Goal: Transaction & Acquisition: Purchase product/service

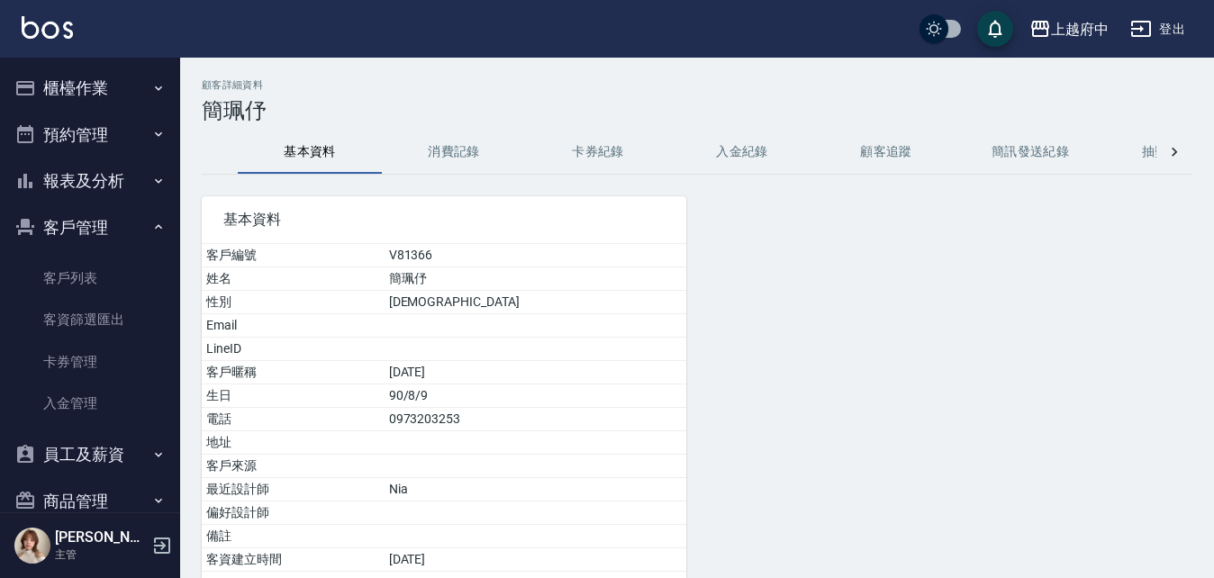
drag, startPoint x: 65, startPoint y: 273, endPoint x: 179, endPoint y: 233, distance: 121.0
click at [65, 273] on link "客戶列表" at bounding box center [90, 278] width 166 height 41
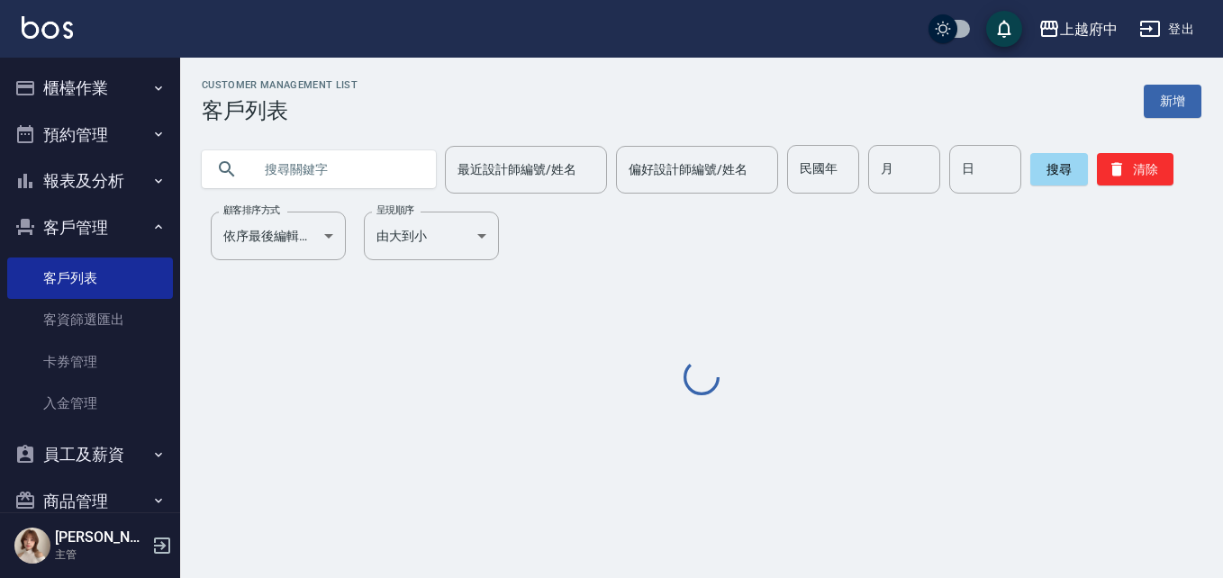
click at [349, 144] on div "最近設計師編號/姓名 最近設計師編號/姓名 偏好設計師編號/姓名 偏好設計師編號/姓名 民國年 民國年 月 月 日 日 搜尋 清除" at bounding box center [690, 158] width 1021 height 70
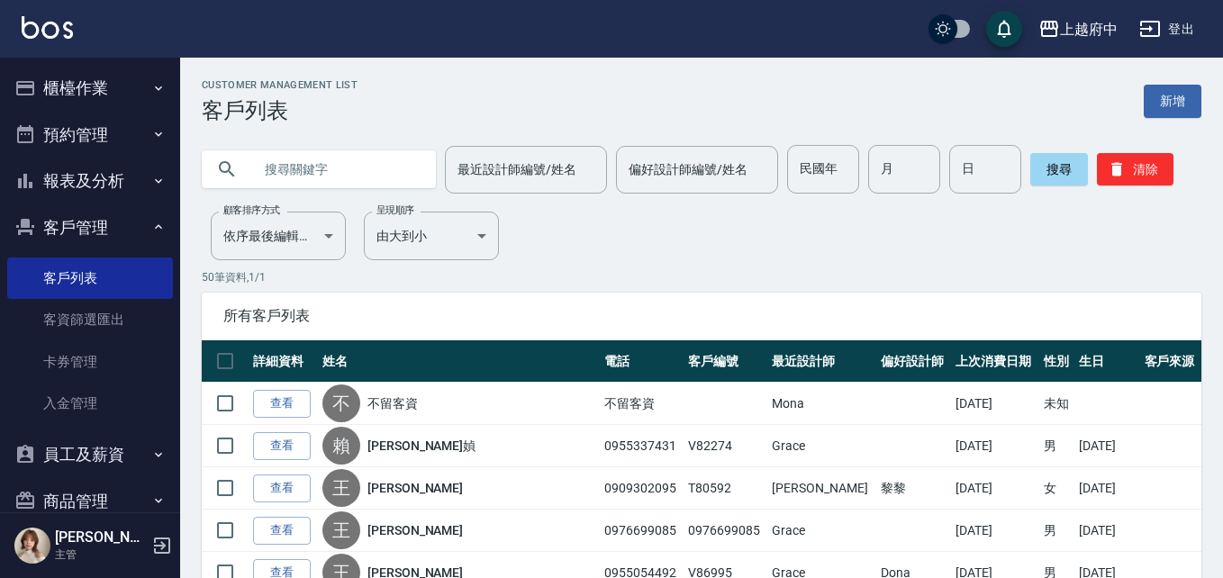
click at [339, 164] on input "text" at bounding box center [336, 169] width 169 height 49
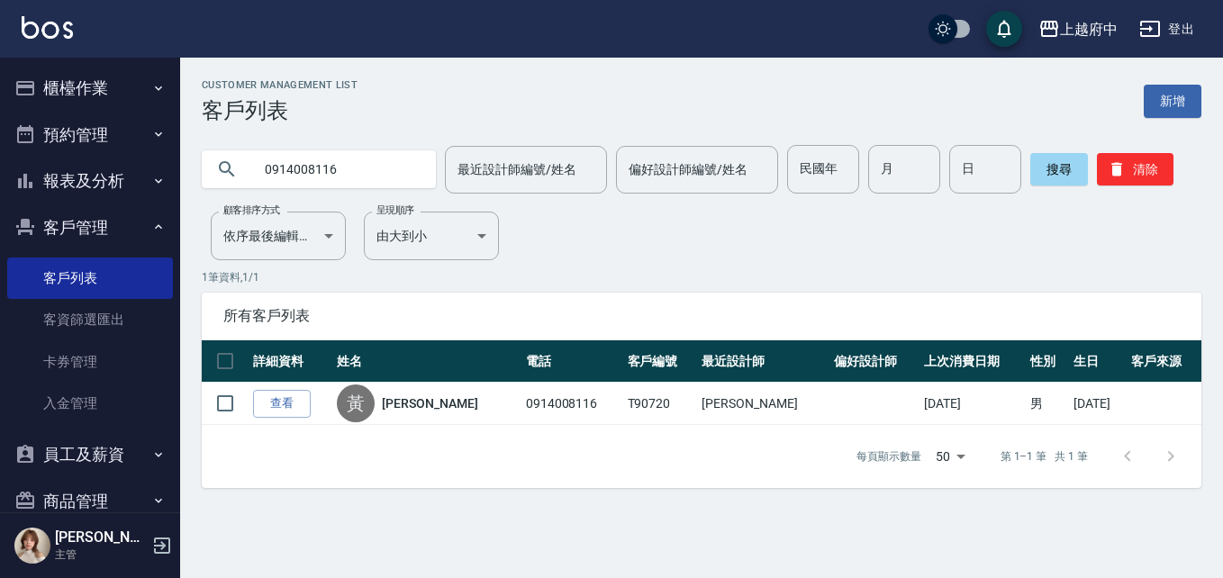
drag, startPoint x: 247, startPoint y: 200, endPoint x: 78, endPoint y: 242, distance: 173.6
click at [78, 242] on div "上越府中 登出 櫃檯作業 打帳單 帳單列表 掛單列表 營業儀表板 現金收支登錄 材料自購登錄 每日結帳 排班表 現場電腦打卡 預約管理 預約管理 單日預約紀錄…" at bounding box center [611, 289] width 1223 height 578
paste input "08267321"
type input "0908267321"
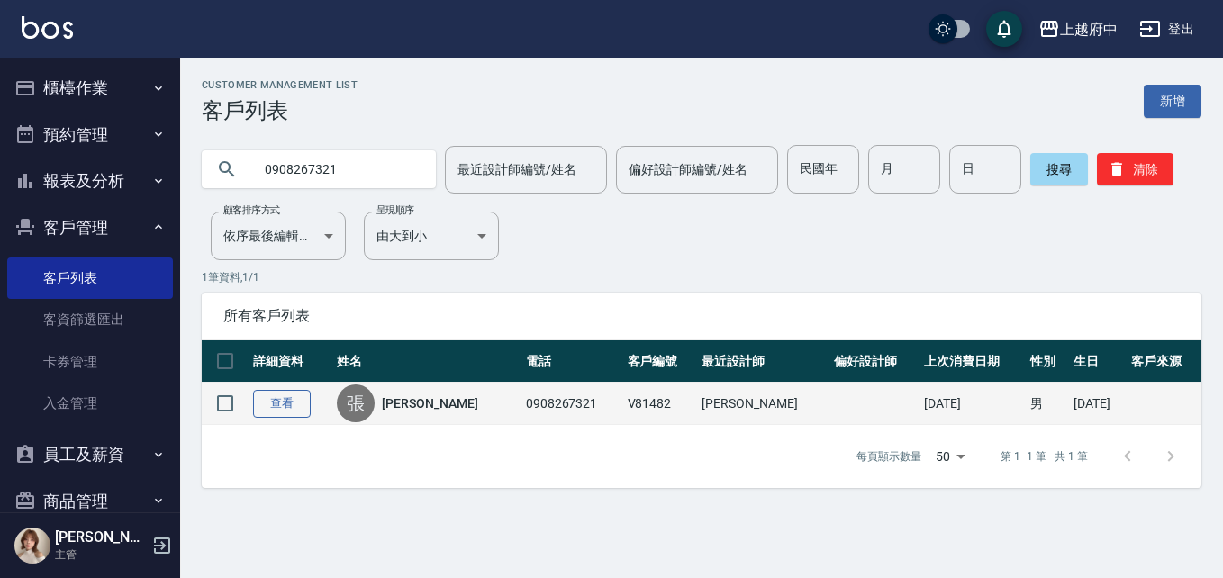
click at [281, 406] on link "查看" at bounding box center [282, 404] width 58 height 28
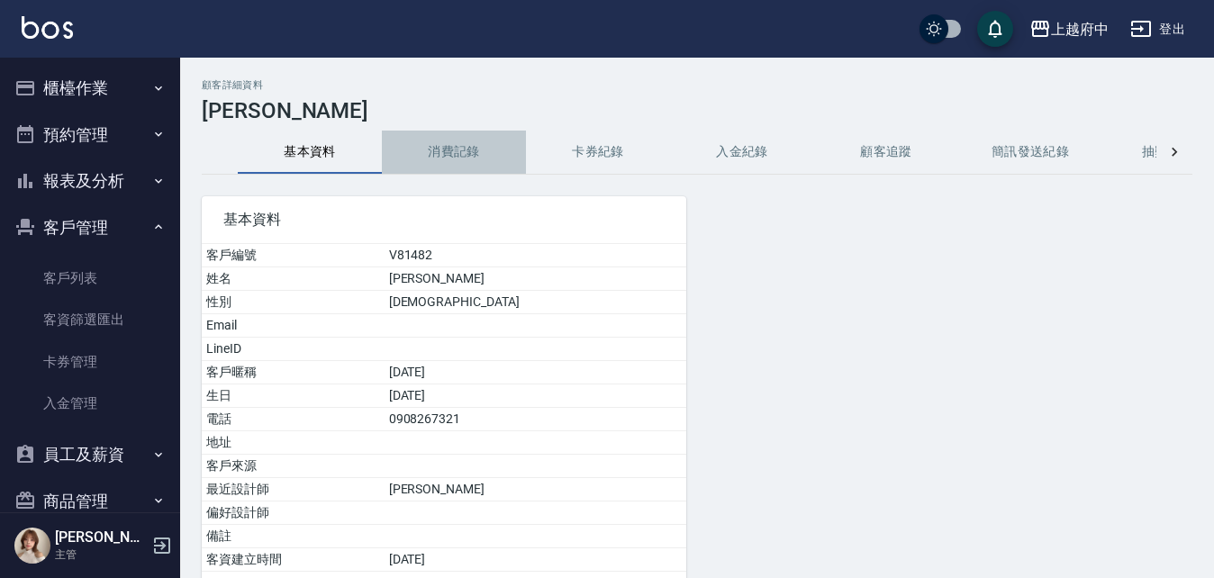
click at [494, 156] on button "消費記錄" at bounding box center [454, 152] width 144 height 43
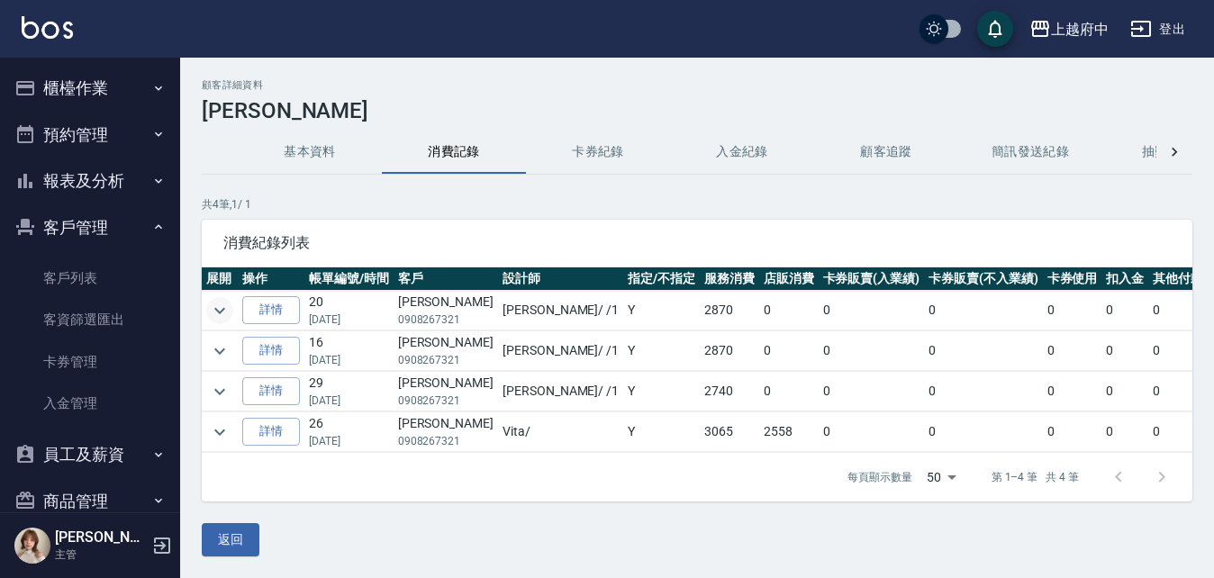
click at [214, 311] on icon "expand row" at bounding box center [220, 311] width 22 height 22
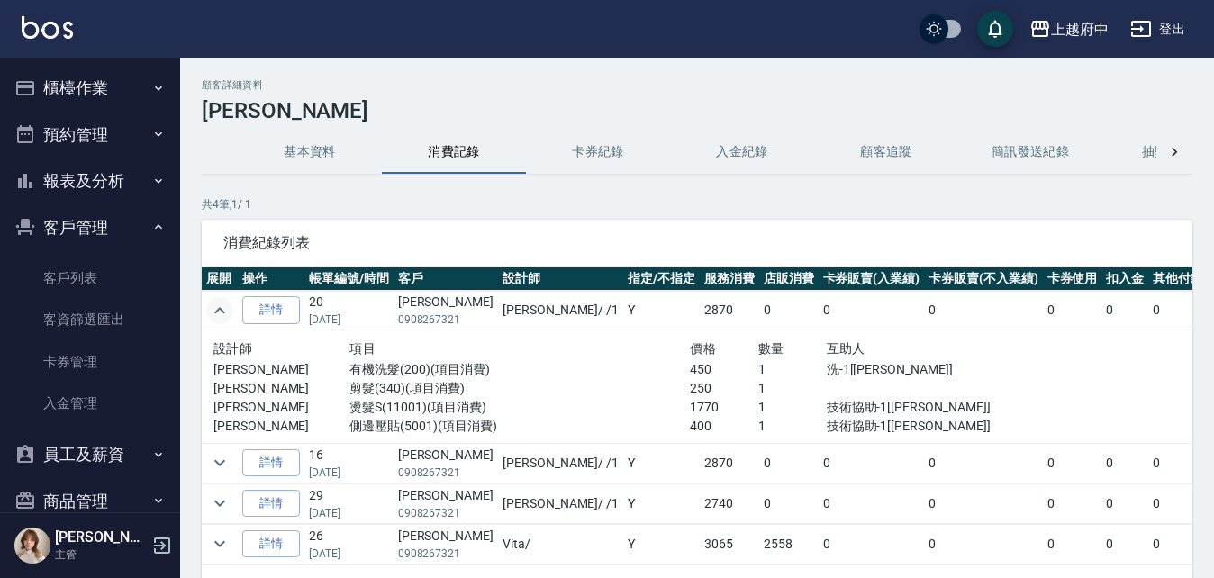
click at [214, 311] on icon "expand row" at bounding box center [220, 311] width 22 height 22
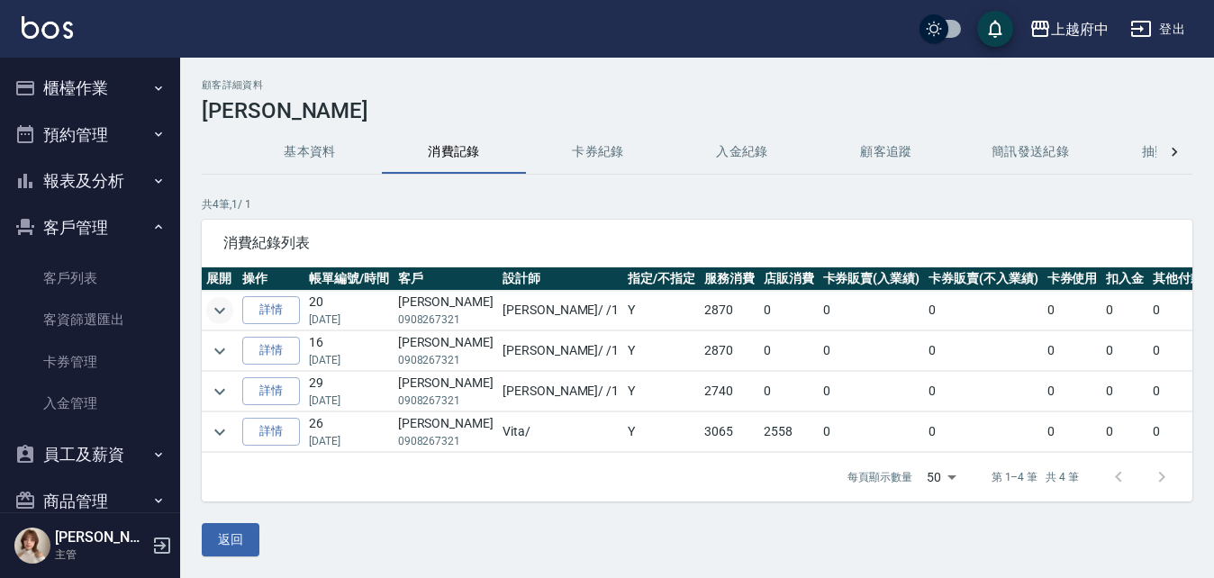
click at [208, 302] on button "expand row" at bounding box center [219, 310] width 27 height 27
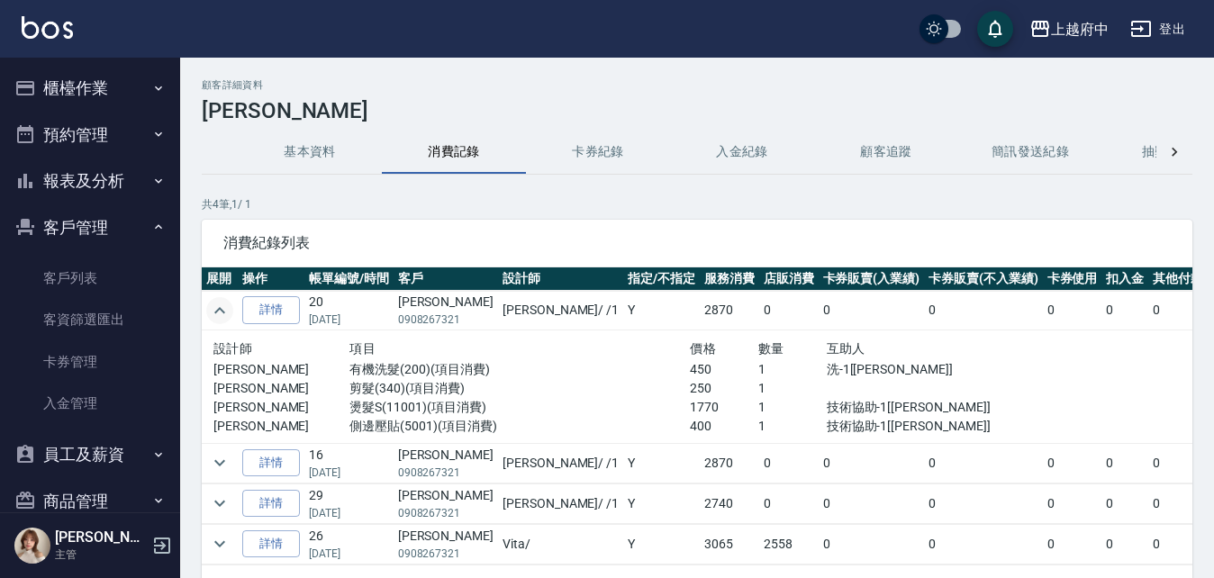
click at [208, 302] on button "expand row" at bounding box center [219, 310] width 27 height 27
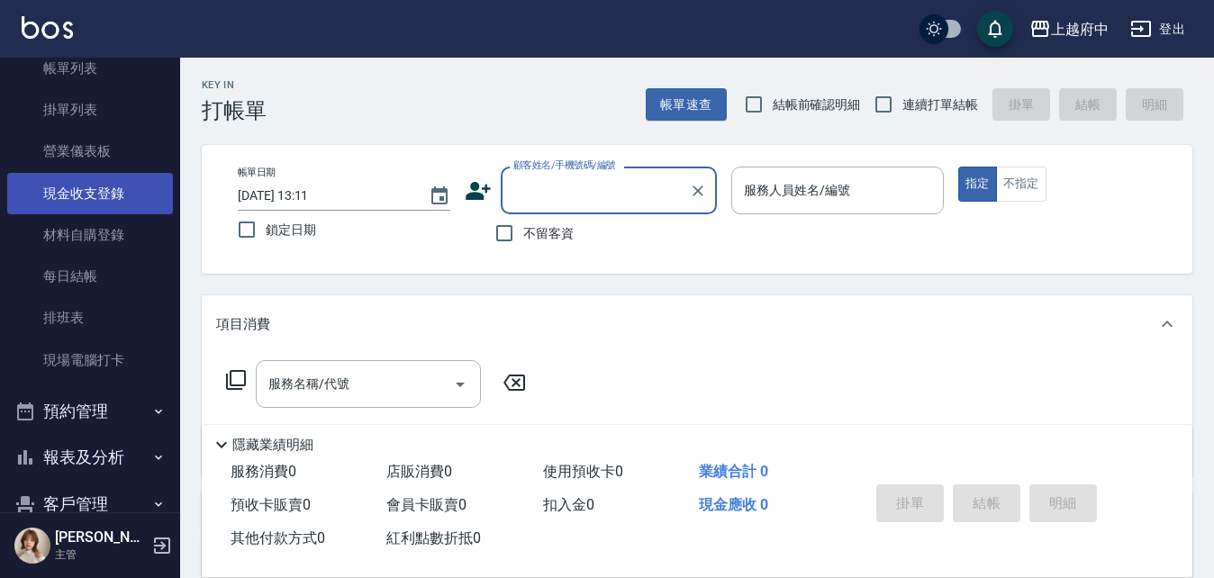
scroll to position [270, 0]
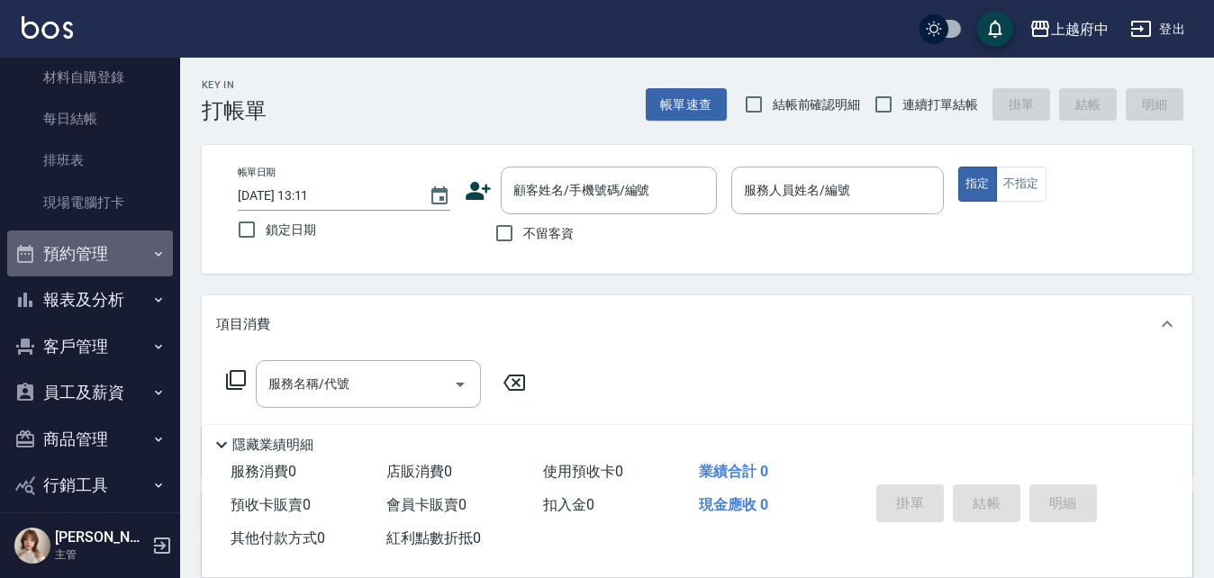
click at [116, 233] on button "預約管理" at bounding box center [90, 254] width 166 height 47
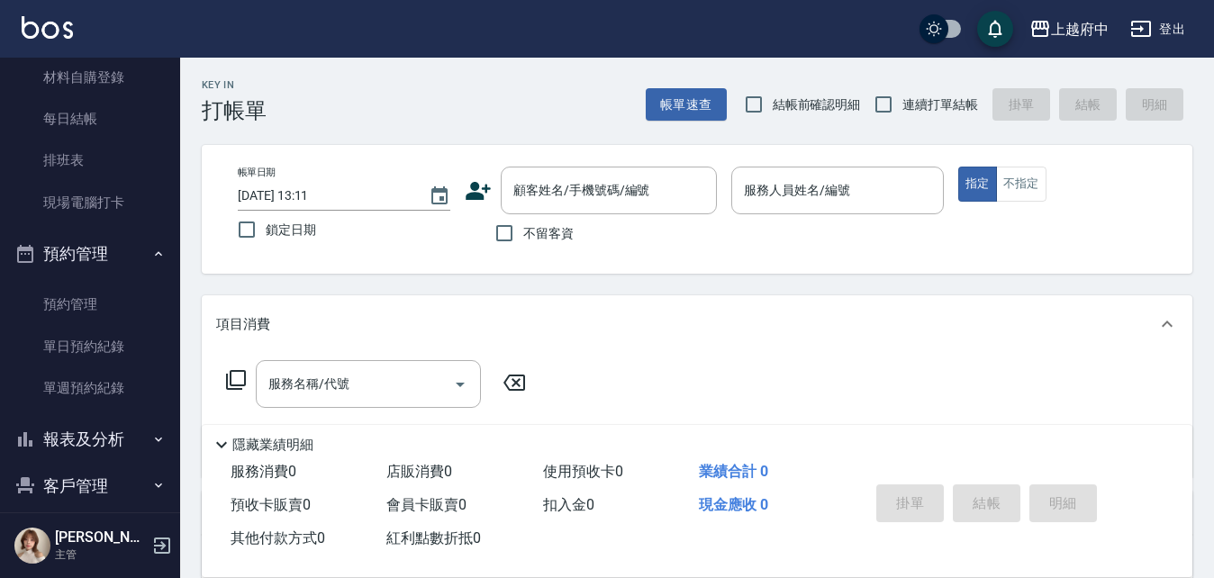
click at [111, 246] on button "預約管理" at bounding box center [90, 254] width 166 height 47
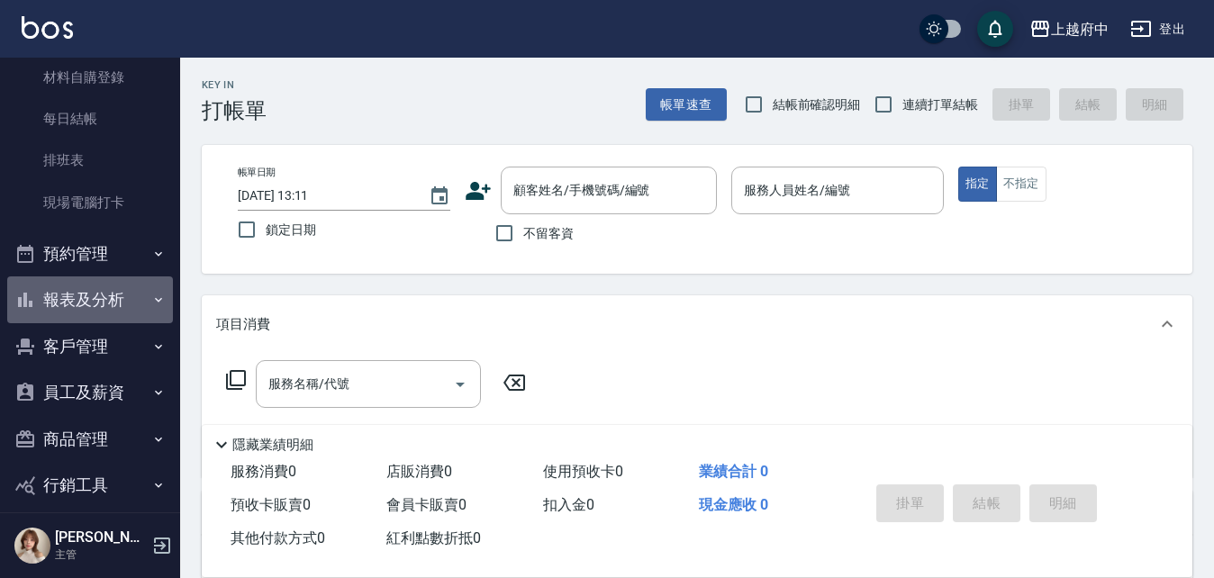
click at [111, 305] on button "報表及分析" at bounding box center [90, 299] width 166 height 47
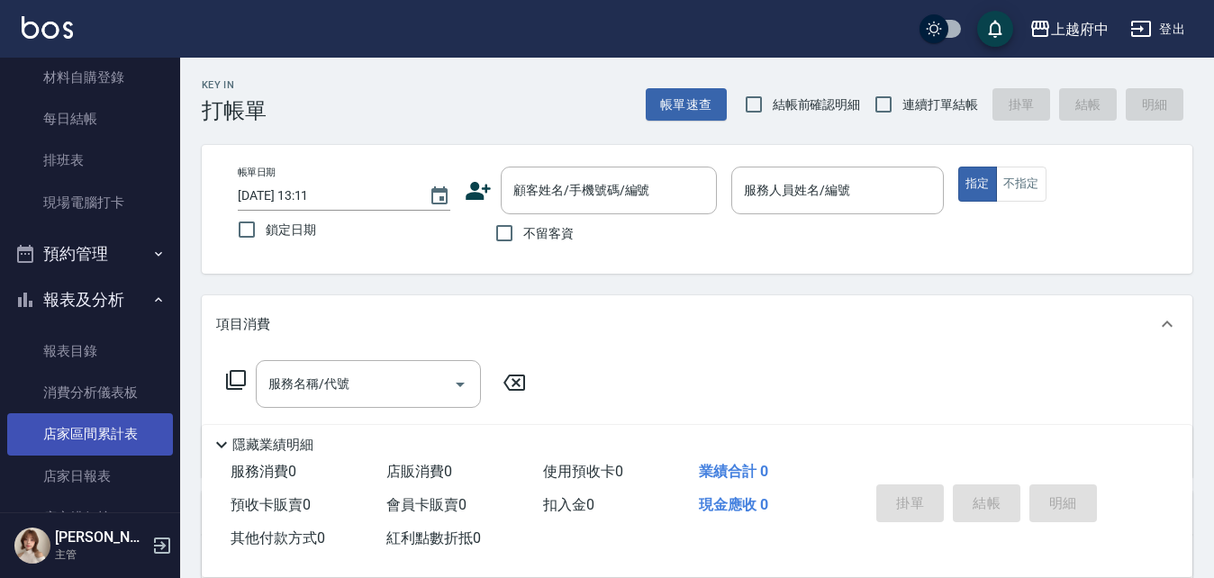
click at [122, 438] on link "店家區間累計表" at bounding box center [90, 433] width 166 height 41
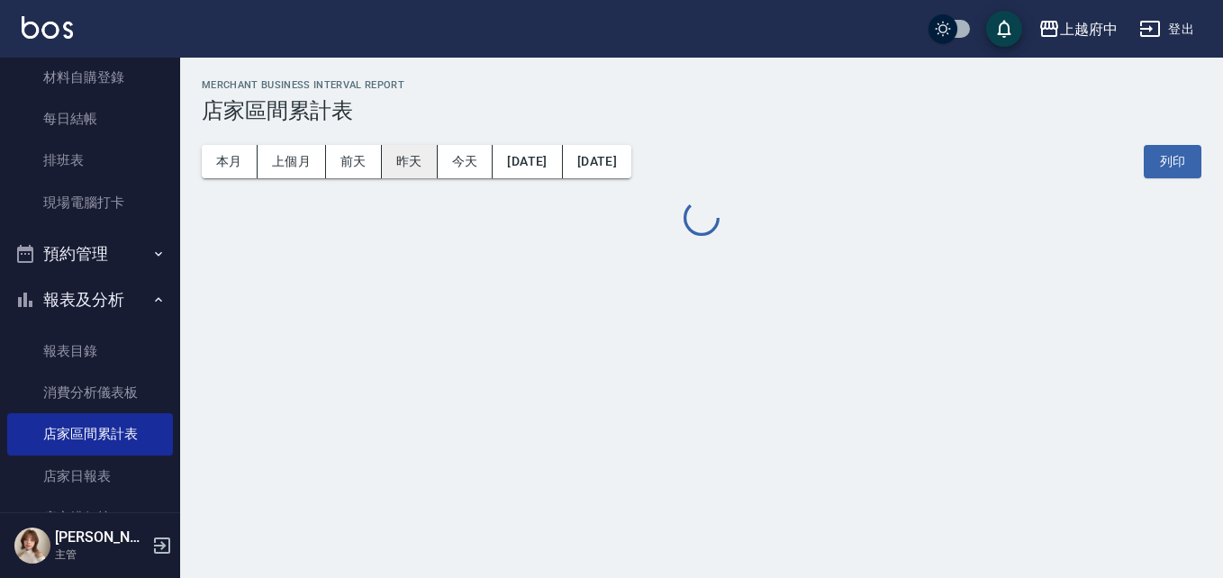
click at [402, 166] on button "昨天" at bounding box center [410, 161] width 56 height 33
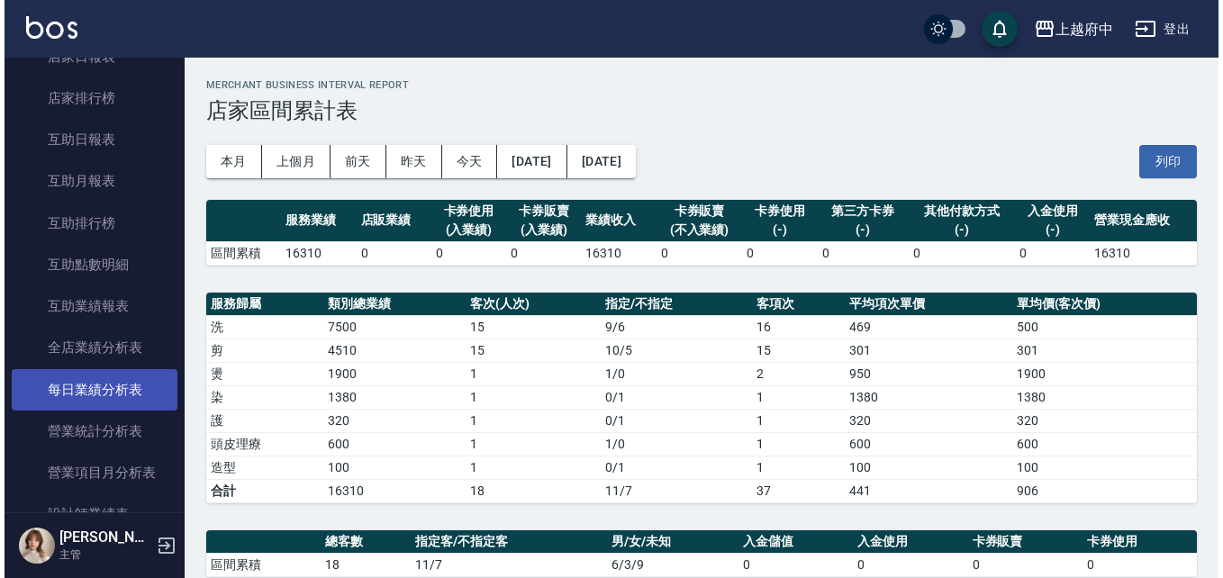
scroll to position [720, 0]
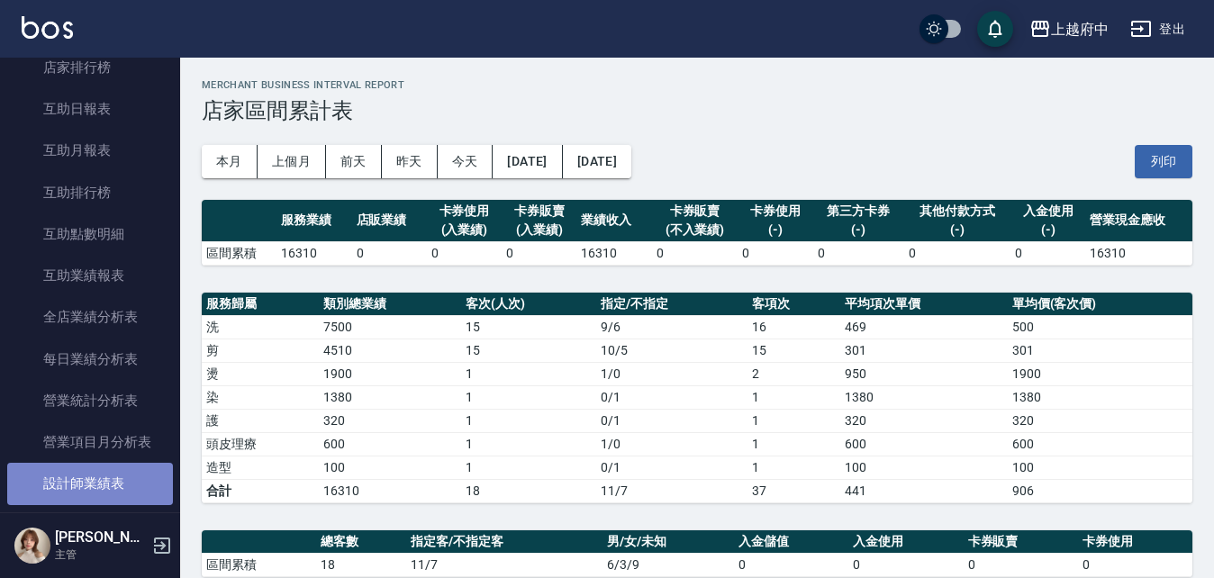
click at [140, 484] on link "設計師業績表" at bounding box center [90, 483] width 166 height 41
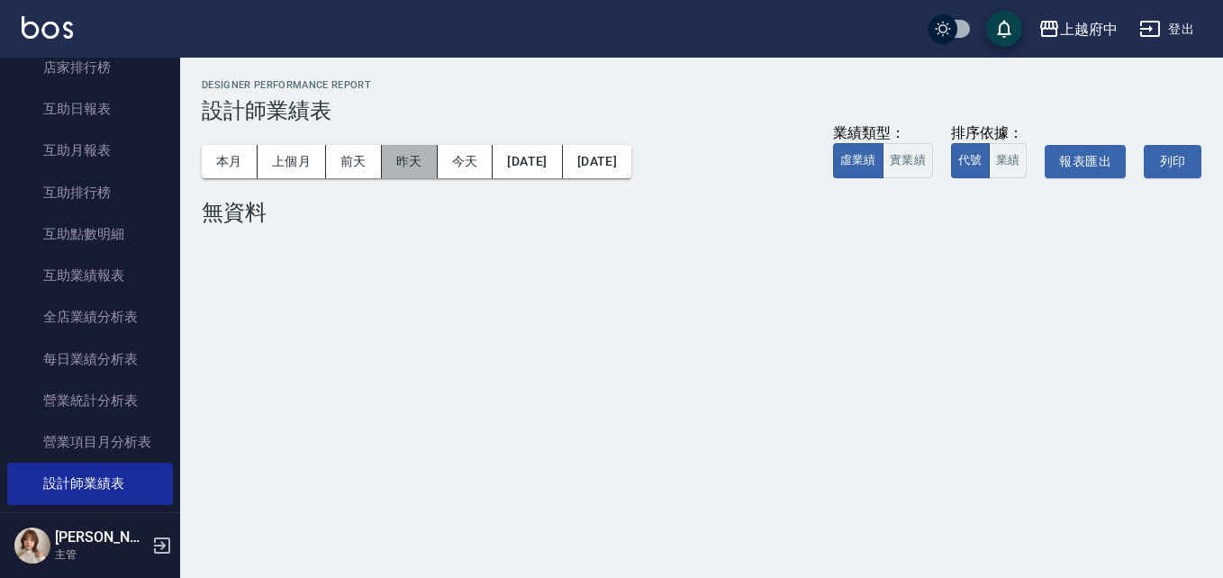
click at [420, 158] on button "昨天" at bounding box center [410, 161] width 56 height 33
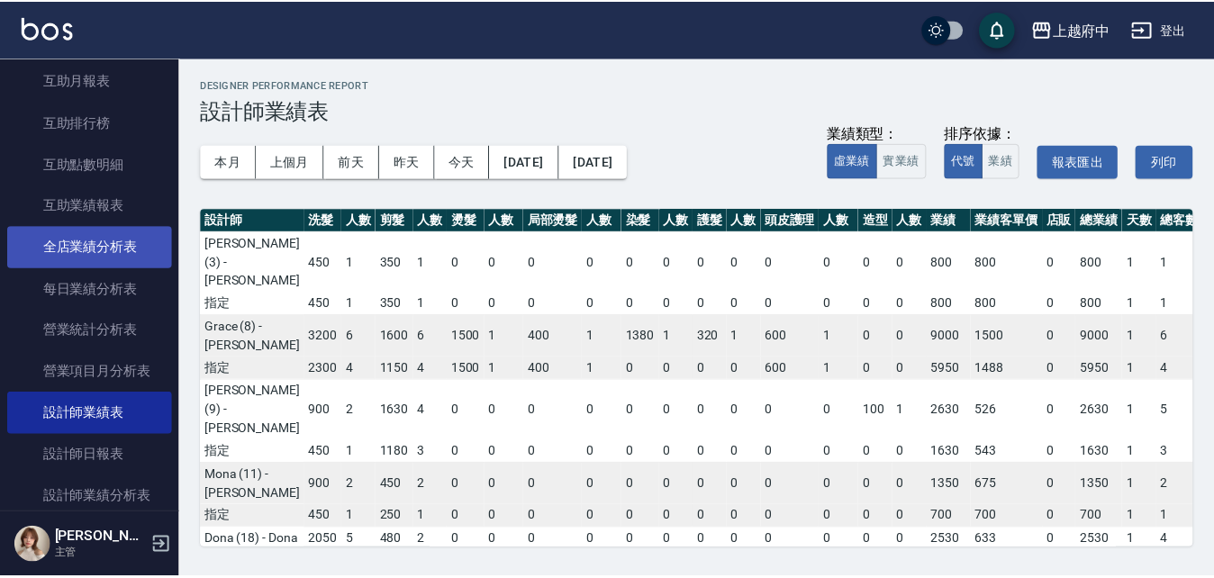
scroll to position [810, 0]
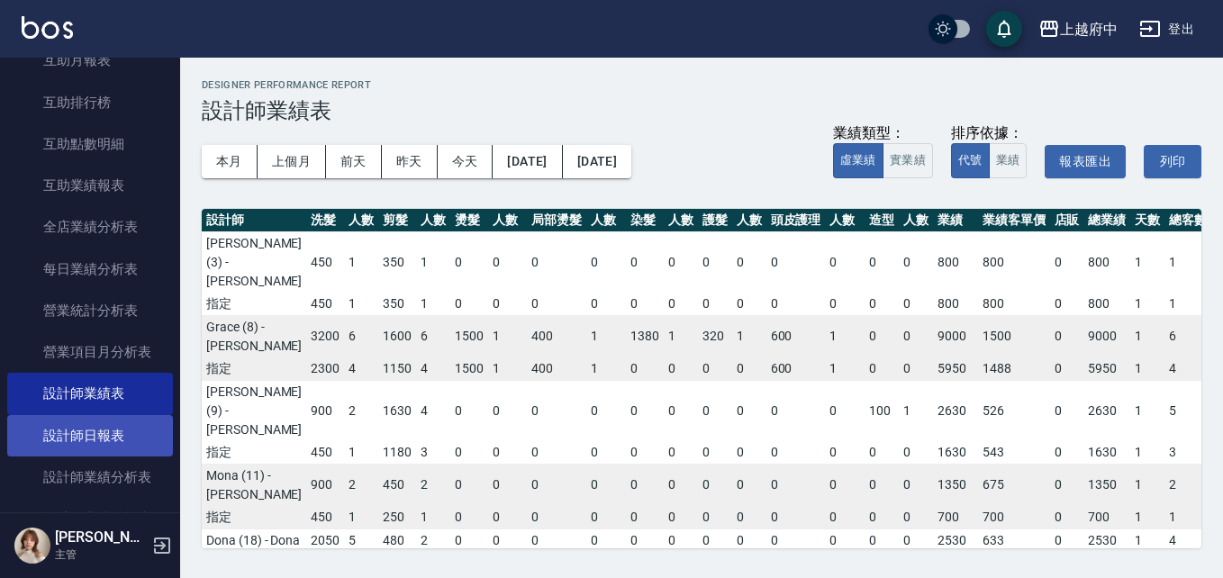
click at [136, 428] on link "設計師日報表" at bounding box center [90, 435] width 166 height 41
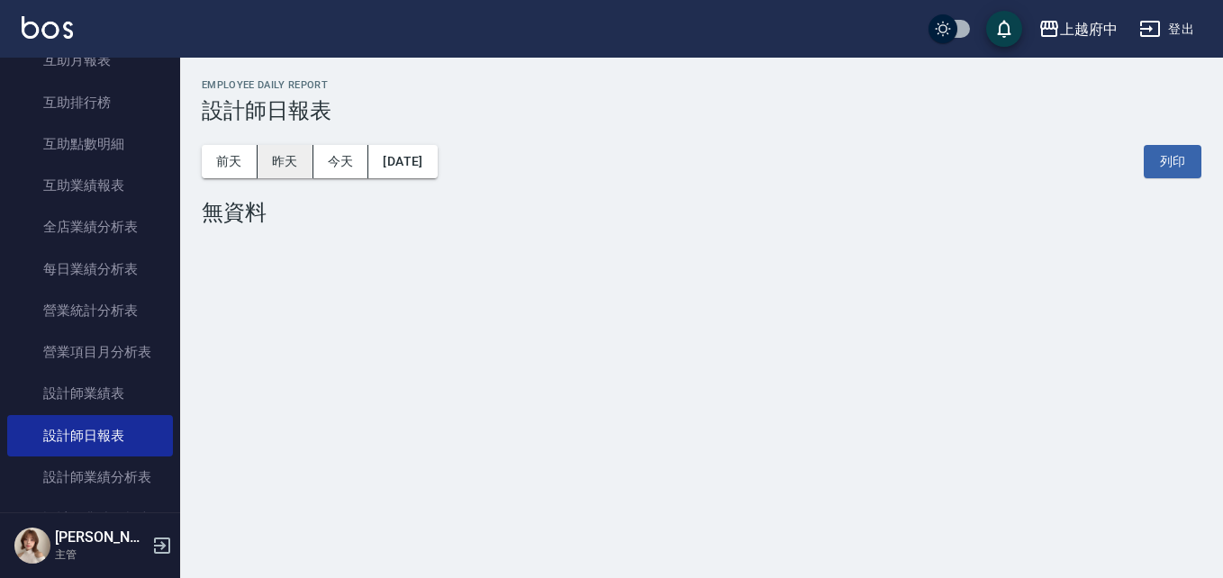
click at [278, 166] on button "昨天" at bounding box center [286, 161] width 56 height 33
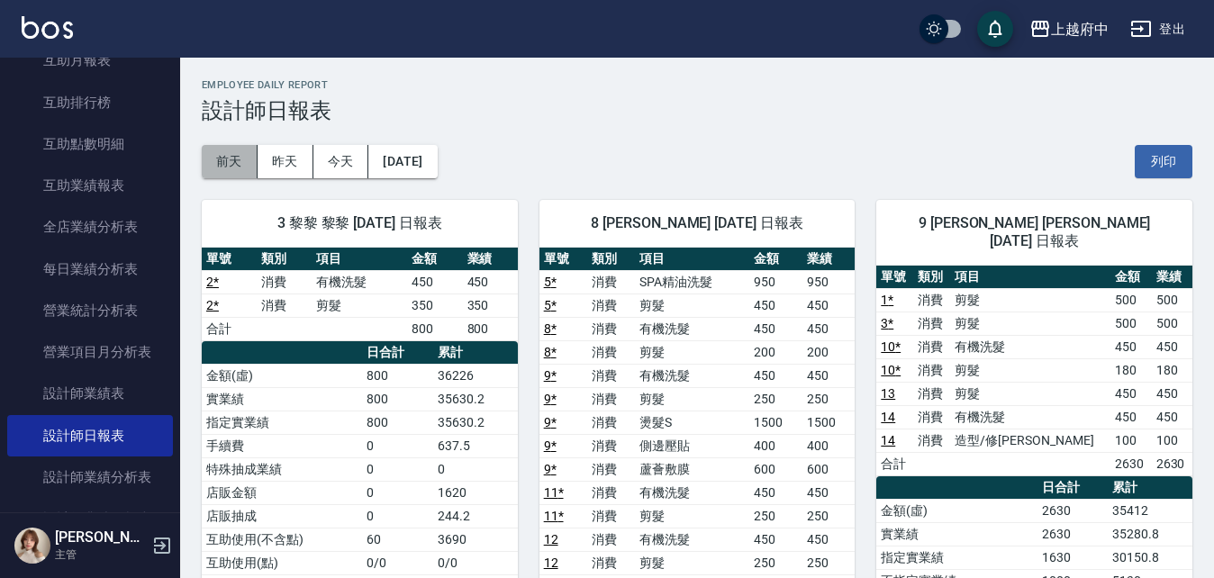
click at [230, 163] on button "前天" at bounding box center [230, 161] width 56 height 33
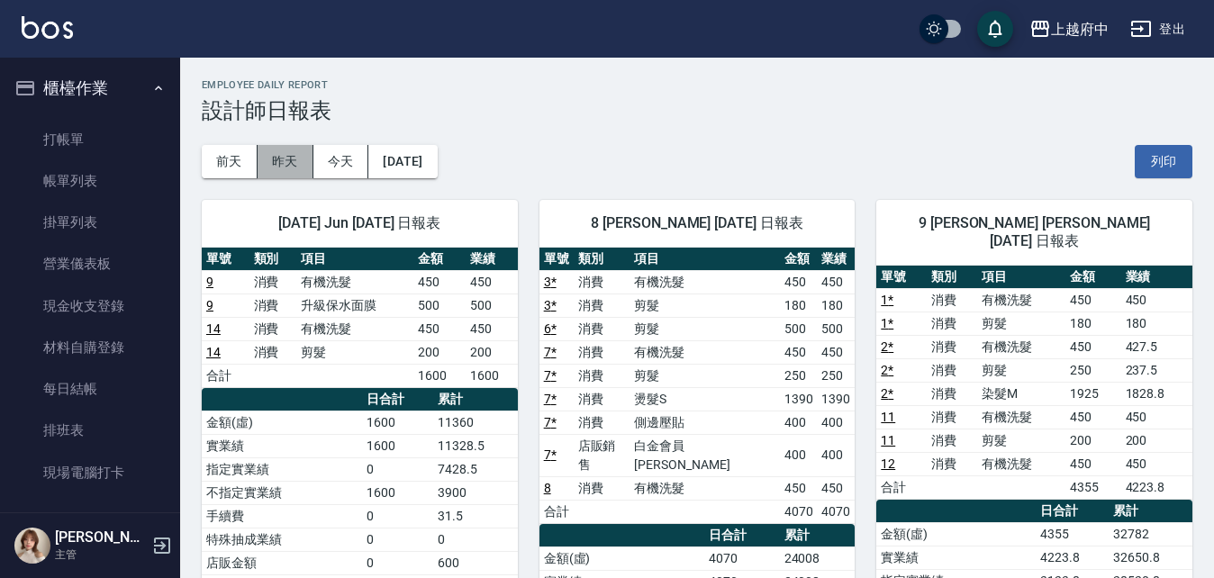
click at [283, 165] on button "昨天" at bounding box center [286, 161] width 56 height 33
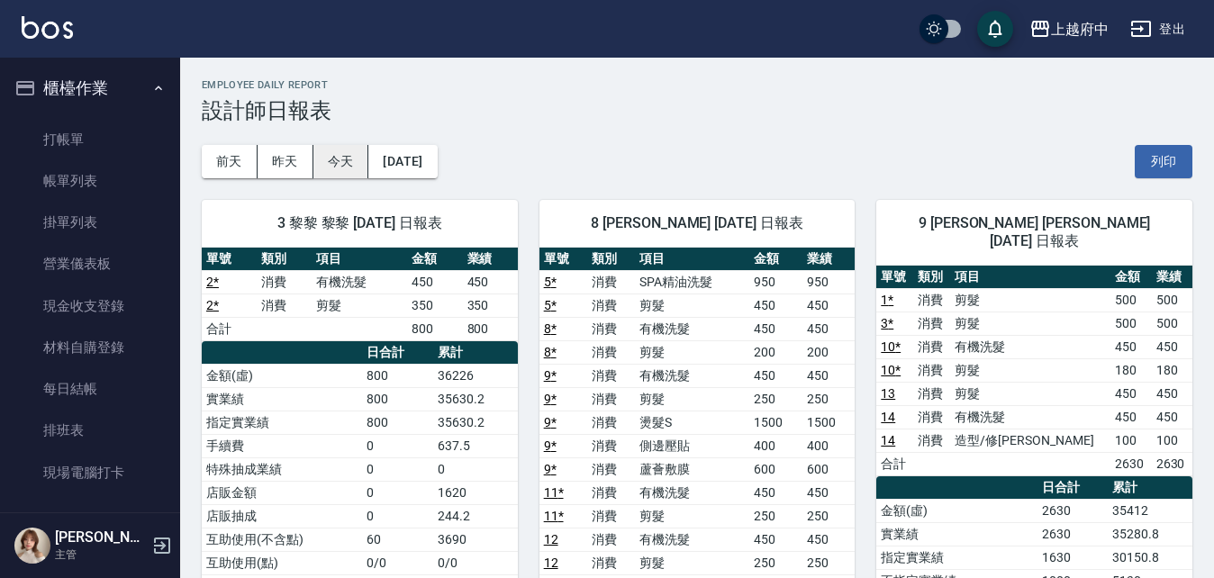
click at [323, 163] on button "今天" at bounding box center [341, 161] width 56 height 33
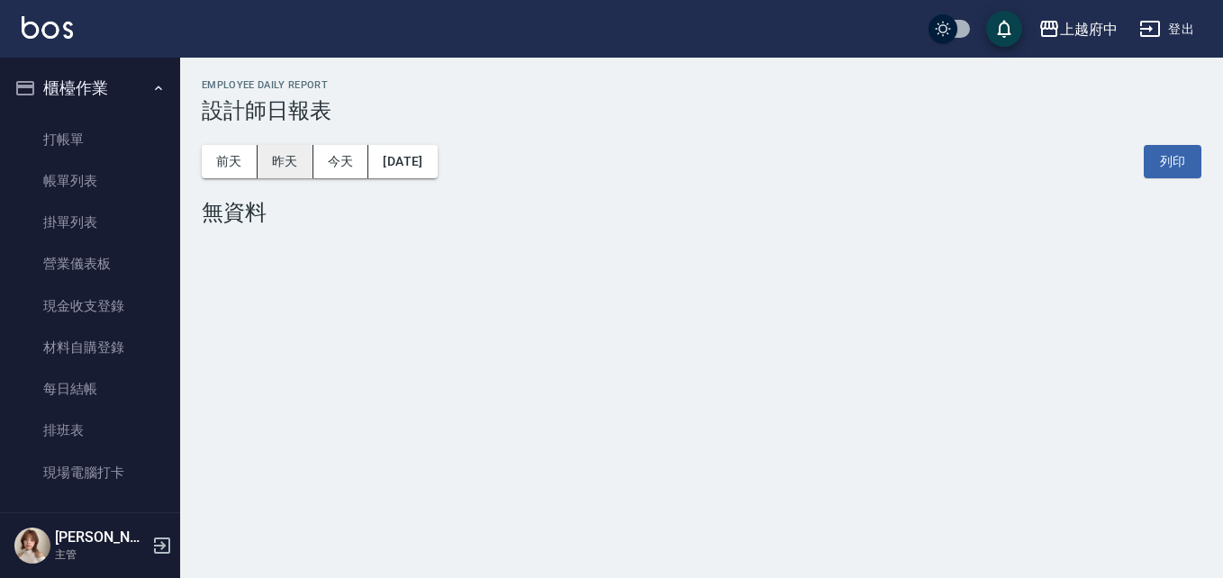
click at [276, 161] on button "昨天" at bounding box center [286, 161] width 56 height 33
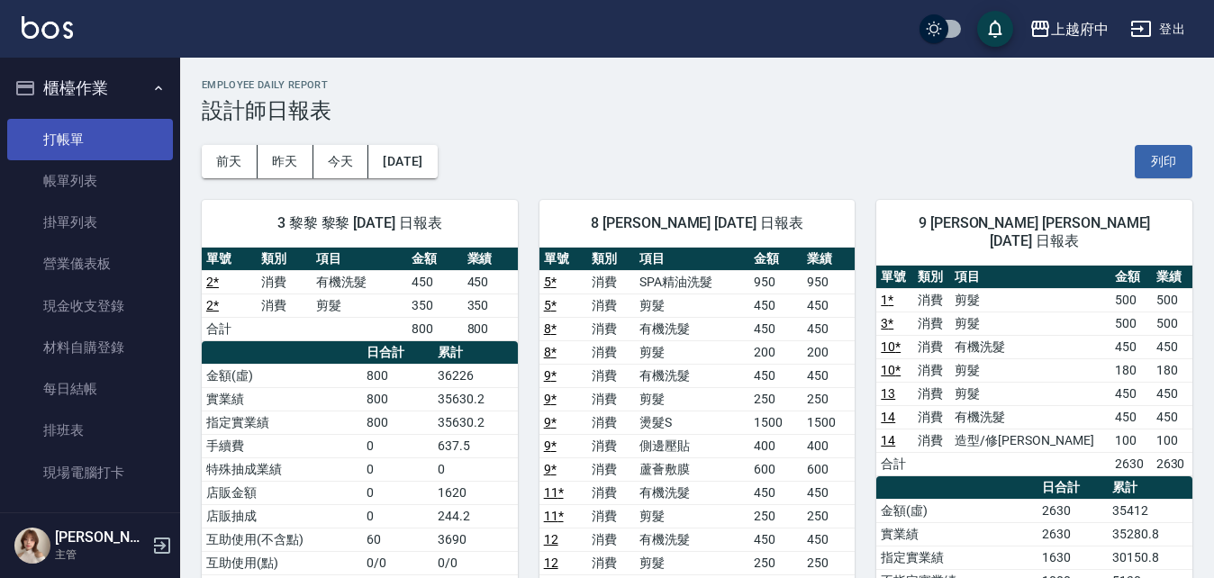
click at [95, 129] on link "打帳單" at bounding box center [90, 139] width 166 height 41
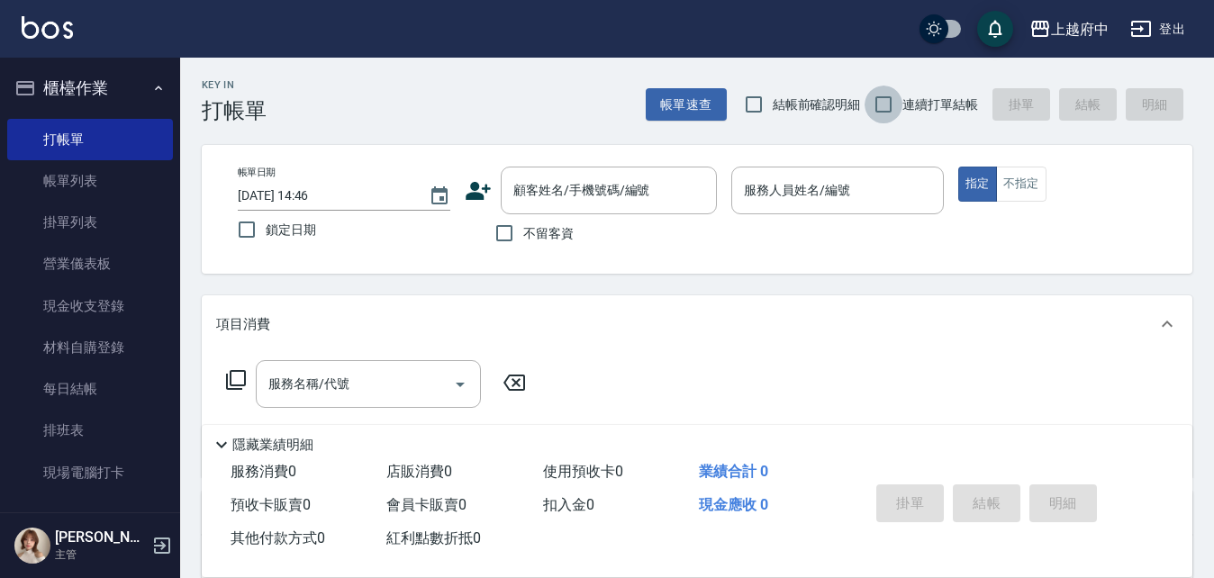
click at [901, 101] on input "連續打單結帳" at bounding box center [883, 105] width 38 height 38
checkbox input "true"
click at [661, 194] on input "顧客姓名/手機號碼/編號" at bounding box center [595, 191] width 173 height 32
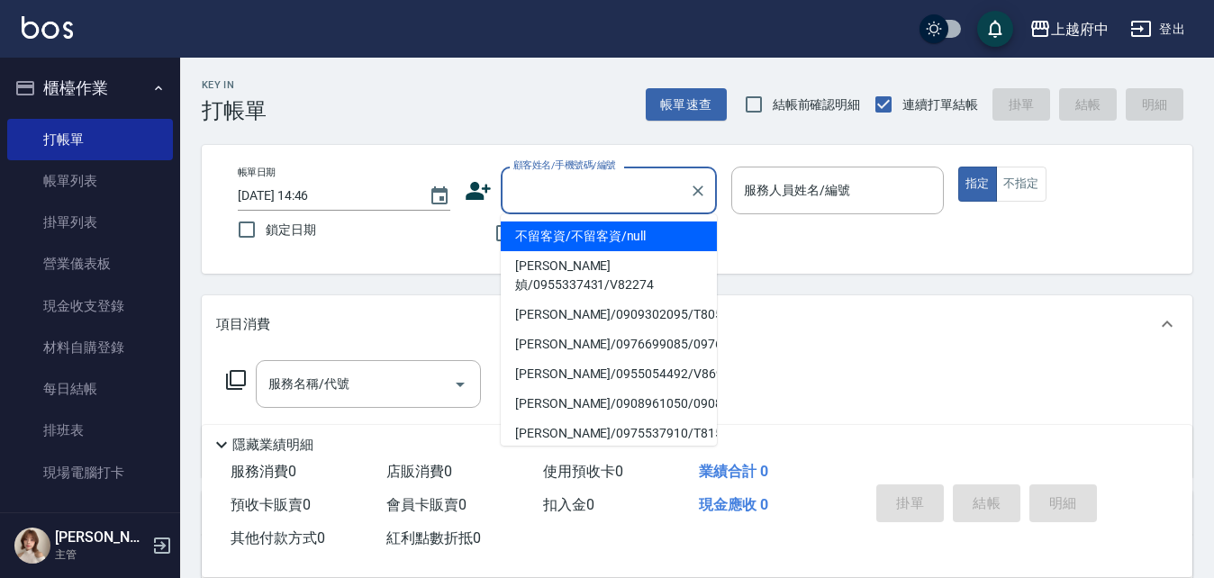
type input "0"
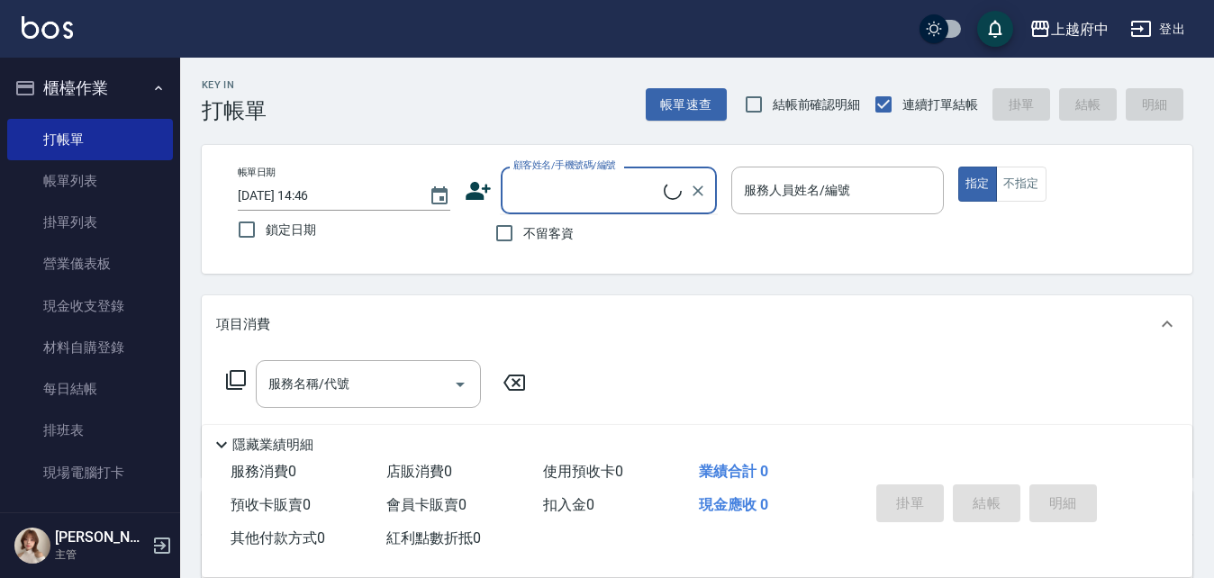
type input "ㄔ"
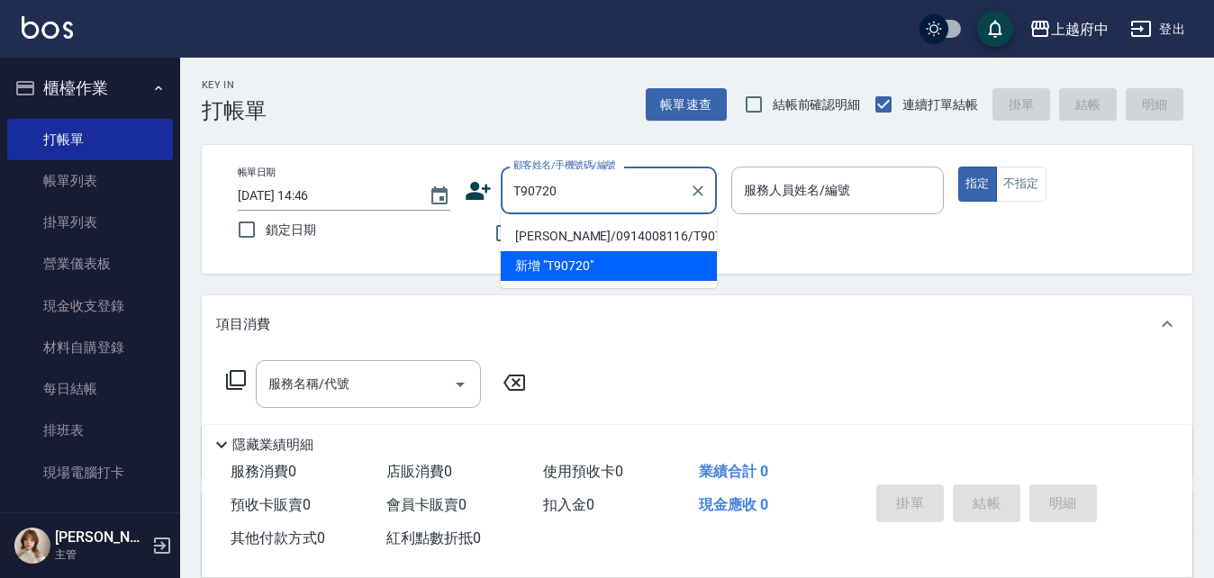
click at [657, 236] on li "黃警奎/0914008116/T90720" at bounding box center [609, 236] width 216 height 30
type input "黃警奎/0914008116/T90720"
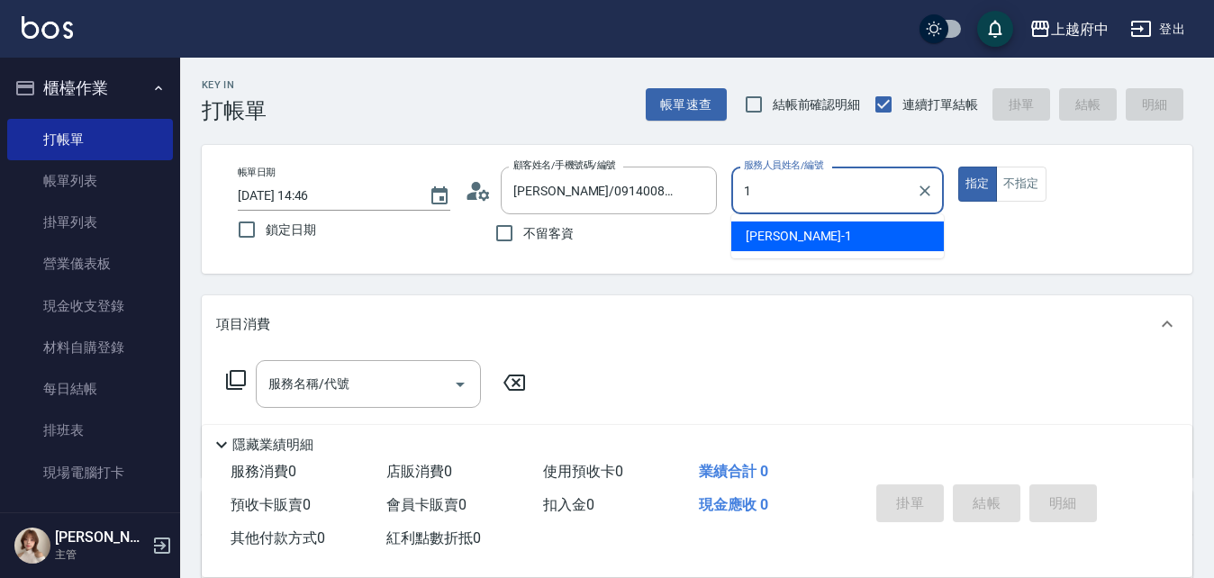
click at [880, 242] on div "Annie -1" at bounding box center [837, 236] width 212 height 30
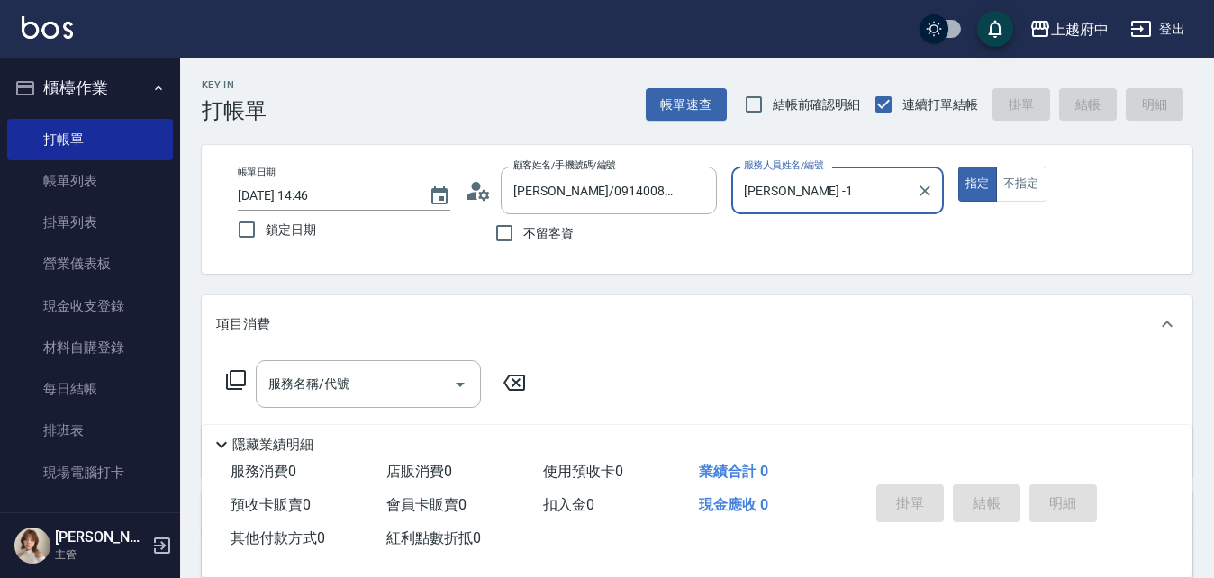
scroll to position [90, 0]
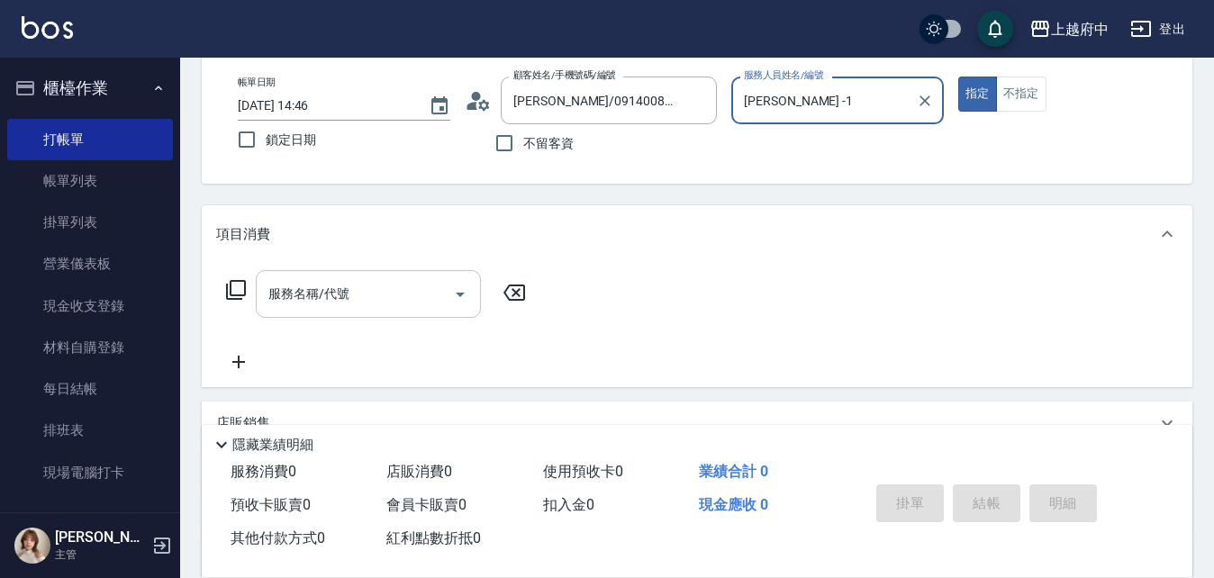
type input "Annie -1"
drag, startPoint x: 339, startPoint y: 293, endPoint x: 335, endPoint y: 251, distance: 41.6
click at [339, 274] on div "服務名稱/代號 服務名稱/代號" at bounding box center [368, 294] width 225 height 48
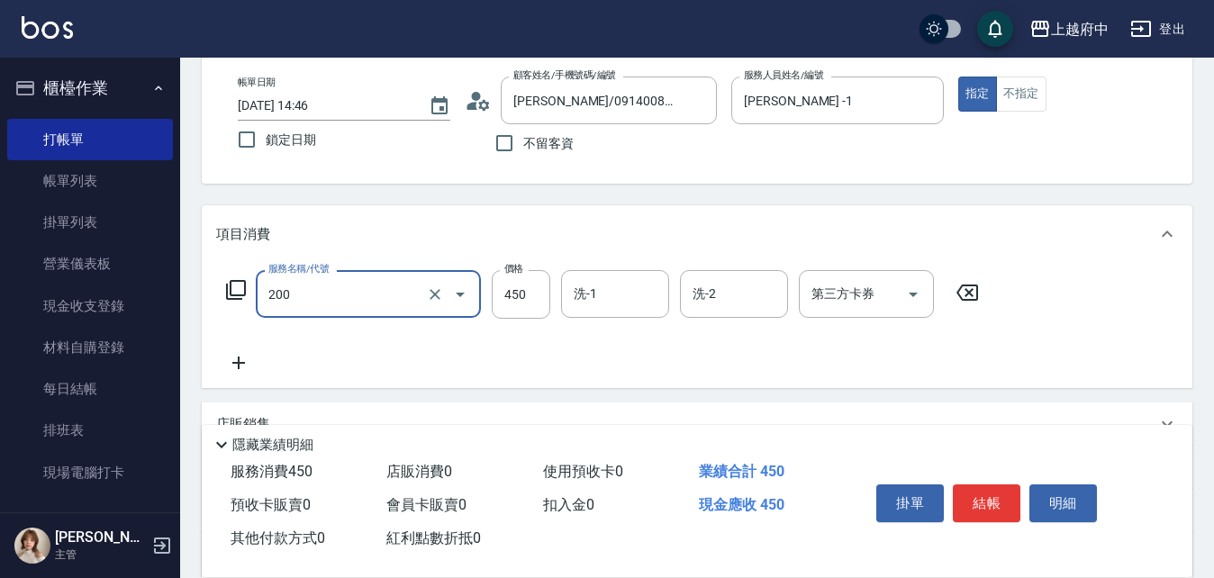
type input "有機洗髮(200)"
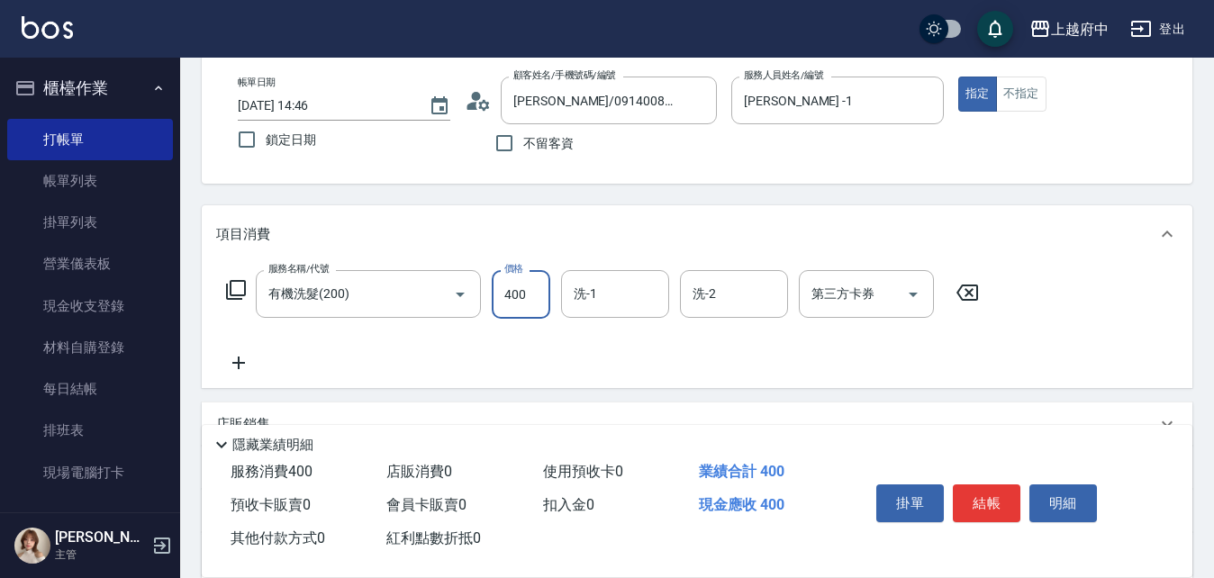
type input "400"
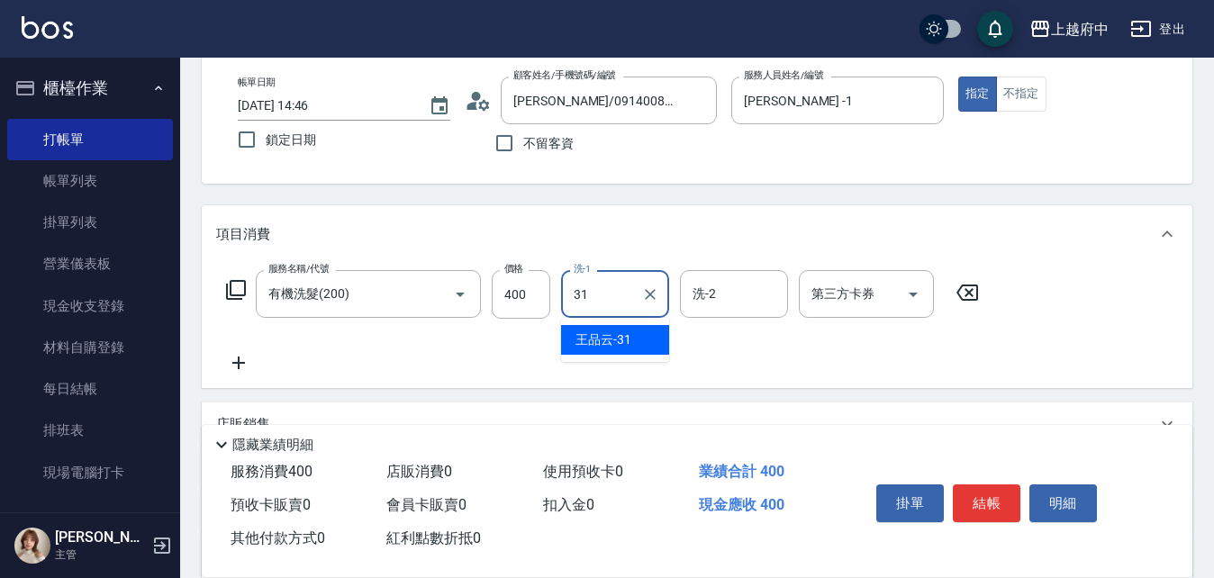
type input "王品云-31"
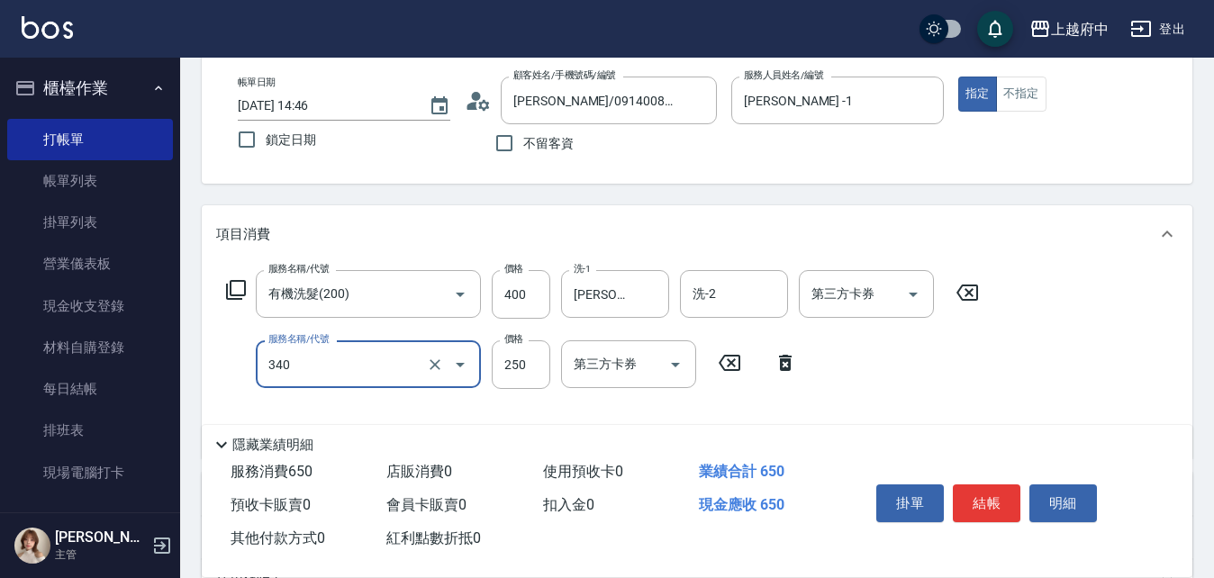
type input "剪髮(340)"
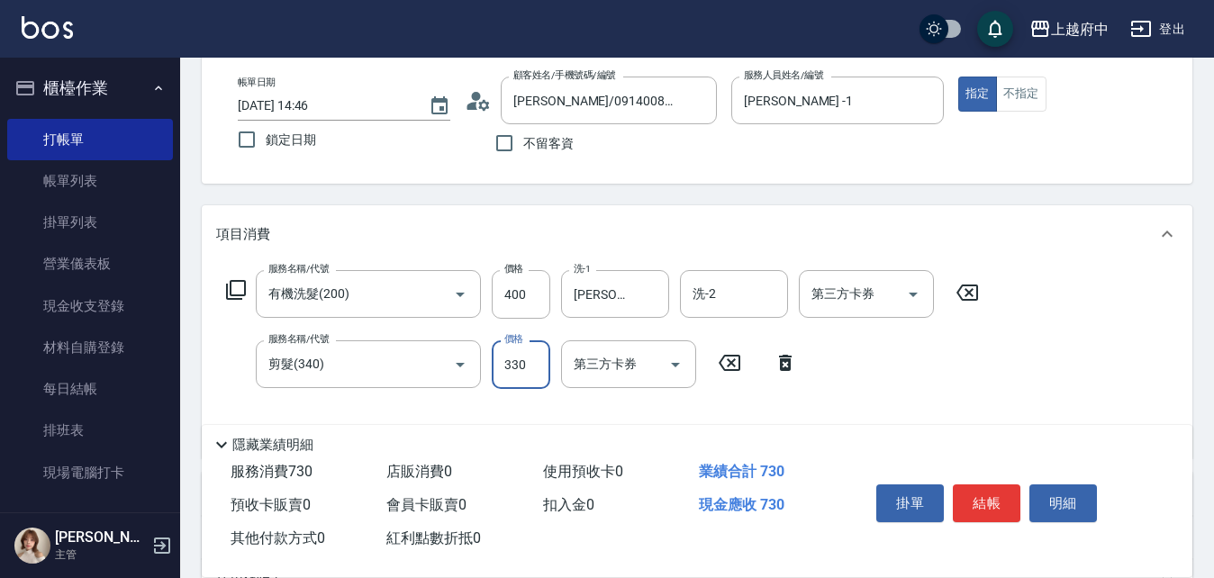
type input "330"
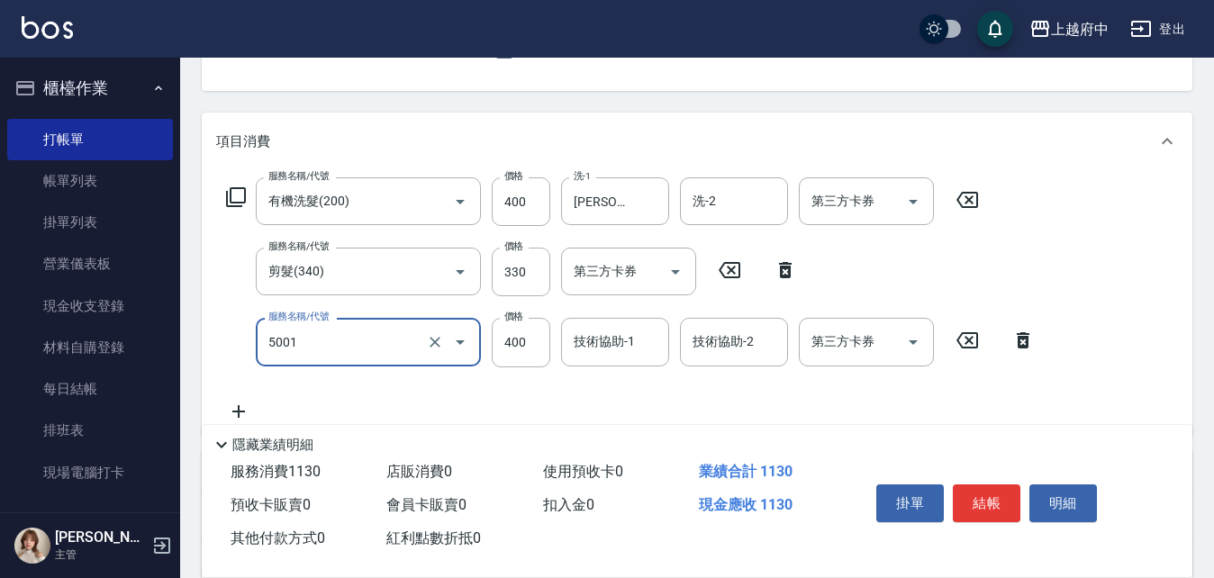
scroll to position [270, 0]
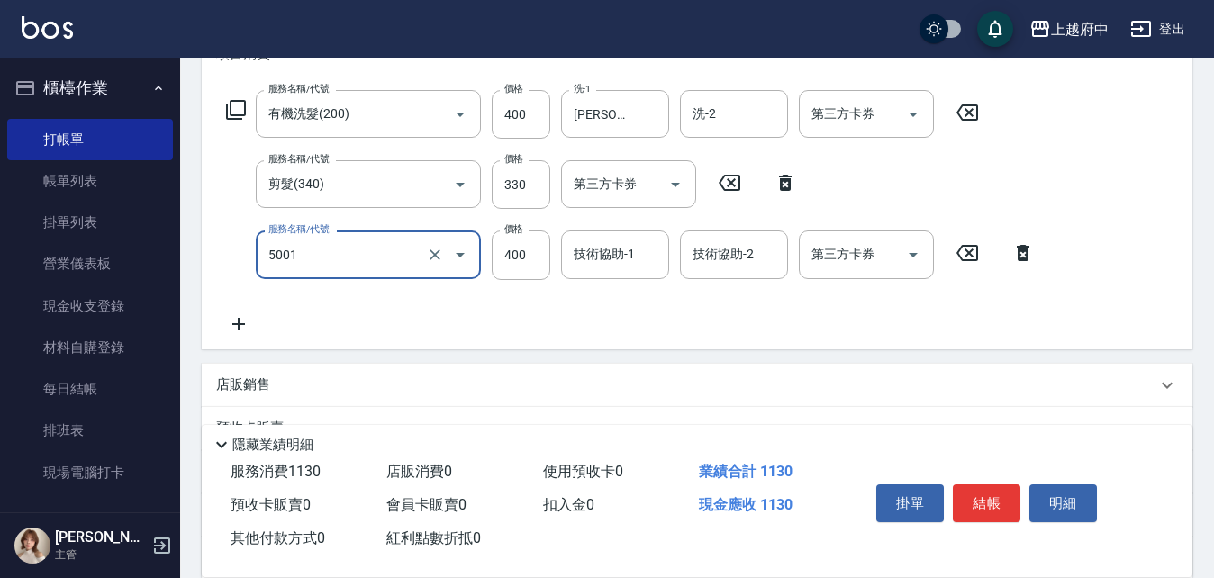
type input "側邊壓貼(5001)"
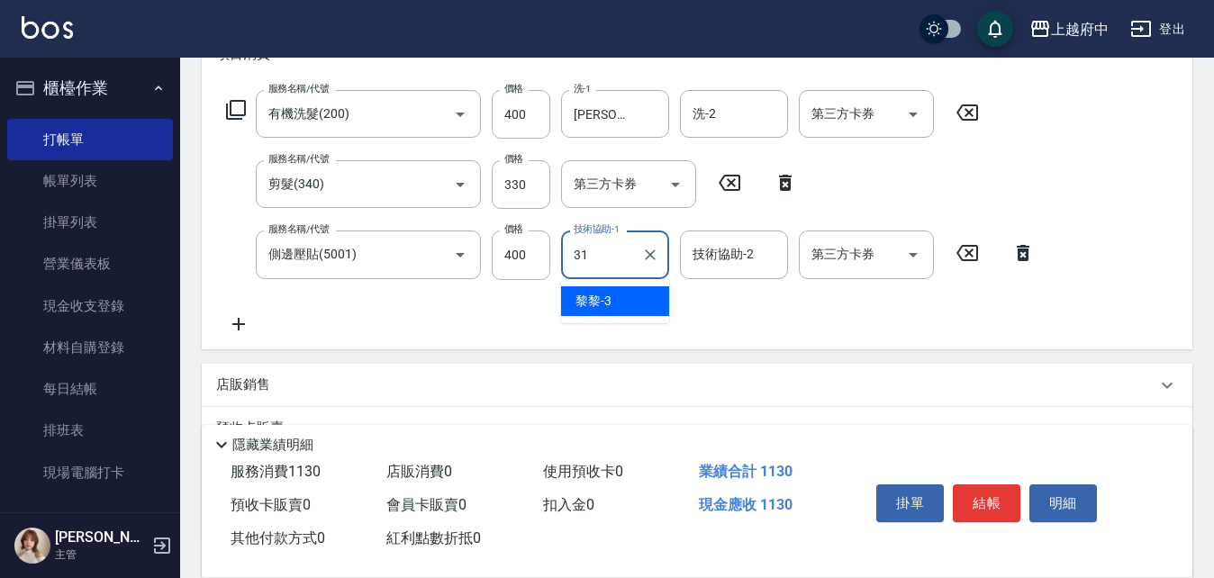
type input "王品云-31"
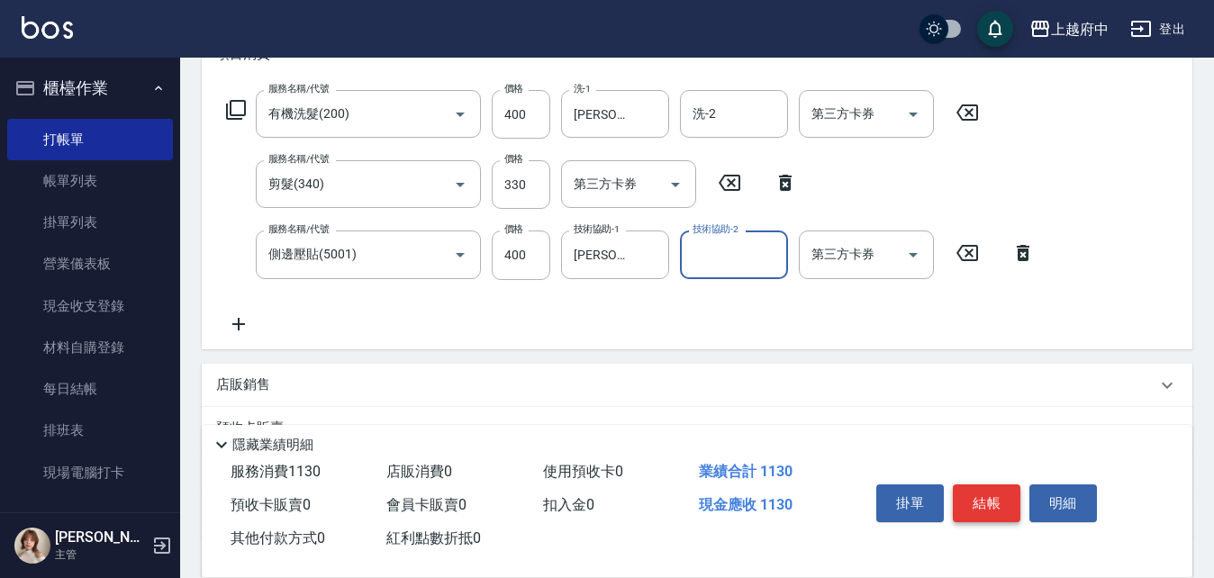
click at [985, 502] on button "結帳" at bounding box center [987, 503] width 68 height 38
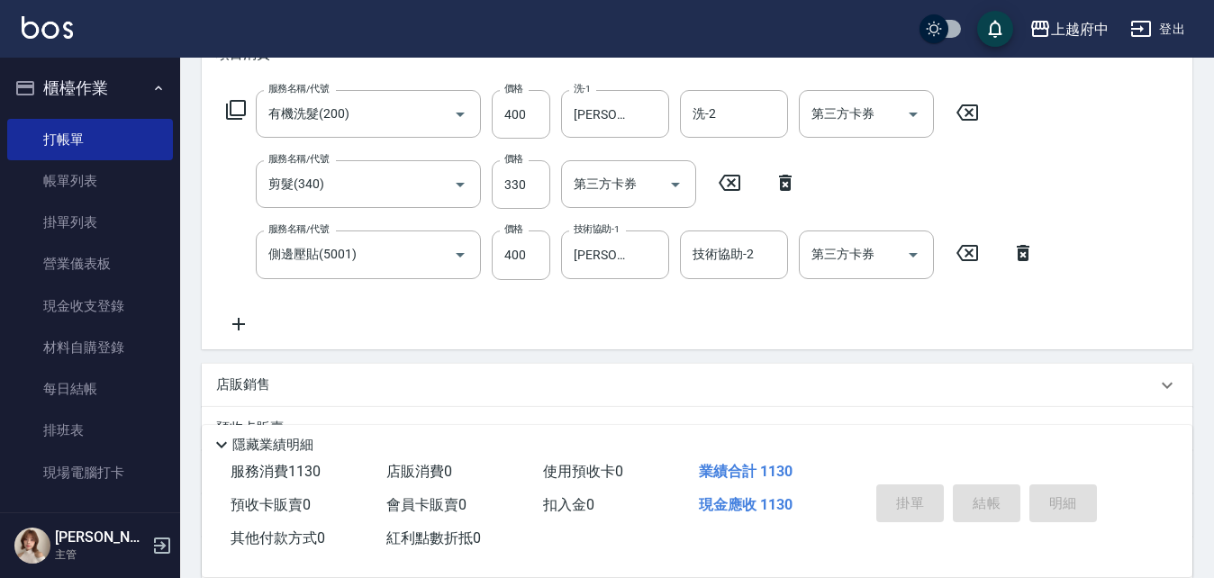
type input "2025/10/08 14:51"
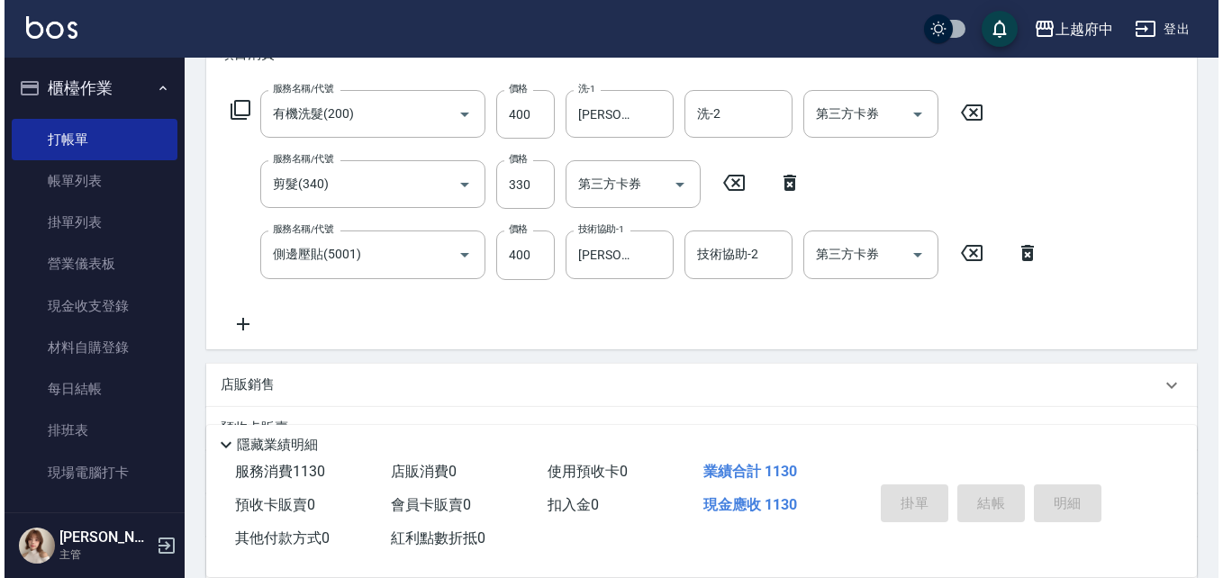
scroll to position [0, 0]
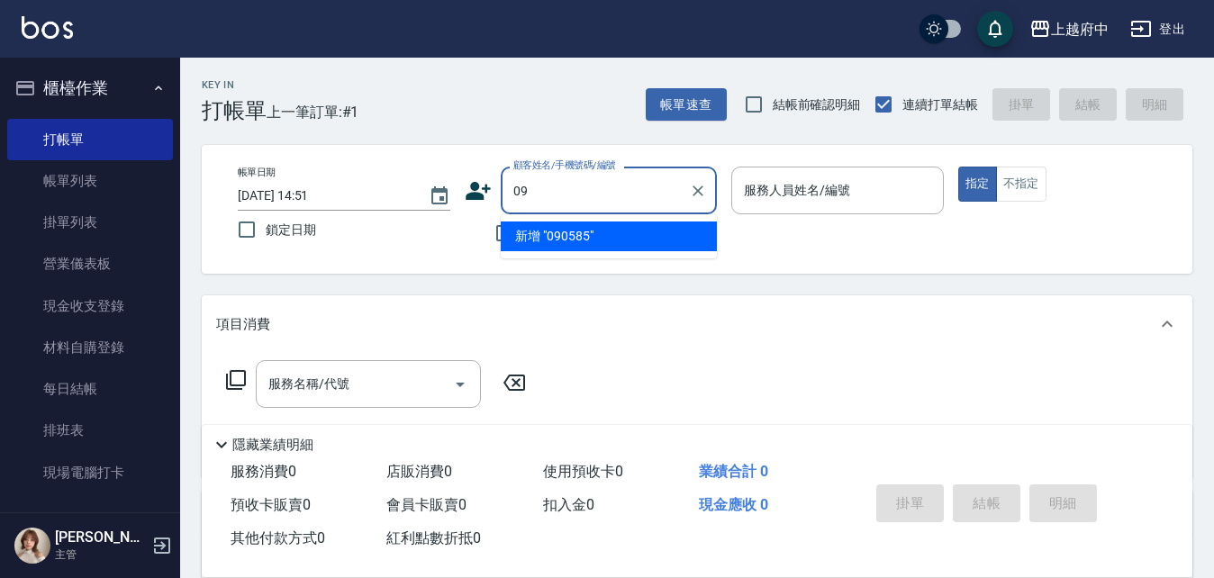
type input "0"
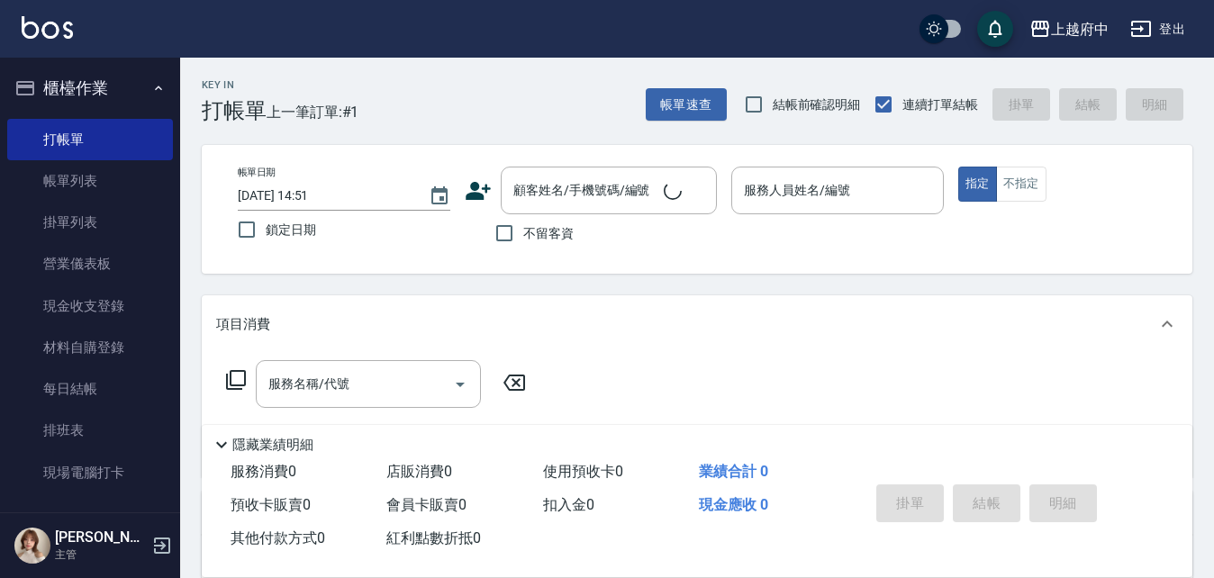
click at [466, 180] on icon at bounding box center [478, 190] width 27 height 27
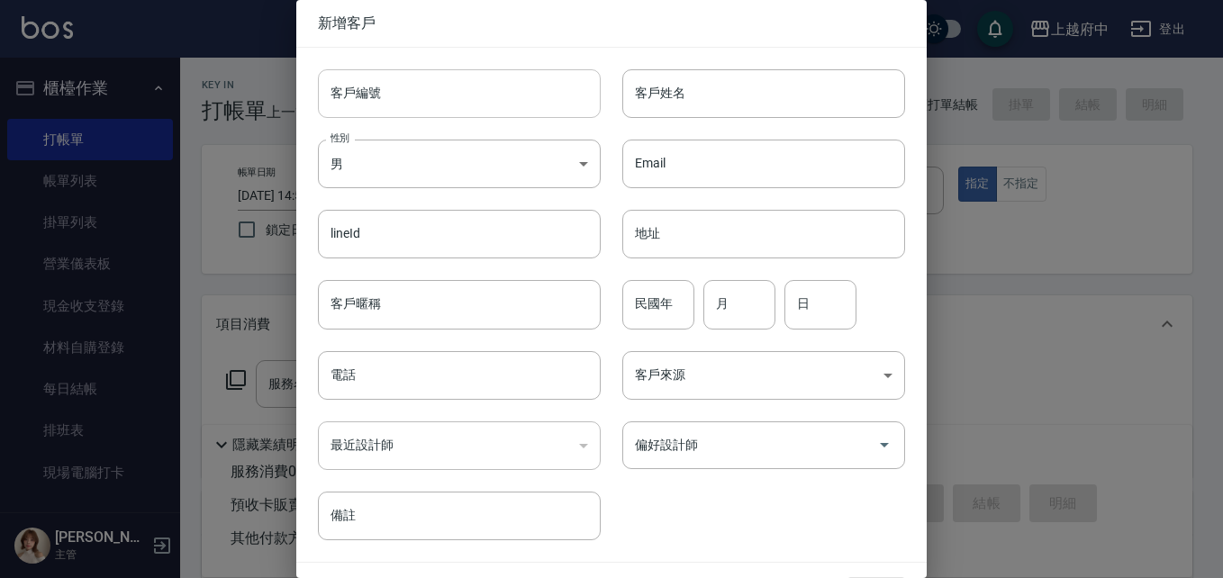
click at [455, 108] on input "客戶編號" at bounding box center [459, 93] width 283 height 49
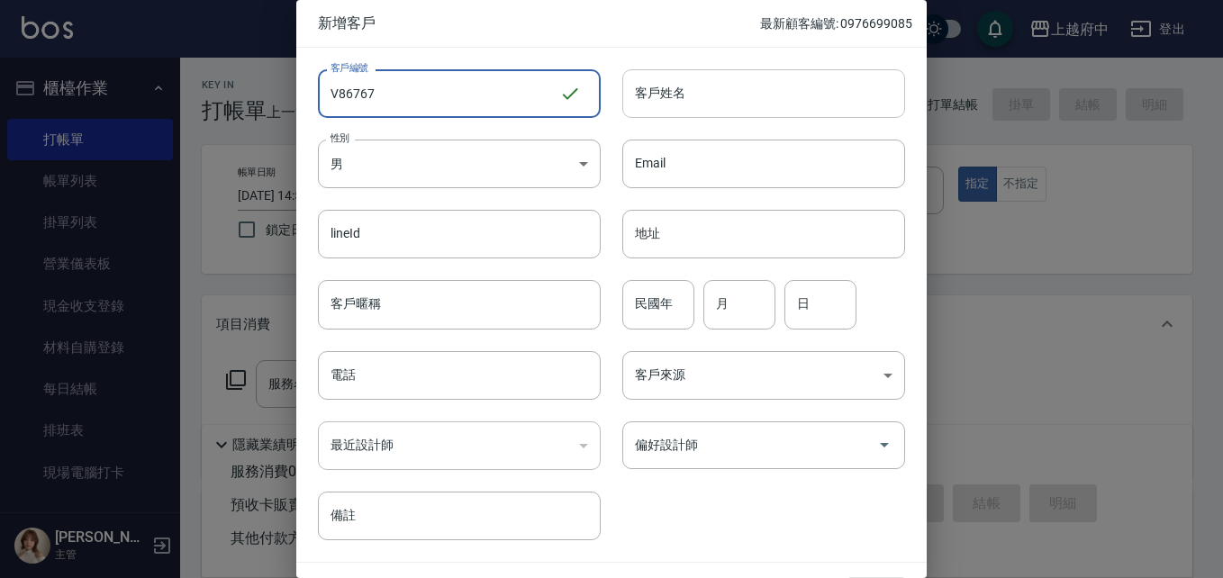
type input "V86767"
click at [772, 91] on input "客戶姓名" at bounding box center [763, 93] width 283 height 49
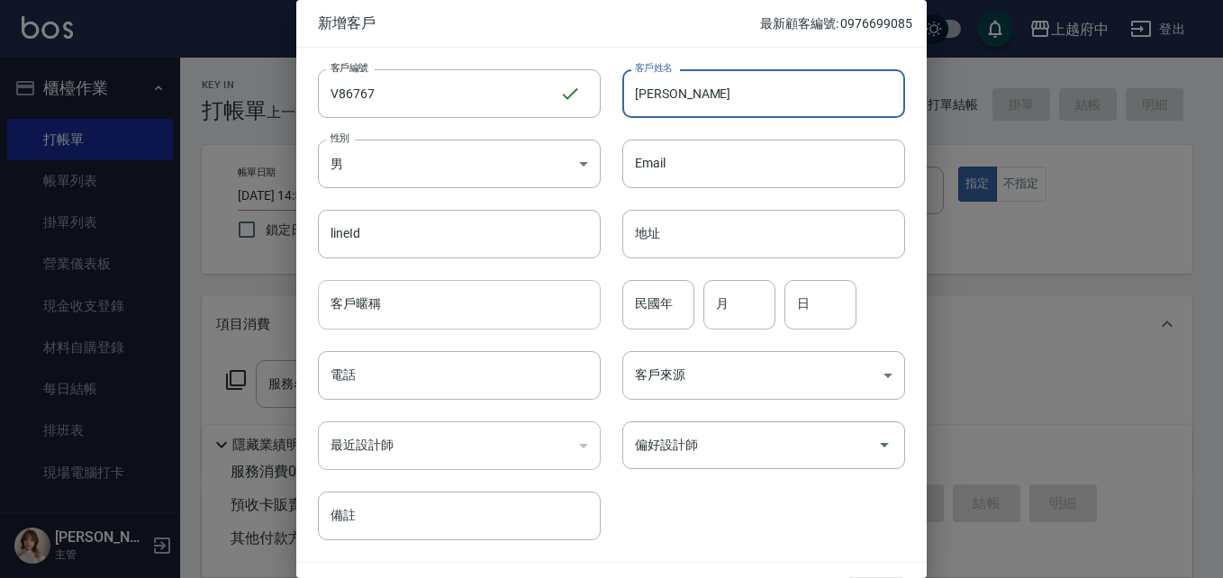
type input "[PERSON_NAME]"
click at [427, 303] on input "客戶暱稱" at bounding box center [459, 304] width 283 height 49
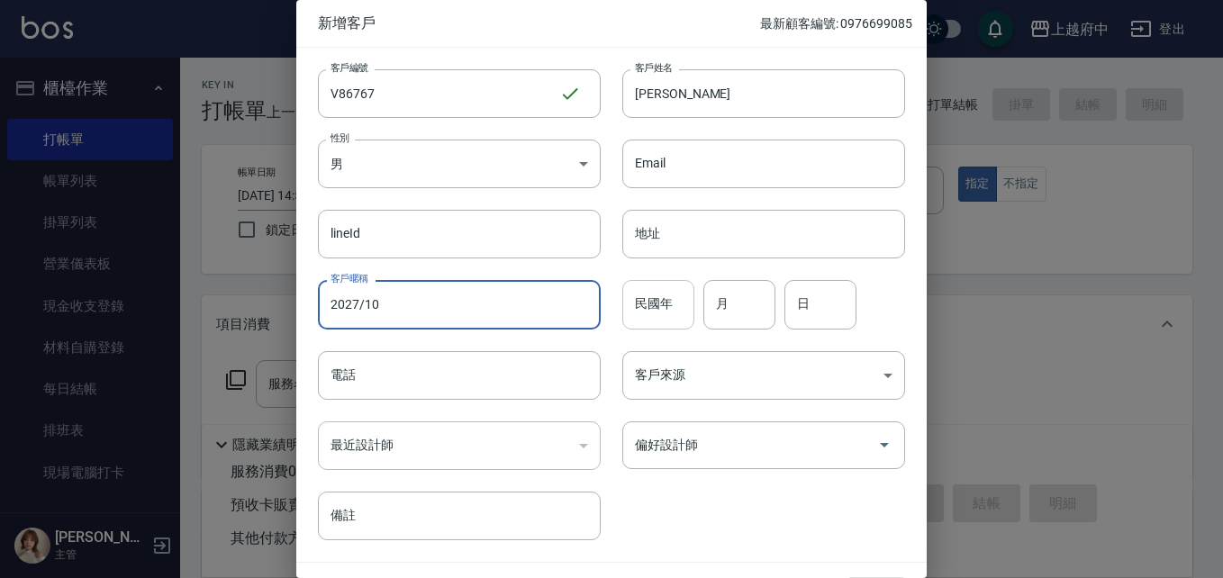
type input "2027/10"
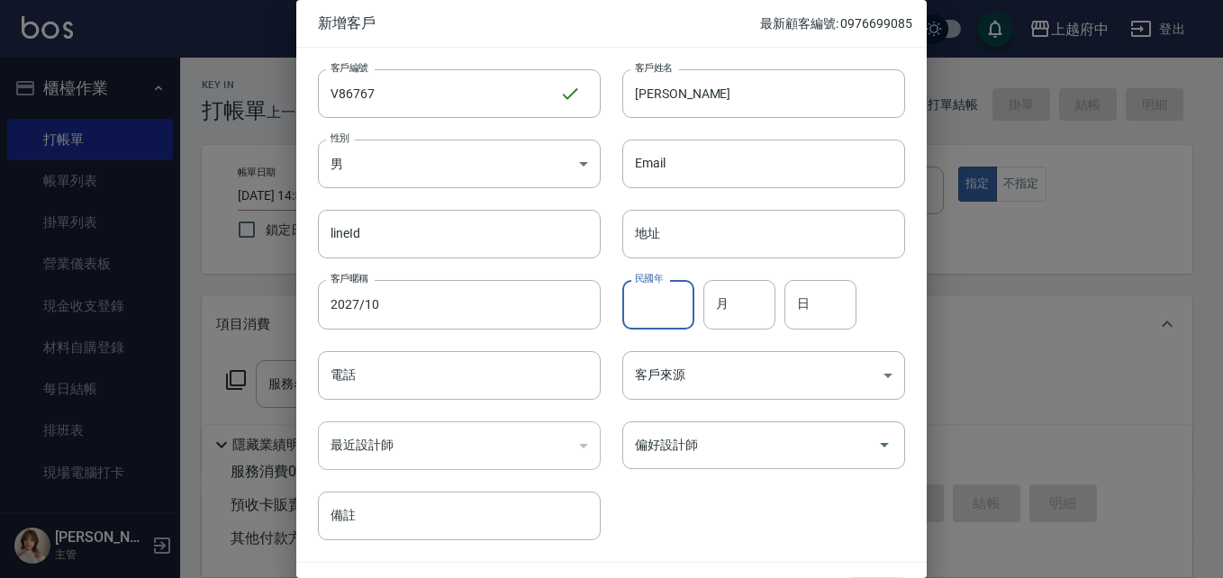
click at [645, 290] on div "民國年 民國年" at bounding box center [658, 304] width 72 height 49
type input "91"
type input "05"
type input "06"
click at [654, 532] on div "客戶編號 V86767 ​ 客戶編號 客戶姓名 劉耿豪 客戶姓名 性別 男 MALE 性別 Email Email lineId lineId 地址 地址 客…" at bounding box center [600, 294] width 609 height 493
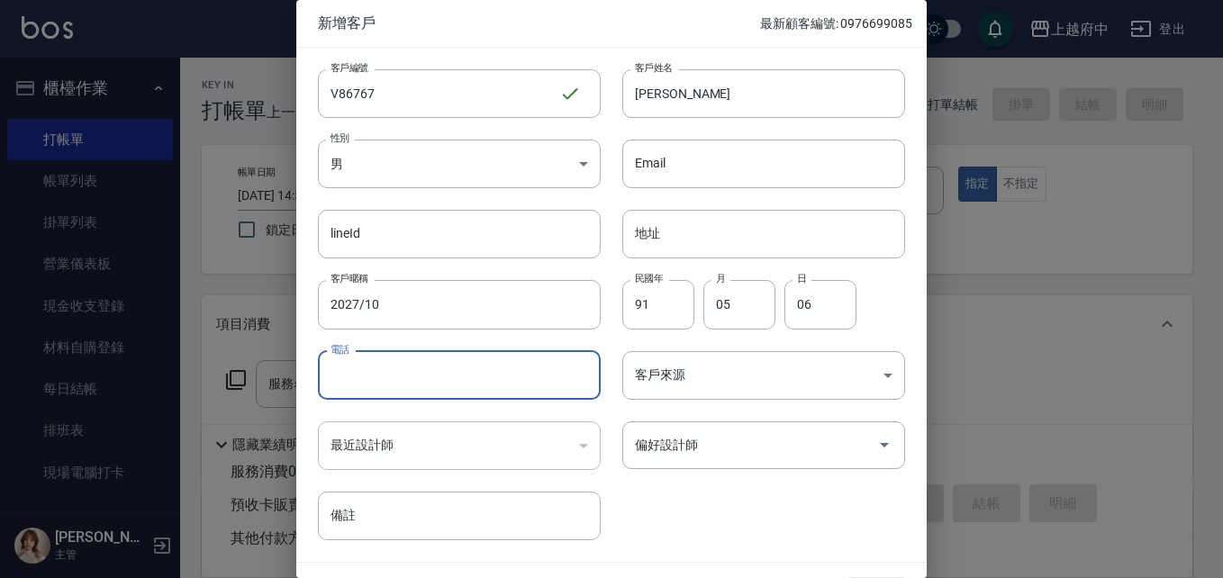
click at [503, 365] on input "電話" at bounding box center [459, 375] width 283 height 49
type input "0905851871"
click at [811, 534] on div "客戶編號 V86767 ​ 客戶編號 客戶姓名 劉耿豪 客戶姓名 性別 男 MALE 性別 Email Email lineId lineId 地址 地址 客…" at bounding box center [600, 294] width 609 height 493
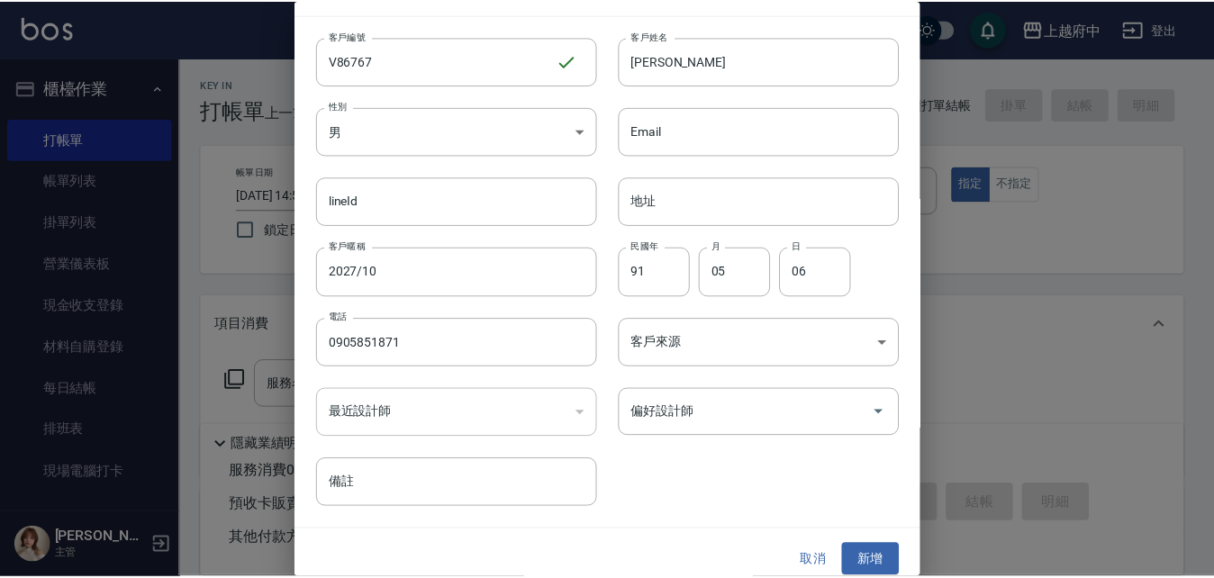
scroll to position [46, 0]
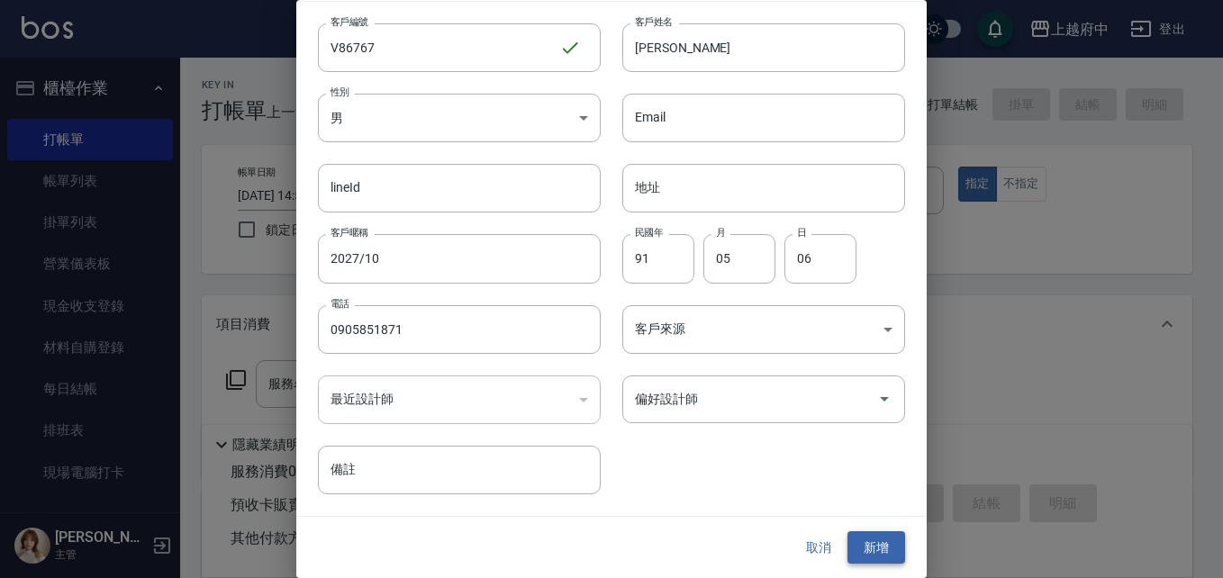
click at [881, 543] on button "新增" at bounding box center [876, 547] width 58 height 33
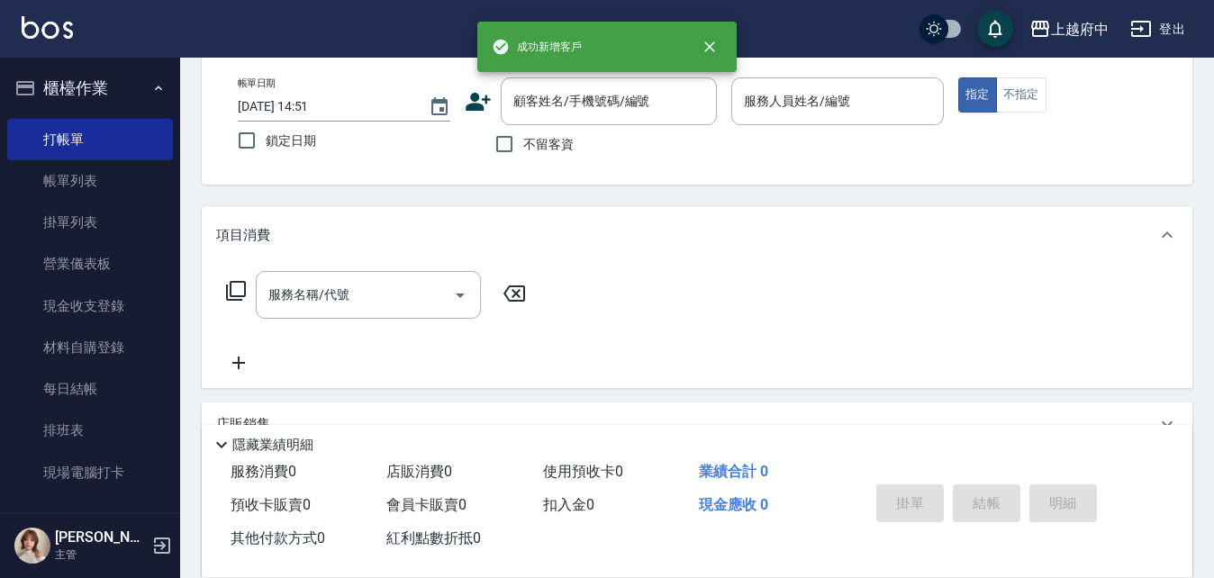
scroll to position [90, 0]
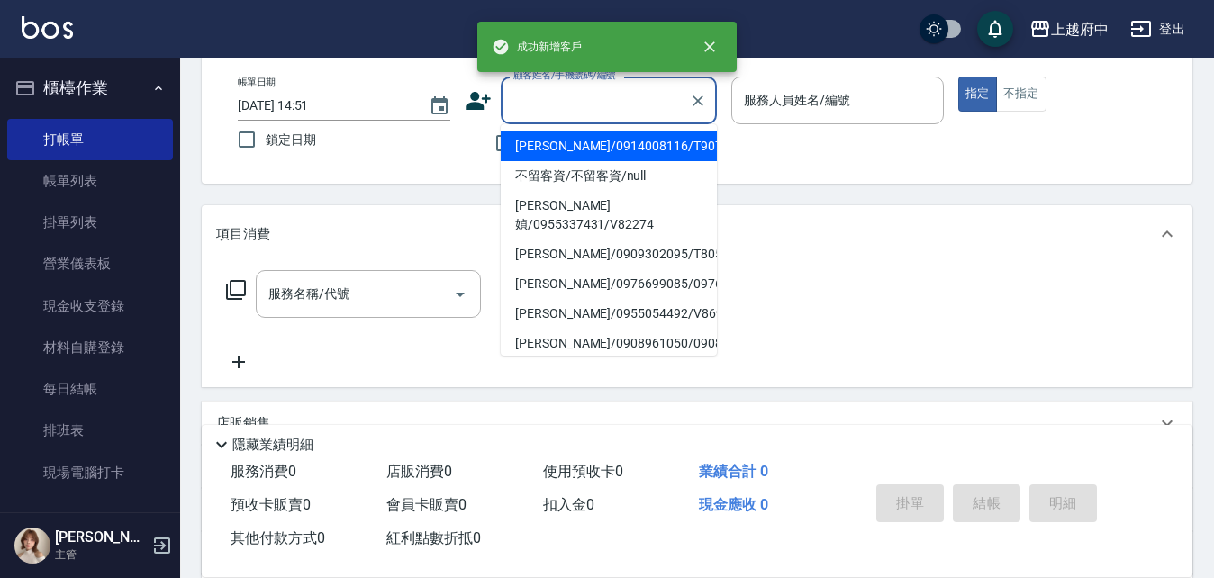
click at [607, 115] on input "顧客姓名/手機號碼/編號" at bounding box center [595, 101] width 173 height 32
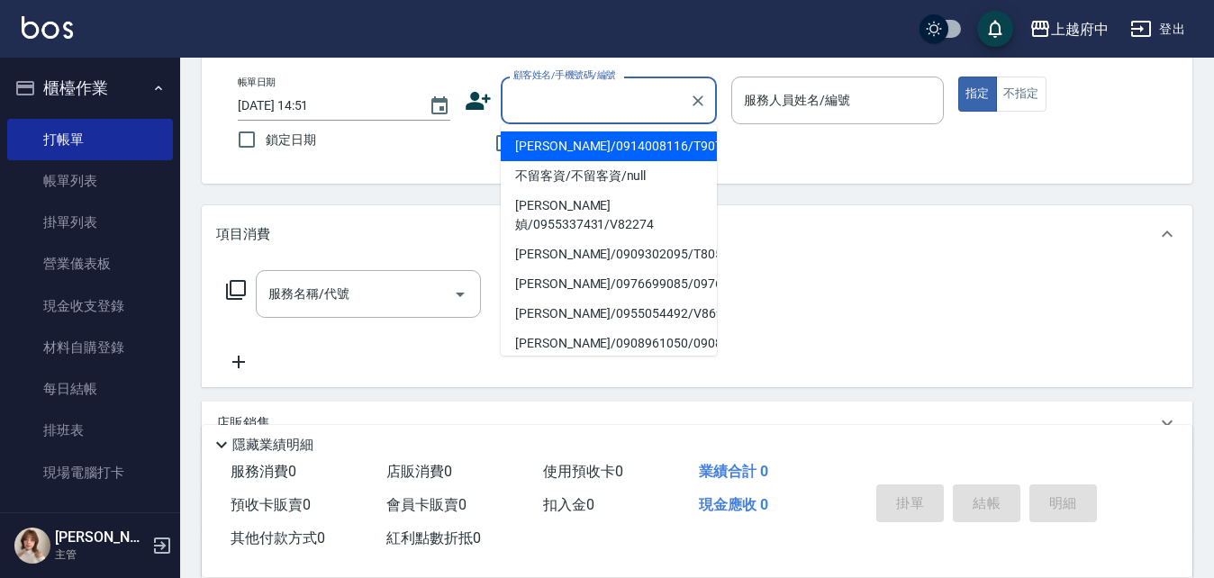
type input "ㄒ"
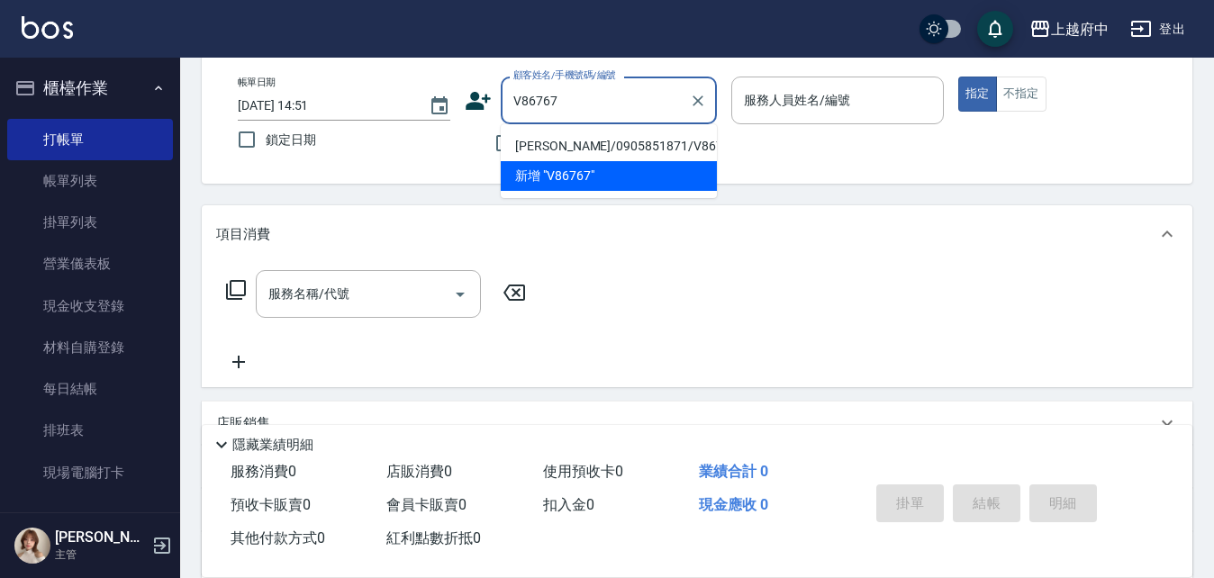
drag, startPoint x: 619, startPoint y: 148, endPoint x: 734, endPoint y: 147, distance: 114.4
click at [619, 142] on li "劉耿豪/0905851871/V86767" at bounding box center [609, 146] width 216 height 30
type input "劉耿豪/0905851871/V86767"
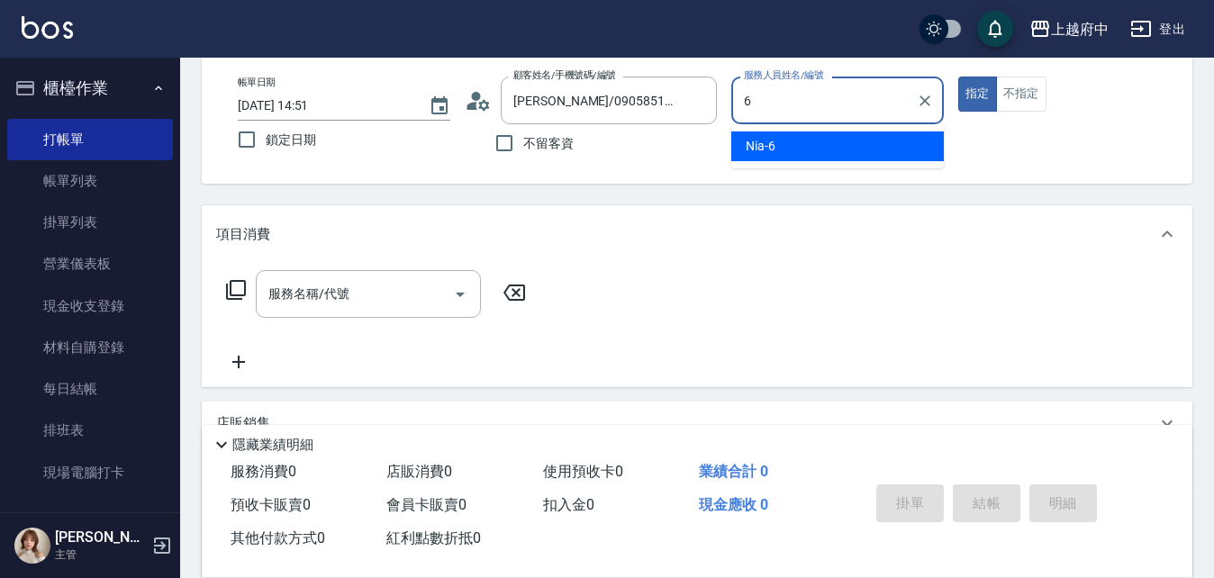
type input "Nia-6"
type button "true"
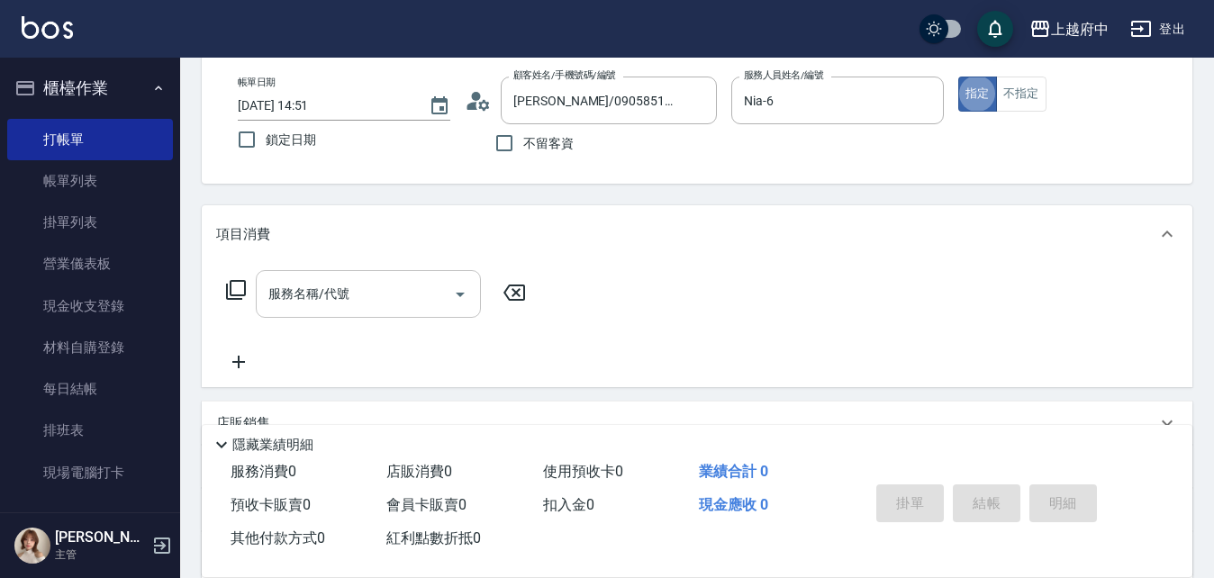
click at [342, 286] on input "服務名稱/代號" at bounding box center [355, 294] width 182 height 32
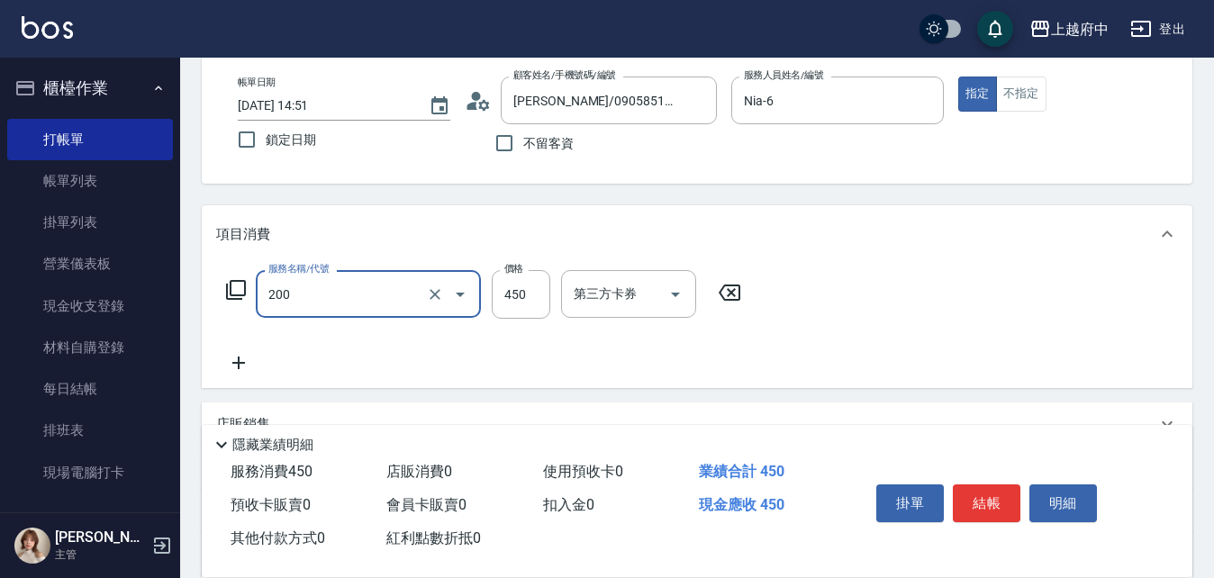
type input "有機洗髮(200)"
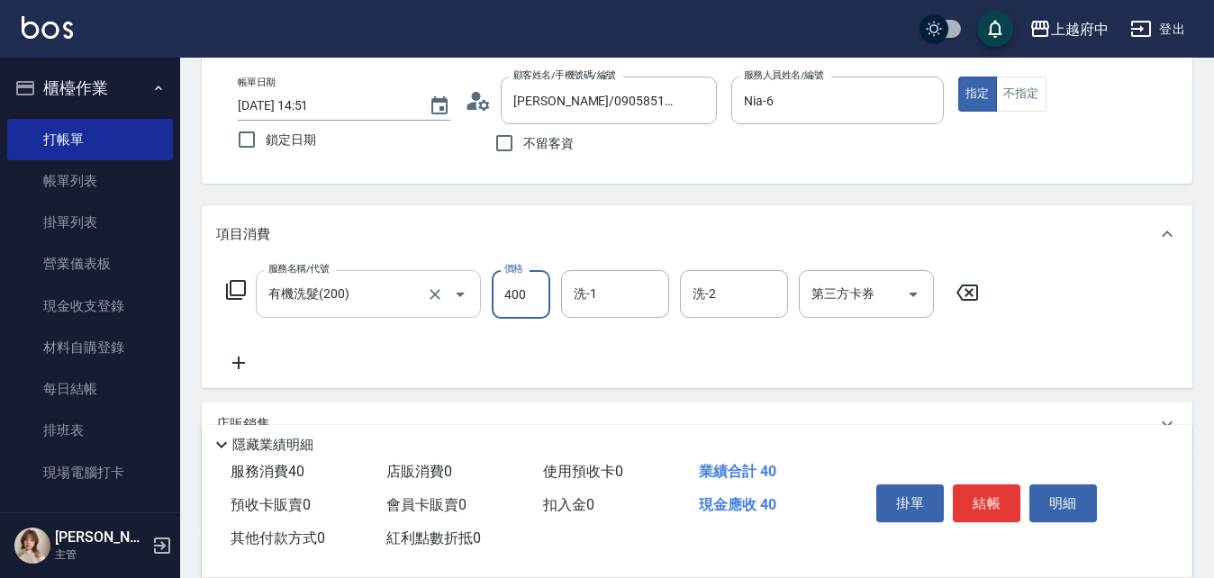
type input "400"
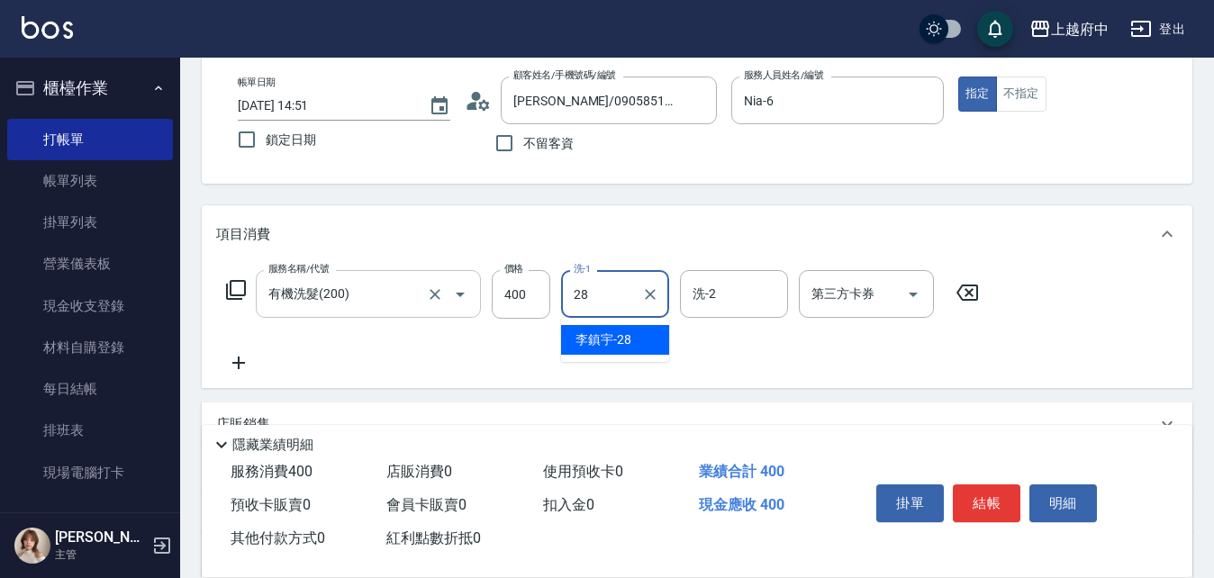
type input "李鎮宇-28"
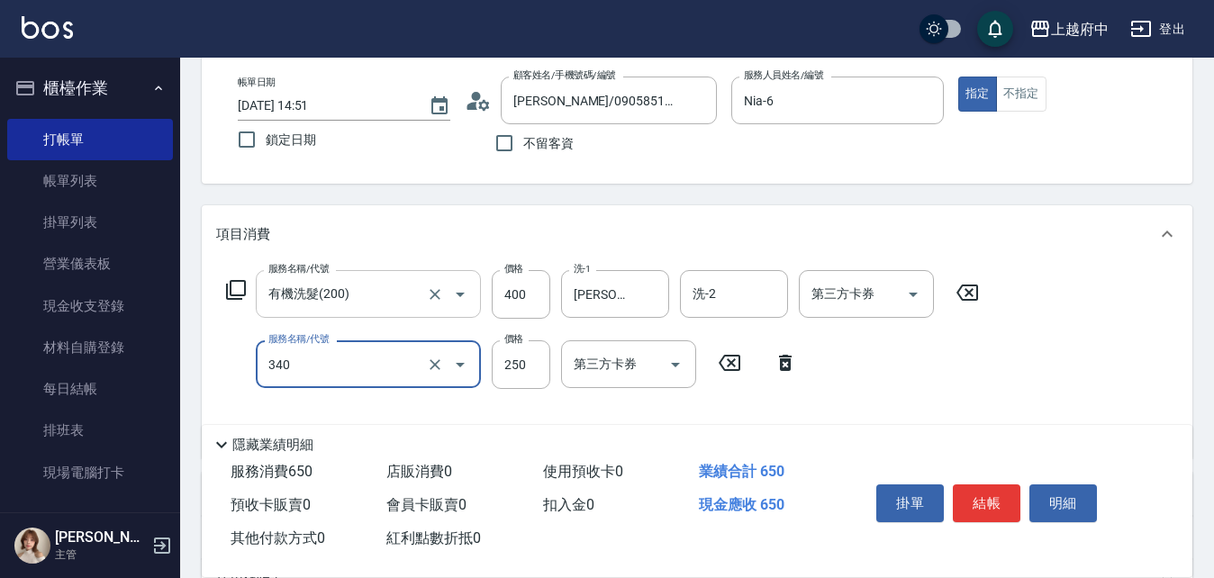
type input "剪髮(340)"
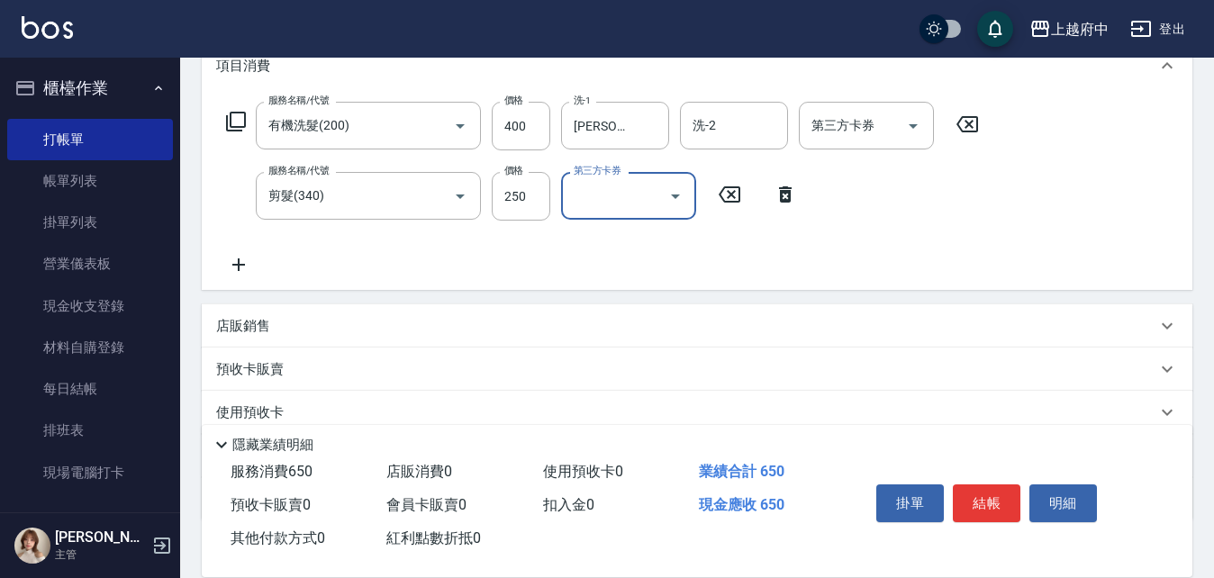
scroll to position [360, 0]
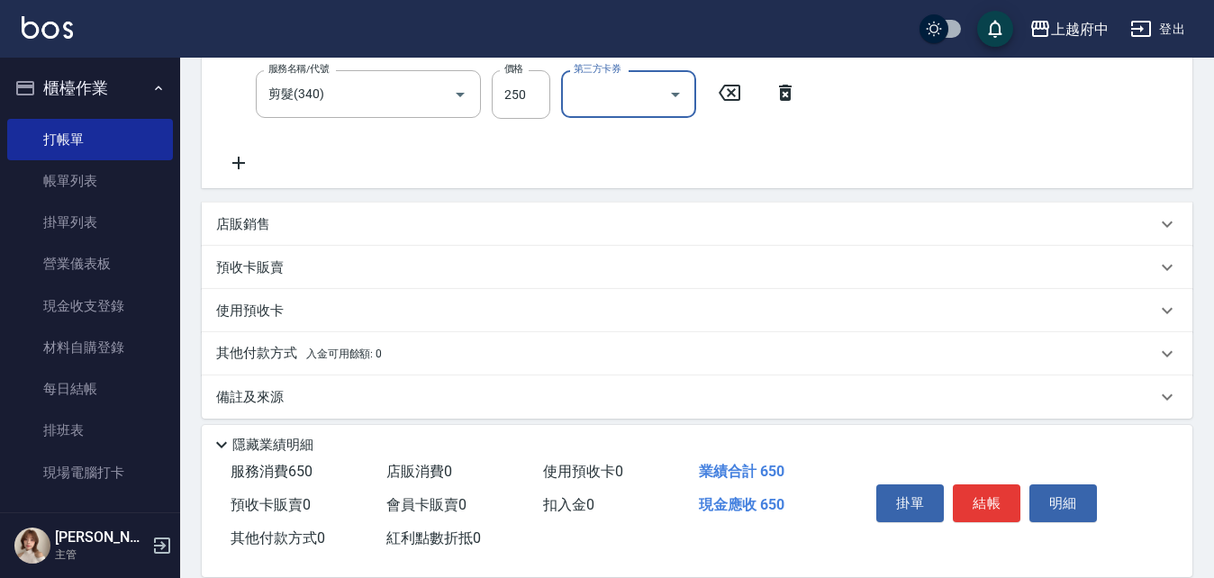
drag, startPoint x: 359, startPoint y: 222, endPoint x: 330, endPoint y: 255, distance: 44.0
click at [359, 221] on div "店販銷售" at bounding box center [686, 224] width 940 height 19
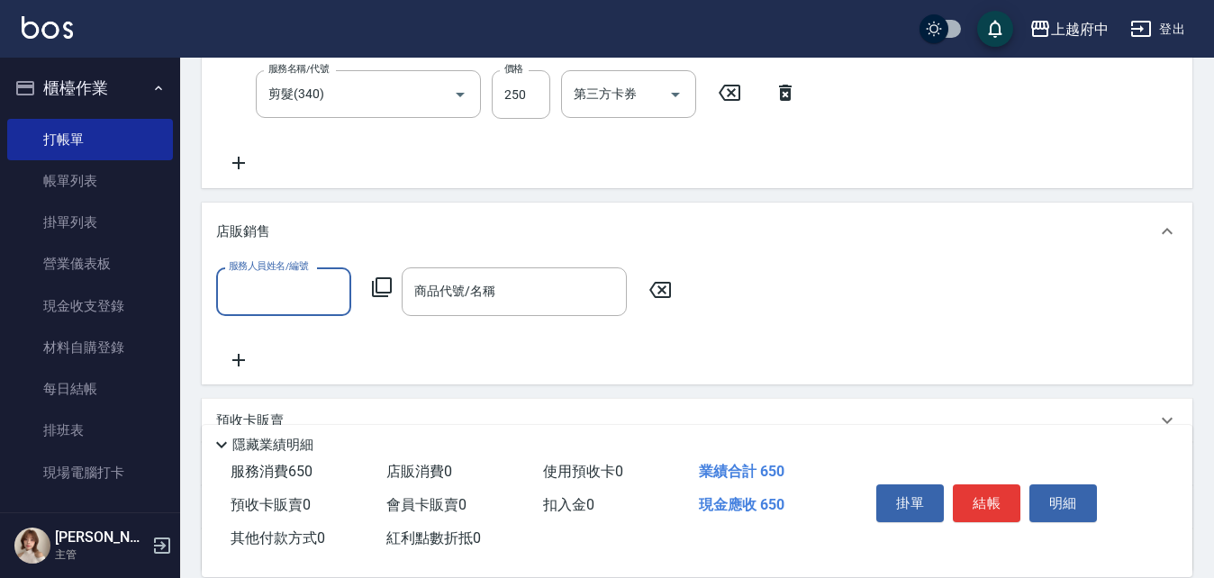
scroll to position [0, 0]
click at [311, 325] on div "Nia -6" at bounding box center [283, 338] width 135 height 30
click at [531, 270] on div "商品代號/名稱" at bounding box center [514, 291] width 225 height 48
type input "Nia-6"
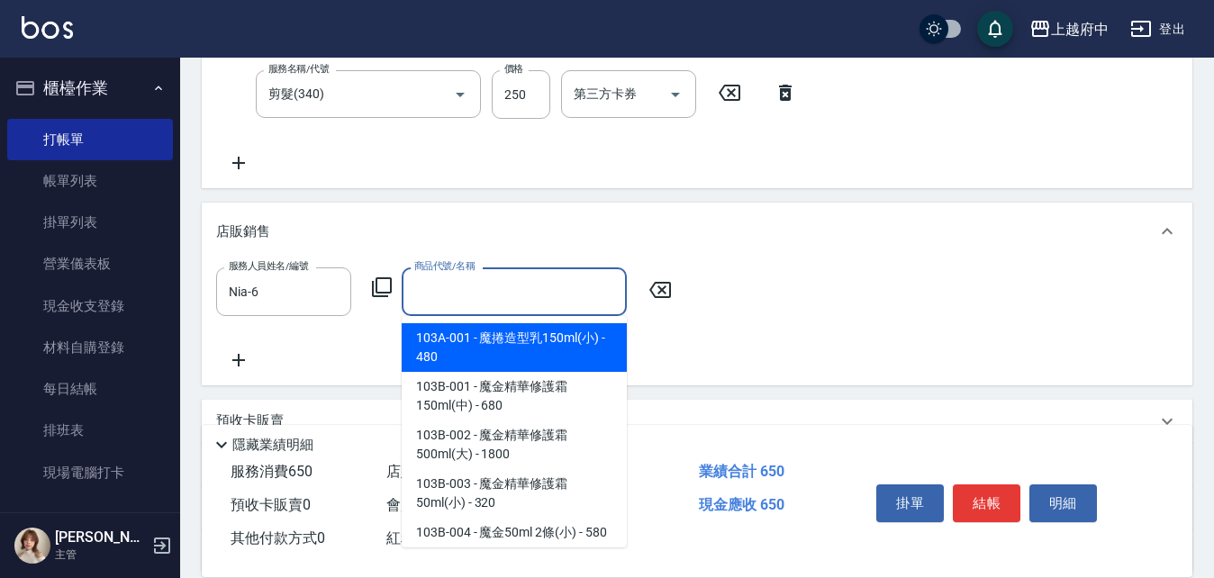
drag, startPoint x: 628, startPoint y: 330, endPoint x: 632, endPoint y: 344, distance: 14.2
click at [631, 341] on div "服務人員姓名/編號 Nia-6 服務人員姓名/編號 商品代號/名稱 商品代號/名稱" at bounding box center [697, 318] width 962 height 103
click at [597, 288] on input "商品代號/名稱" at bounding box center [514, 292] width 209 height 32
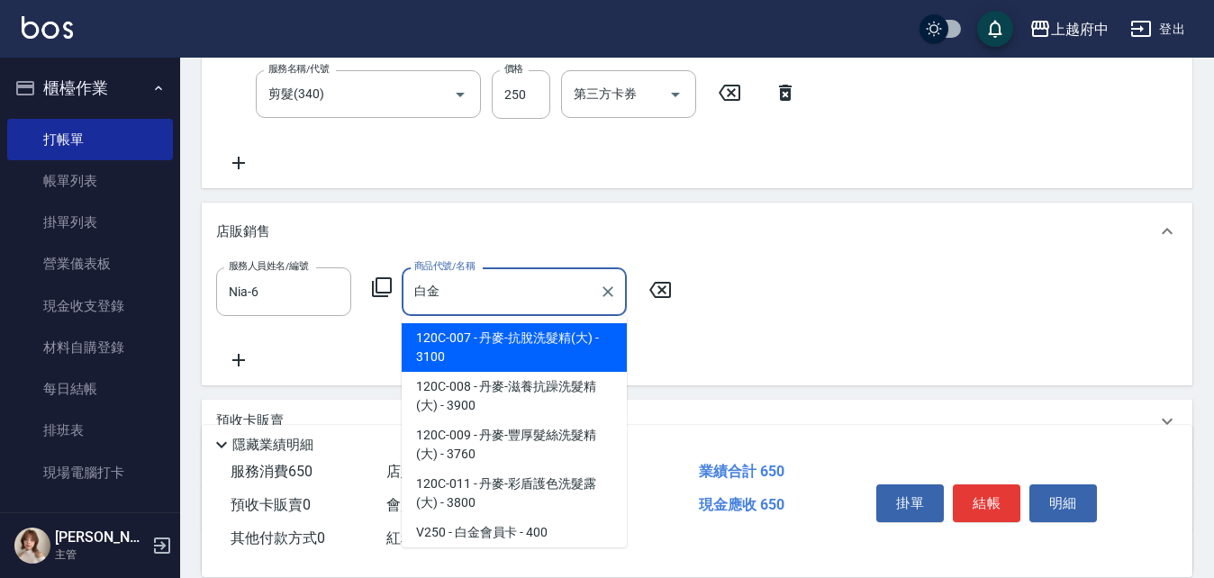
click at [512, 329] on span "120C-007 - 丹麥-抗脫洗髮精(大) - 3100" at bounding box center [514, 347] width 225 height 49
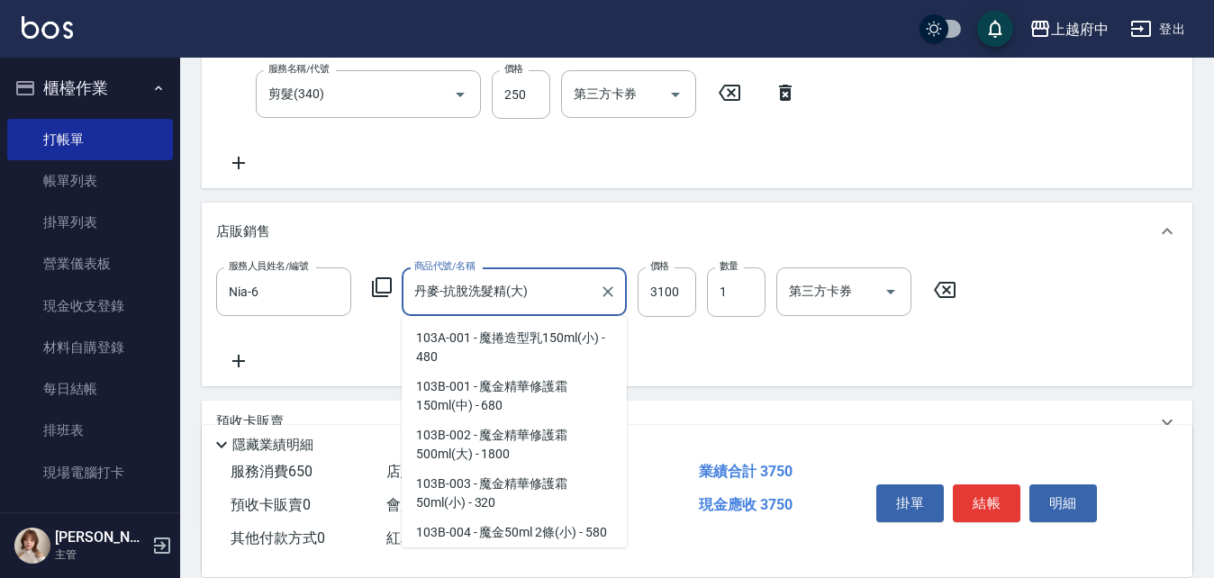
click at [524, 298] on input "丹麥-抗脫洗髮精(大)" at bounding box center [501, 292] width 182 height 32
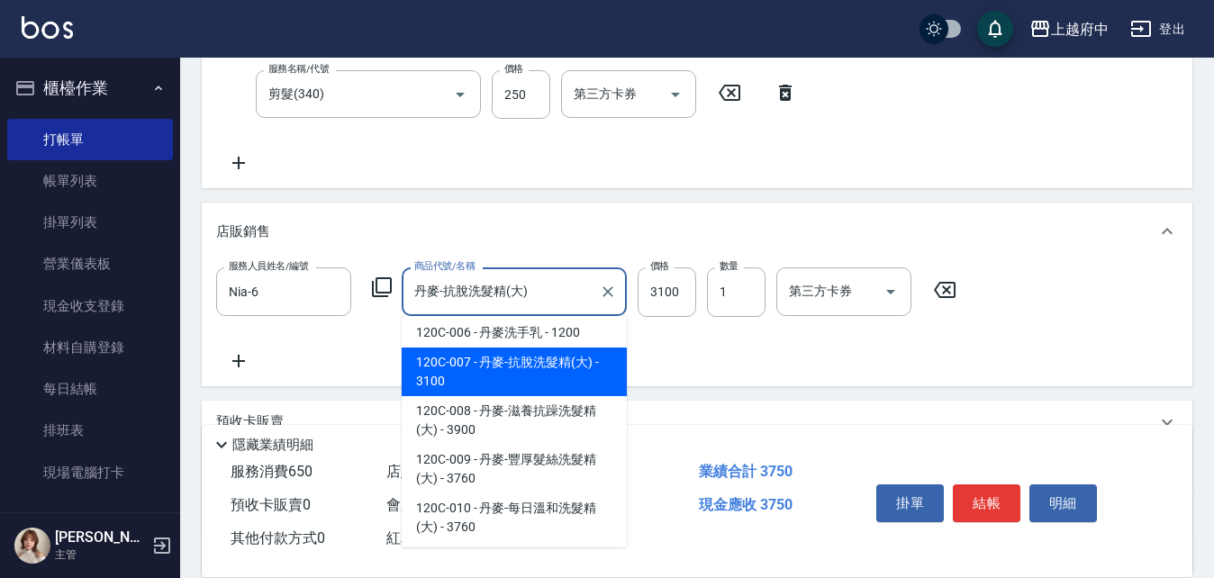
click at [524, 298] on input "丹麥-抗脫洗髮精(大)" at bounding box center [501, 292] width 182 height 32
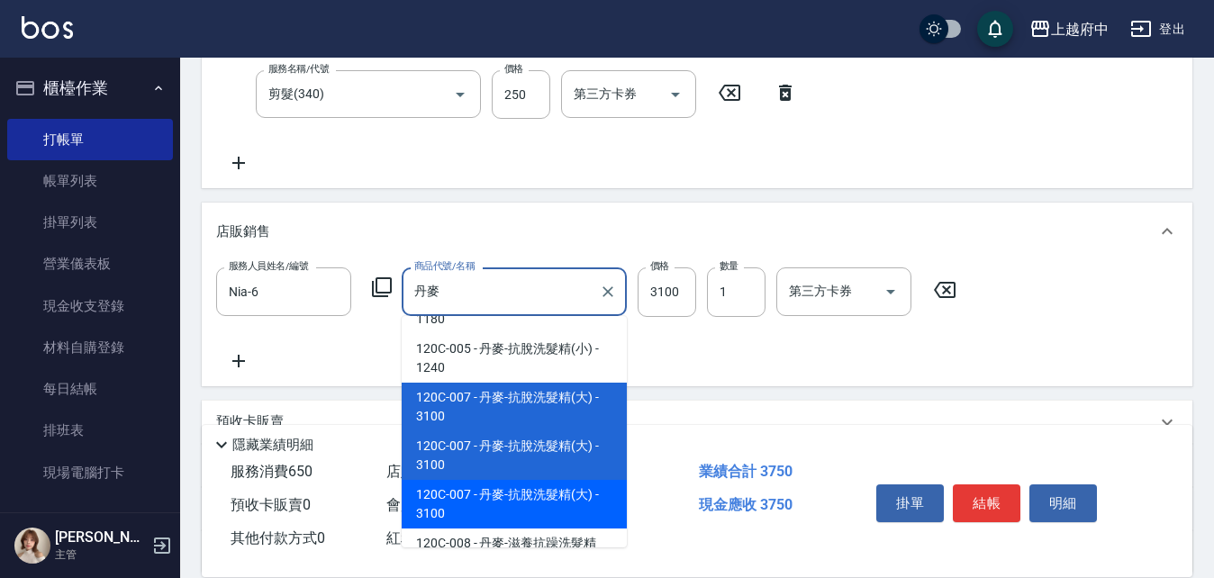
type input "丹"
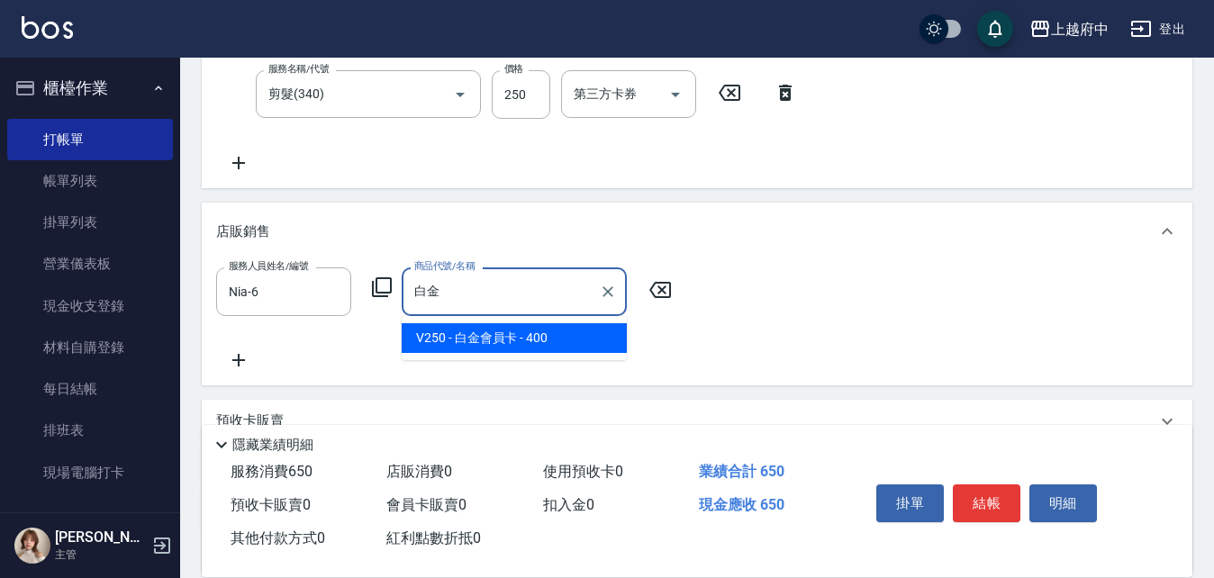
click at [496, 327] on span "V250 - 白金會員卡 - 400" at bounding box center [514, 338] width 225 height 30
type input "白金會員卡"
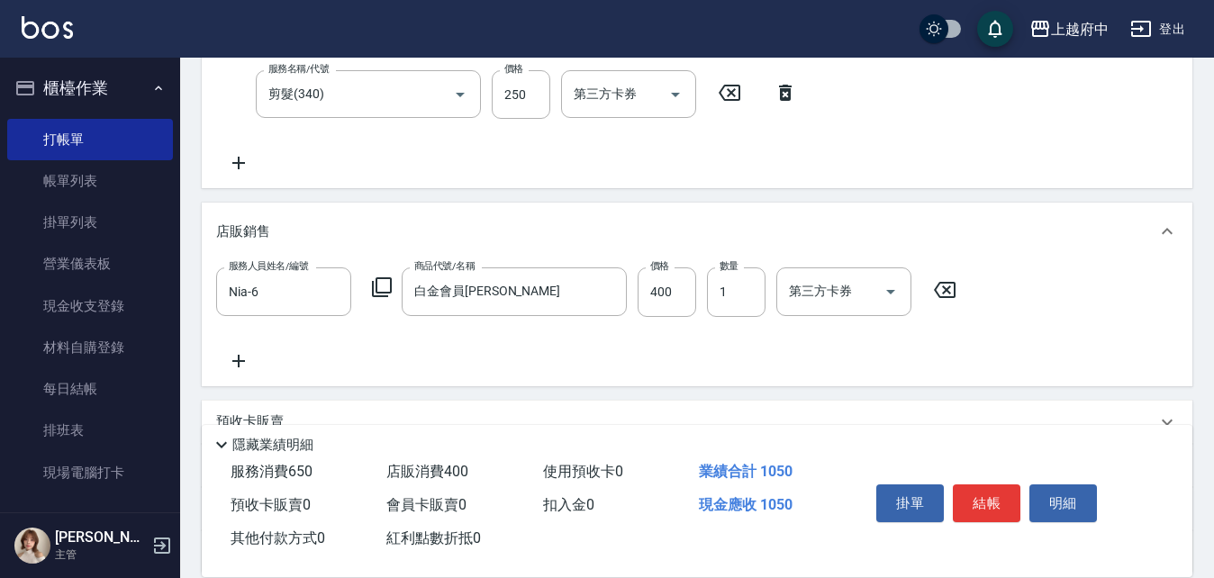
click at [601, 357] on div "服務人員姓名/編號 Nia-6 服務人員姓名/編號 商品代號/名稱 白金會員卡 商品代號/名稱 價格 400 價格 數量 1 數量 第三方卡券 第三方卡券" at bounding box center [697, 319] width 962 height 104
click at [1002, 509] on button "結帳" at bounding box center [987, 503] width 68 height 38
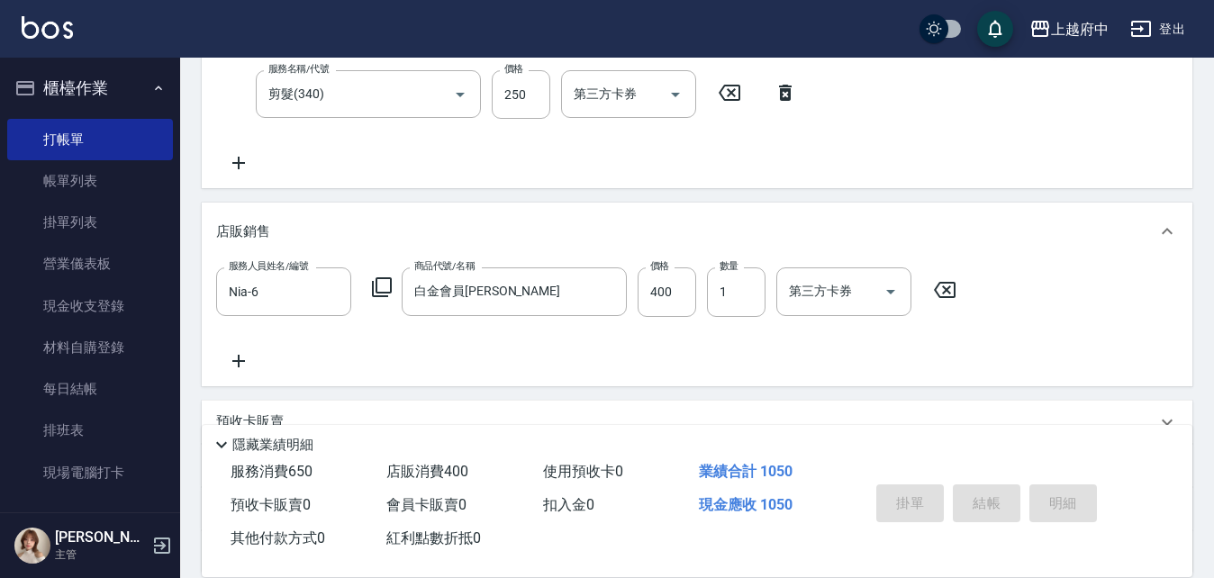
type input "2025/10/08 14:52"
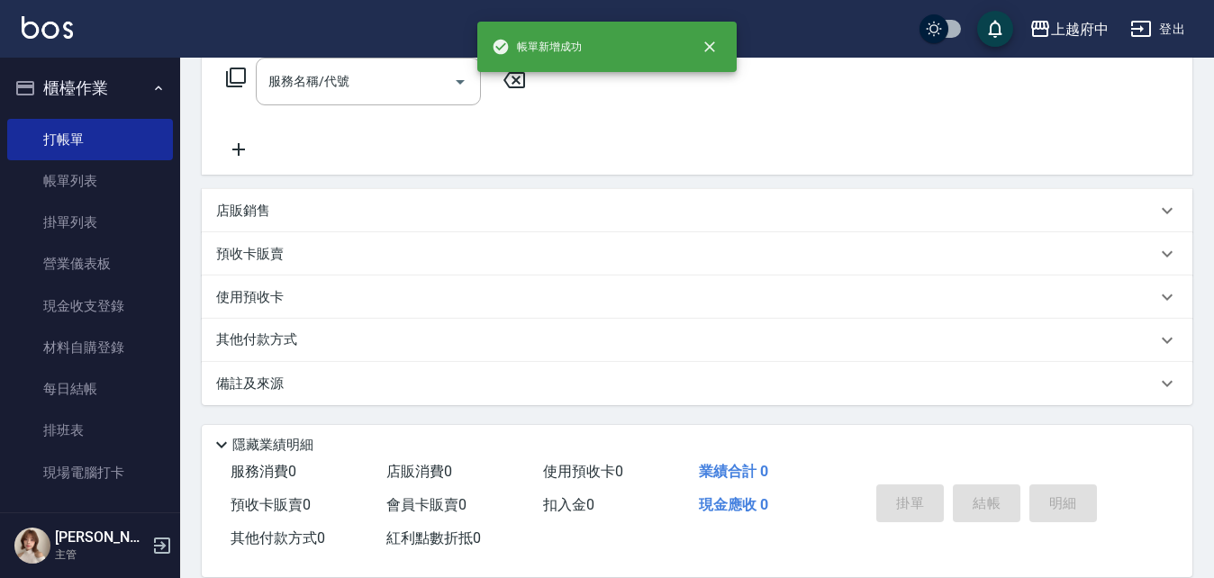
scroll to position [0, 0]
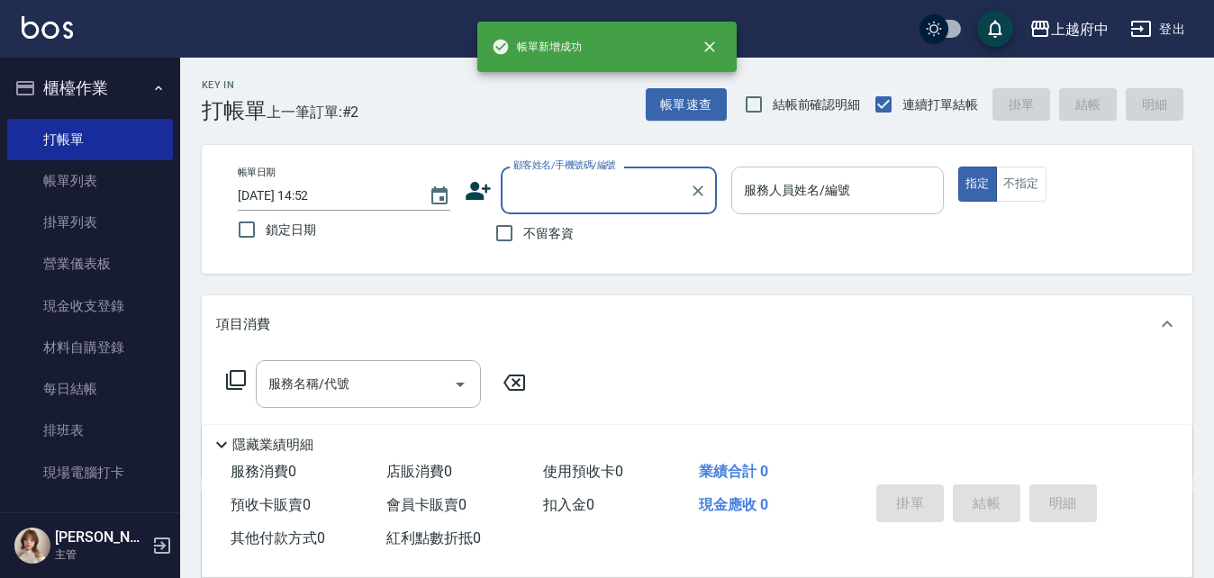
click at [911, 197] on input "服務人員姓名/編號" at bounding box center [837, 191] width 196 height 32
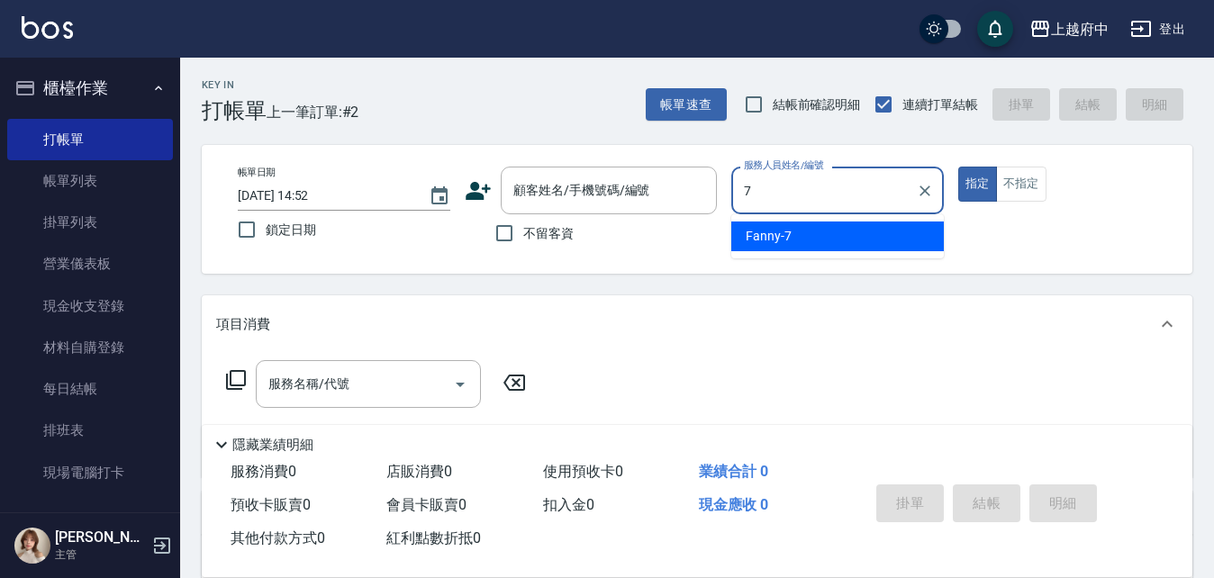
type input "Fanny-7"
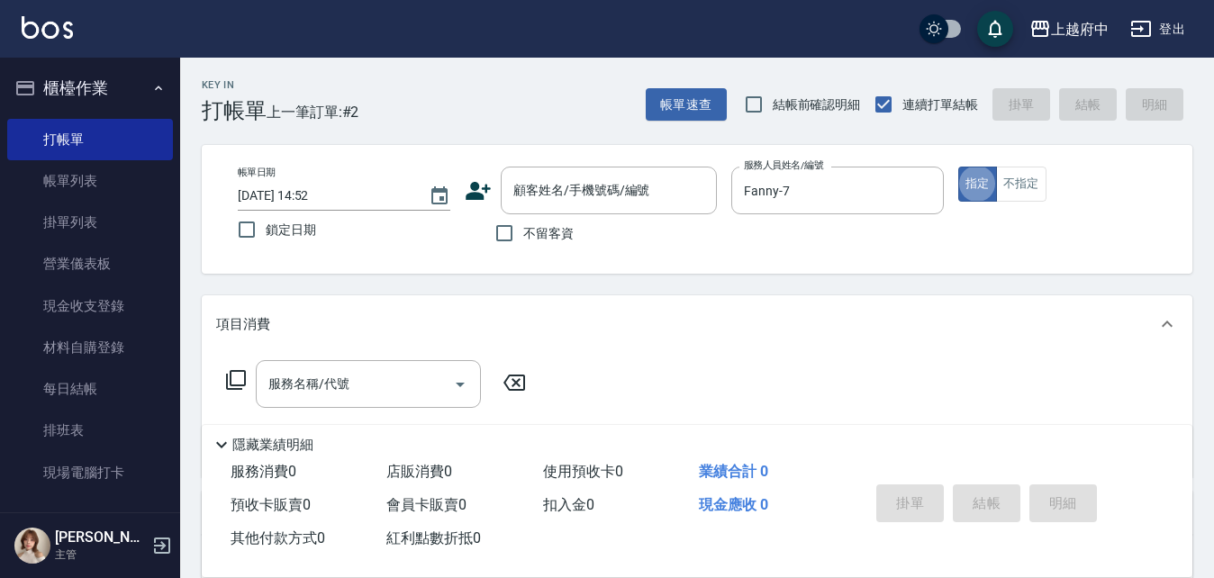
click at [560, 227] on span "不留客資" at bounding box center [548, 233] width 50 height 19
click at [523, 227] on input "不留客資" at bounding box center [504, 233] width 38 height 38
checkbox input "true"
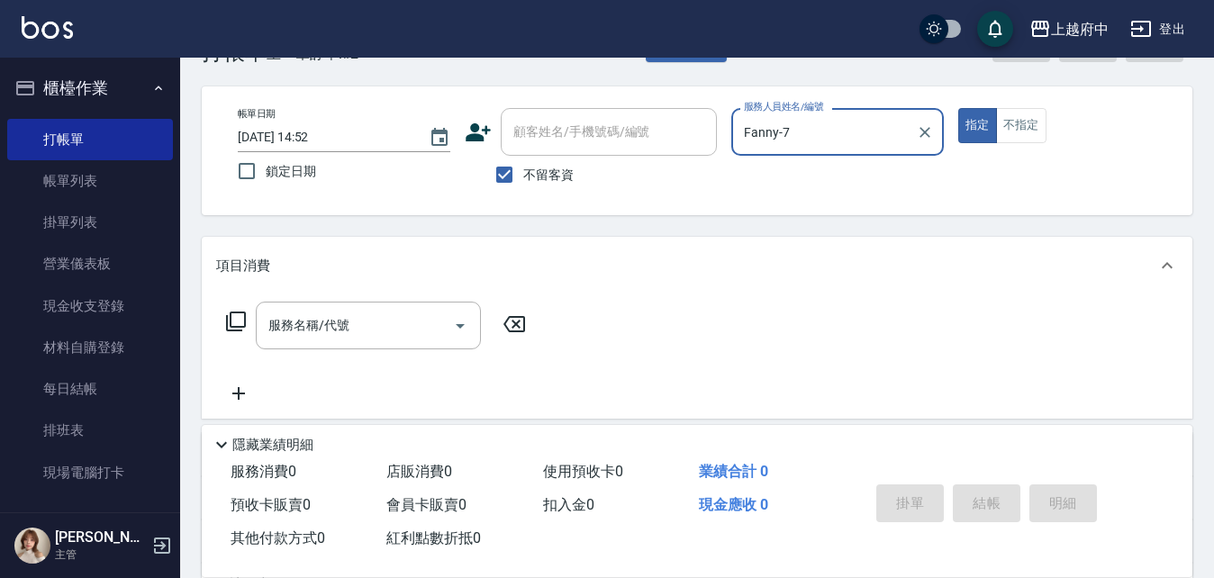
scroll to position [90, 0]
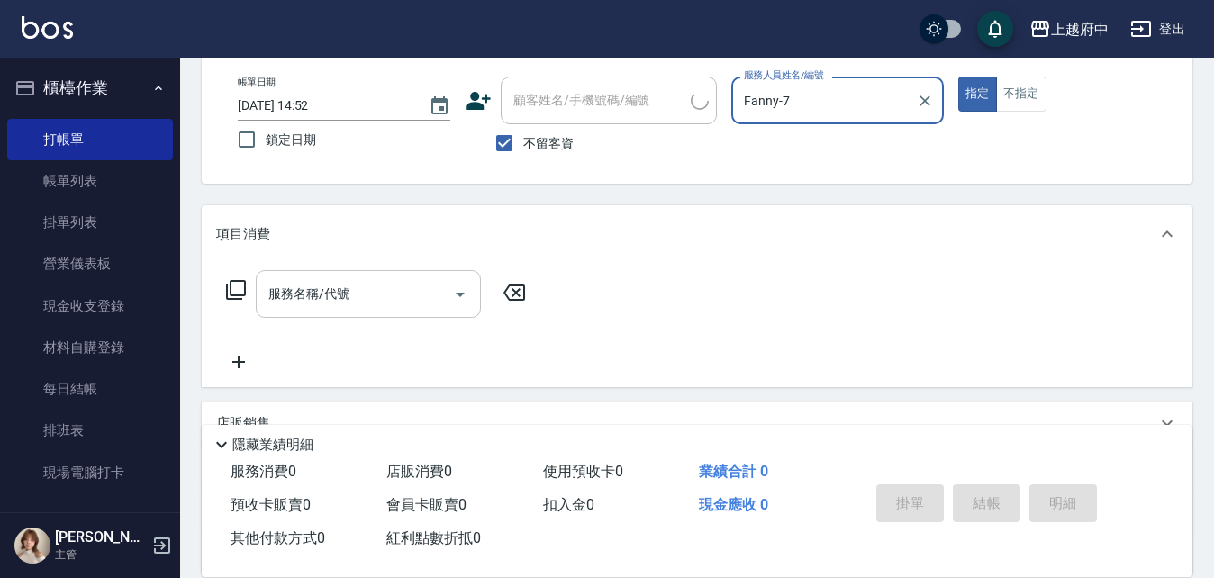
click at [360, 291] on input "服務名稱/代號" at bounding box center [355, 294] width 182 height 32
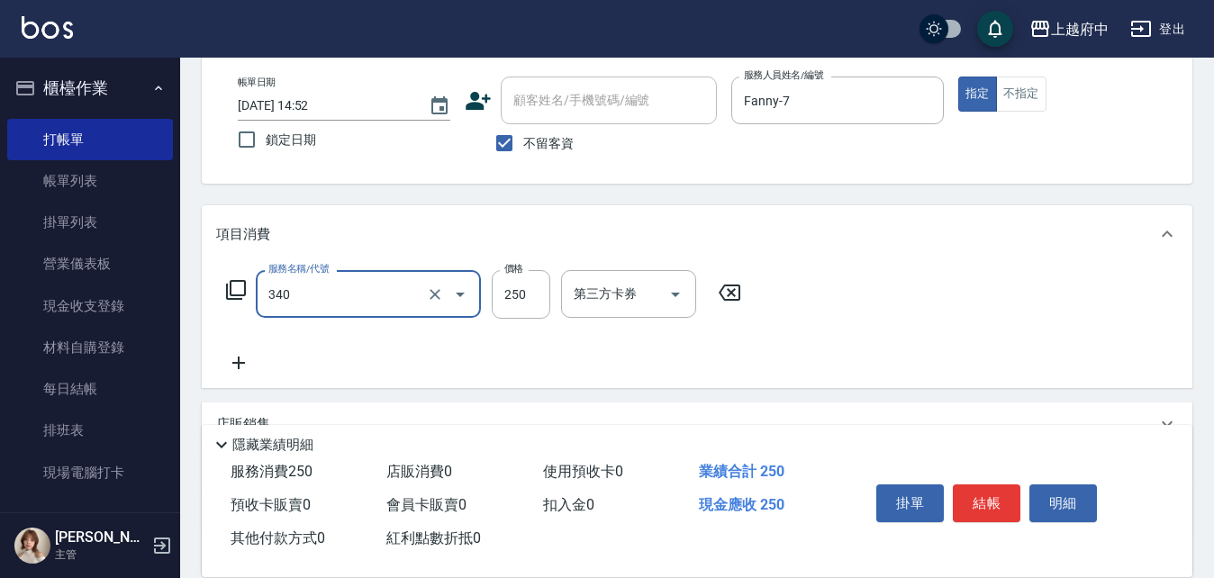
type input "剪髮(340)"
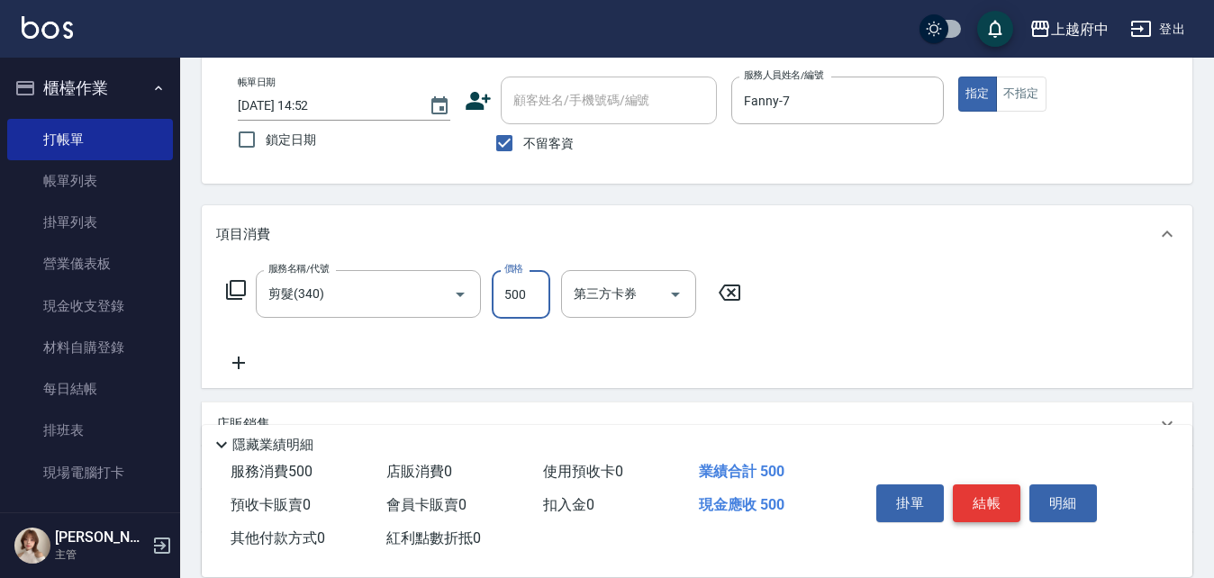
type input "500"
click at [1002, 494] on button "結帳" at bounding box center [987, 503] width 68 height 38
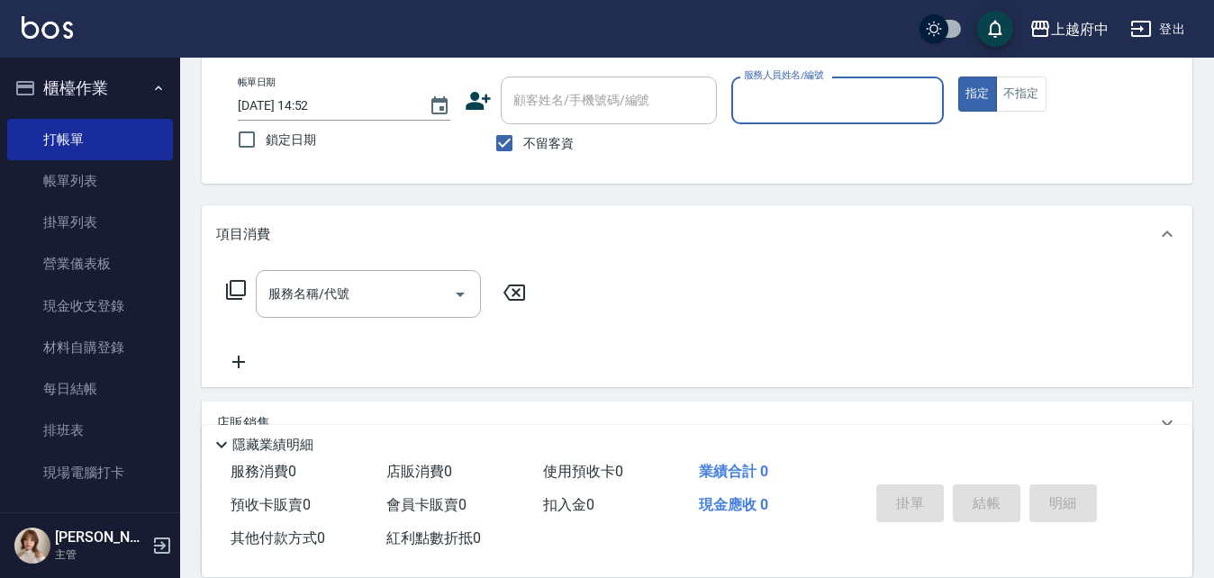
drag, startPoint x: 556, startPoint y: 137, endPoint x: 566, endPoint y: 123, distance: 17.3
click at [558, 127] on label "不留客資" at bounding box center [529, 143] width 88 height 38
click at [523, 127] on input "不留客資" at bounding box center [504, 143] width 38 height 38
checkbox input "false"
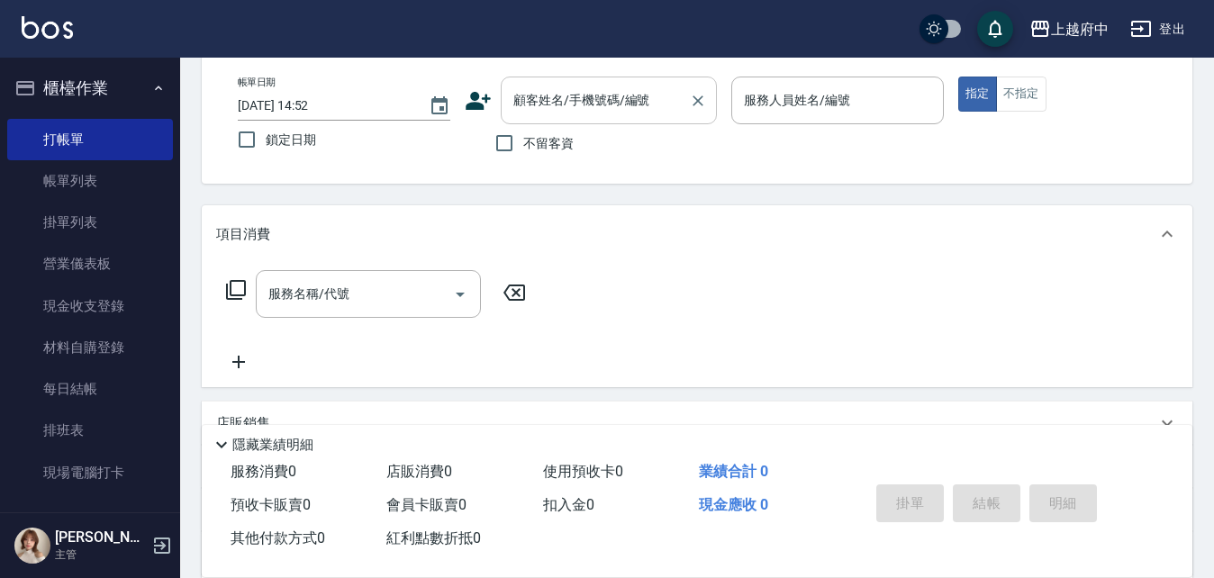
click at [591, 101] on input "顧客姓名/手機號碼/編號" at bounding box center [595, 101] width 173 height 32
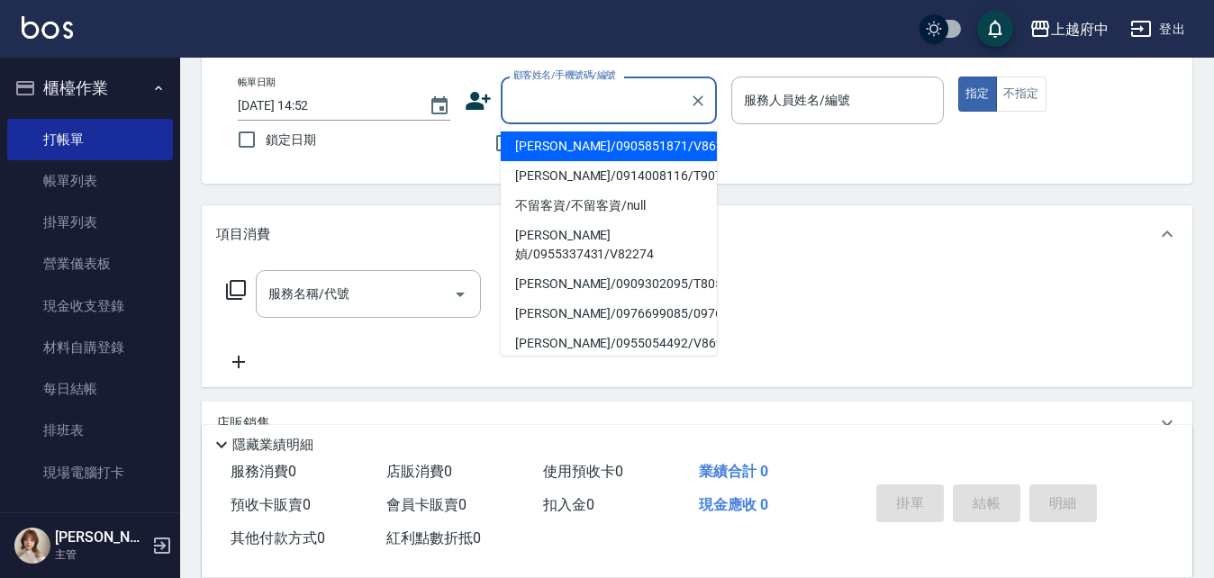
type input "ㄒ"
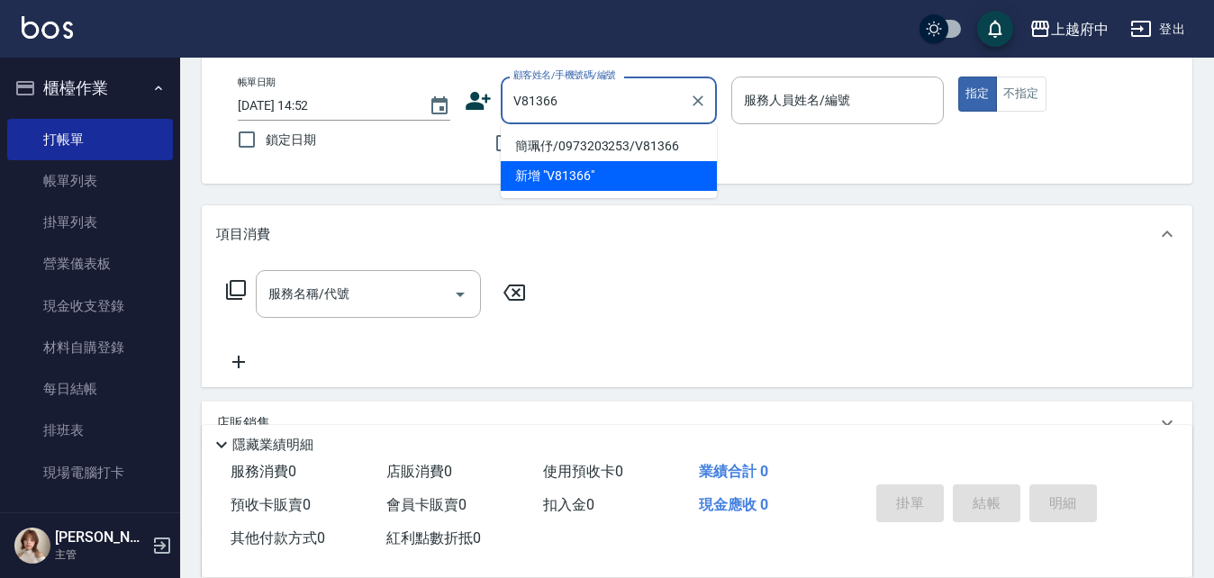
click at [600, 139] on li "簡珮伃/0973203253/V81366" at bounding box center [609, 146] width 216 height 30
type input "簡珮伃/0973203253/V81366"
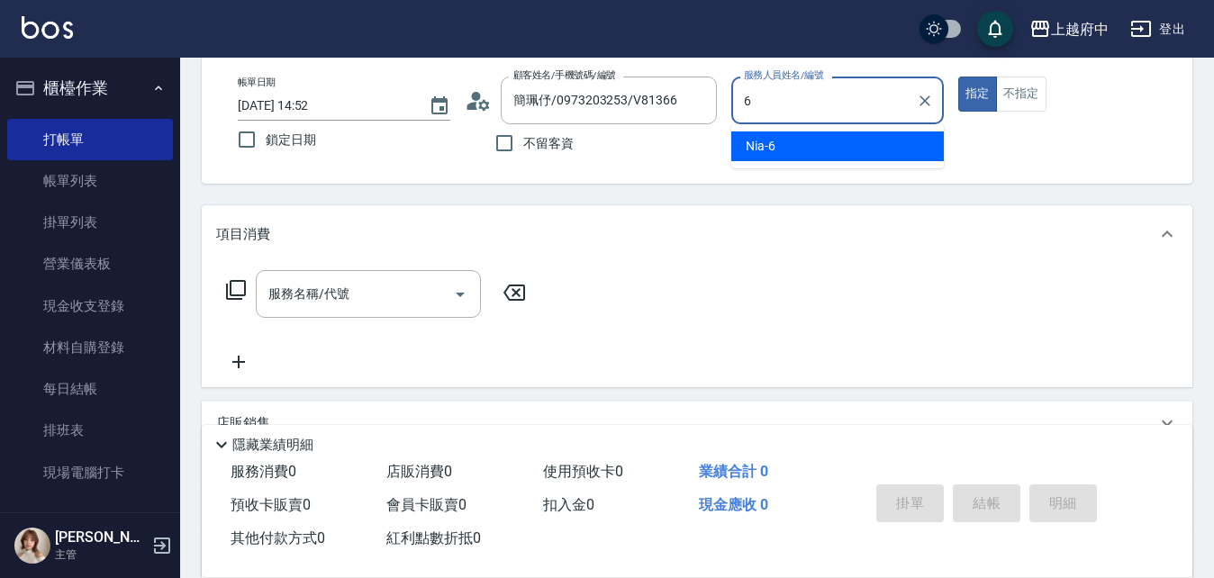
type input "Nia-6"
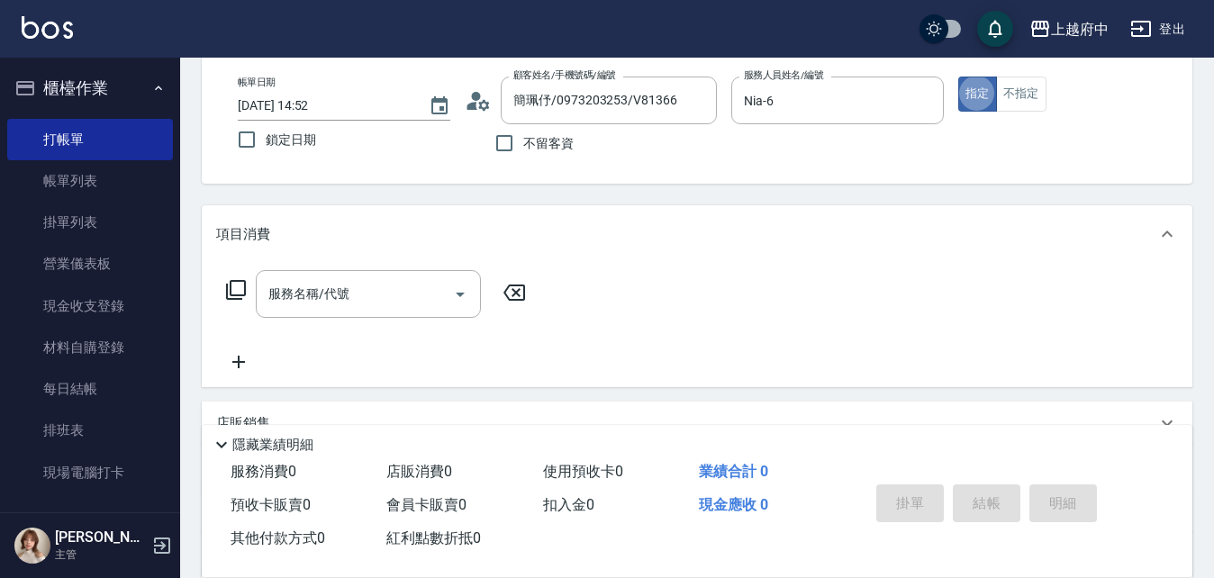
scroll to position [180, 0]
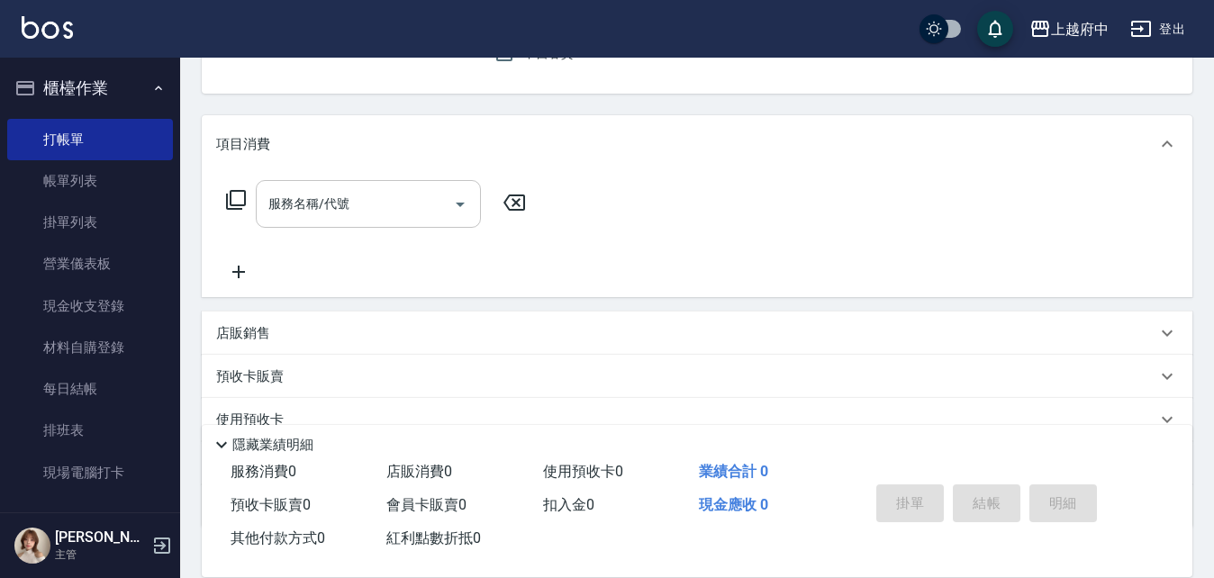
click at [372, 211] on input "服務名稱/代號" at bounding box center [355, 204] width 182 height 32
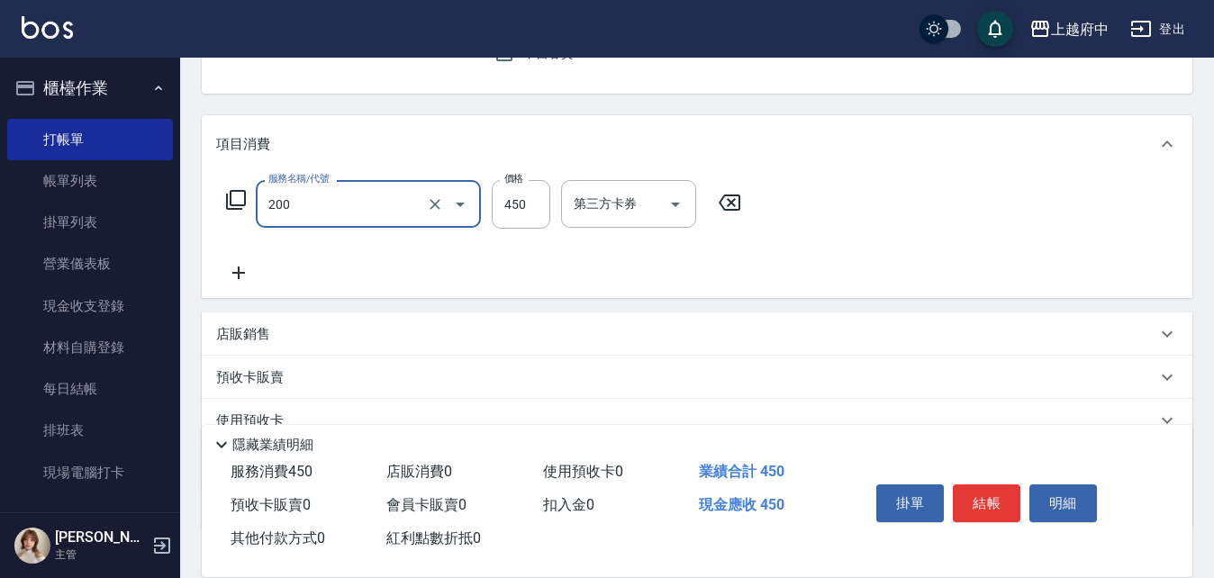
type input "有機洗髮(200)"
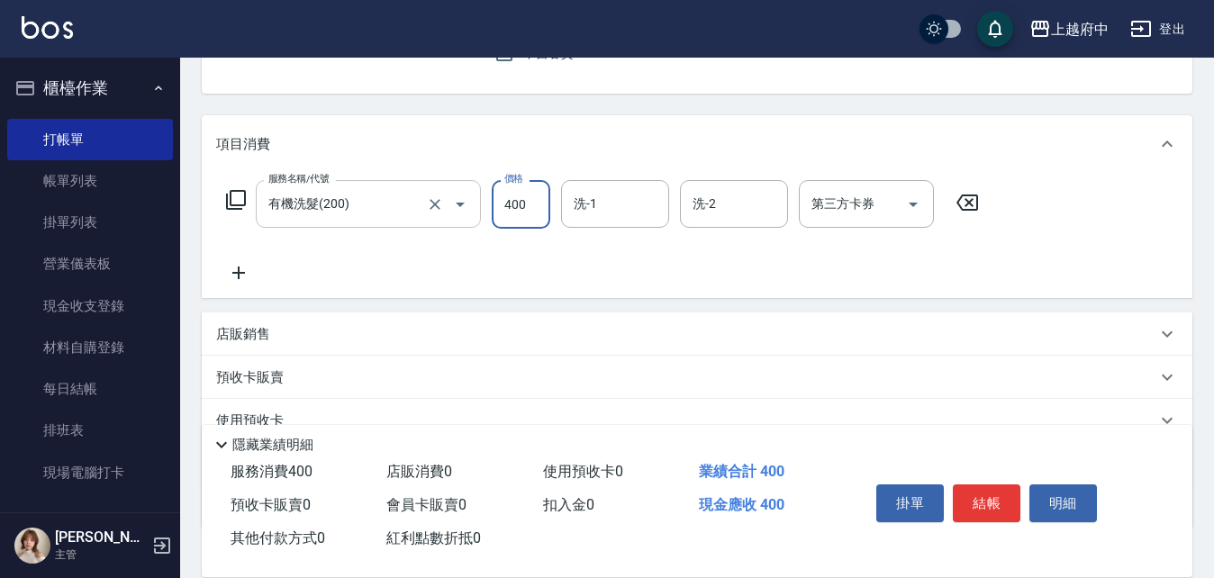
type input "400"
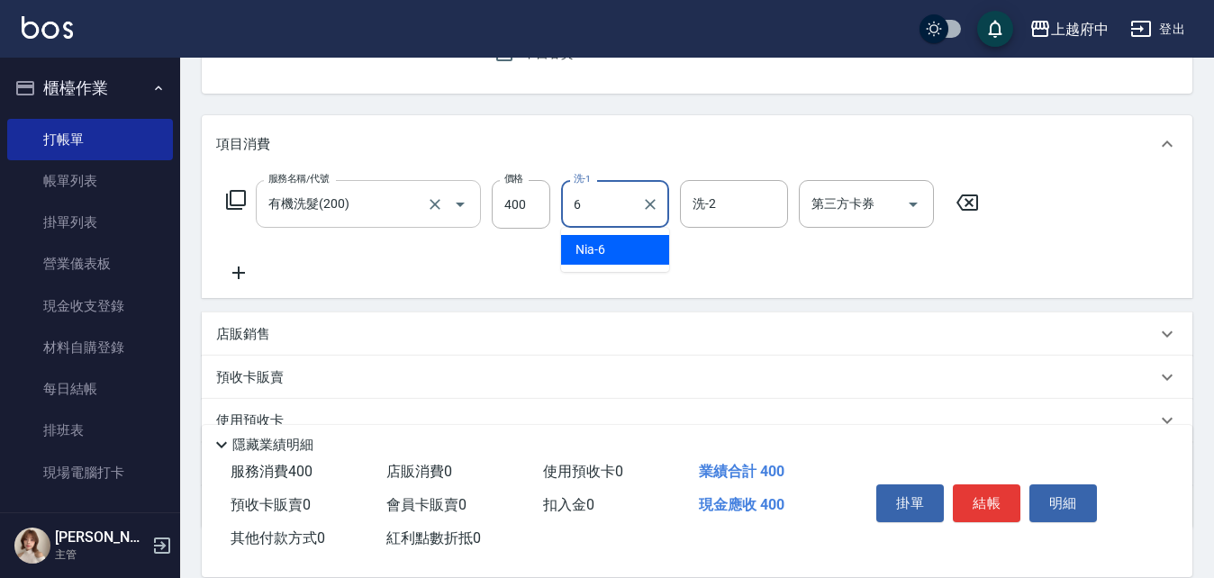
type input "Nia-6"
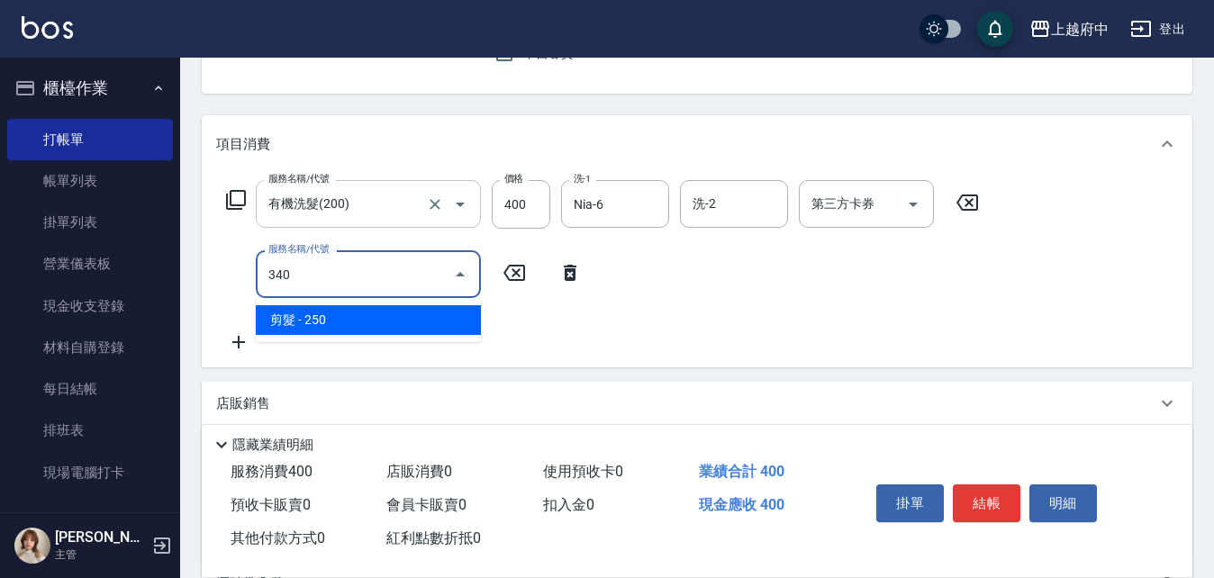
type input "剪髮(340)"
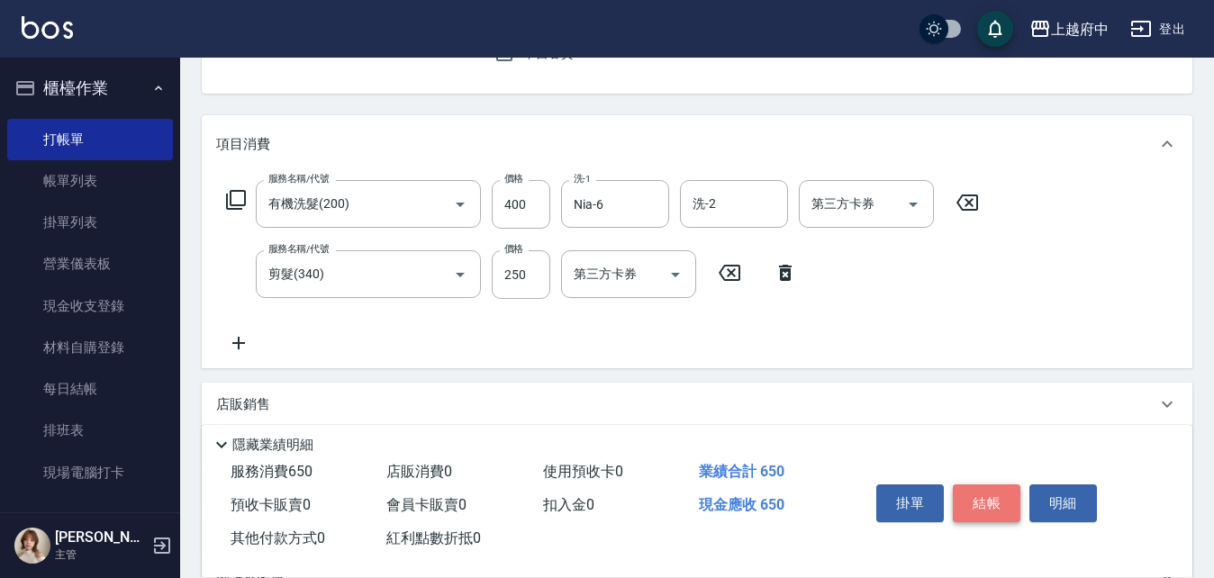
click at [995, 491] on button "結帳" at bounding box center [987, 503] width 68 height 38
type input "2025/10/08 14:53"
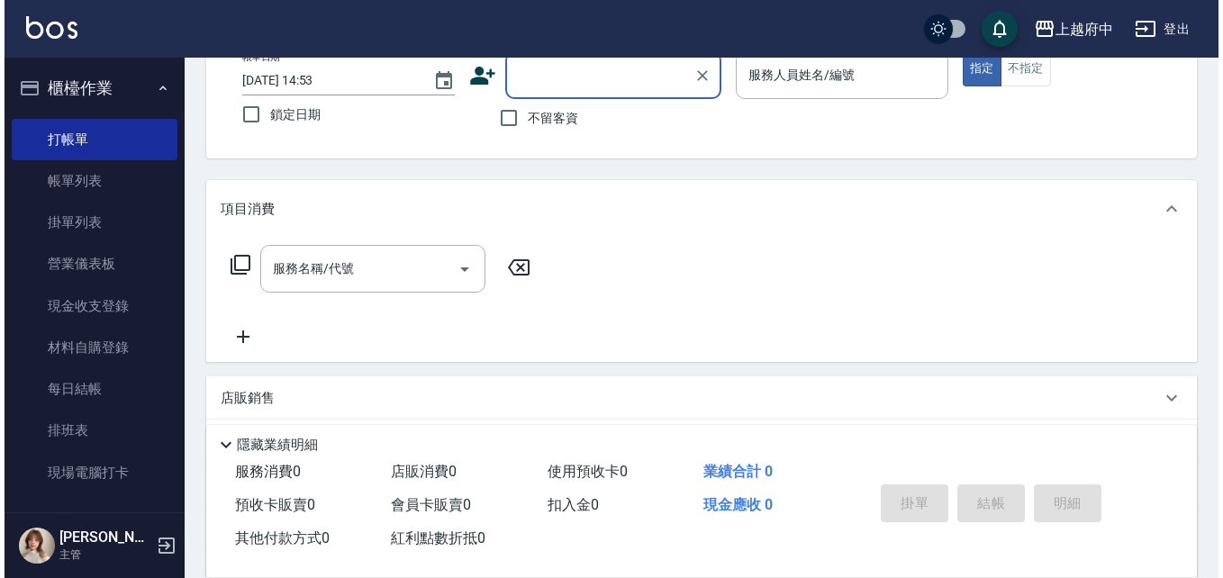
scroll to position [85, 0]
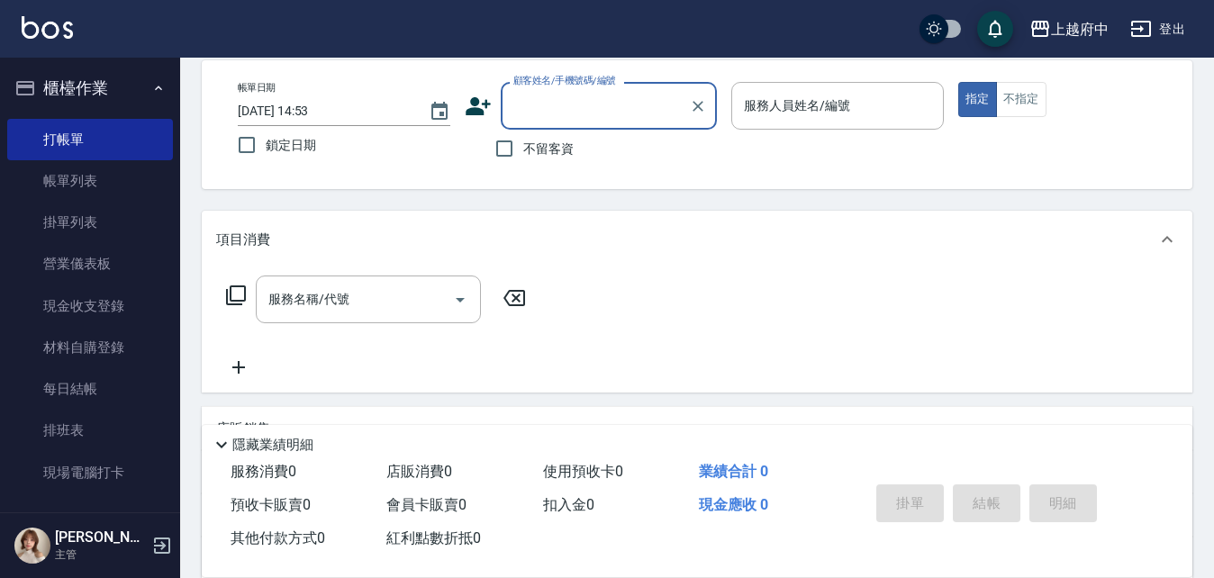
click at [474, 93] on icon at bounding box center [478, 106] width 27 height 27
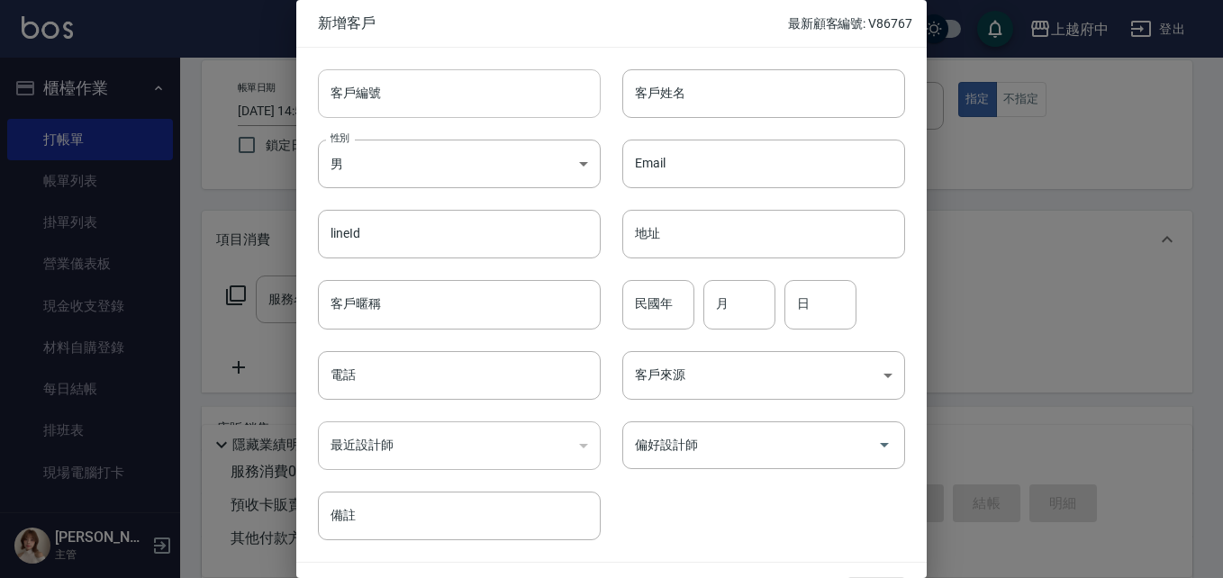
click at [418, 95] on input "客戶編號" at bounding box center [459, 93] width 283 height 49
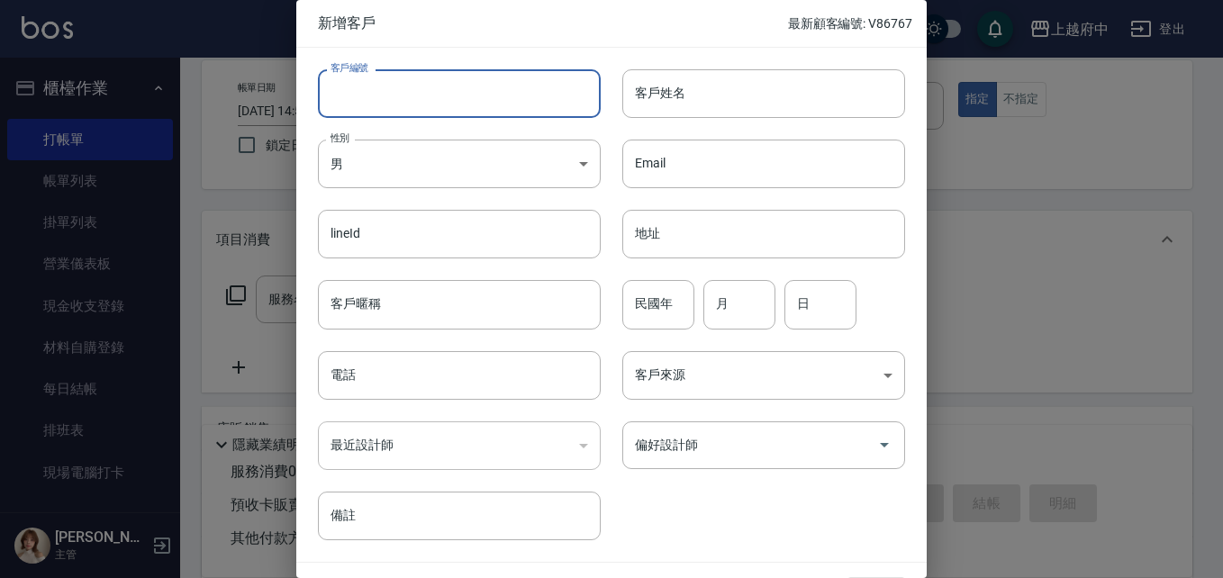
type input "0"
click at [709, 80] on input "客戶姓名" at bounding box center [763, 93] width 283 height 49
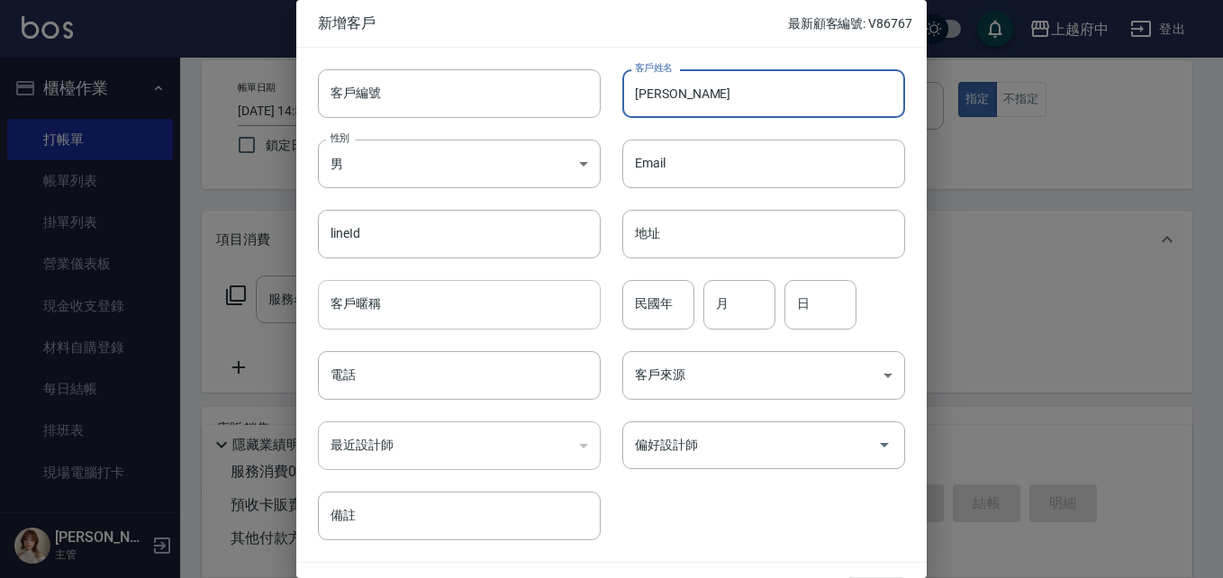
type input "[PERSON_NAME]"
click at [376, 303] on input "客戶暱稱" at bounding box center [459, 304] width 283 height 49
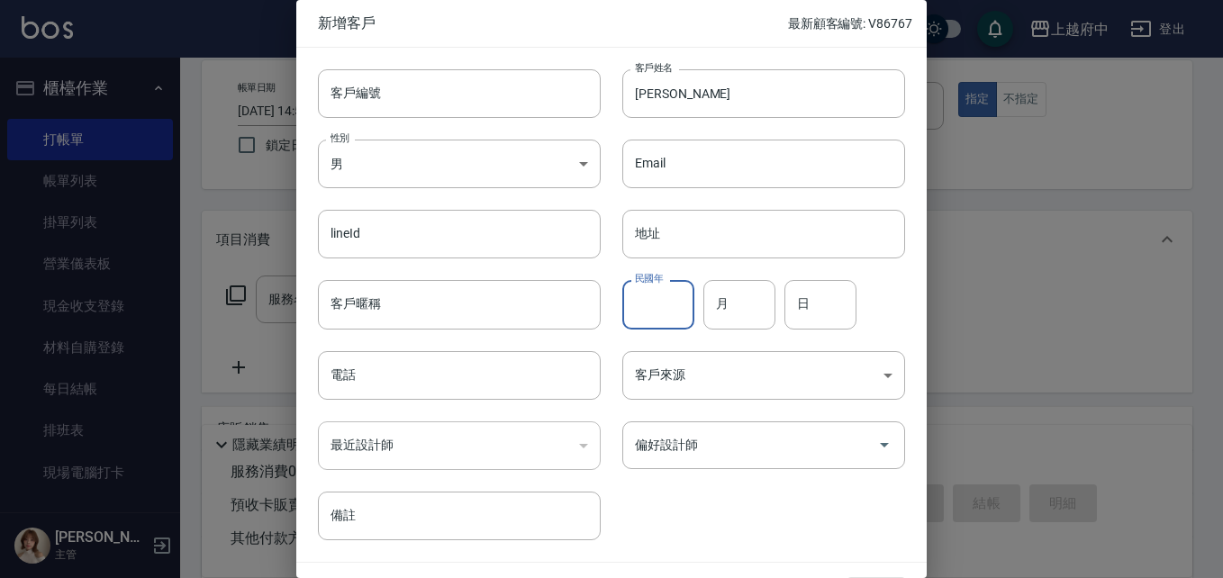
click at [668, 294] on input "民國年" at bounding box center [658, 304] width 72 height 49
type input "89"
type input "12"
type input "19"
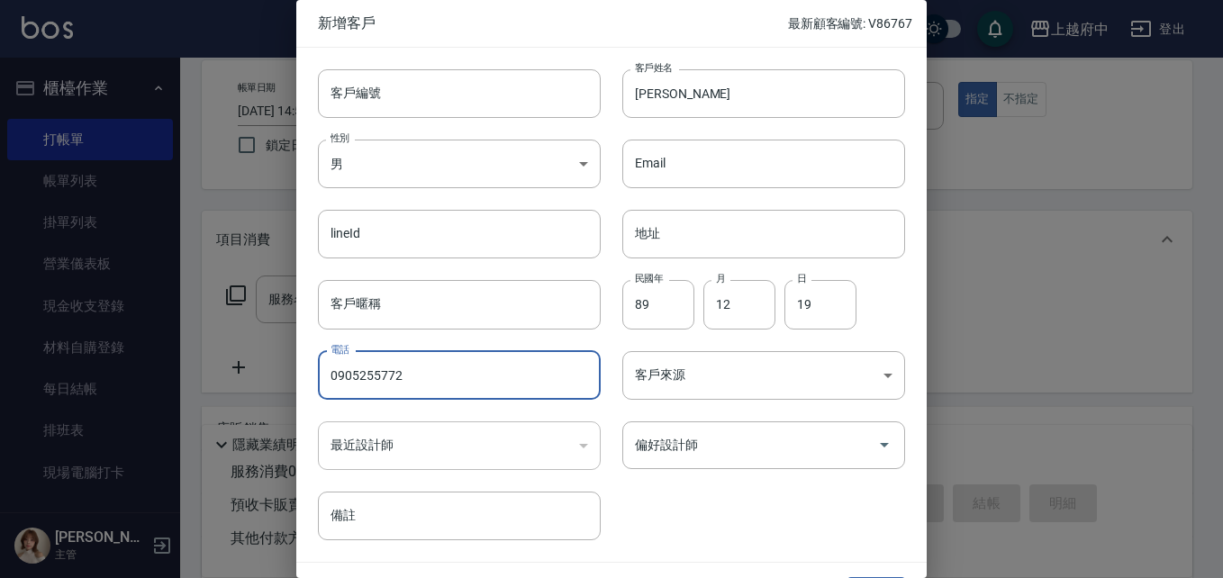
type input "0905255772"
click at [673, 534] on div "客戶編號 客戶編號 客戶姓名 蔡鎮達 客戶姓名 性別 男 MALE 性別 Email Email lineId lineId 地址 地址 客戶暱稱 客戶暱稱 …" at bounding box center [600, 294] width 609 height 493
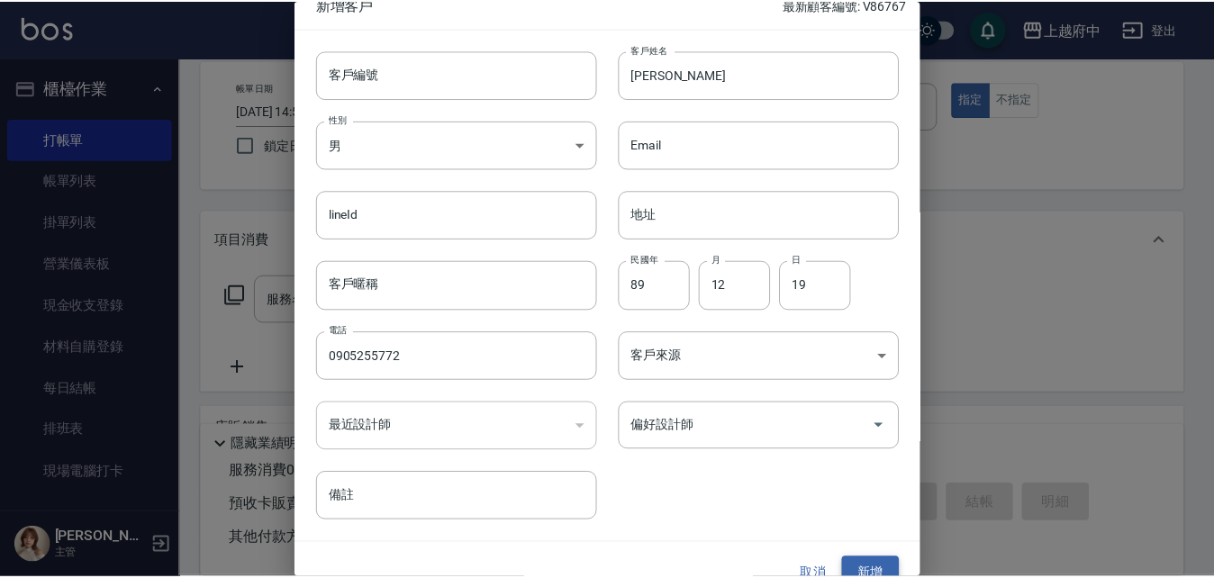
scroll to position [46, 0]
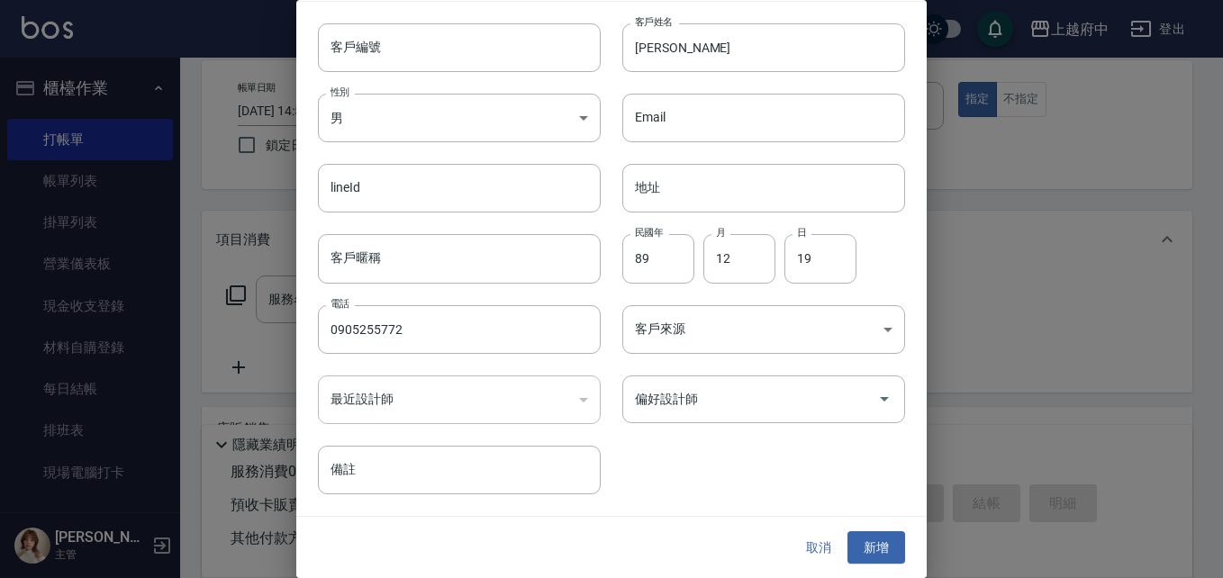
click at [881, 553] on button "新增" at bounding box center [876, 547] width 58 height 33
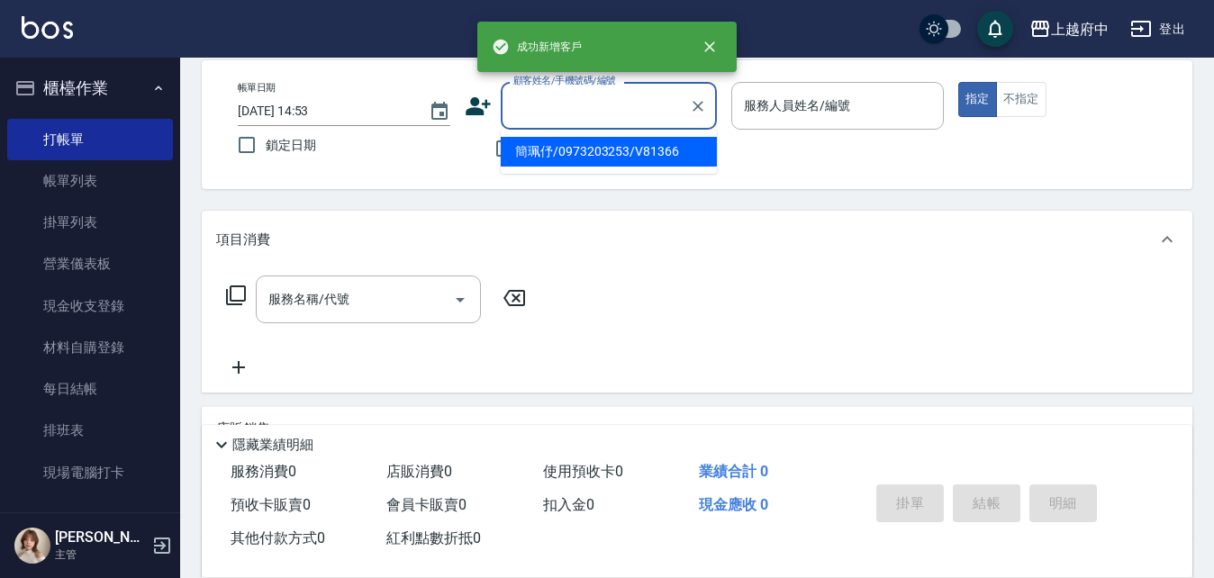
click at [575, 117] on input "顧客姓名/手機號碼/編號" at bounding box center [595, 106] width 173 height 32
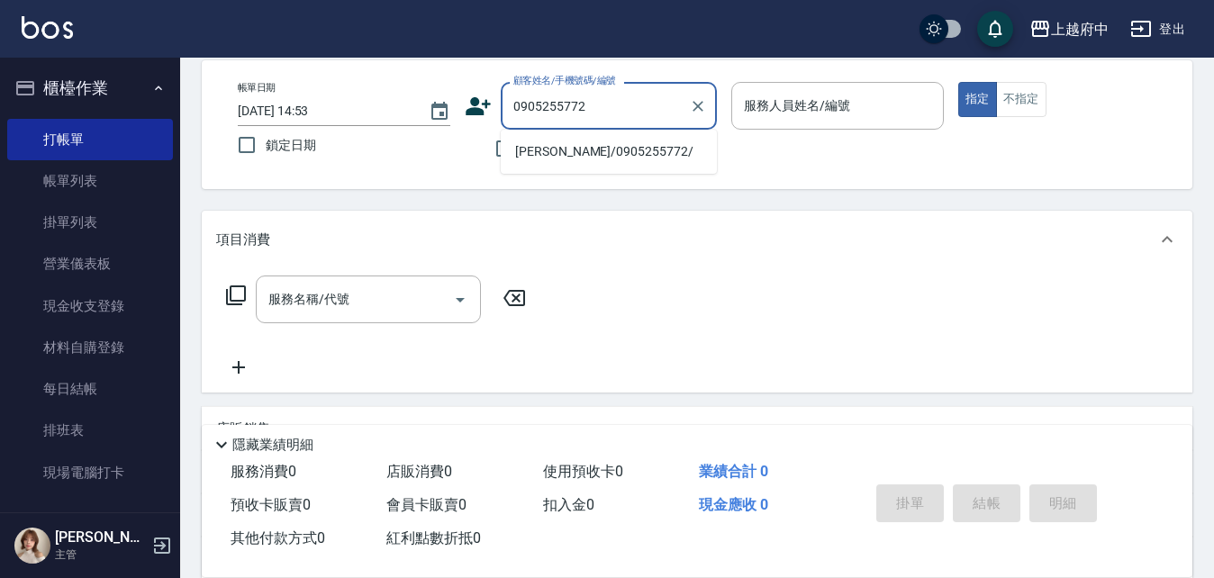
drag, startPoint x: 603, startPoint y: 142, endPoint x: 615, endPoint y: 141, distance: 11.7
click at [604, 140] on li "蔡鎮達/0905255772/" at bounding box center [609, 152] width 216 height 30
type input "蔡鎮達/0905255772/"
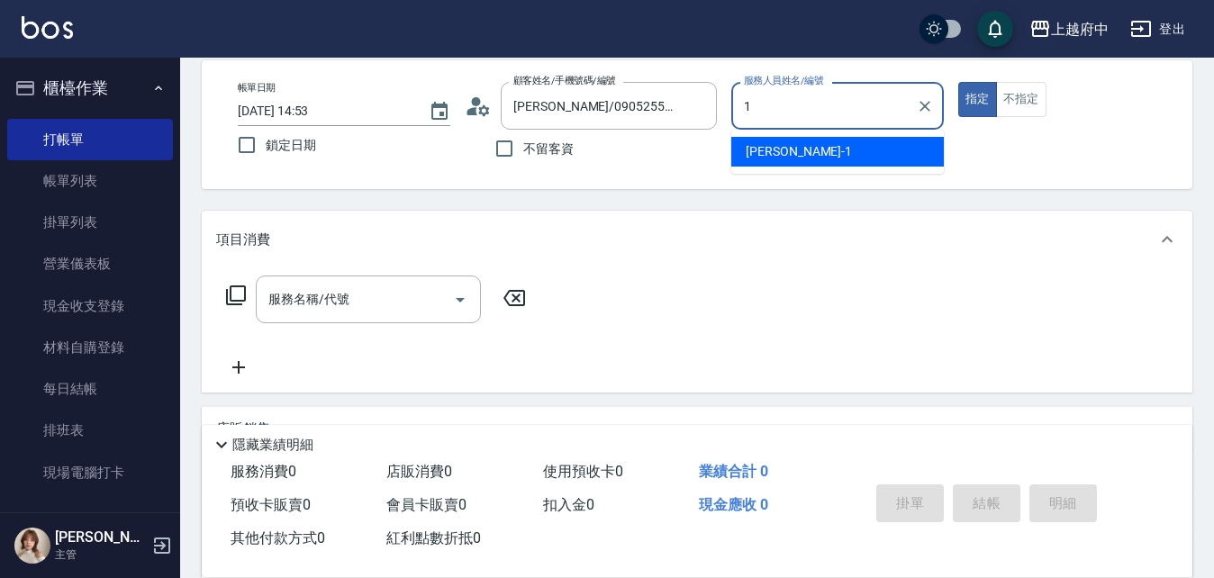
type input "Annie -1"
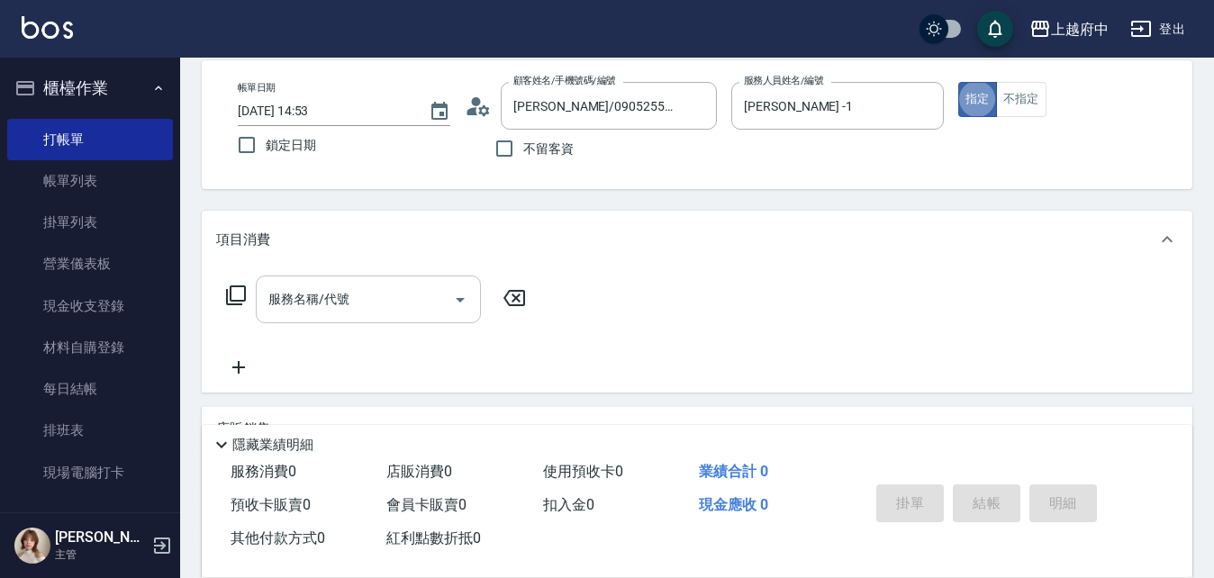
click at [323, 285] on div "服務名稱/代號 服務名稱/代號" at bounding box center [368, 300] width 225 height 48
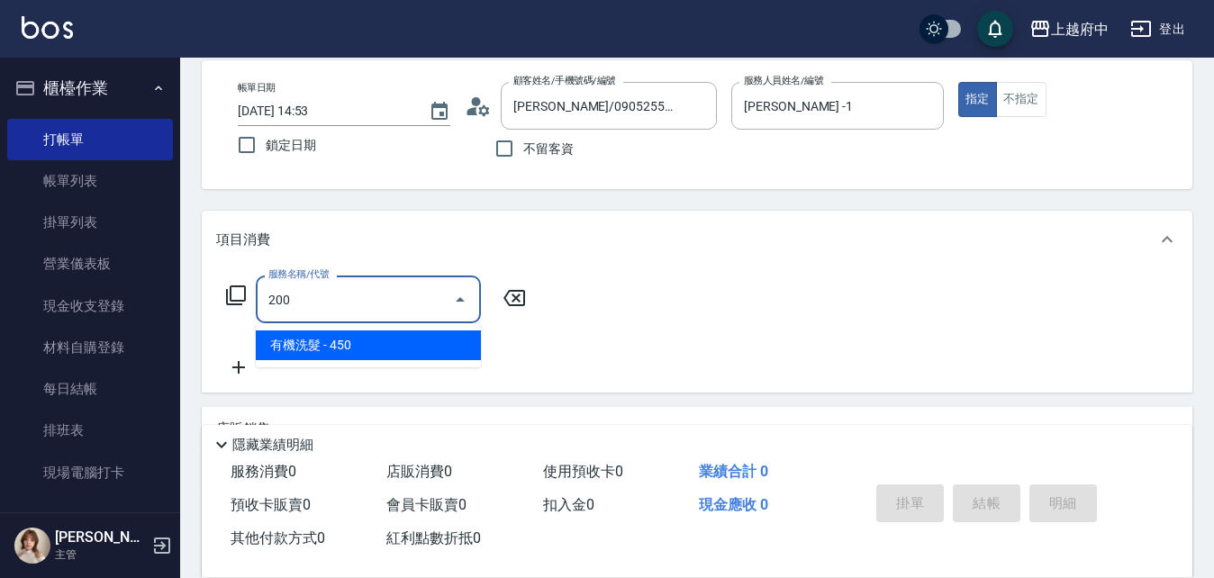
type input "有機洗髮(200)"
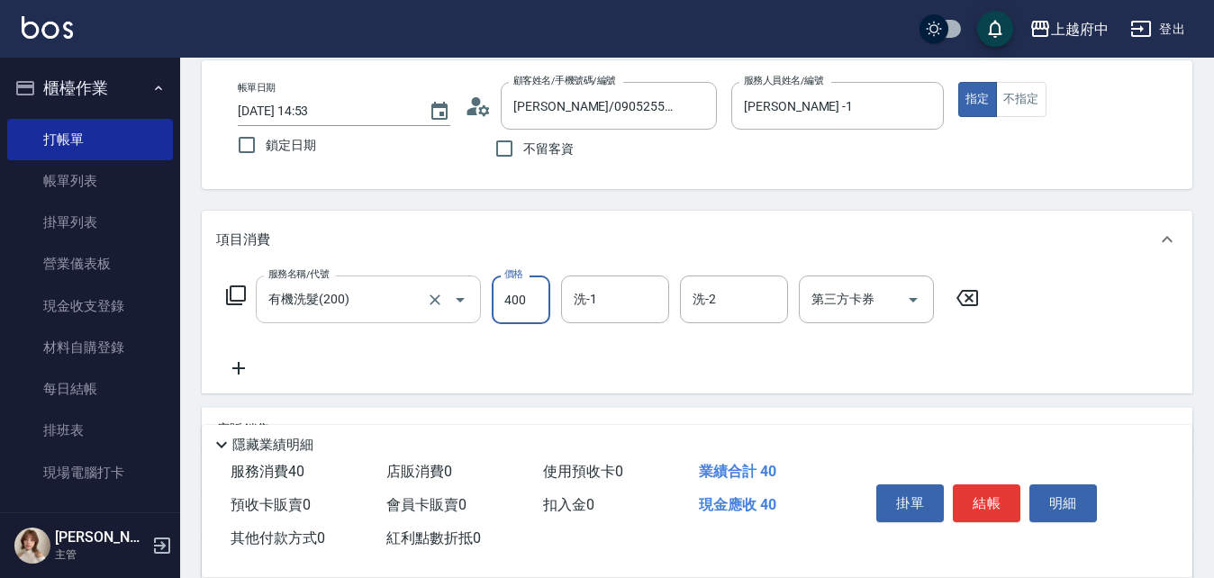
type input "400"
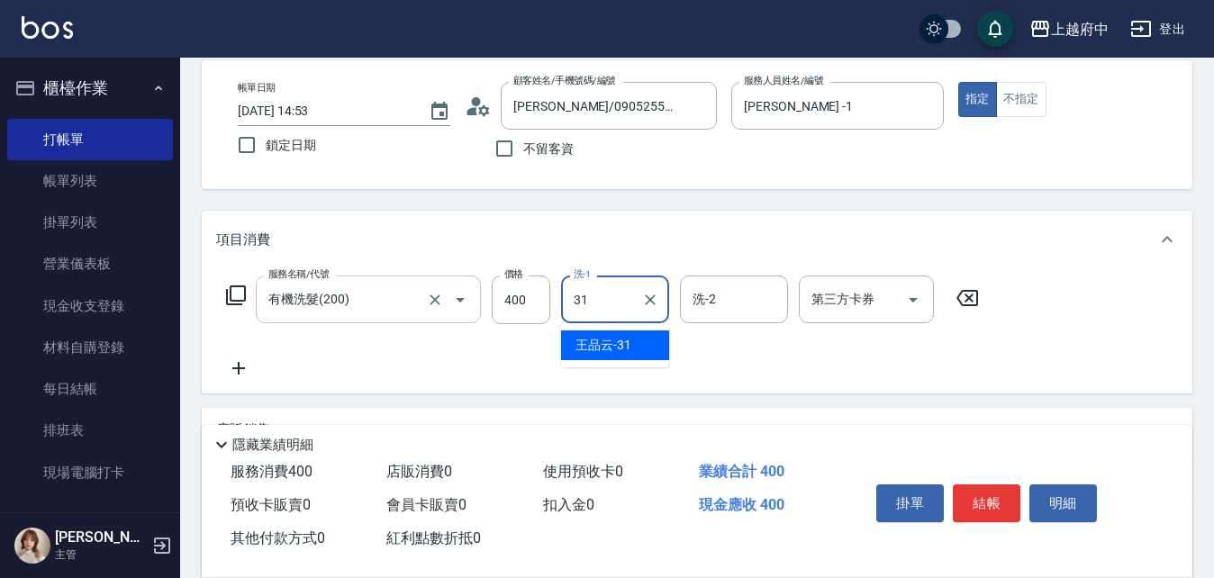
type input "王品云-31"
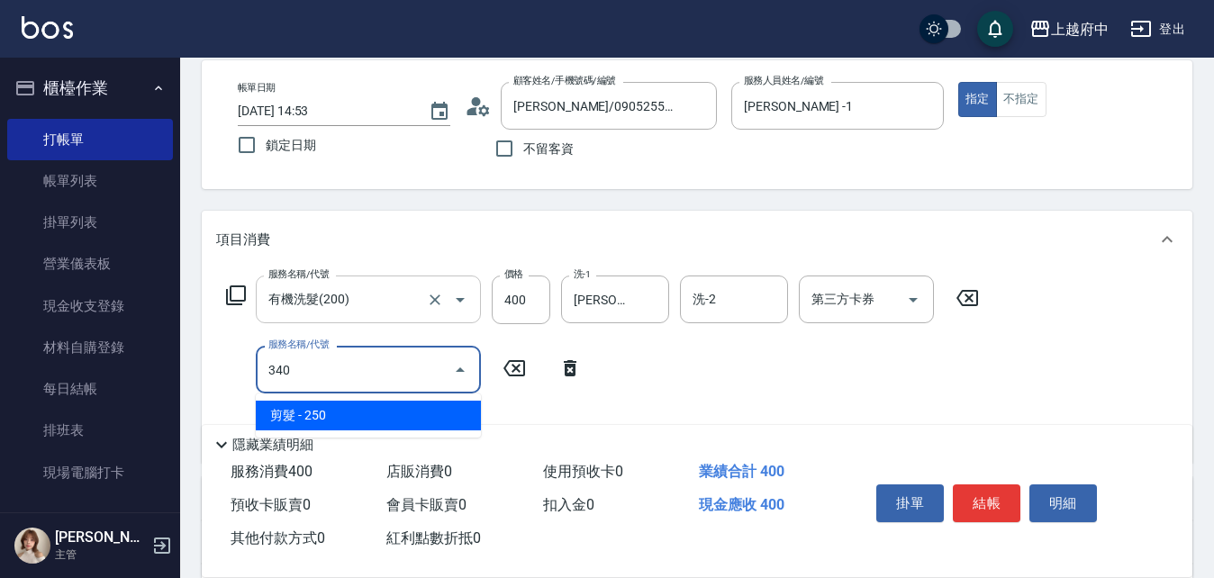
type input "剪髮(340)"
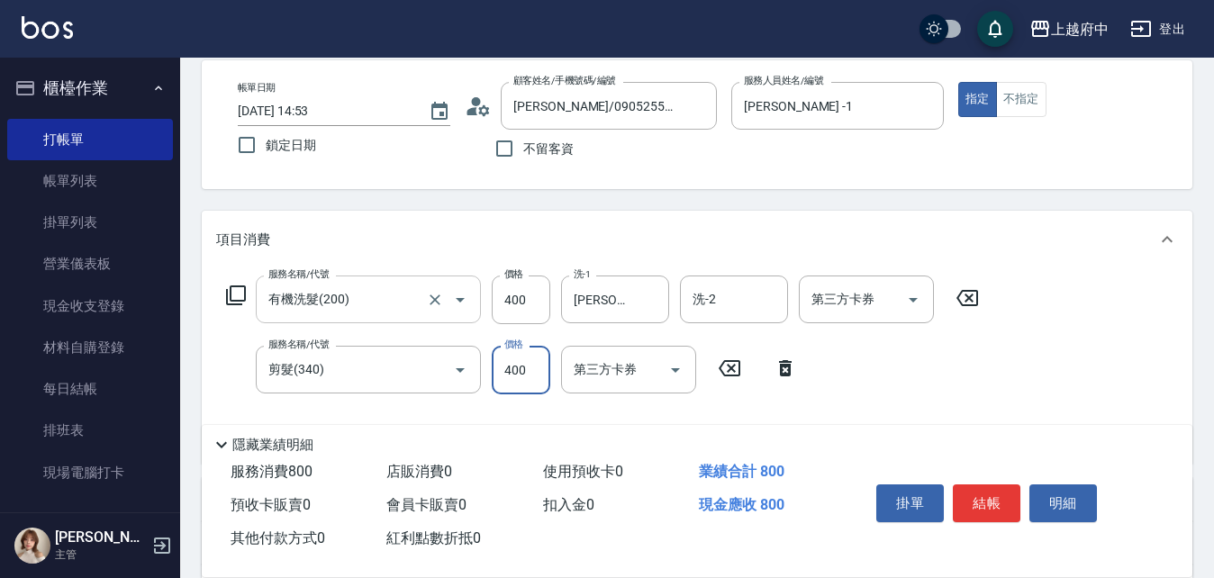
type input "400"
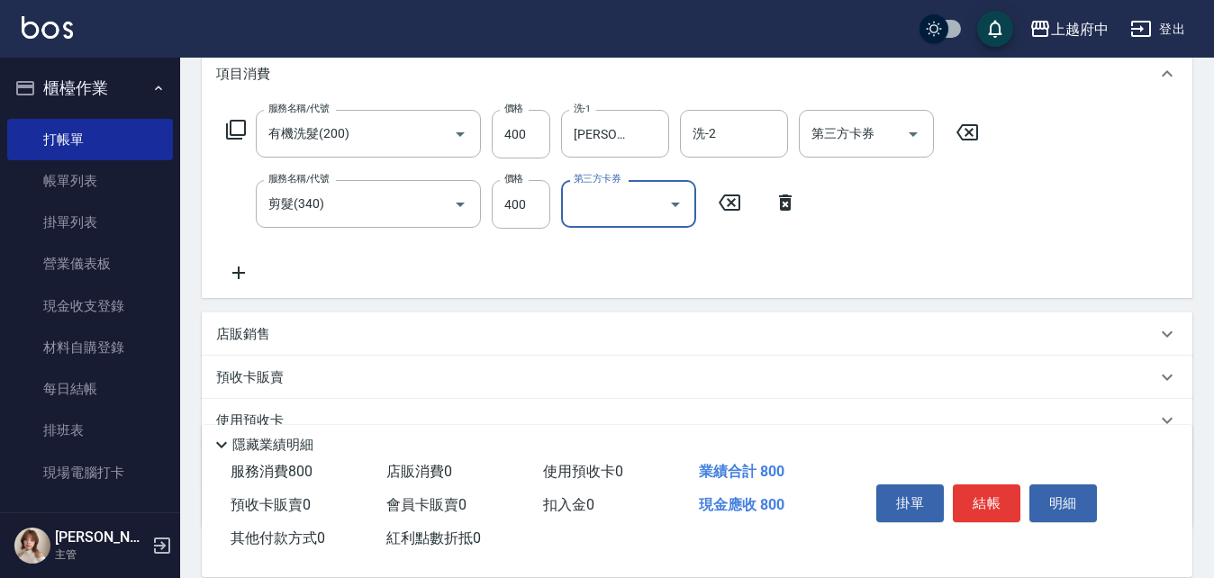
scroll to position [265, 0]
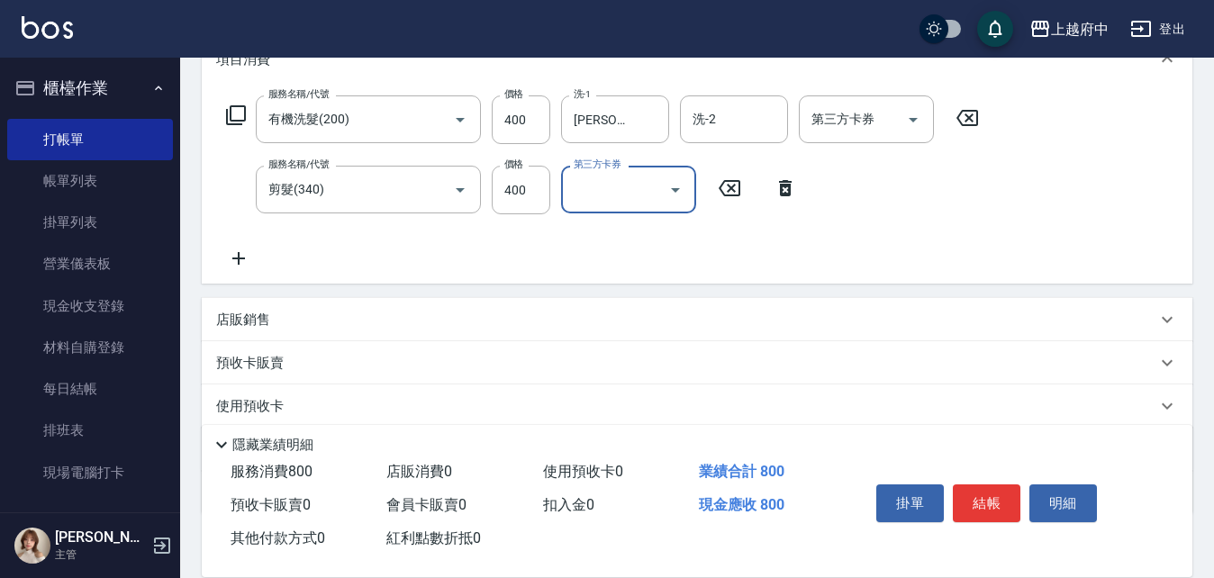
click at [245, 253] on icon at bounding box center [238, 259] width 45 height 22
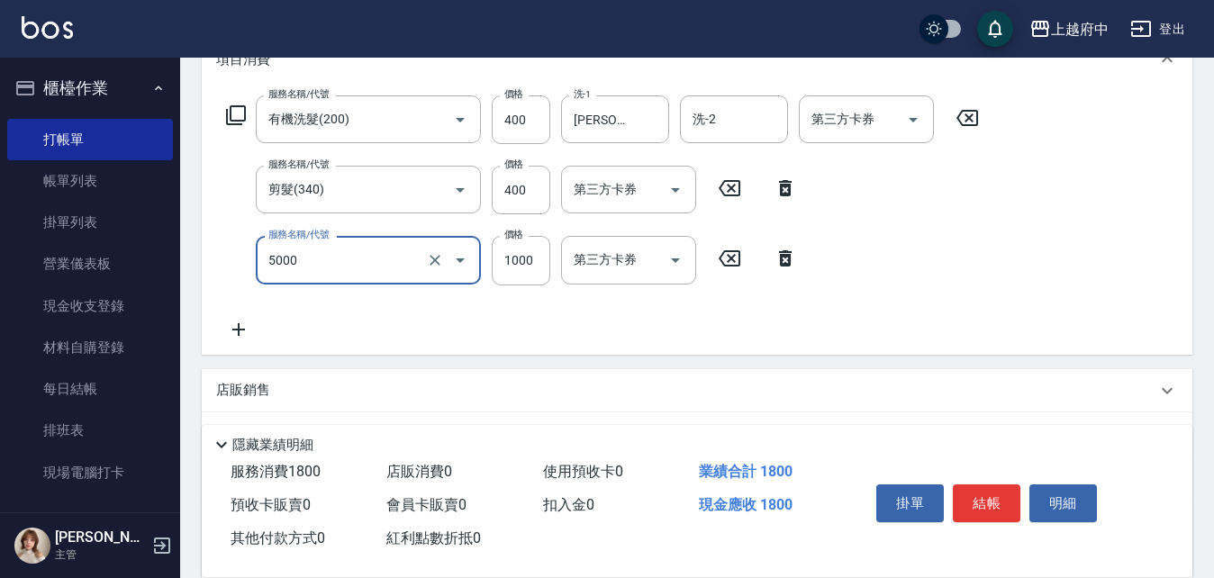
type input "毛流燙(5000)"
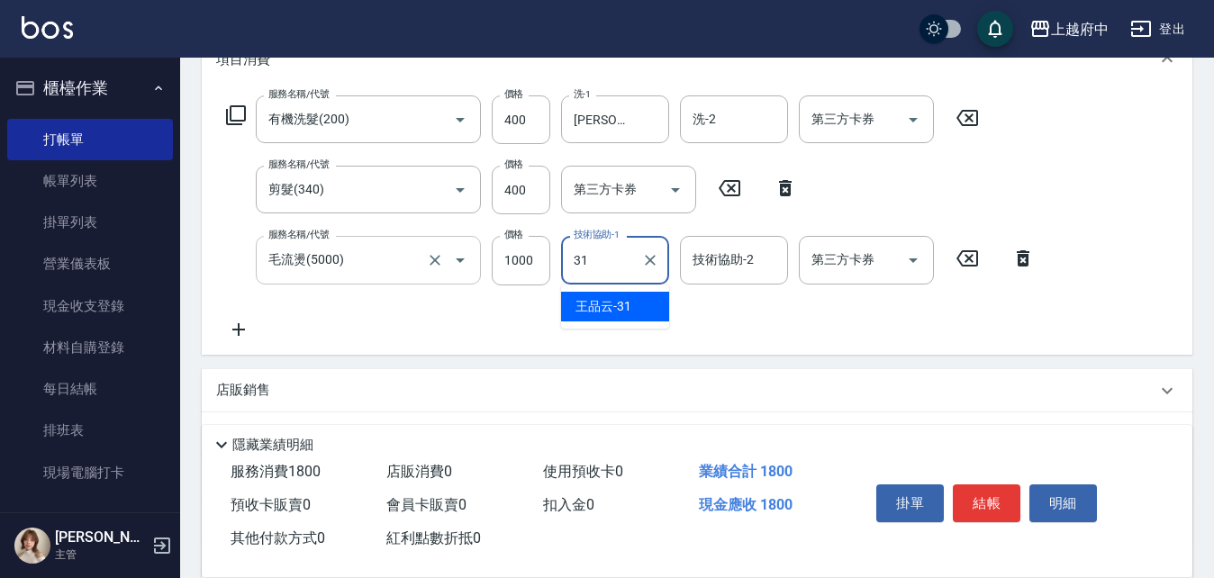
type input "王品云-31"
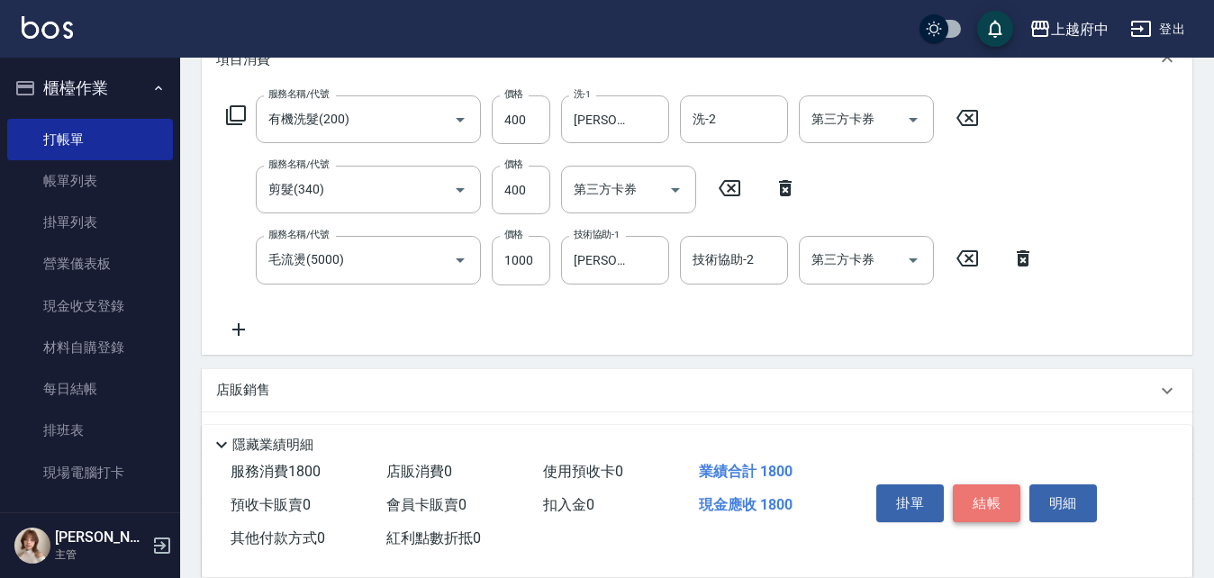
click at [1006, 502] on button "結帳" at bounding box center [987, 503] width 68 height 38
type input "2025/10/08 14:54"
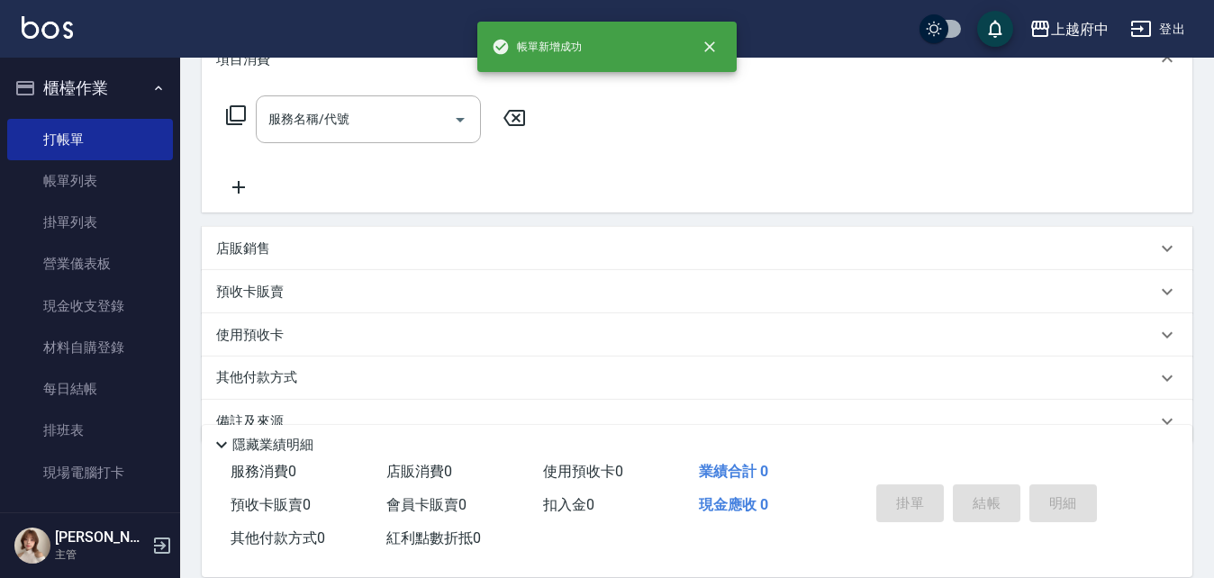
scroll to position [0, 0]
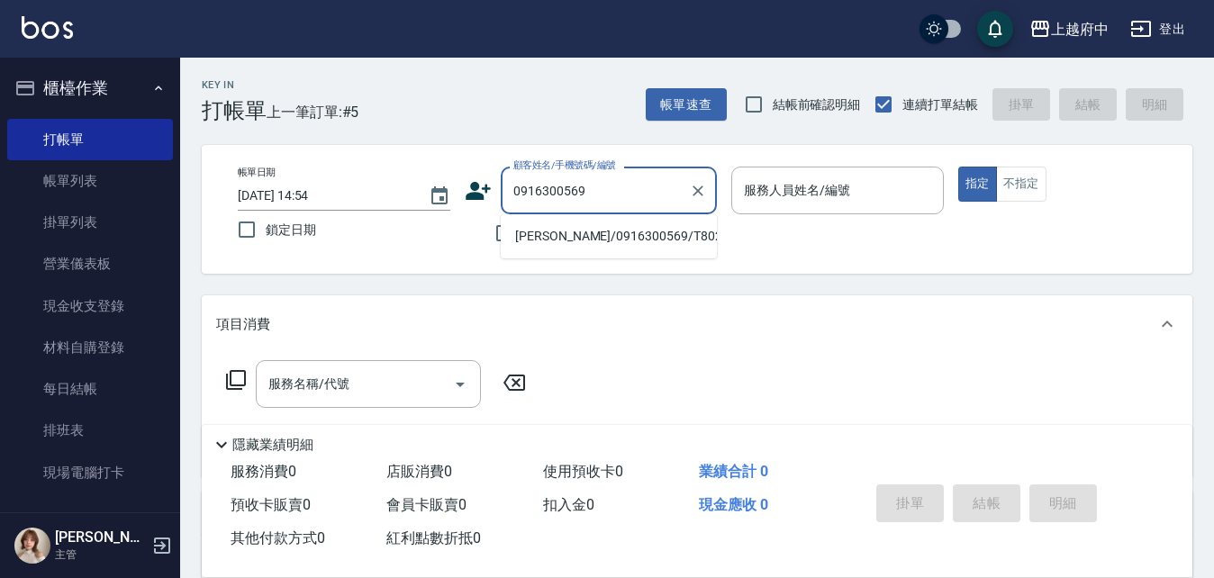
drag, startPoint x: 612, startPoint y: 257, endPoint x: 601, endPoint y: 226, distance: 32.5
click at [601, 226] on li "高建芳/0916300569/T80273" at bounding box center [609, 236] width 216 height 30
type input "高建芳/0916300569/T80273"
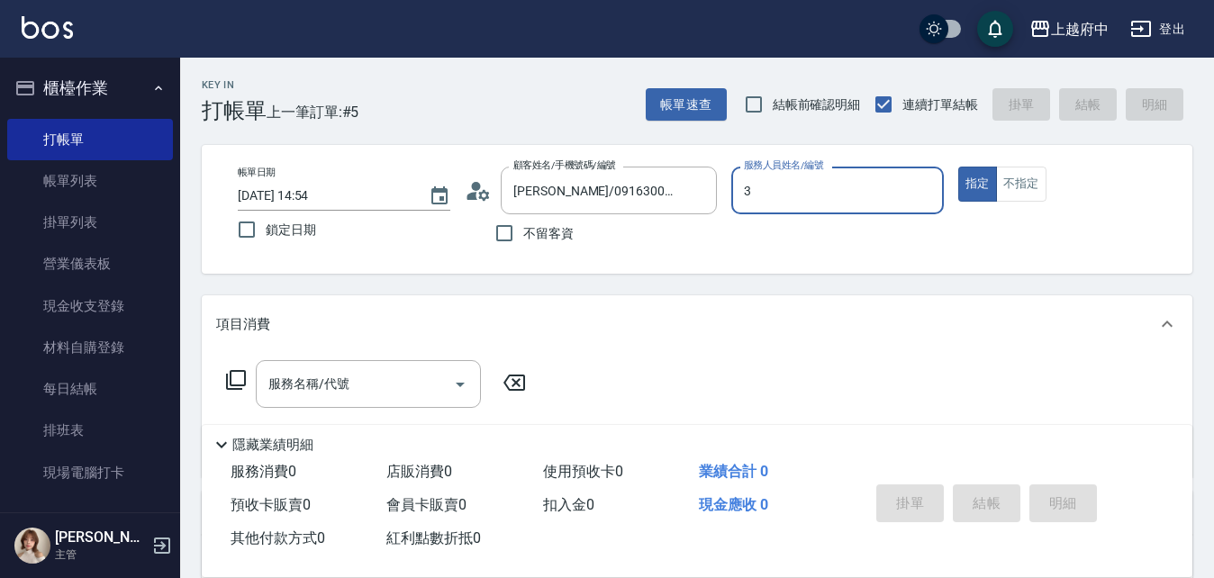
type input "黎黎-3"
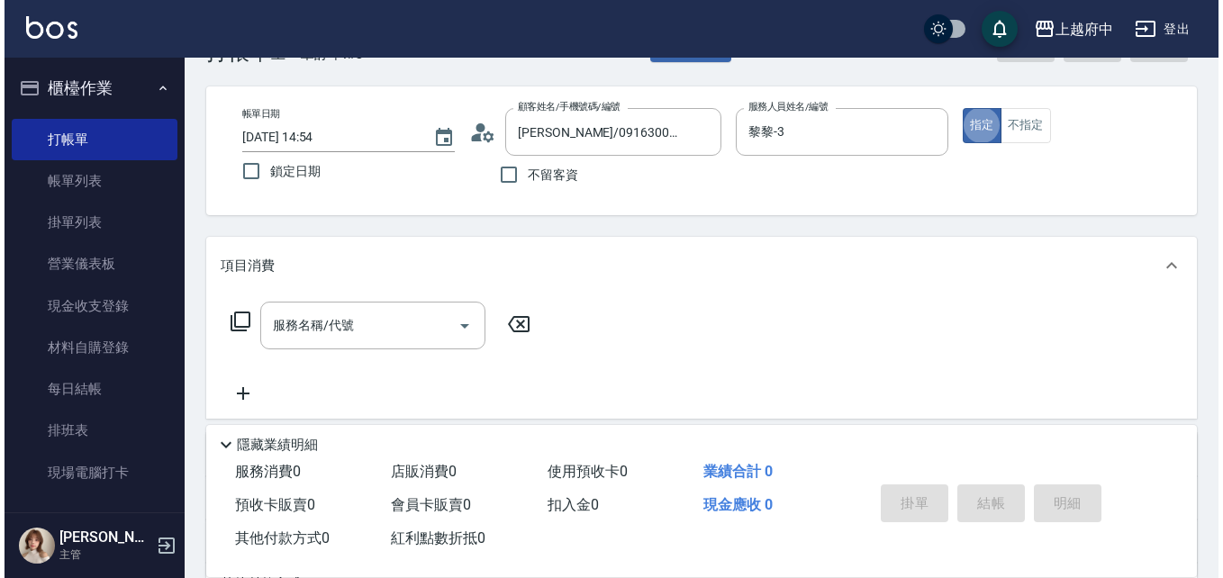
scroll to position [90, 0]
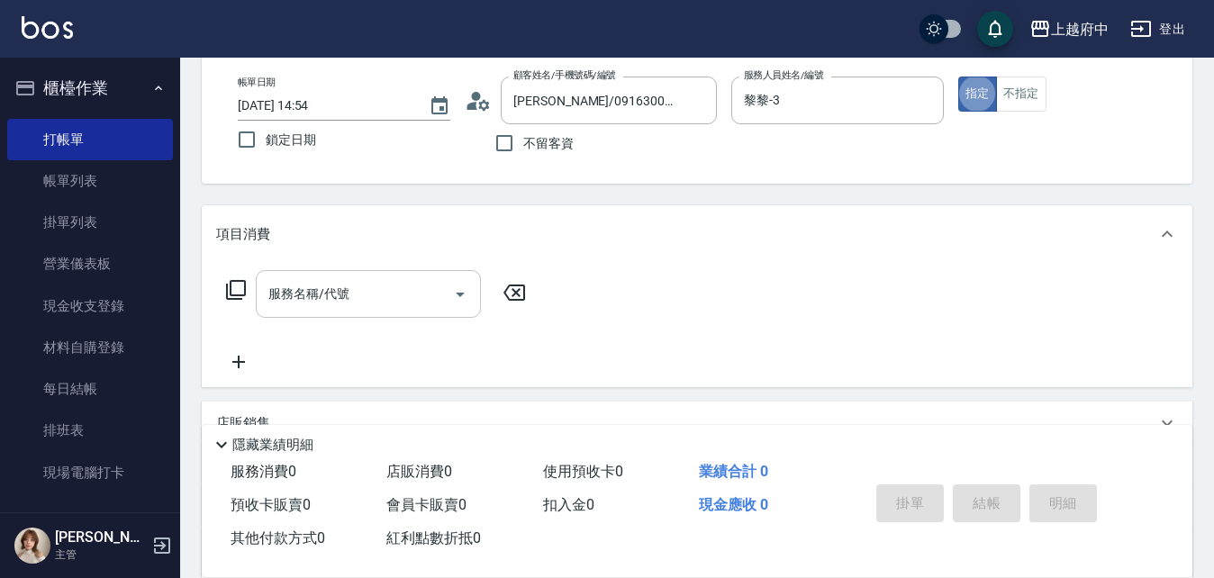
click at [315, 295] on input "服務名稱/代號" at bounding box center [355, 294] width 182 height 32
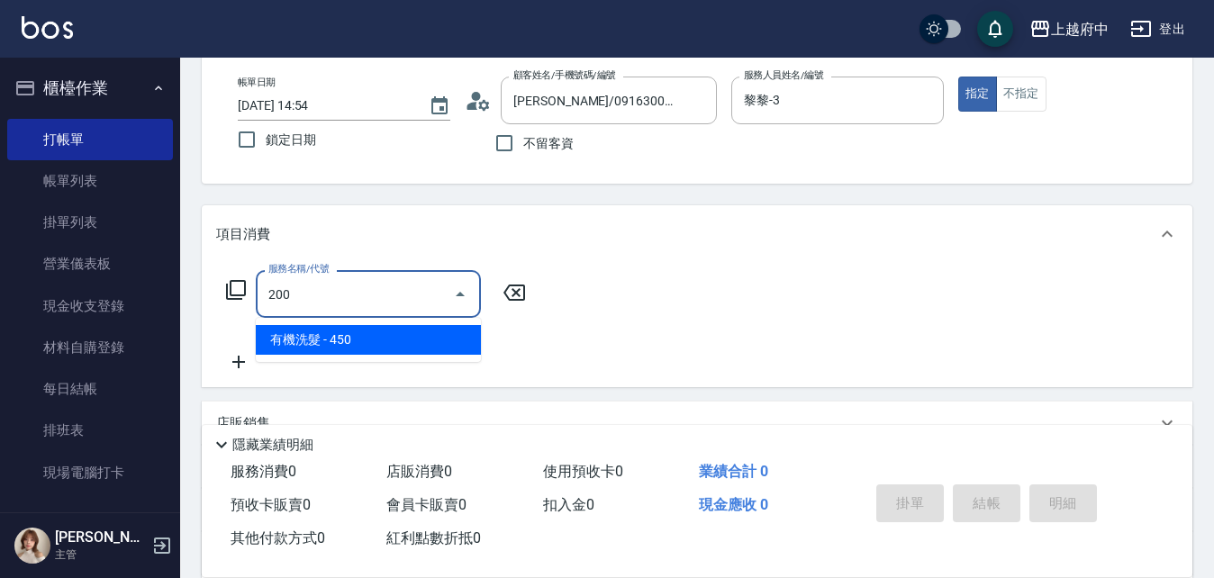
type input "有機洗髮(200)"
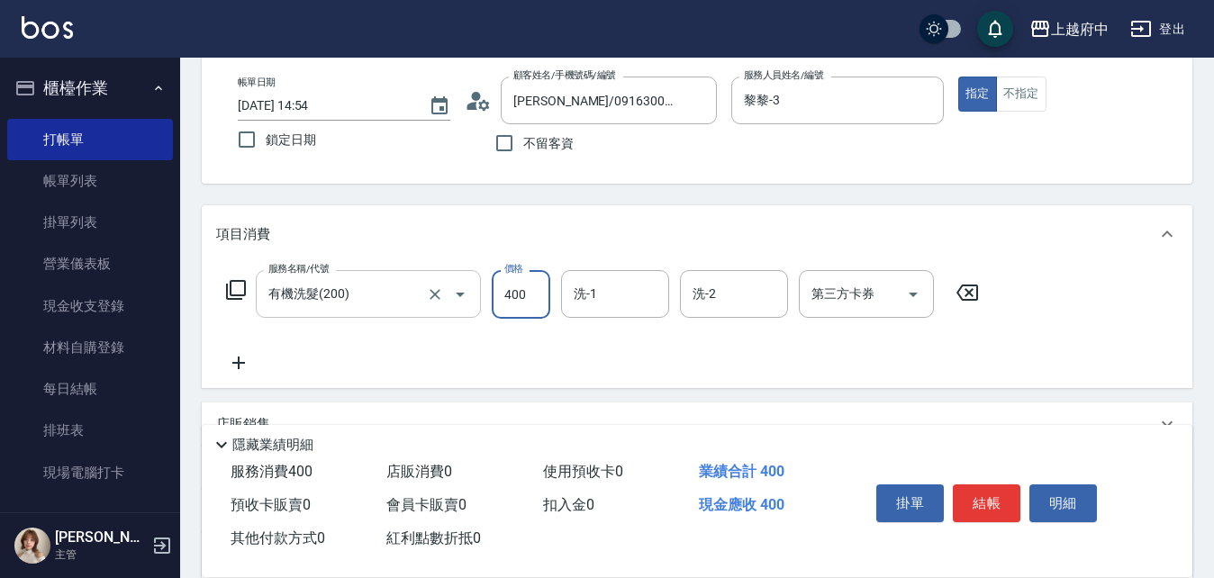
type input "400"
click at [642, 305] on input "洗-1" at bounding box center [615, 294] width 92 height 32
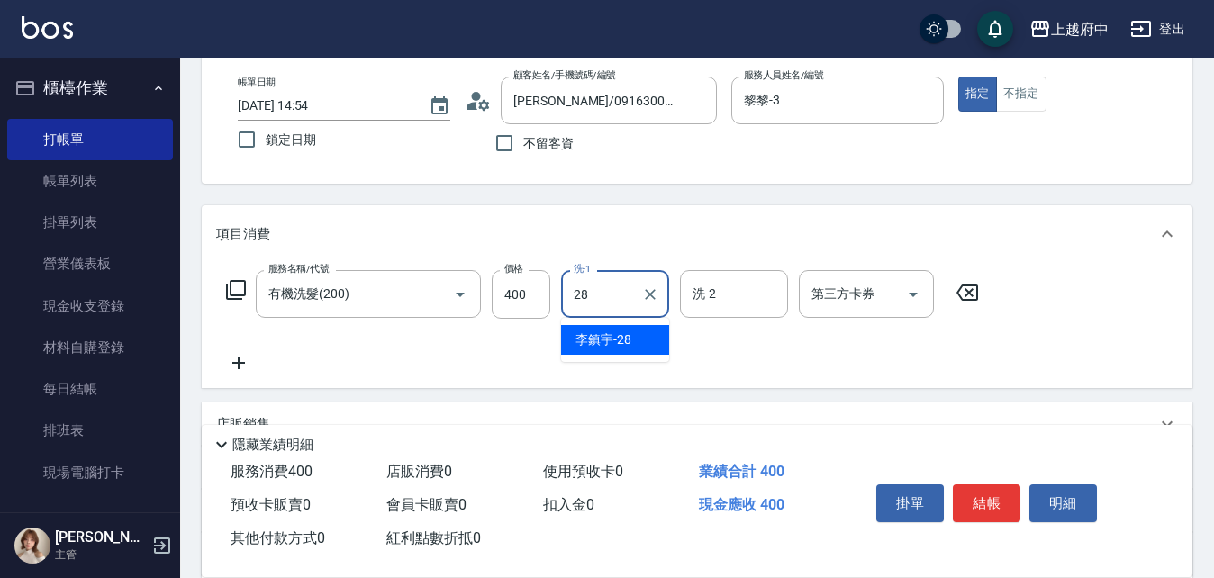
type input "李鎮宇-28"
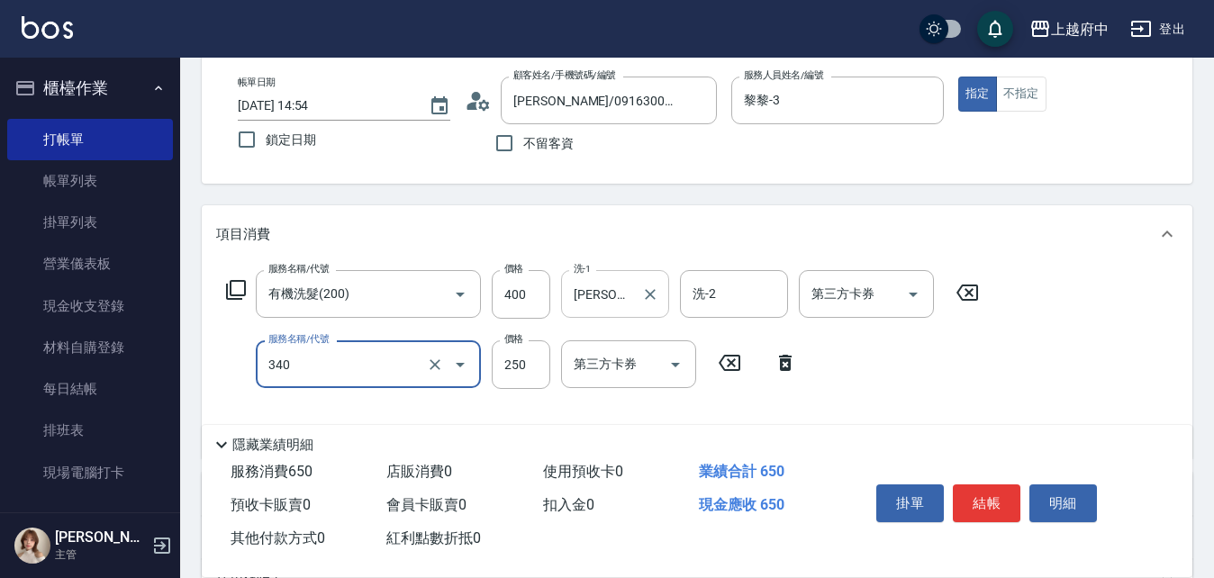
type input "剪髮(340)"
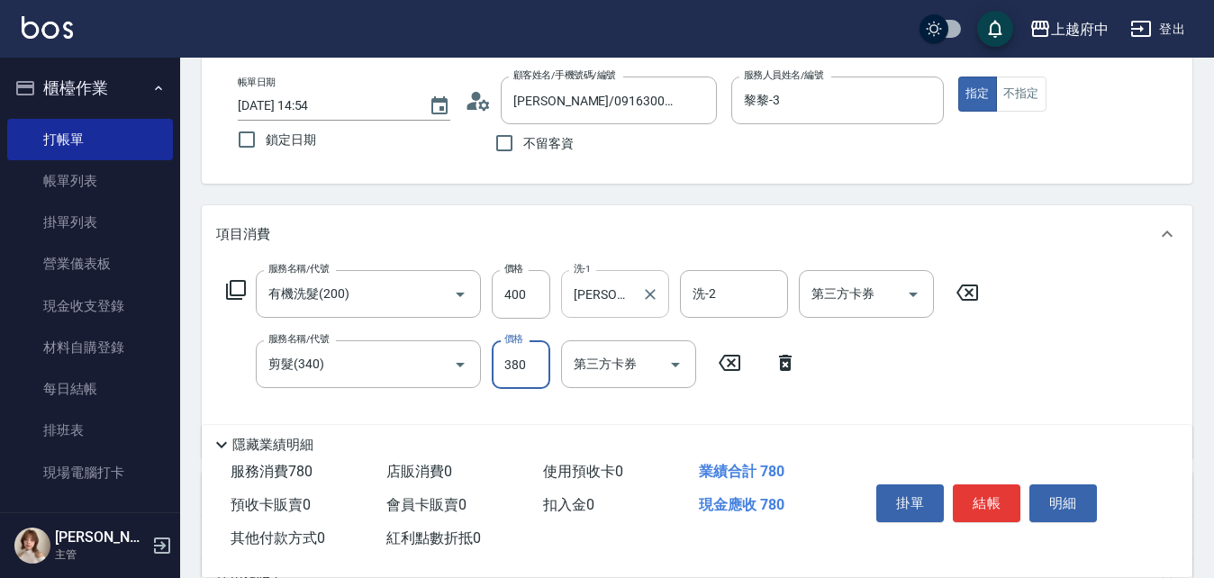
type input "380"
click at [992, 494] on button "結帳" at bounding box center [987, 503] width 68 height 38
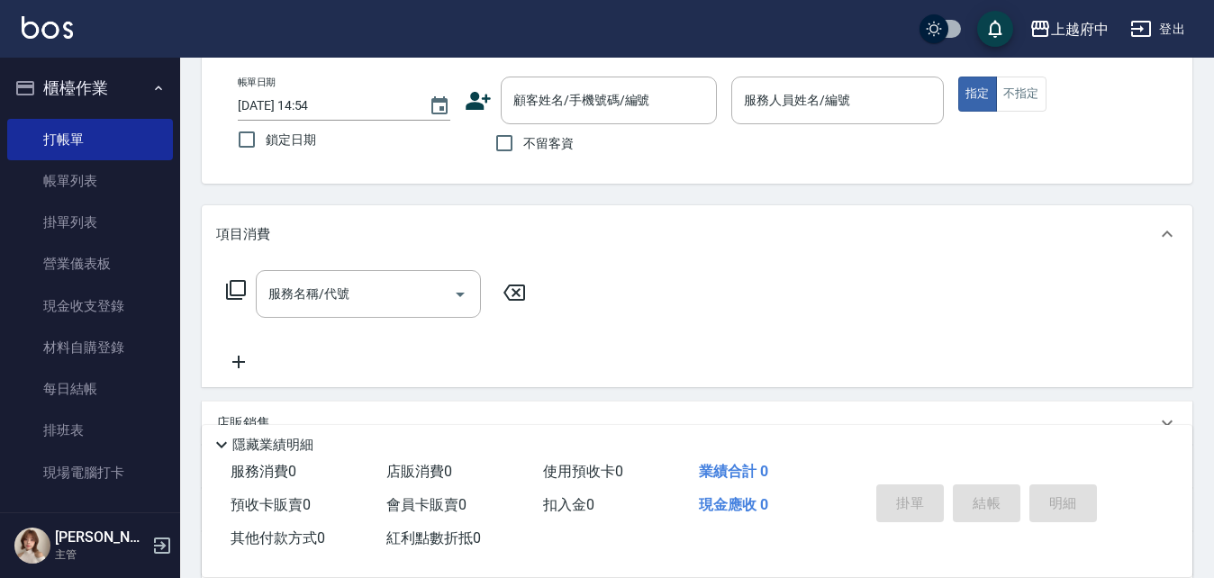
click at [483, 97] on icon at bounding box center [478, 101] width 25 height 18
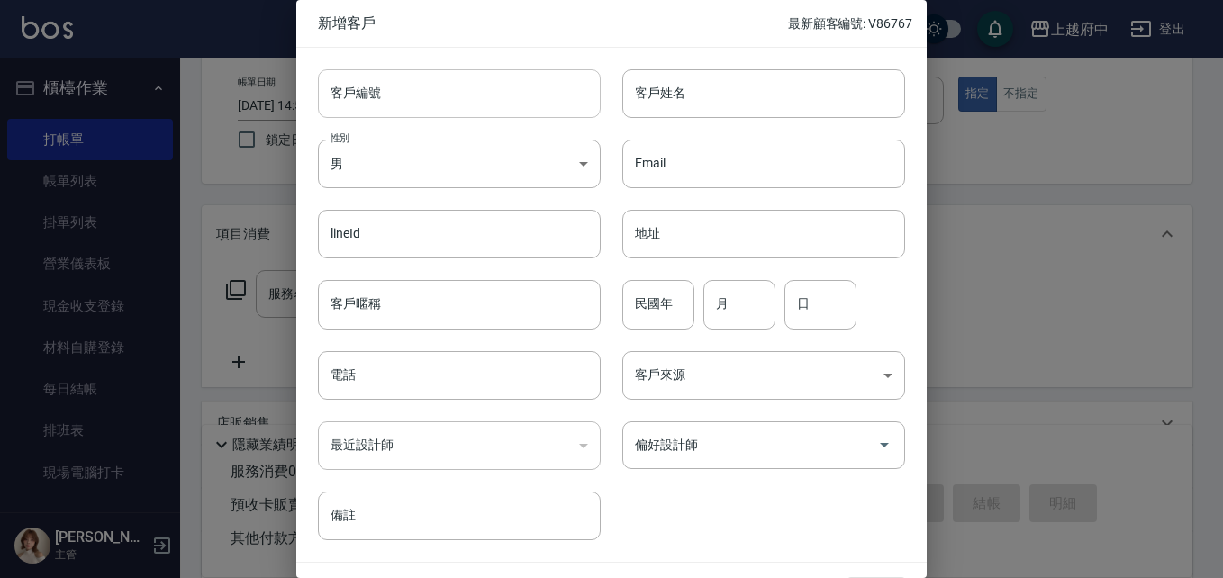
click at [407, 91] on input "客戶編號" at bounding box center [459, 93] width 283 height 49
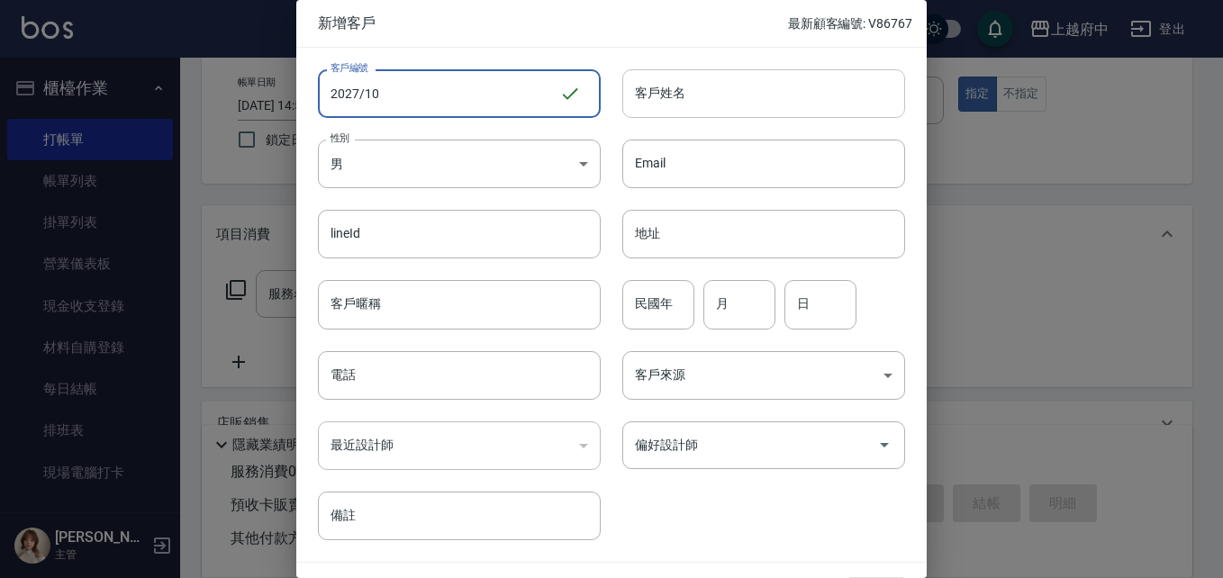
type input "2027/10"
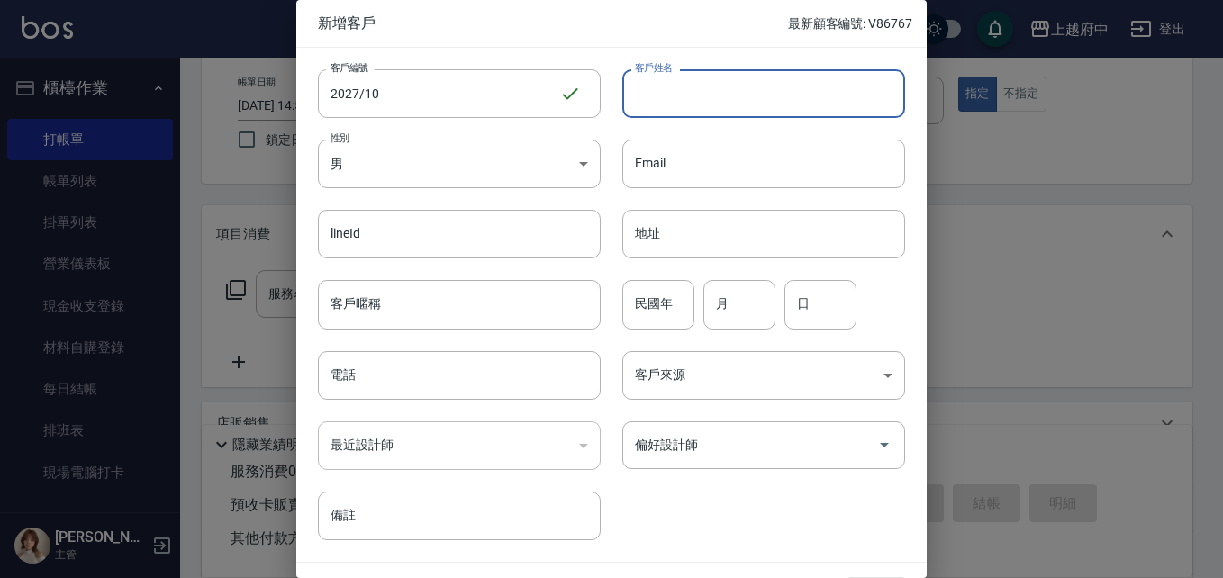
click at [790, 81] on input "客戶姓名" at bounding box center [763, 93] width 283 height 49
type input "[PERSON_NAME]"
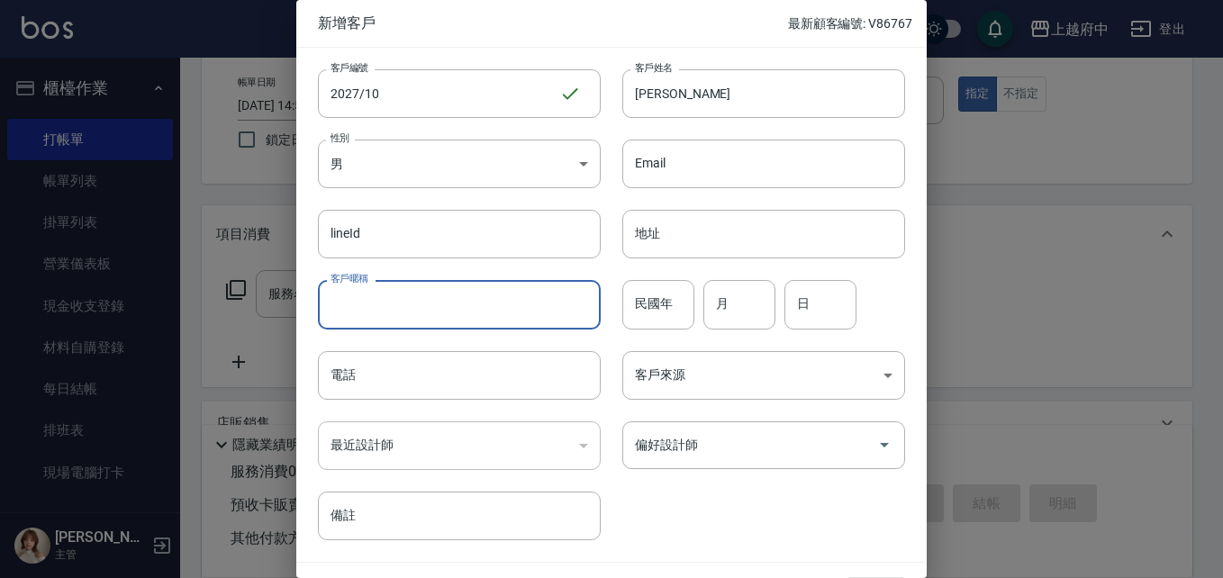
click at [380, 296] on input "客戶暱稱" at bounding box center [459, 304] width 283 height 49
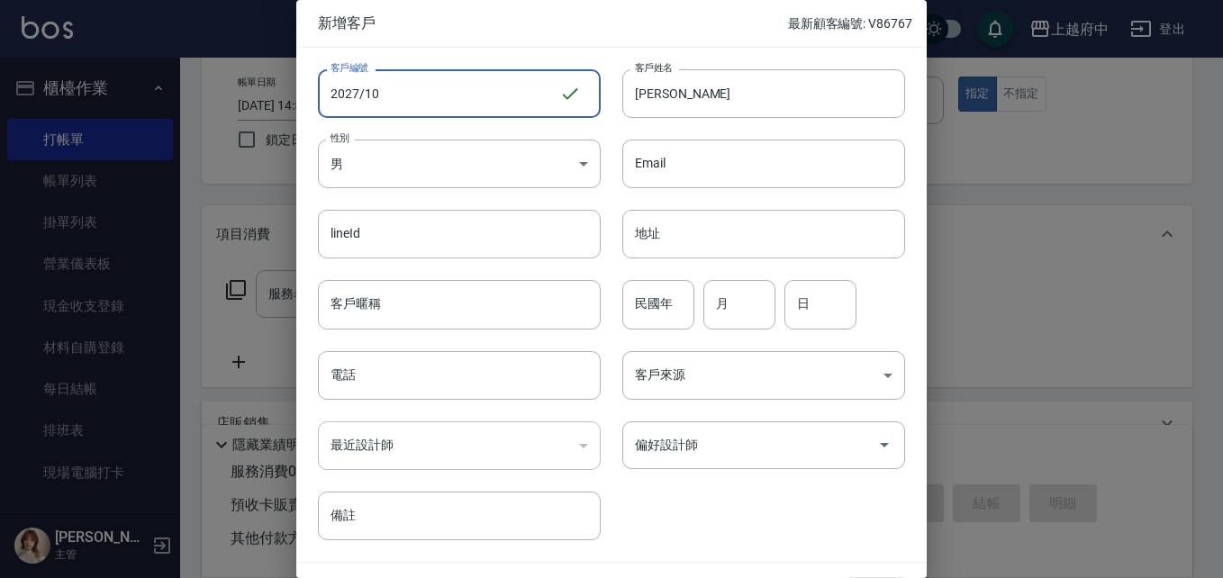
click at [372, 82] on input "2027/10" at bounding box center [438, 93] width 241 height 49
click at [372, 76] on input "2027/10" at bounding box center [438, 93] width 241 height 49
click at [372, 79] on input "2027/10" at bounding box center [438, 93] width 241 height 49
click at [373, 95] on input "2027/10" at bounding box center [438, 93] width 241 height 49
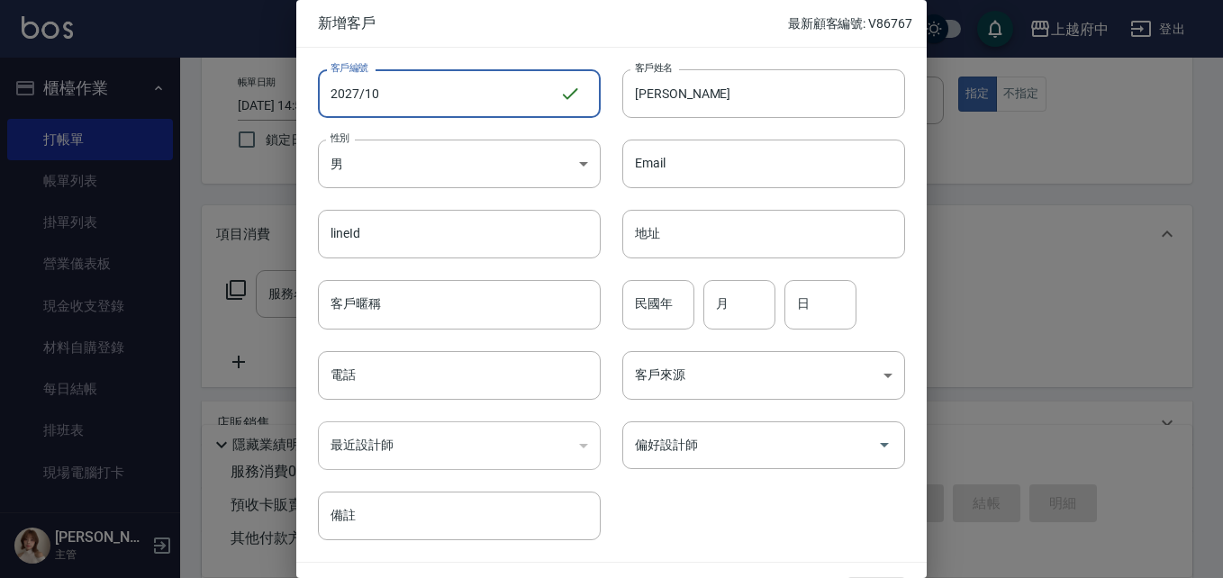
click at [376, 109] on input "2027/10" at bounding box center [438, 93] width 241 height 49
click at [384, 91] on input "2027/10" at bounding box center [438, 93] width 241 height 49
type input "ㄒ"
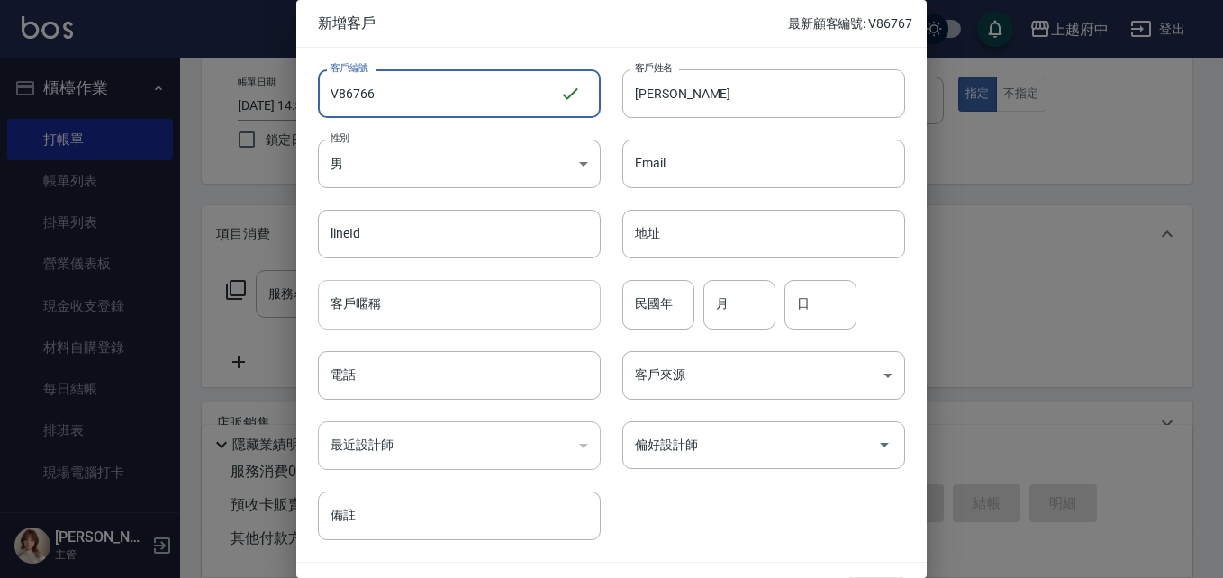
type input "V86766"
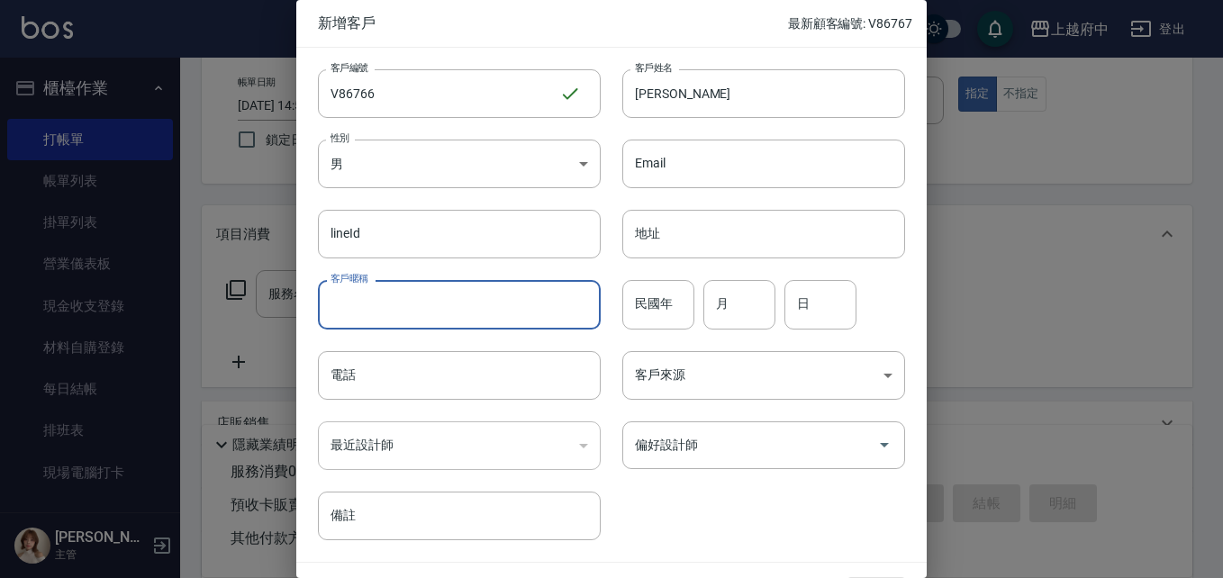
click at [423, 283] on input "客戶暱稱" at bounding box center [459, 304] width 283 height 49
type input "2027/10"
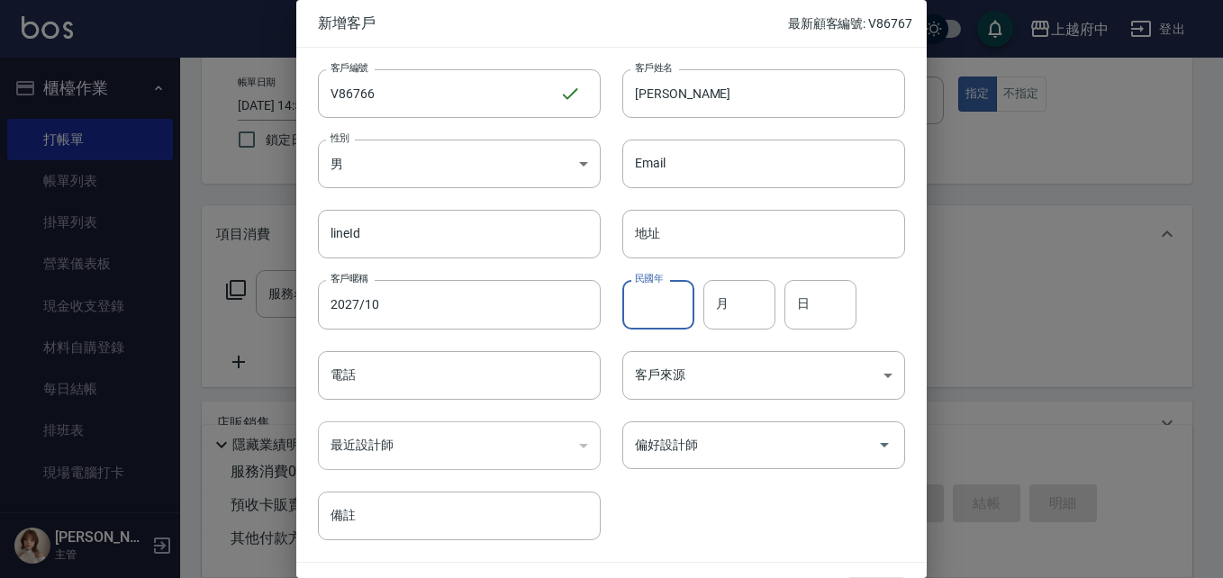
click at [684, 295] on input "民國年" at bounding box center [658, 304] width 72 height 49
type input "1"
click at [725, 311] on input "月" at bounding box center [739, 304] width 72 height 49
type input "02"
type input "11"
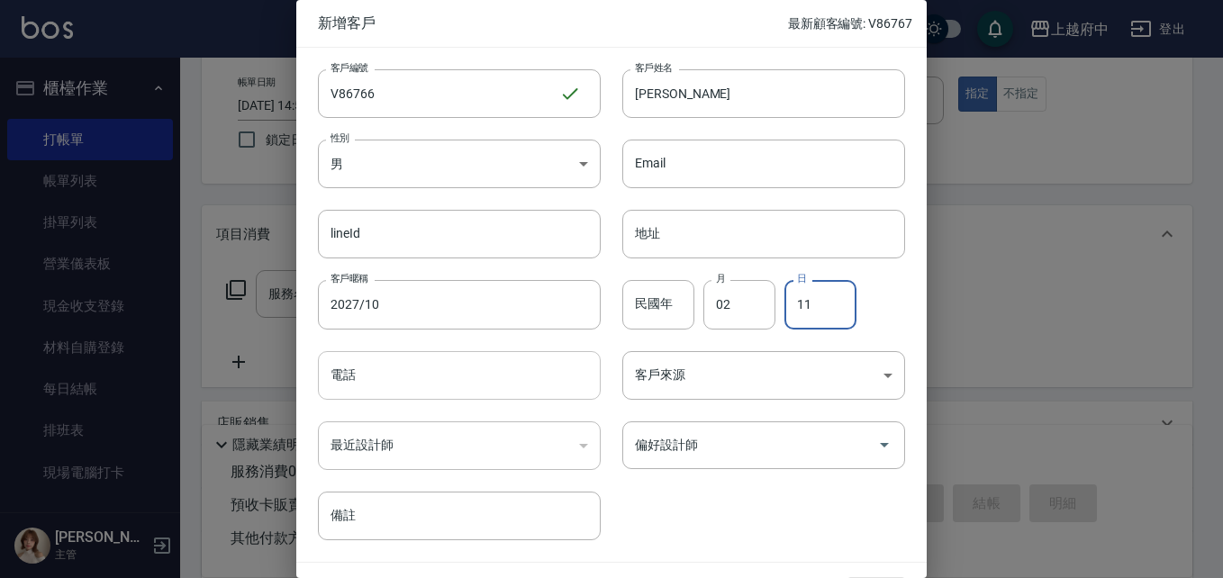
click at [451, 371] on input "電話" at bounding box center [459, 375] width 283 height 49
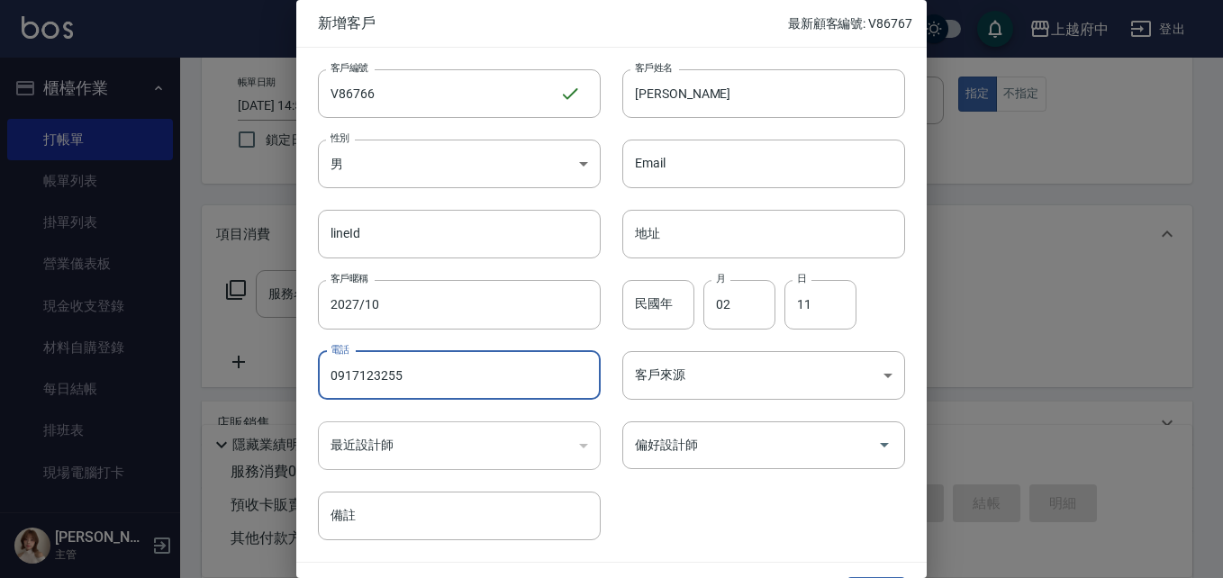
type input "0917123255"
click at [676, 535] on div "客戶編號 V86766 ​ 客戶編號 客戶姓名 吳驊 客戶姓名 性別 男 MALE 性別 Email Email lineId lineId 地址 地址 客戶…" at bounding box center [600, 294] width 609 height 493
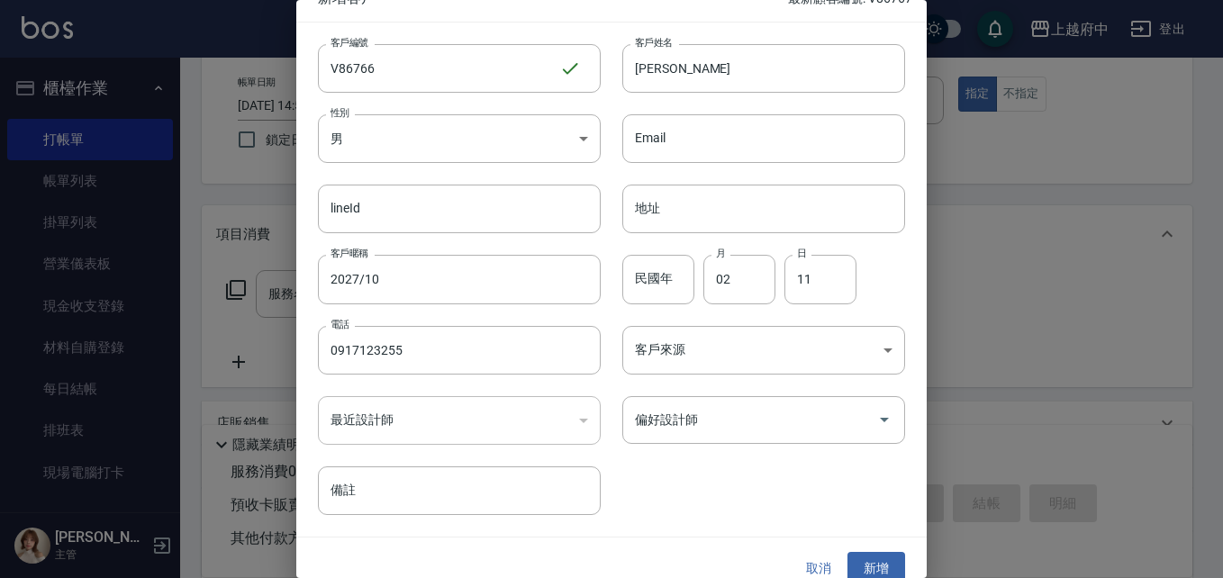
scroll to position [46, 0]
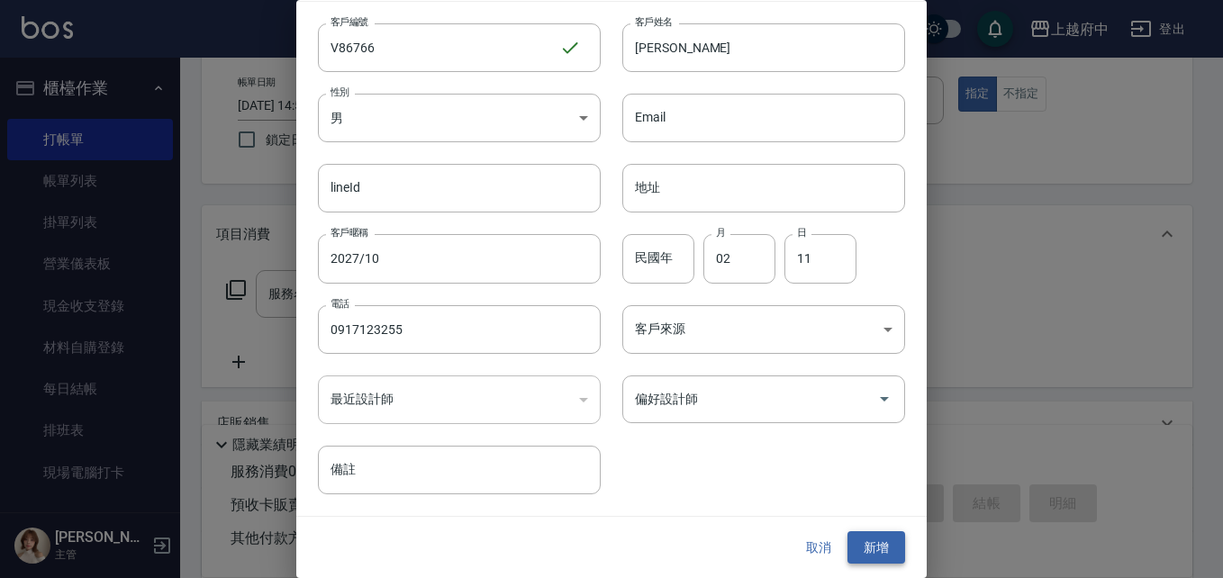
click at [879, 537] on button "新增" at bounding box center [876, 547] width 58 height 33
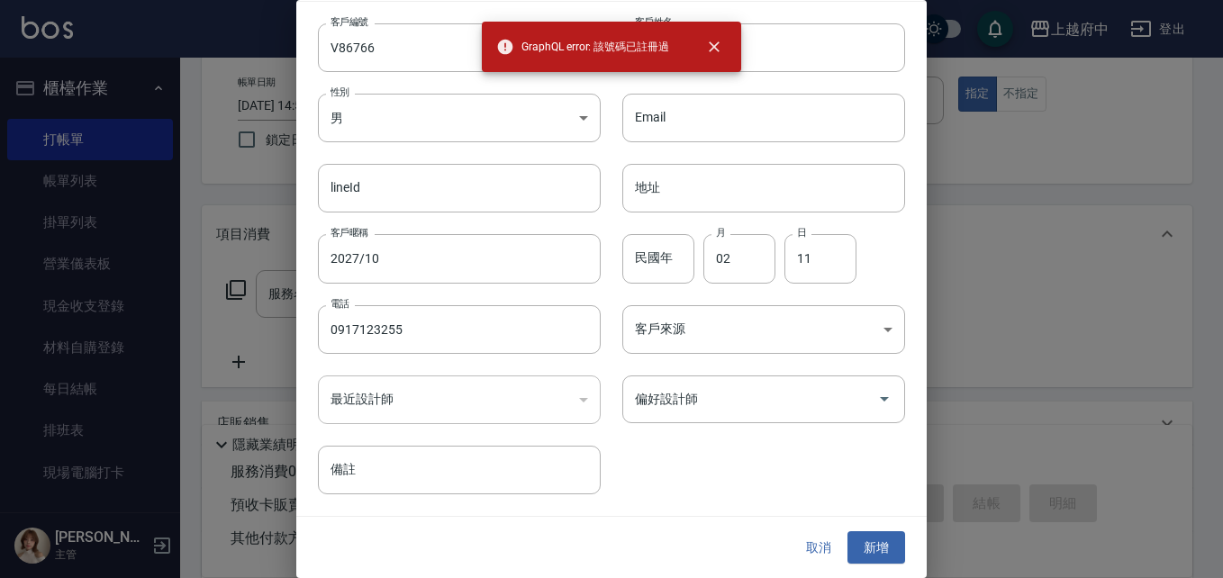
click at [805, 548] on button "取消" at bounding box center [819, 547] width 58 height 33
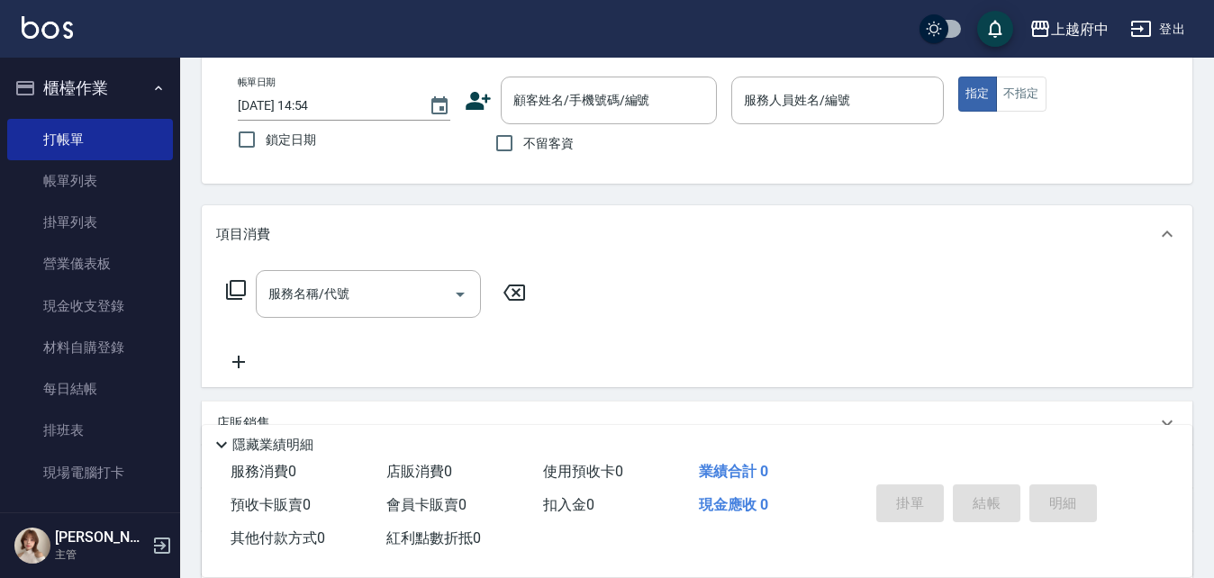
click at [476, 100] on icon at bounding box center [478, 101] width 25 height 18
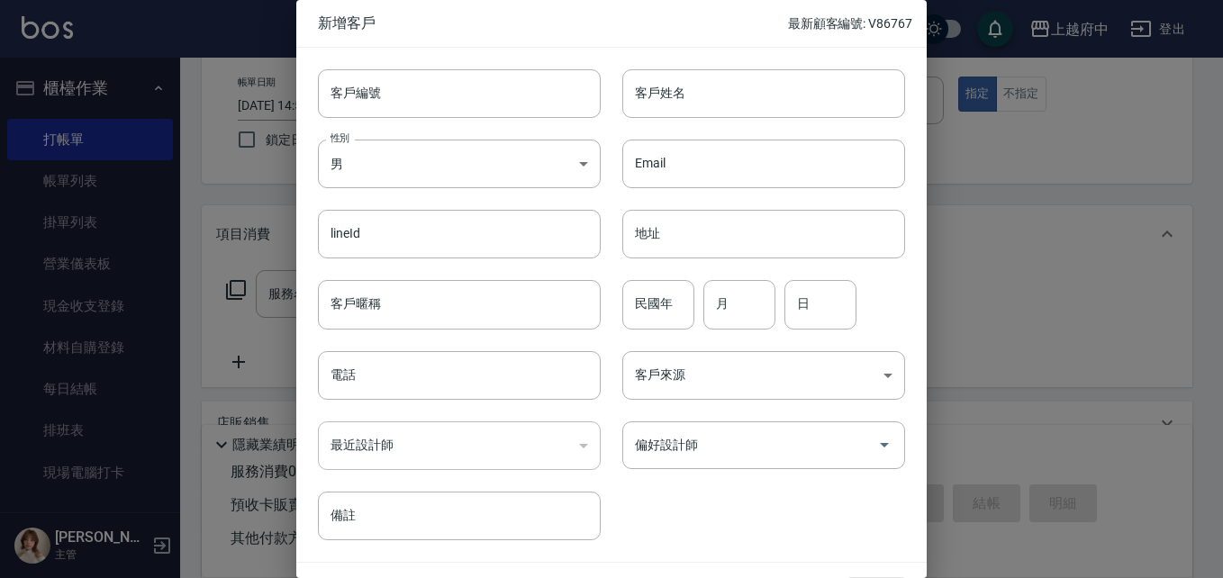
click at [1013, 163] on div at bounding box center [611, 289] width 1223 height 578
click at [79, 184] on div at bounding box center [611, 289] width 1223 height 578
click at [1026, 194] on div at bounding box center [611, 289] width 1223 height 578
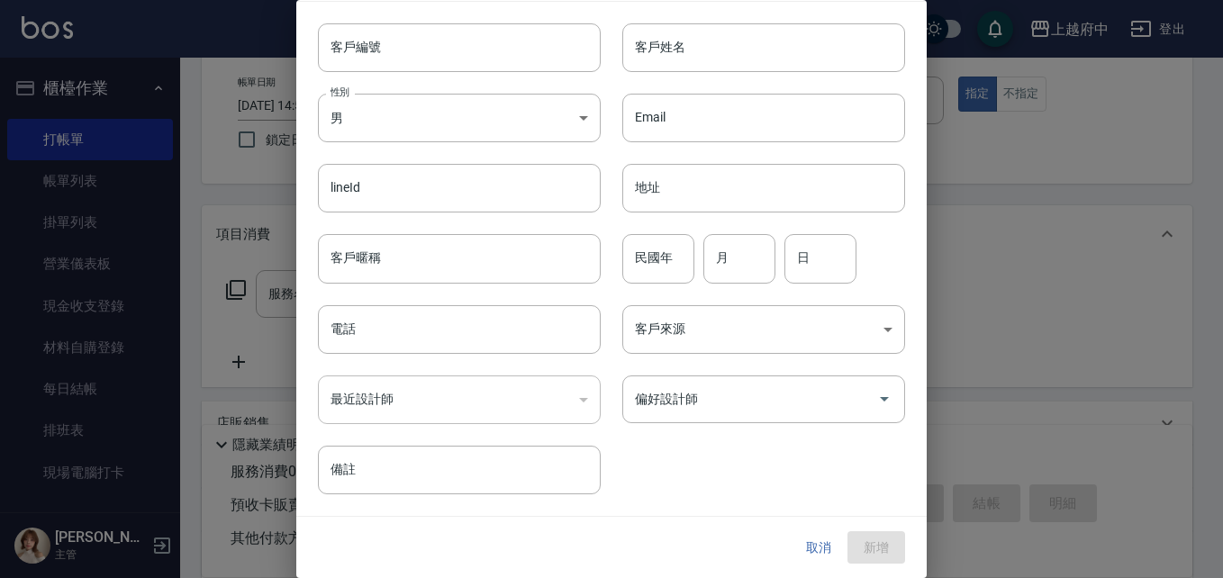
click at [818, 564] on div "取消 新增" at bounding box center [611, 548] width 630 height 62
click at [808, 537] on button "取消" at bounding box center [819, 547] width 58 height 33
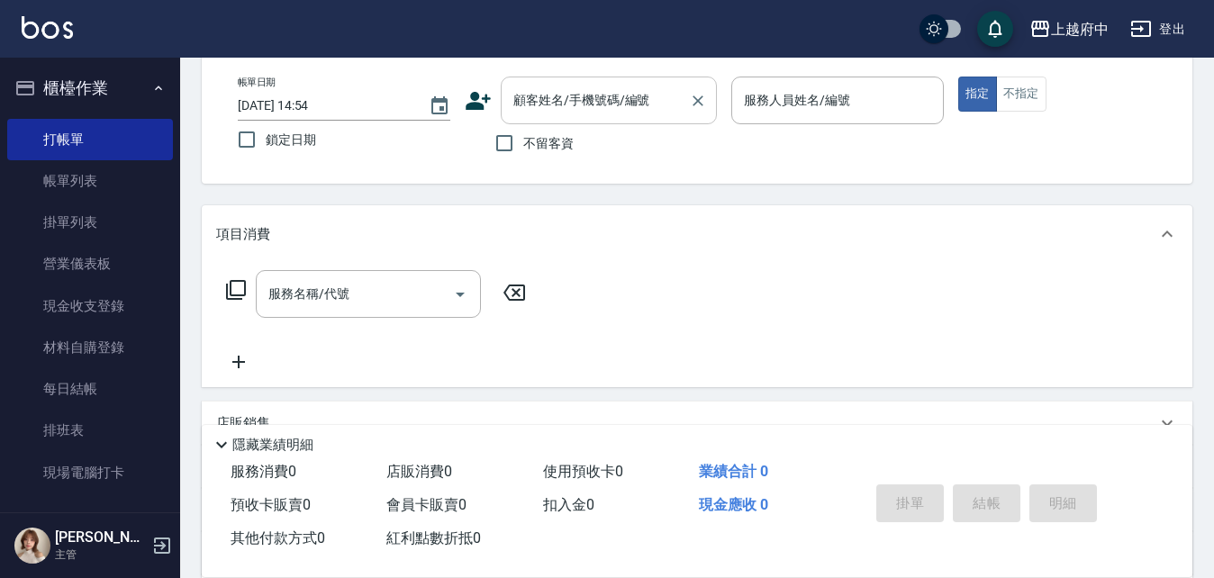
click at [540, 103] on input "顧客姓名/手機號碼/編號" at bounding box center [595, 101] width 173 height 32
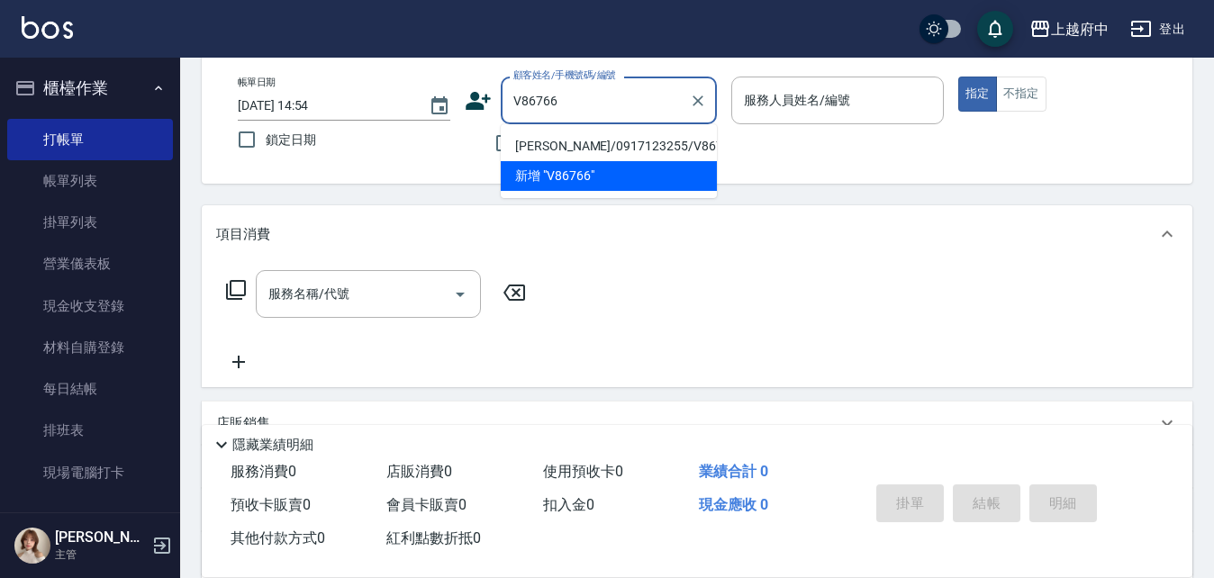
click at [576, 140] on li "吳驊/0917123255/V86766" at bounding box center [609, 146] width 216 height 30
type input "吳驊/0917123255/V86766"
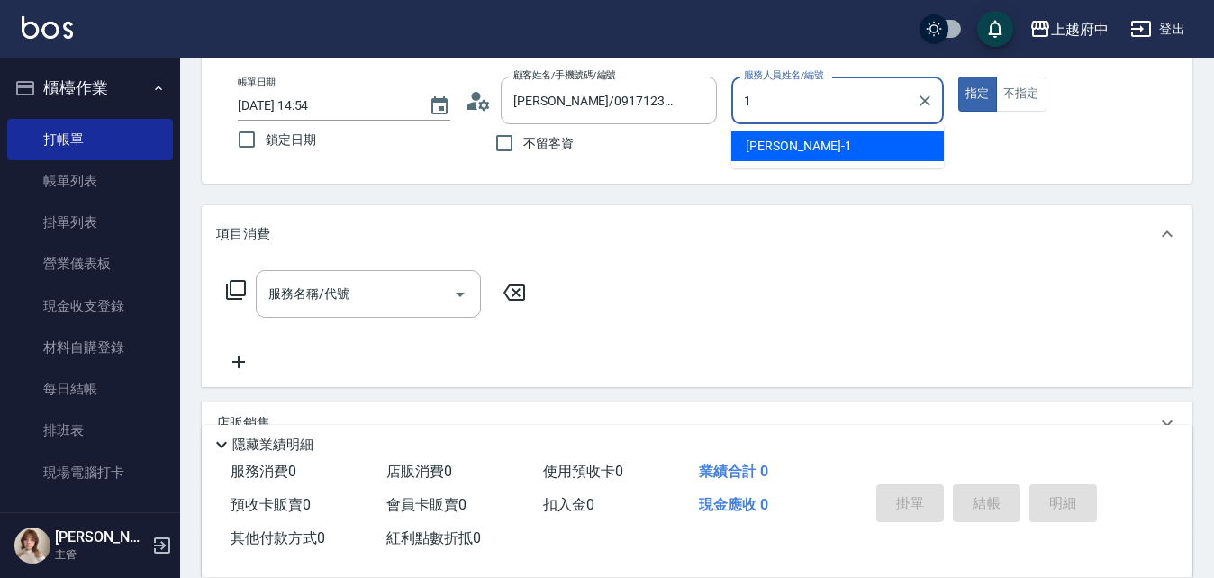
click at [822, 157] on div "Annie -1" at bounding box center [837, 146] width 212 height 30
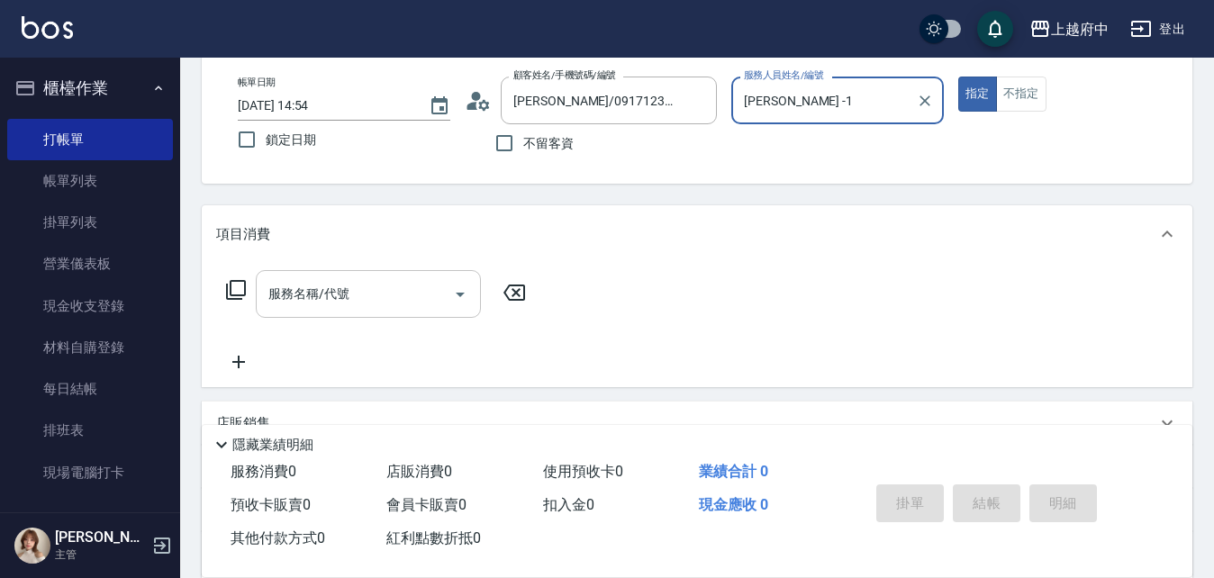
type input "Annie -1"
click at [298, 300] on input "服務名稱/代號" at bounding box center [355, 294] width 182 height 32
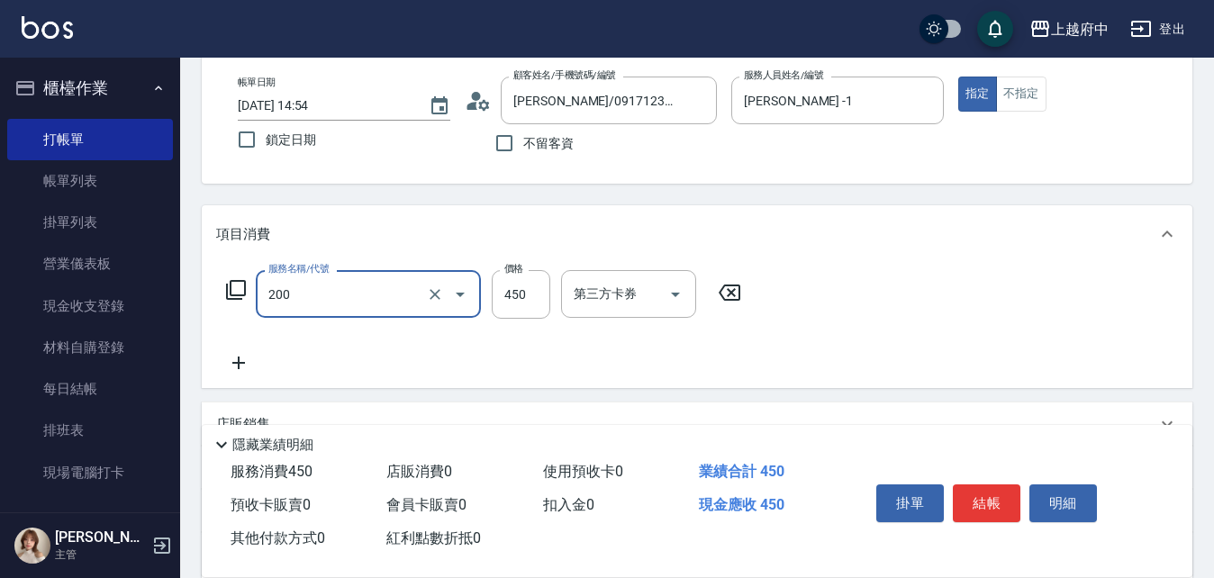
type input "有機洗髮(200)"
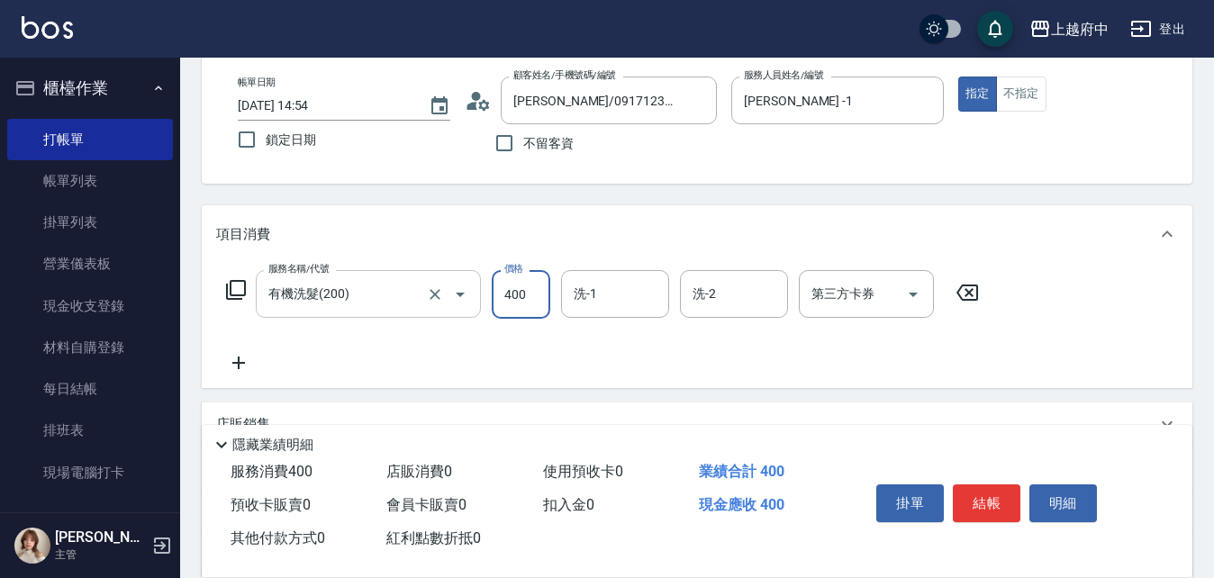
type input "400"
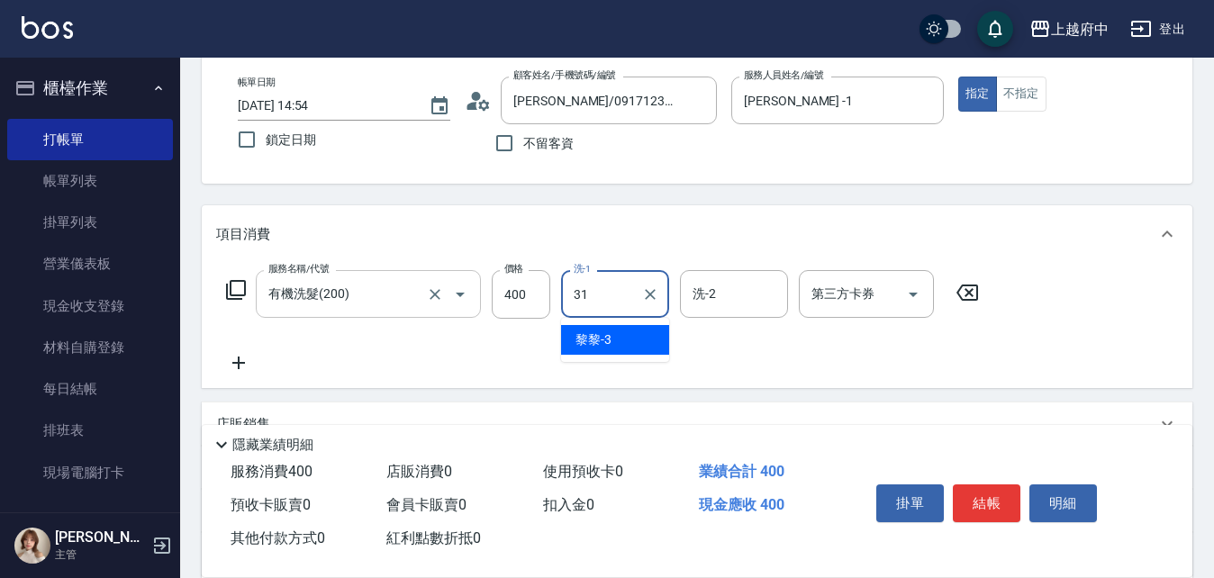
type input "王品云-31"
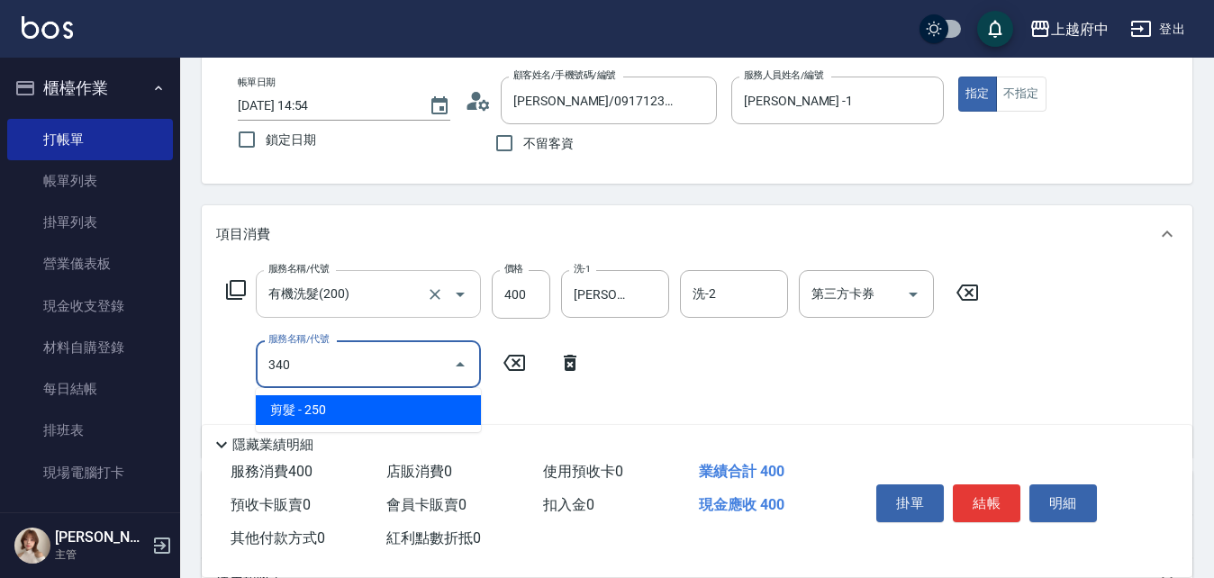
type input "剪髮(340)"
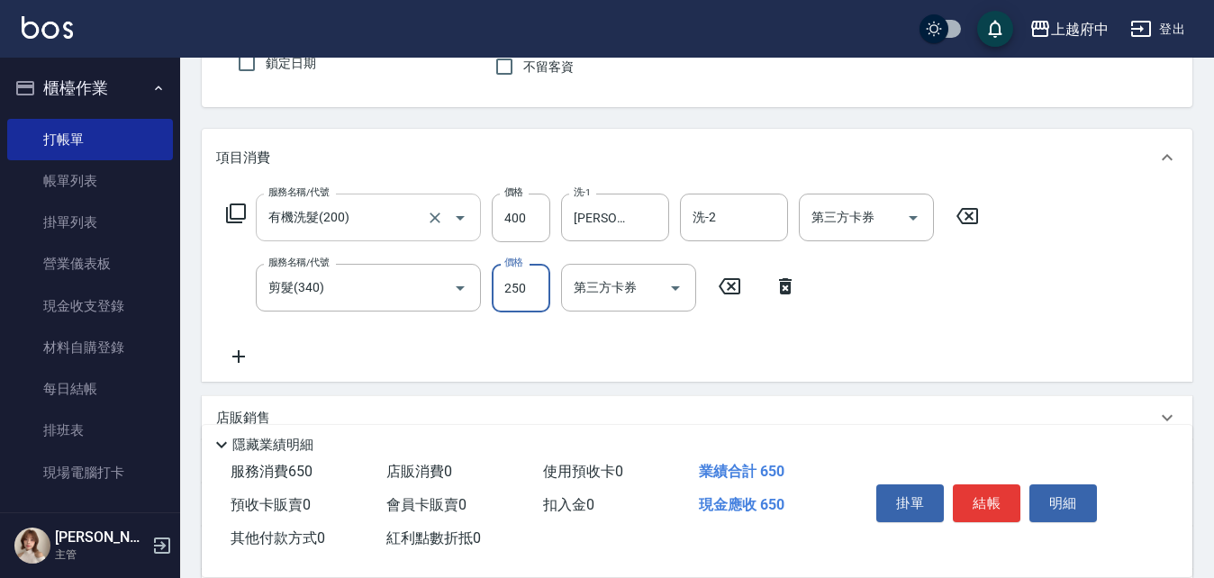
scroll to position [270, 0]
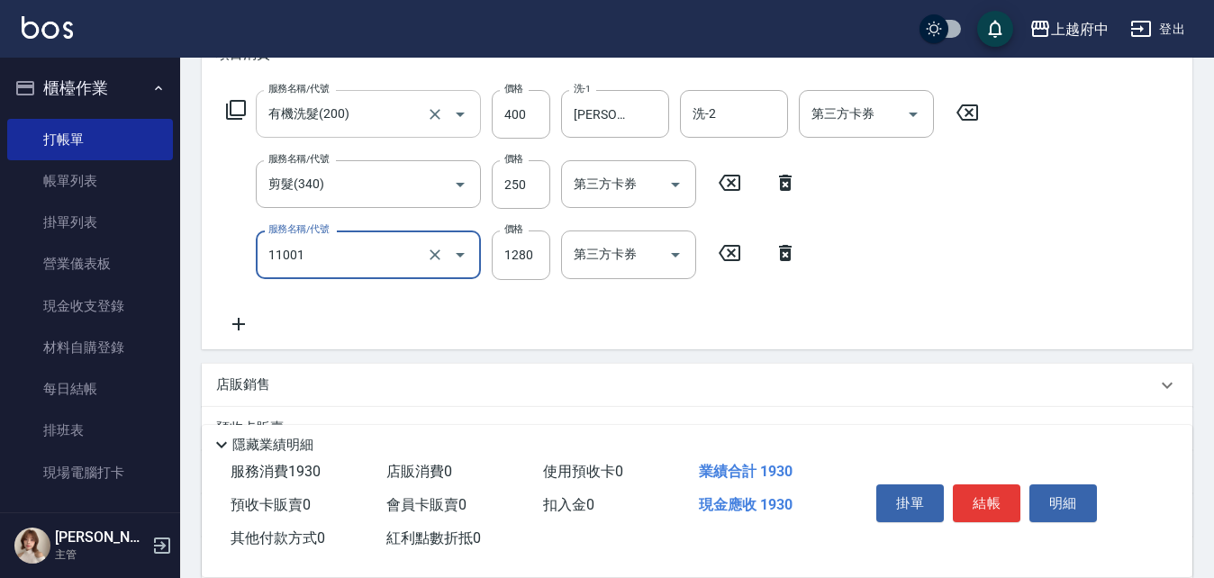
type input "燙髮S(11001)"
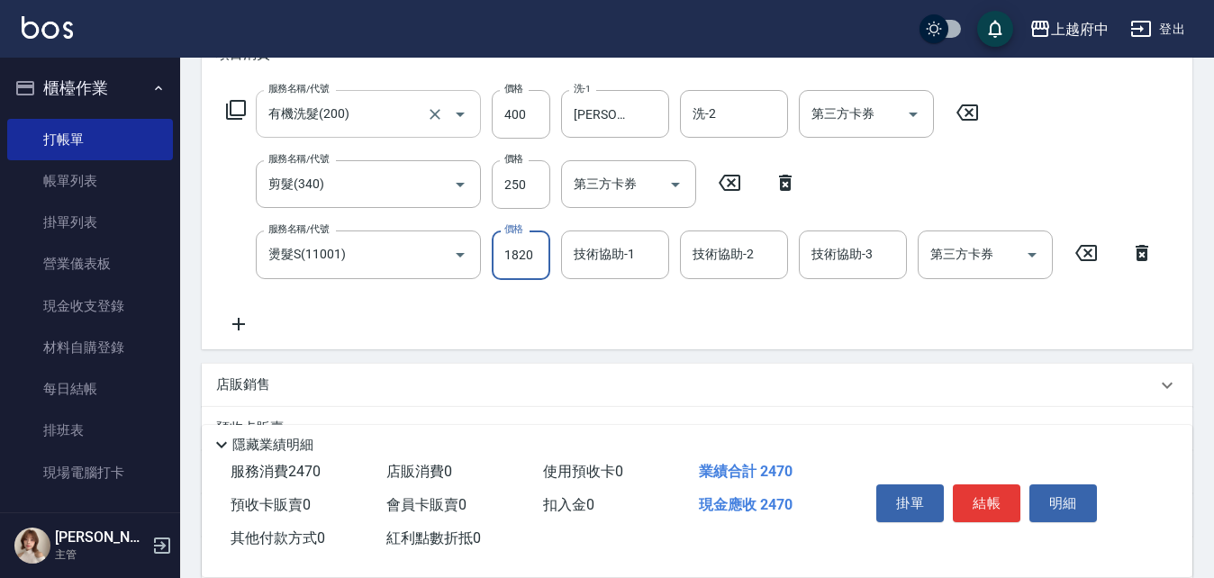
type input "1820"
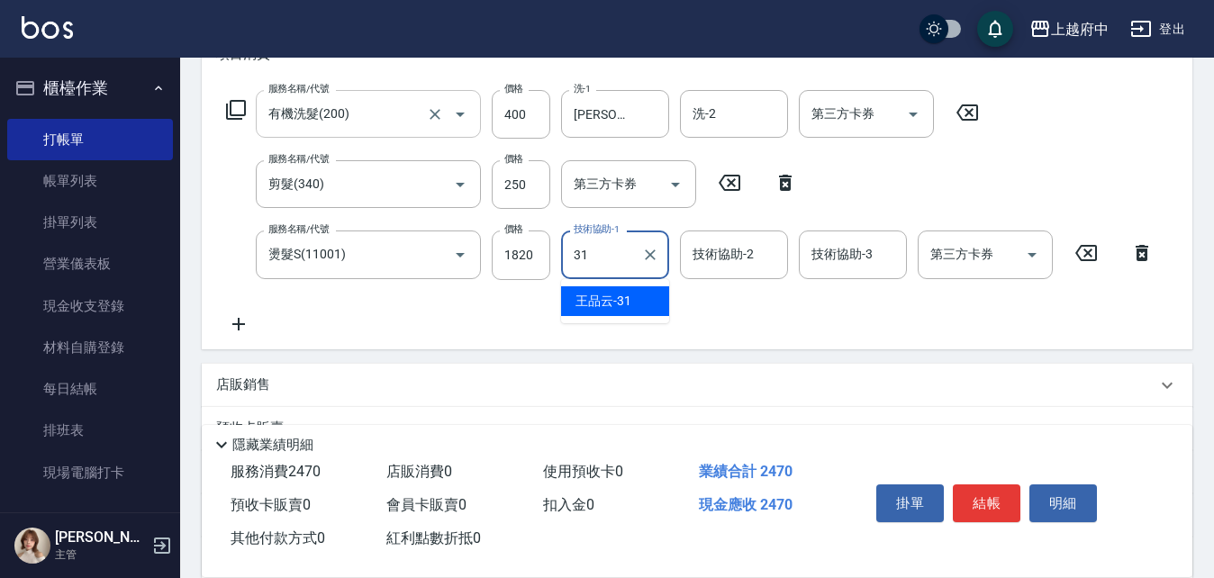
type input "王品云-31"
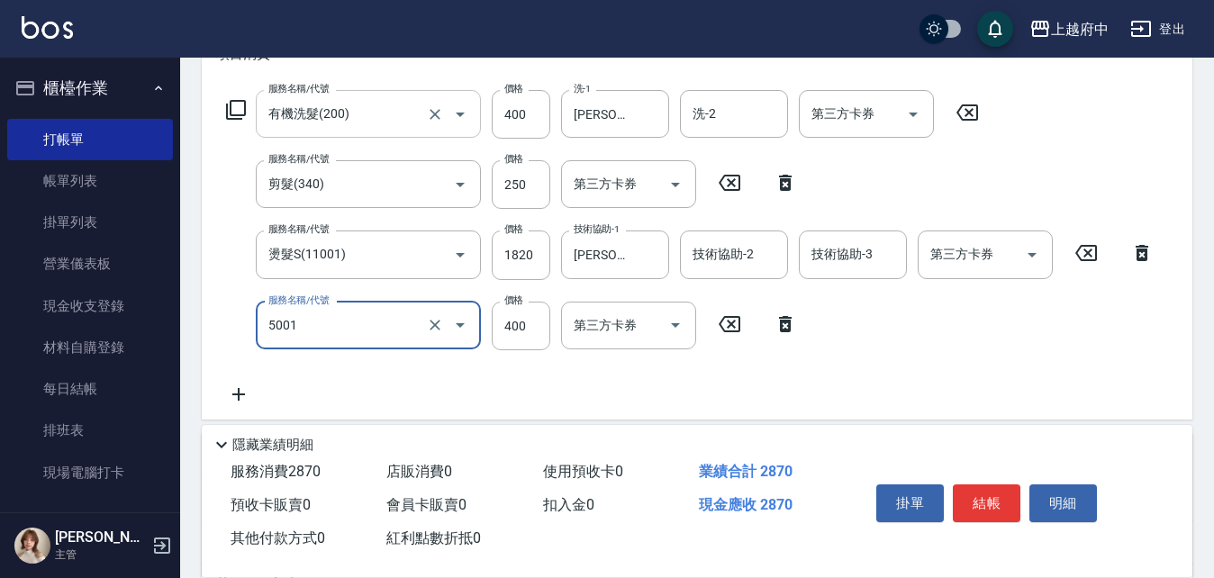
type input "側邊壓貼(5001)"
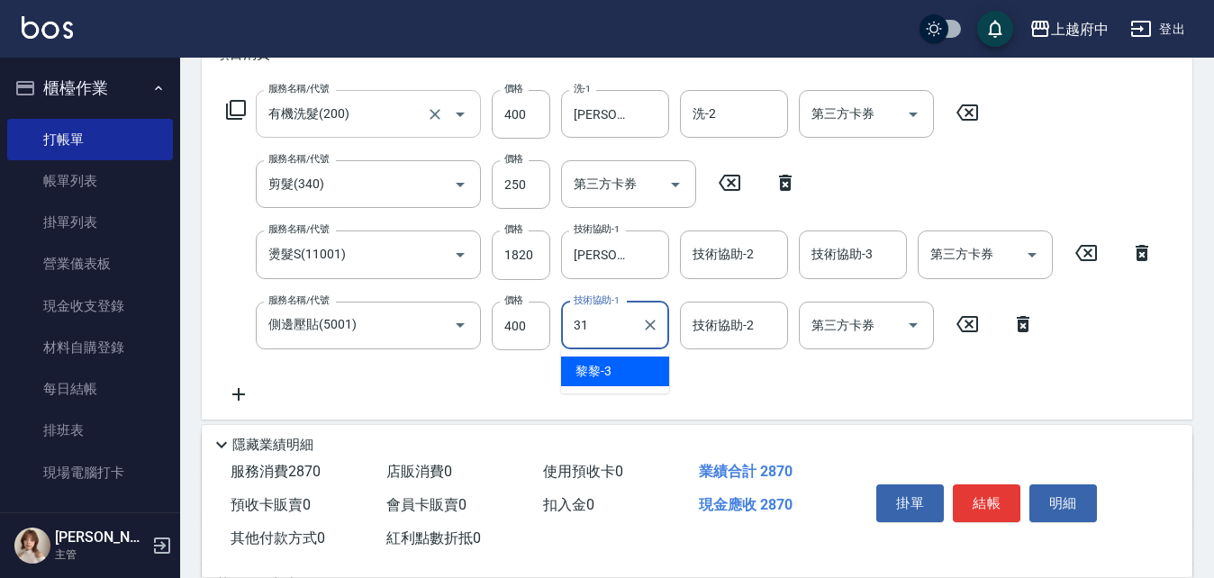
type input "王品云-31"
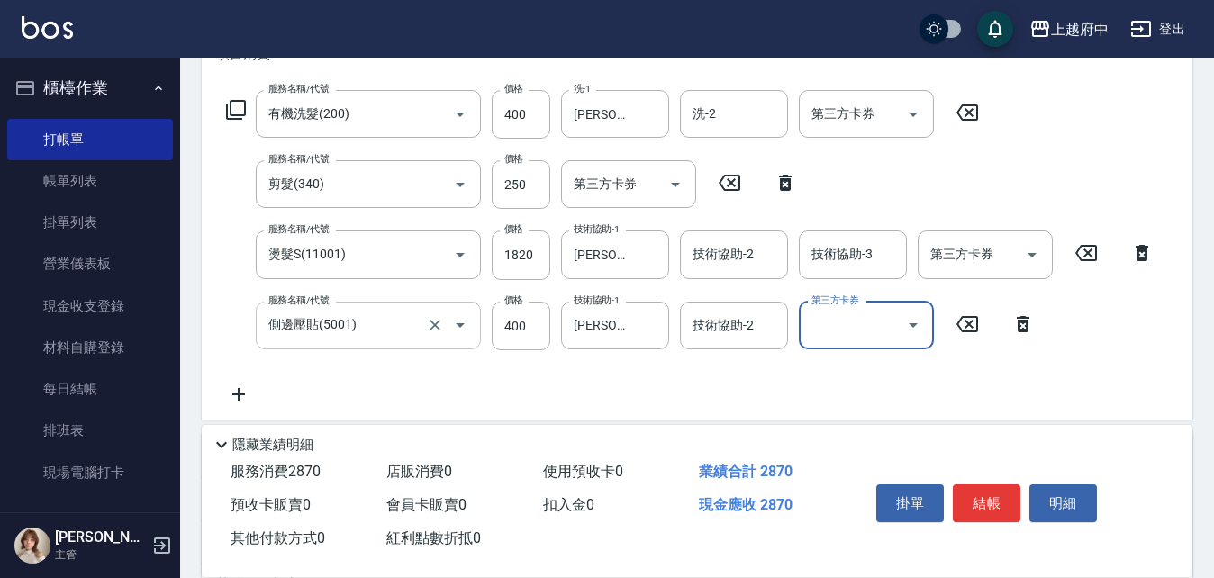
scroll to position [360, 0]
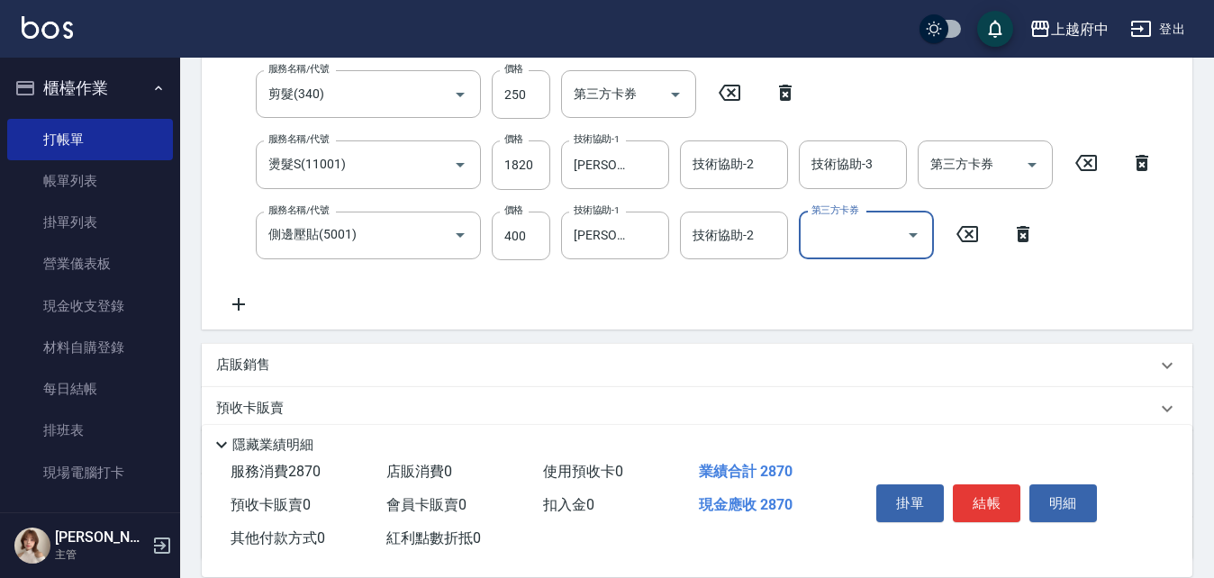
click at [297, 373] on div "店販銷售" at bounding box center [686, 365] width 940 height 19
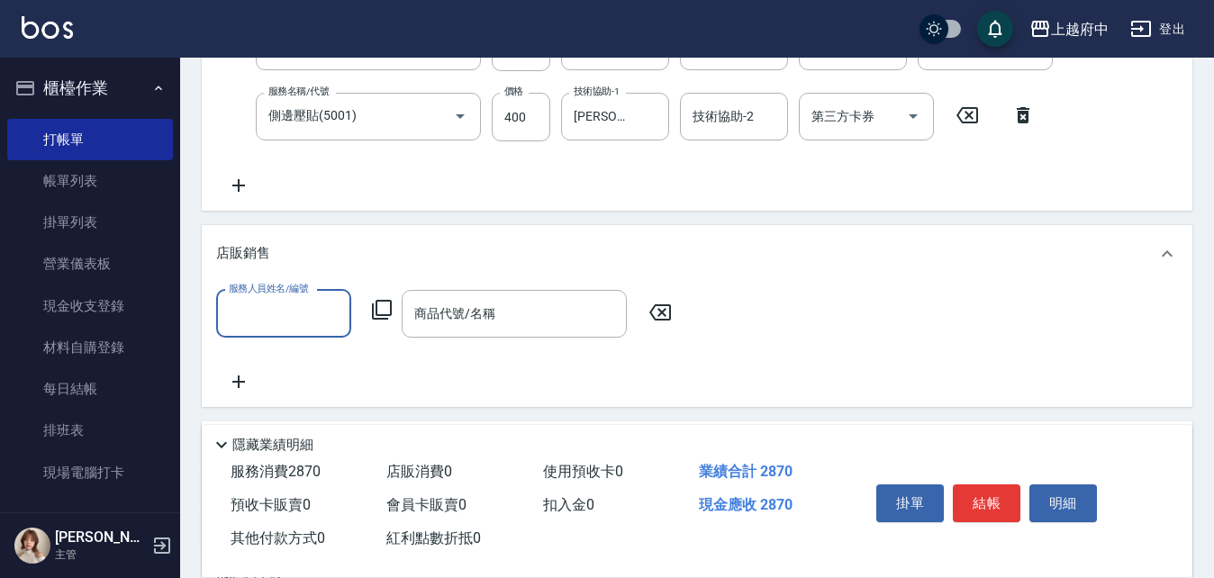
scroll to position [540, 0]
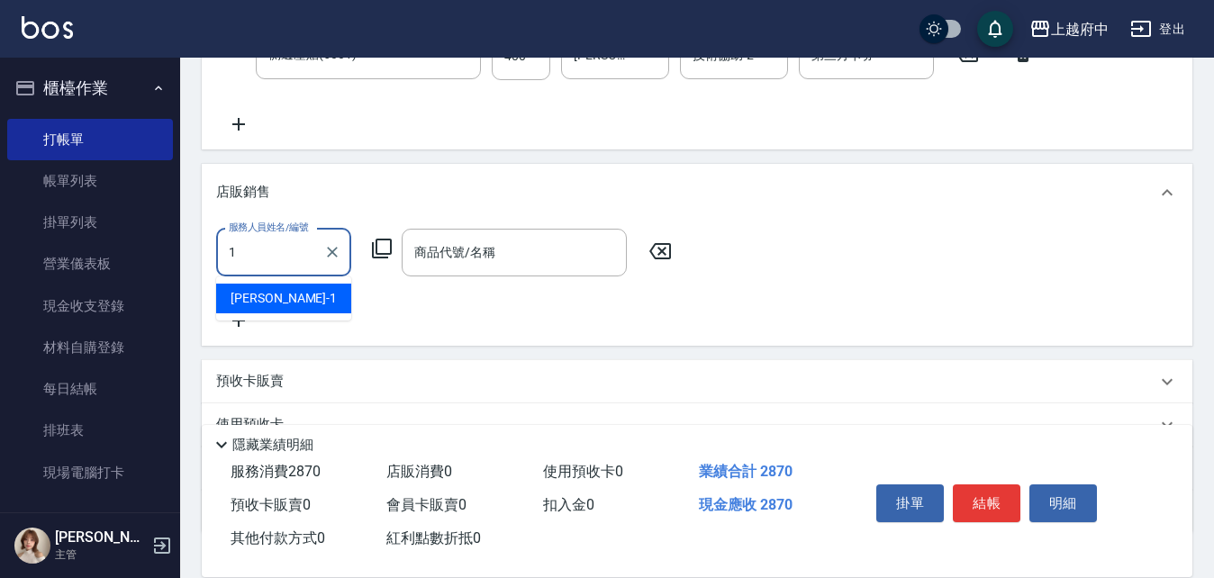
type input "Annie -1"
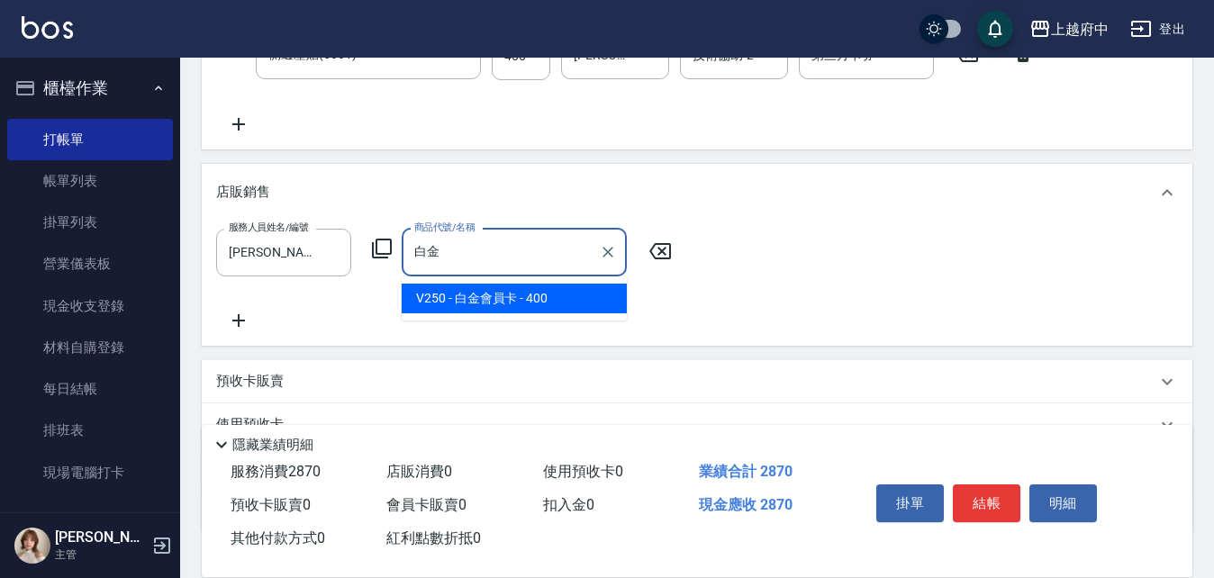
drag, startPoint x: 515, startPoint y: 292, endPoint x: 516, endPoint y: 281, distance: 10.8
click at [516, 281] on ul "V250 - 白金會員卡 - 400" at bounding box center [514, 298] width 225 height 44
click at [545, 290] on span "V250 - 白金會員卡 - 400" at bounding box center [514, 299] width 225 height 30
type input "白金會員卡"
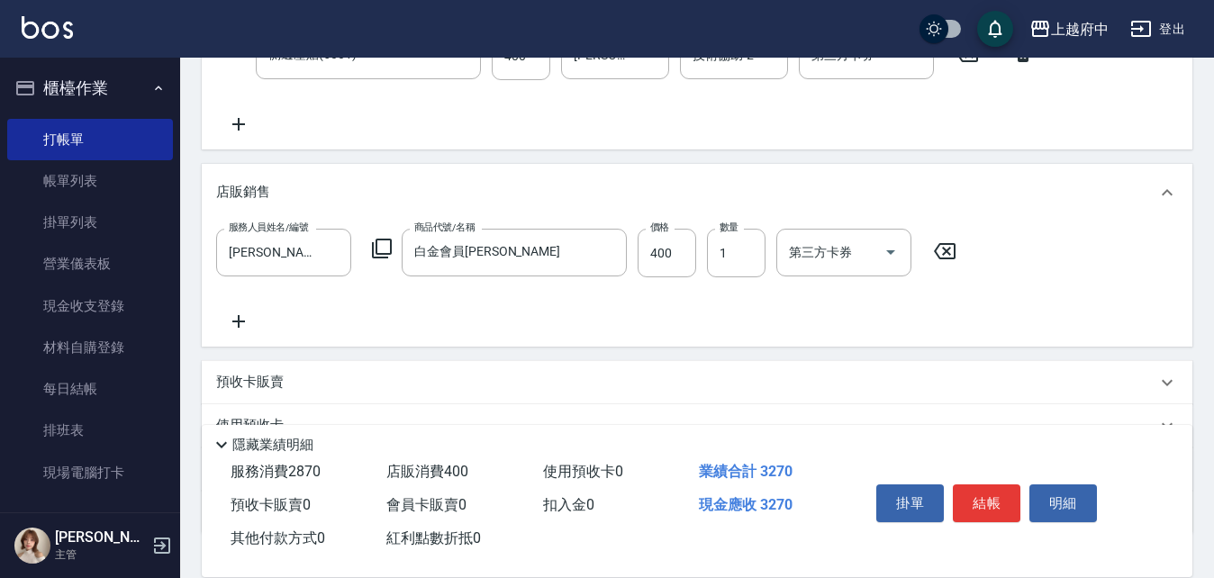
click at [585, 303] on div "服務人員姓名/編號 Annie -1 服務人員姓名/編號 商品代號/名稱 白金會員卡 商品代號/名稱 價格 400 價格 數量 1 數量 第三方卡券 第三方卡券" at bounding box center [697, 281] width 962 height 104
click at [1013, 496] on button "結帳" at bounding box center [987, 503] width 68 height 38
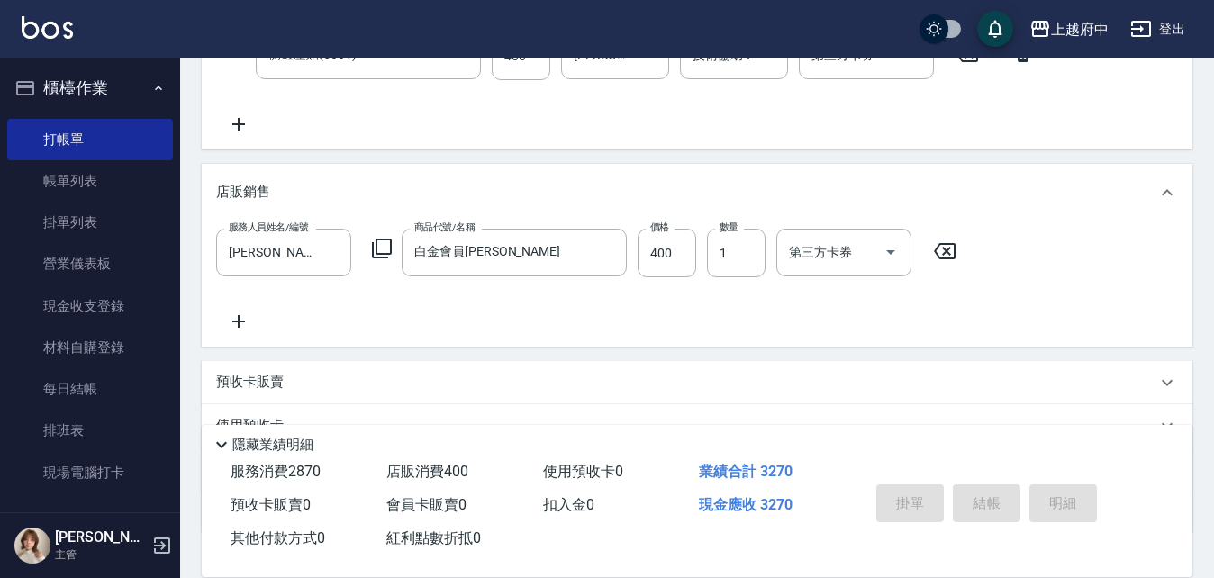
type input "2025/10/08 14:57"
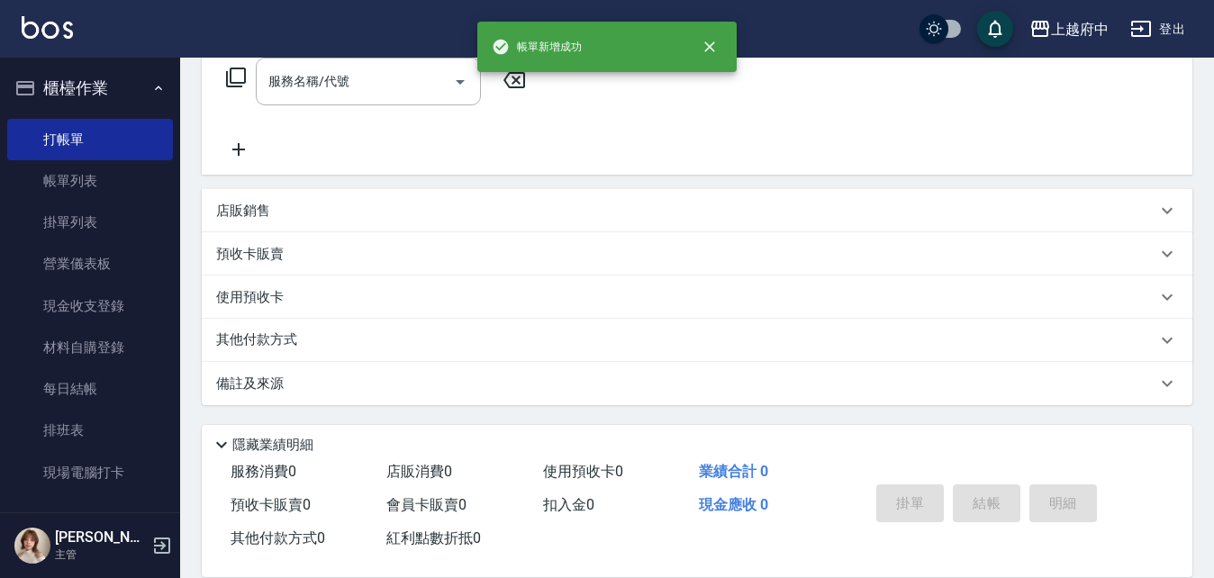
scroll to position [0, 0]
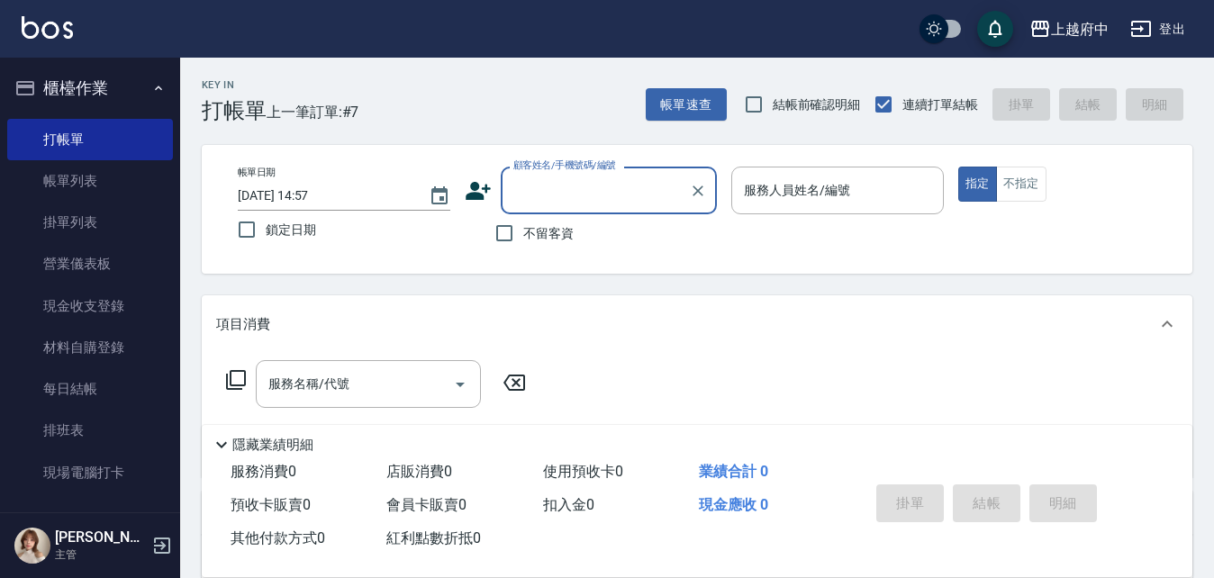
type input "ㄔ"
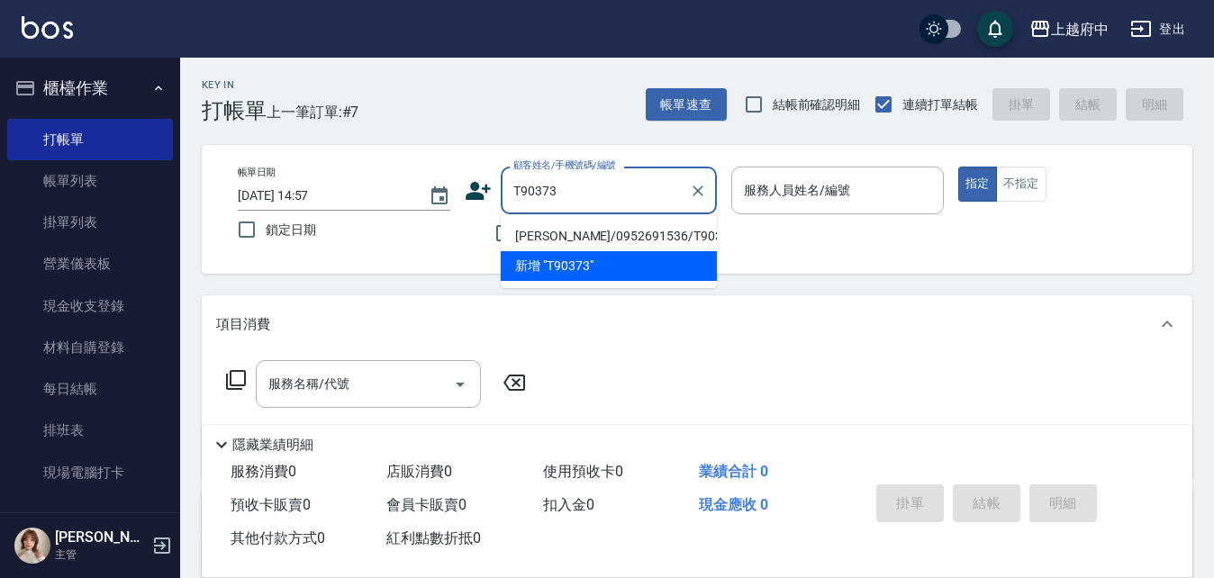
drag, startPoint x: 572, startPoint y: 231, endPoint x: 587, endPoint y: 232, distance: 15.3
click at [572, 231] on li "吳岱樺/0952691536/T90373" at bounding box center [609, 236] width 216 height 30
type input "吳岱樺/0952691536/T90373"
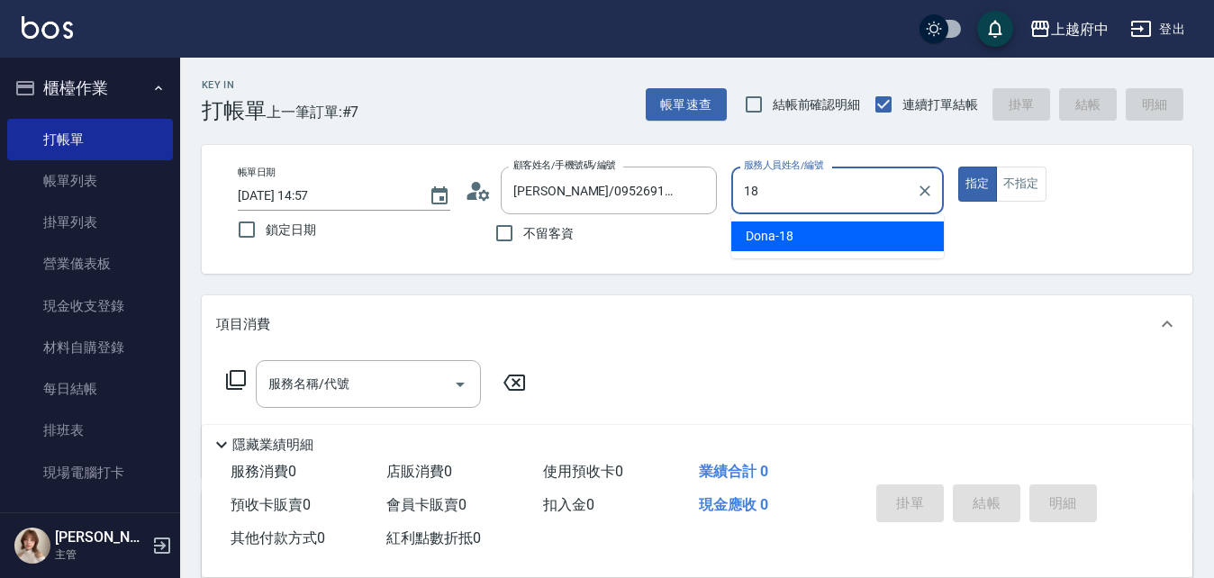
type input "Dona-18"
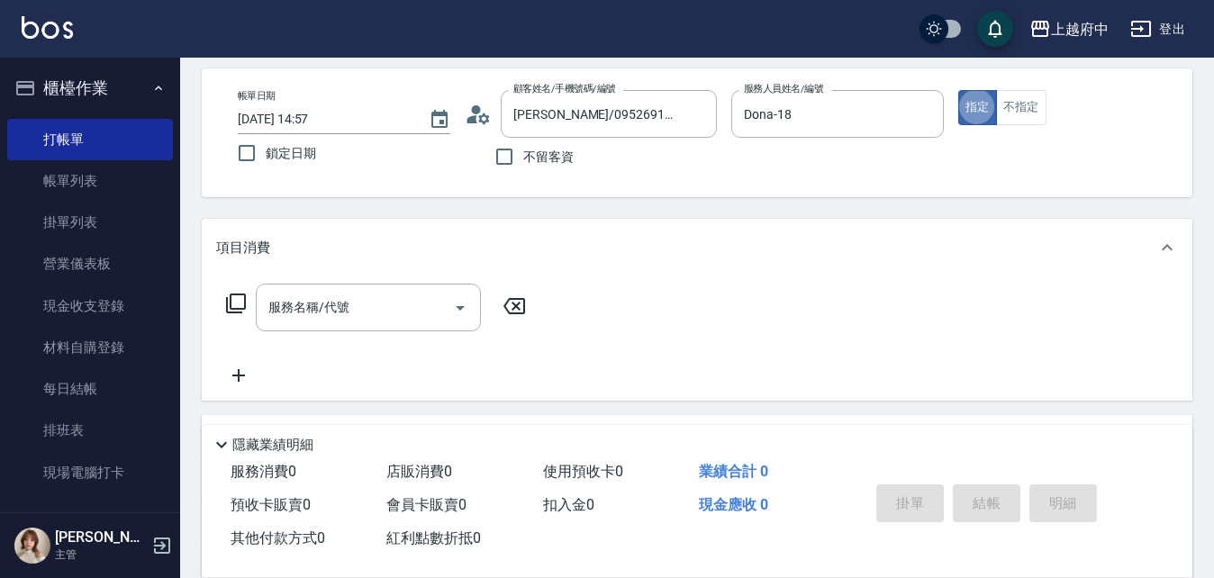
scroll to position [180, 0]
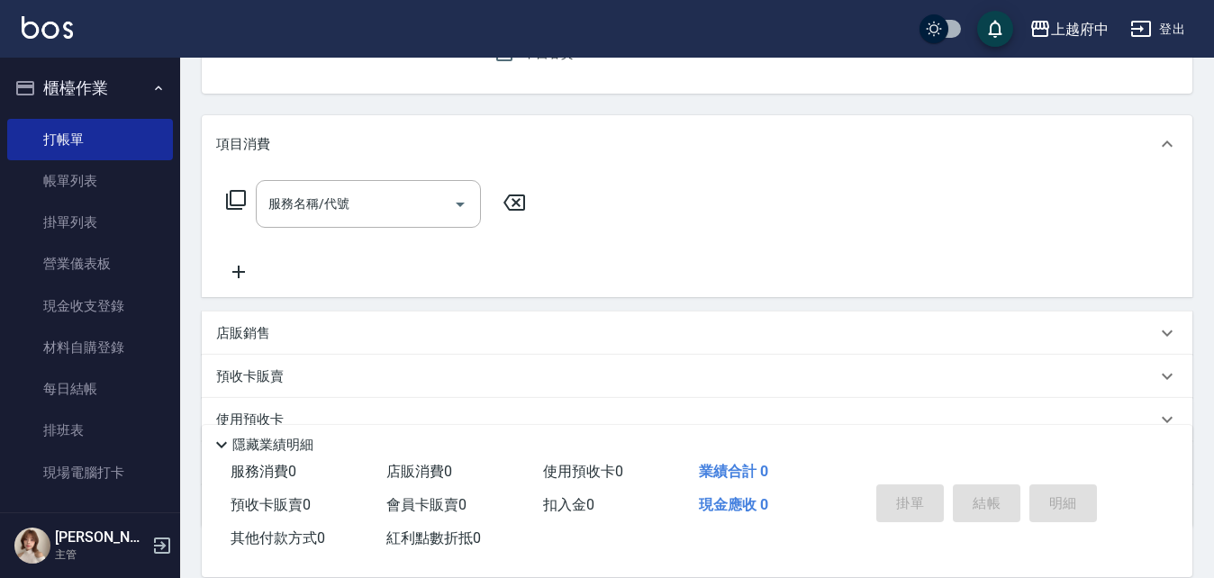
click at [283, 198] on input "服務名稱/代號" at bounding box center [355, 204] width 182 height 32
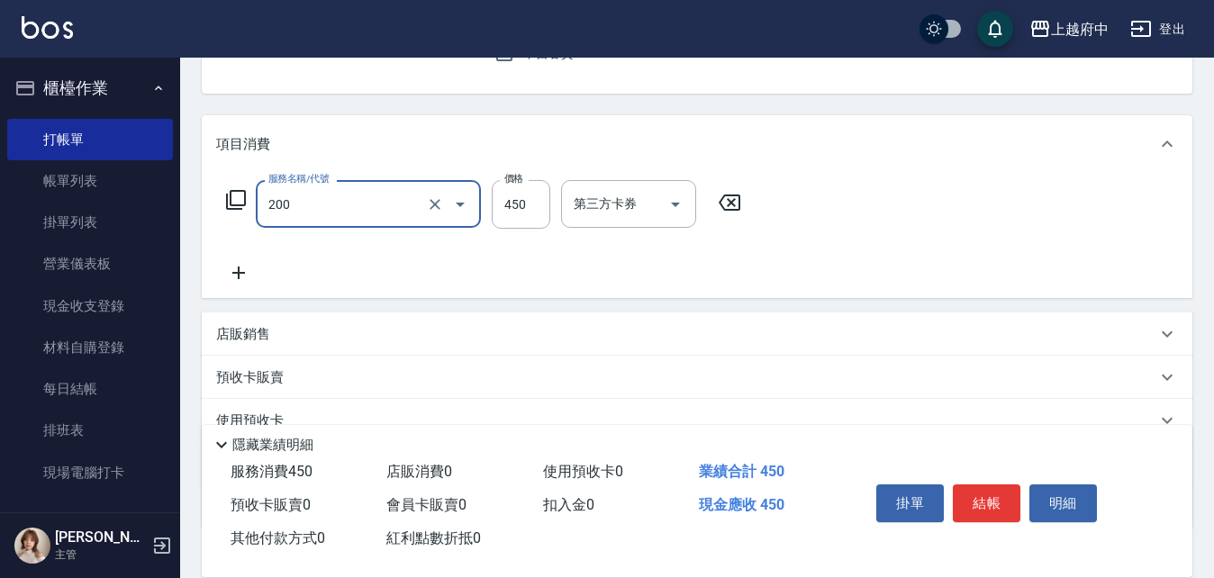
type input "有機洗髮(200)"
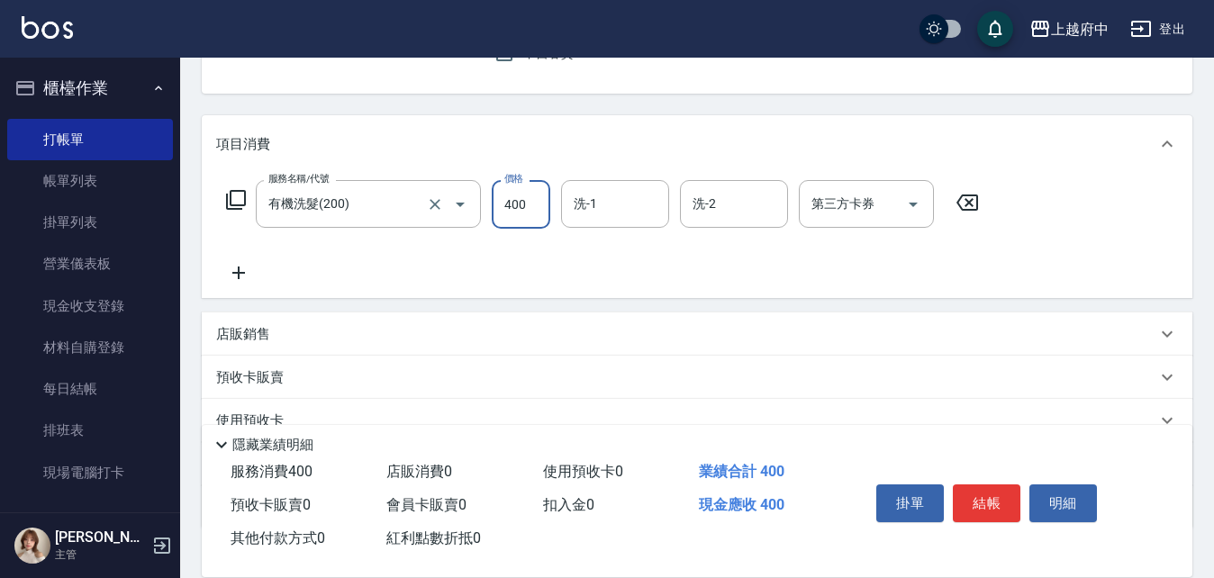
type input "400"
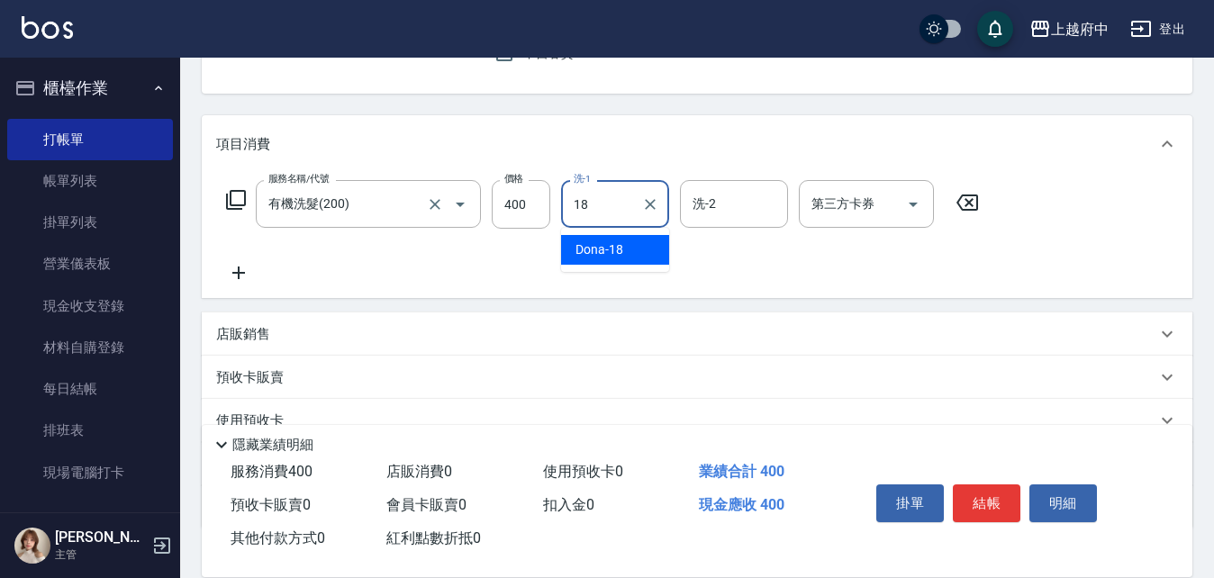
type input "Dona-18"
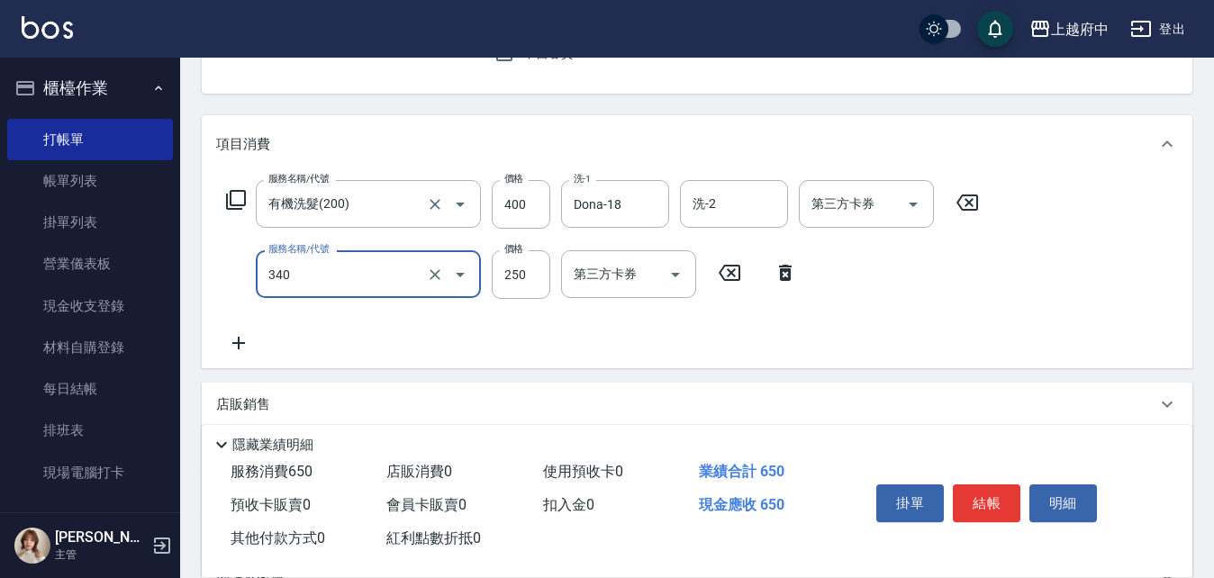
type input "剪髮(340)"
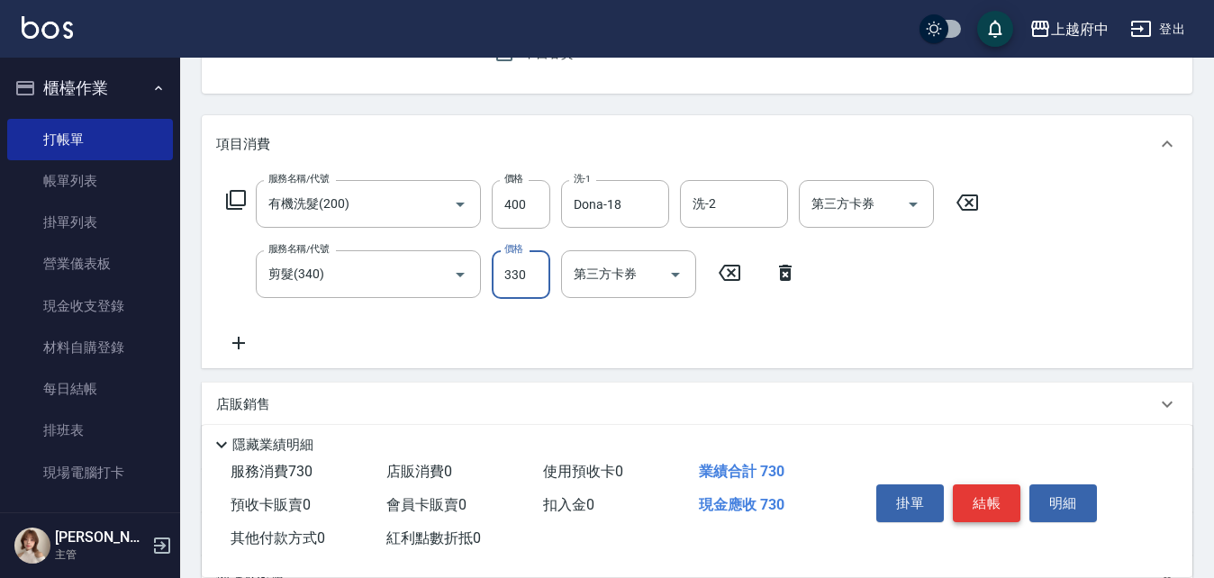
type input "330"
click at [993, 494] on button "結帳" at bounding box center [987, 503] width 68 height 38
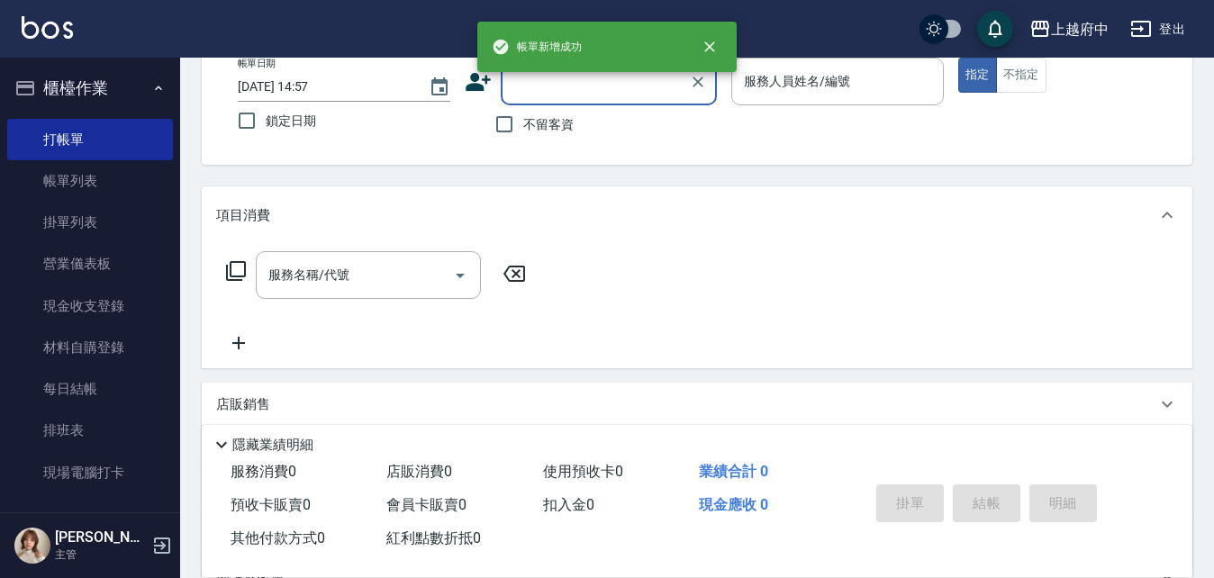
scroll to position [0, 0]
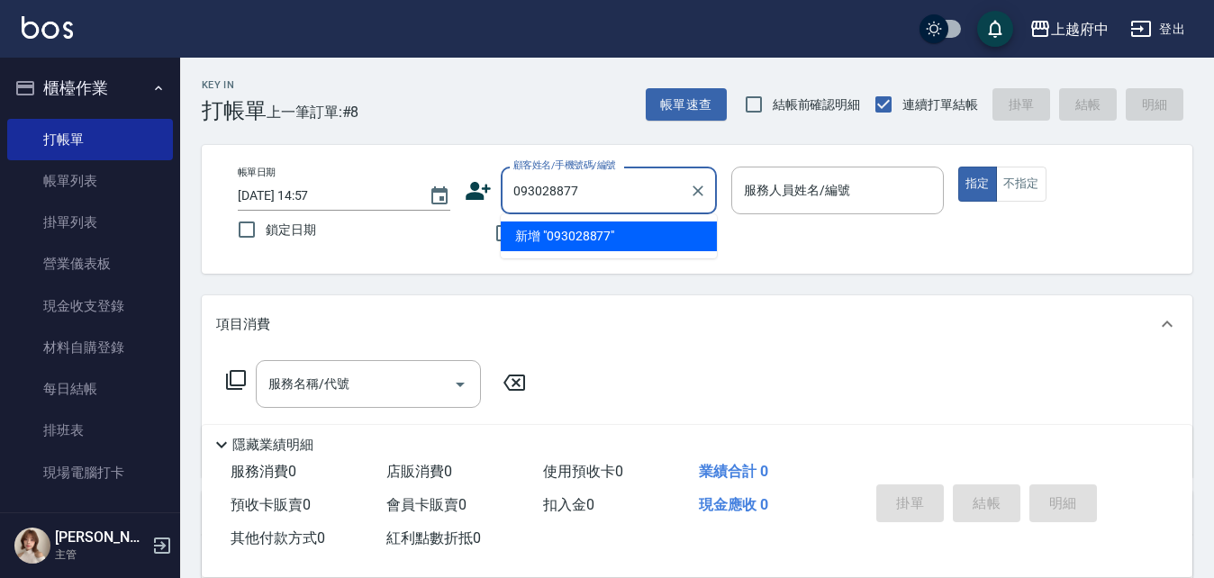
type input "0930288771"
click at [707, 198] on button "Clear" at bounding box center [697, 190] width 25 height 25
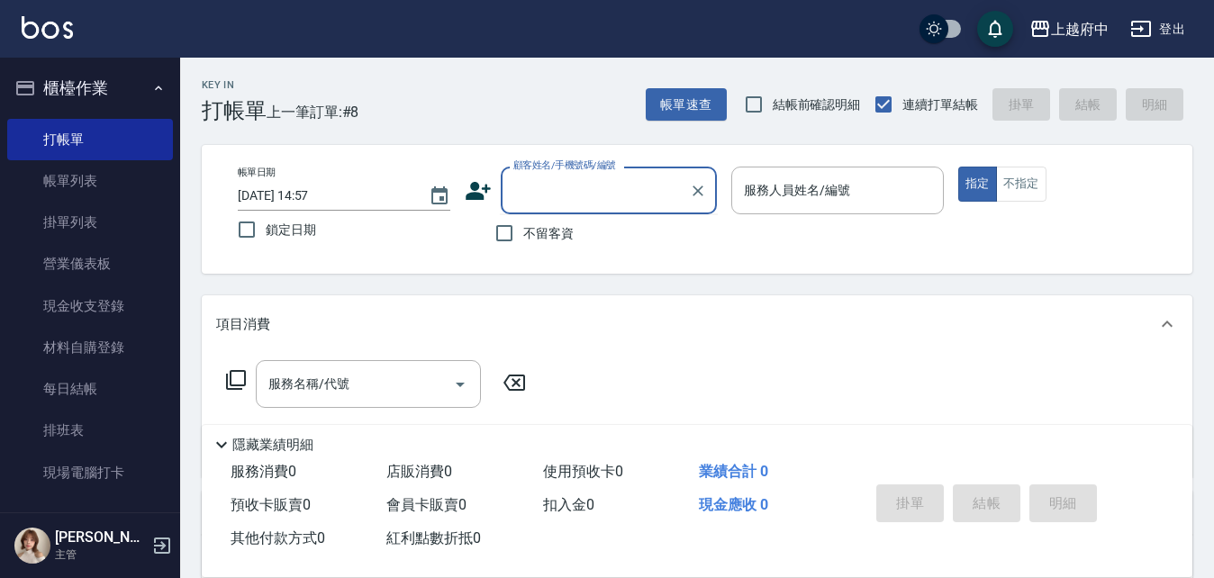
click at [531, 238] on label "不留客資" at bounding box center [529, 233] width 88 height 38
click at [523, 238] on input "不留客資" at bounding box center [504, 233] width 38 height 38
checkbox input "true"
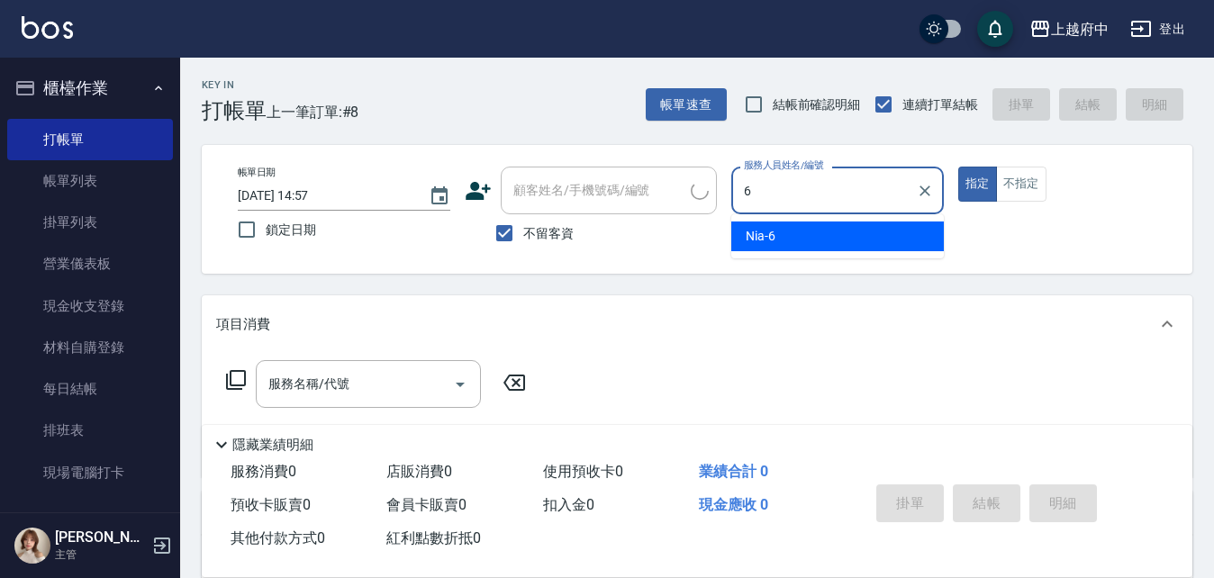
type input "Nia-6"
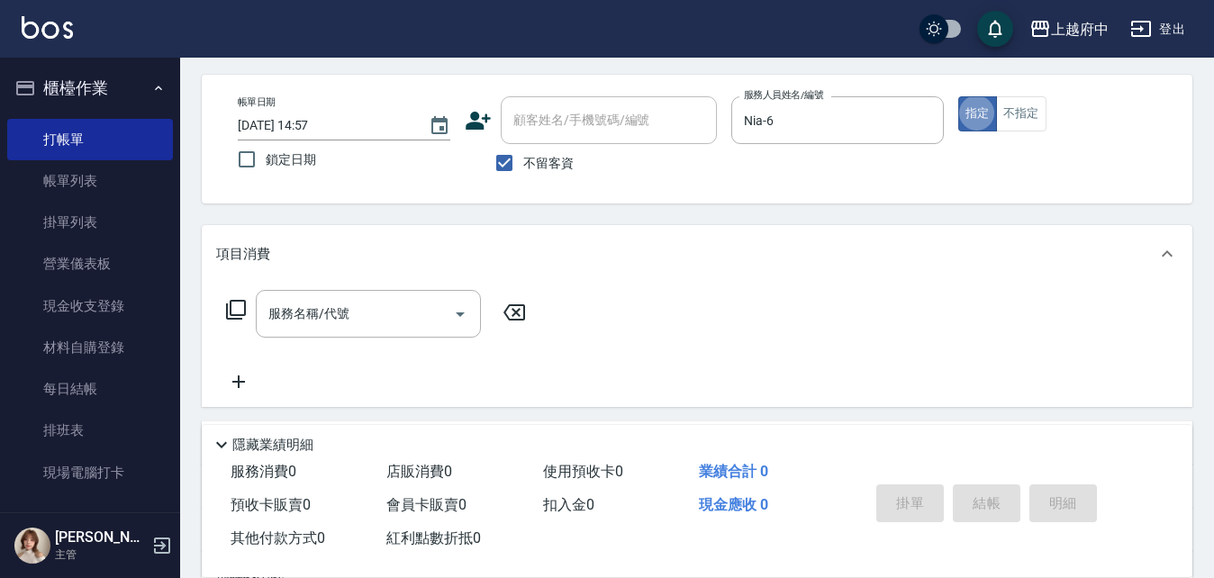
scroll to position [90, 0]
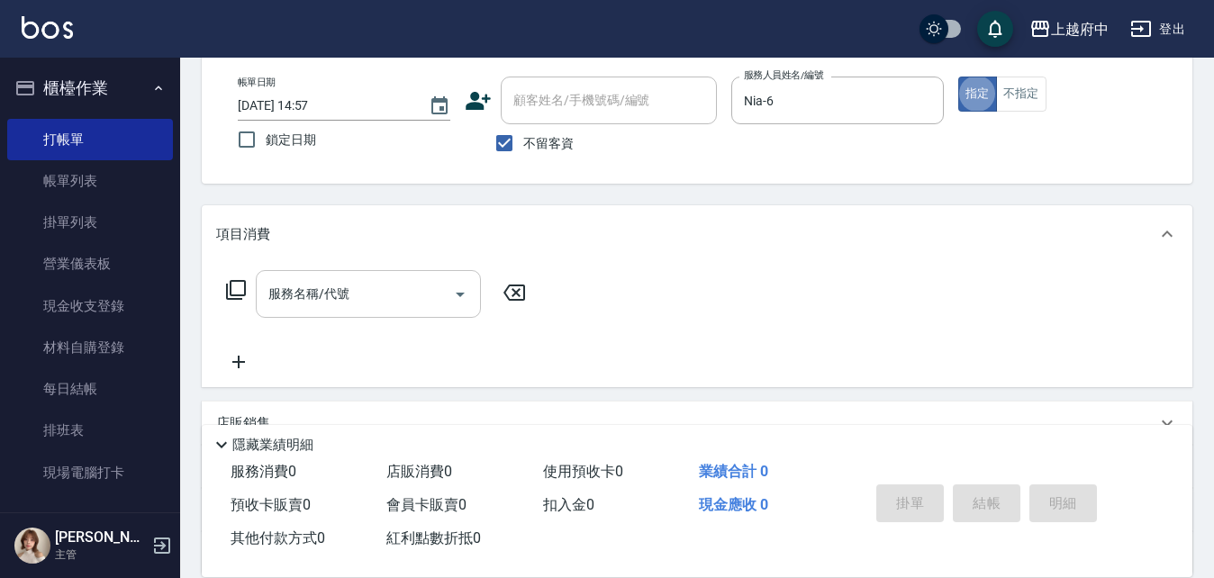
click at [323, 292] on input "服務名稱/代號" at bounding box center [355, 294] width 182 height 32
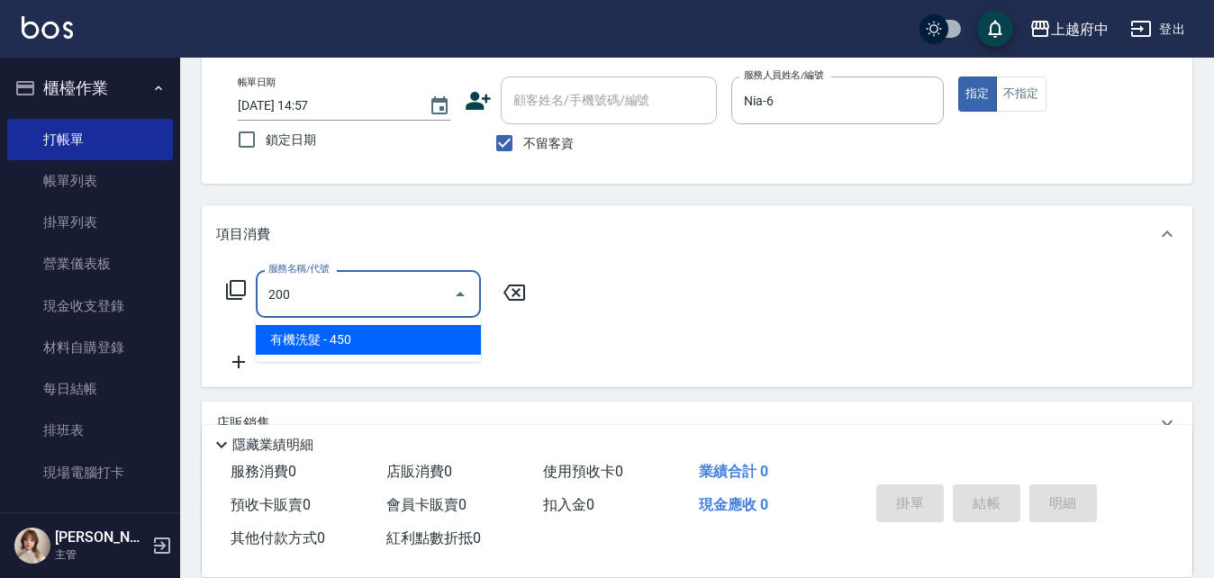
type input "有機洗髮(200)"
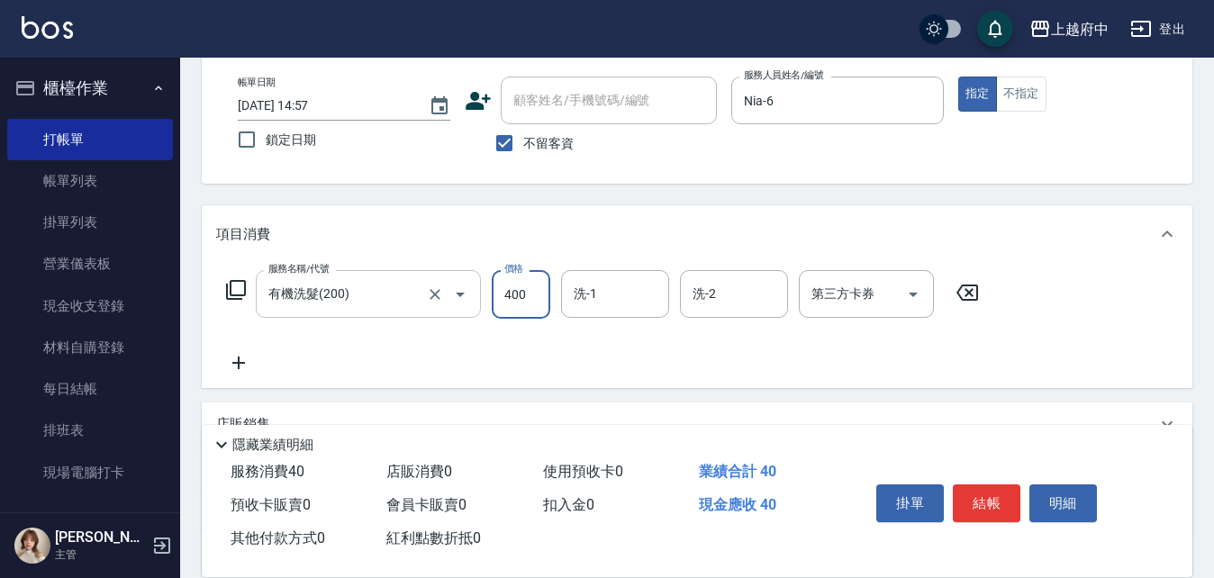
type input "400"
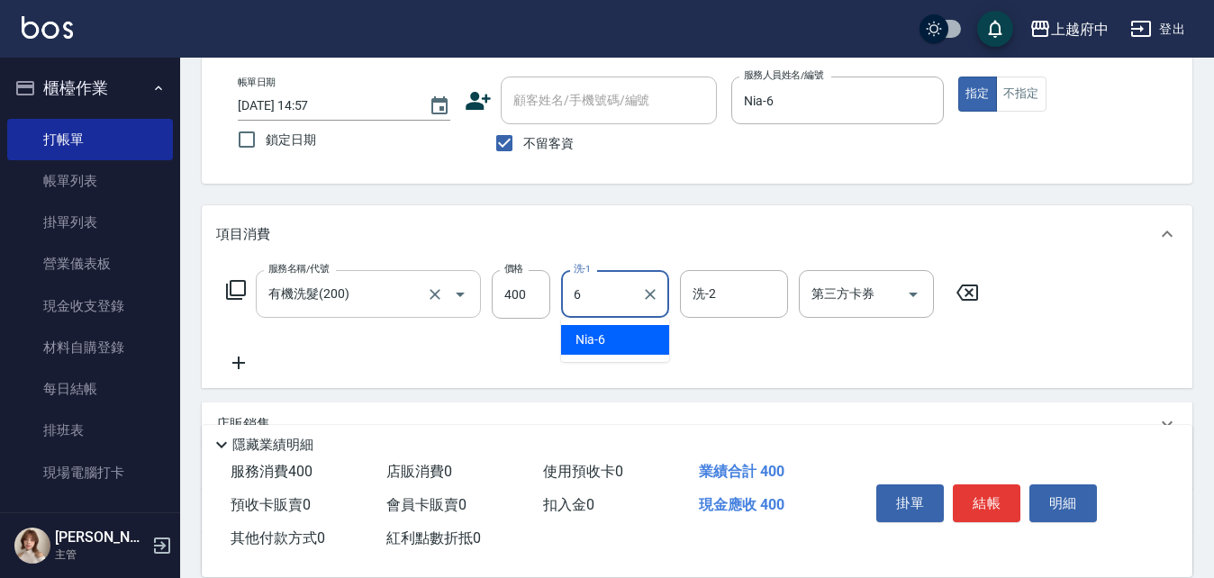
type input "Nia-6"
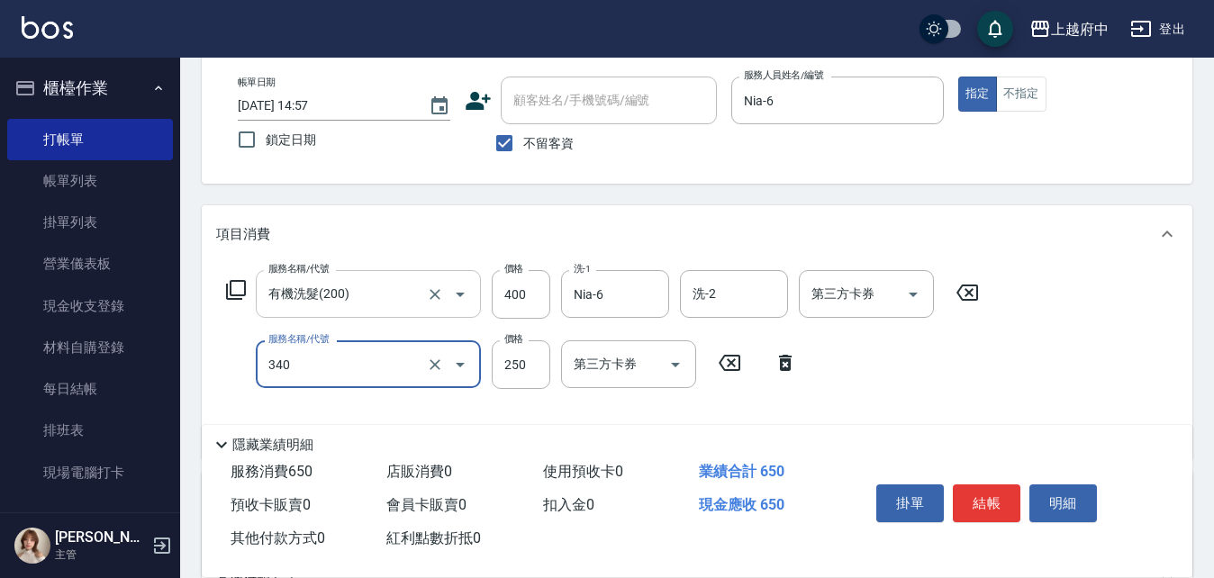
type input "剪髮(340)"
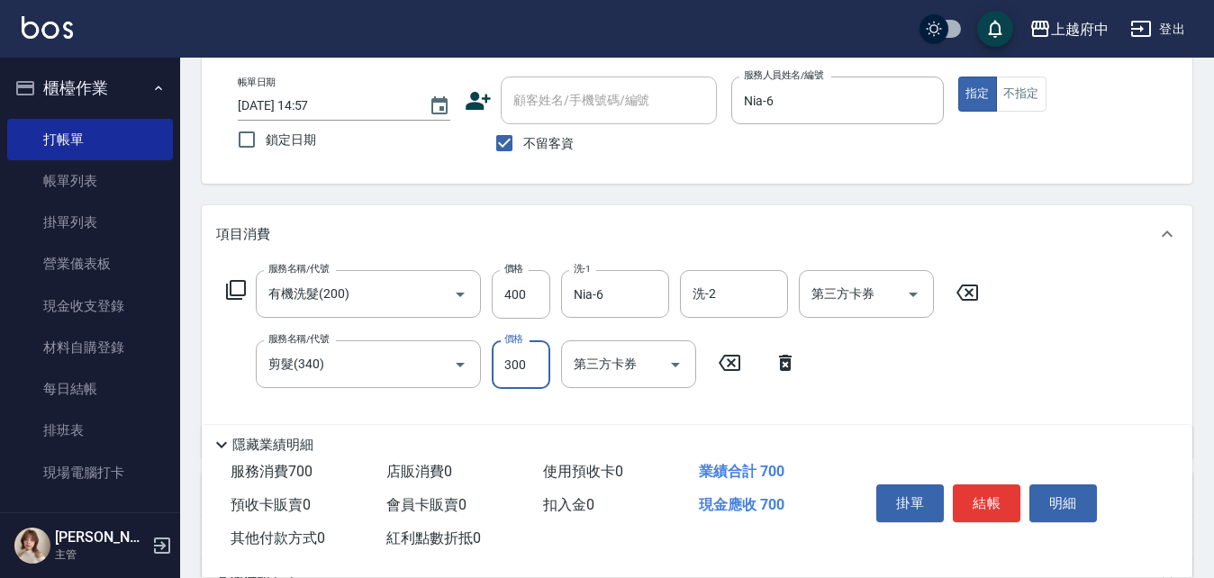
type input "300"
click at [1134, 350] on div "服務名稱/代號 有機洗髮(200) 服務名稱/代號 價格 400 價格 洗-1 Nia-6 洗-1 洗-2 洗-2 第三方卡券 第三方卡券 服務名稱/代號 剪…" at bounding box center [697, 360] width 990 height 195
drag, startPoint x: 981, startPoint y: 494, endPoint x: 994, endPoint y: 502, distance: 15.0
click at [987, 498] on button "結帳" at bounding box center [987, 503] width 68 height 38
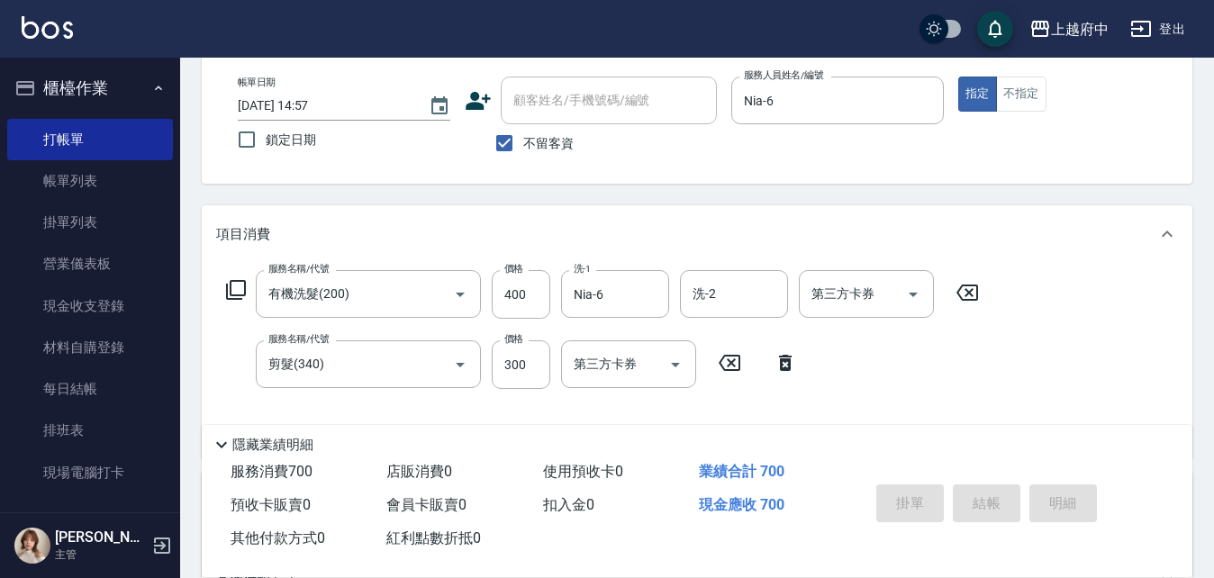
type input "2025/10/08 14:58"
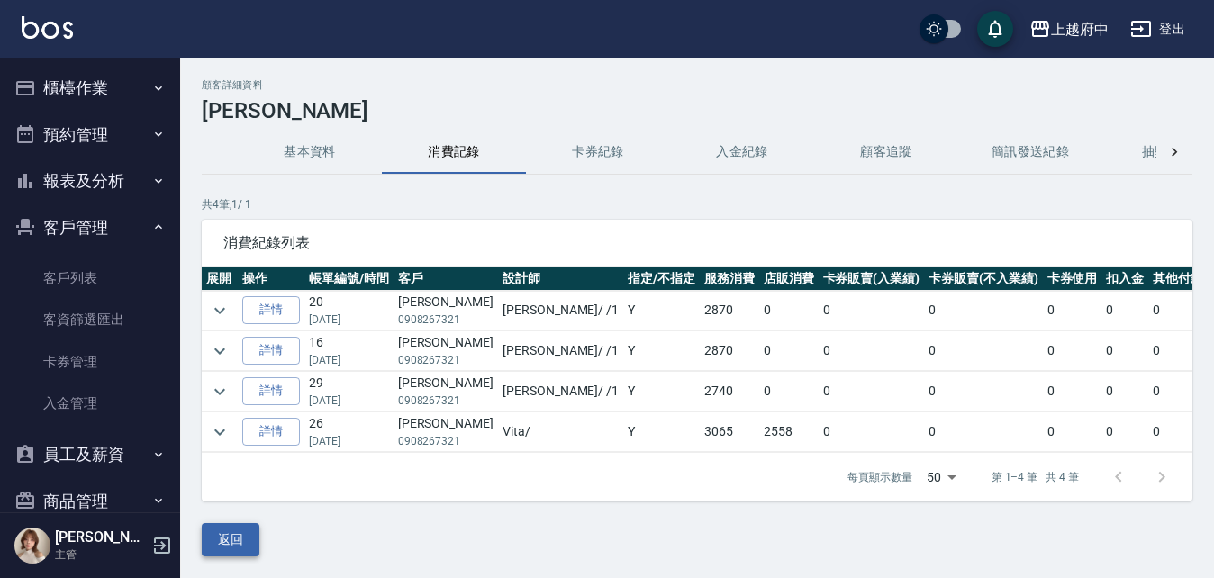
click at [216, 556] on button "返回" at bounding box center [231, 539] width 58 height 33
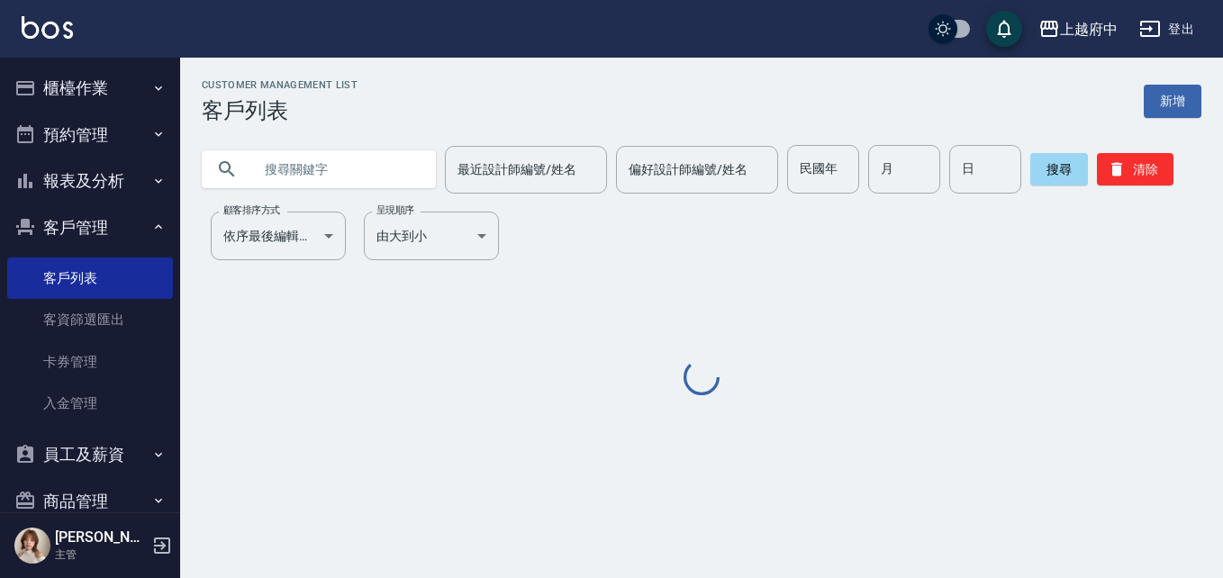
click at [364, 166] on input "text" at bounding box center [336, 169] width 169 height 49
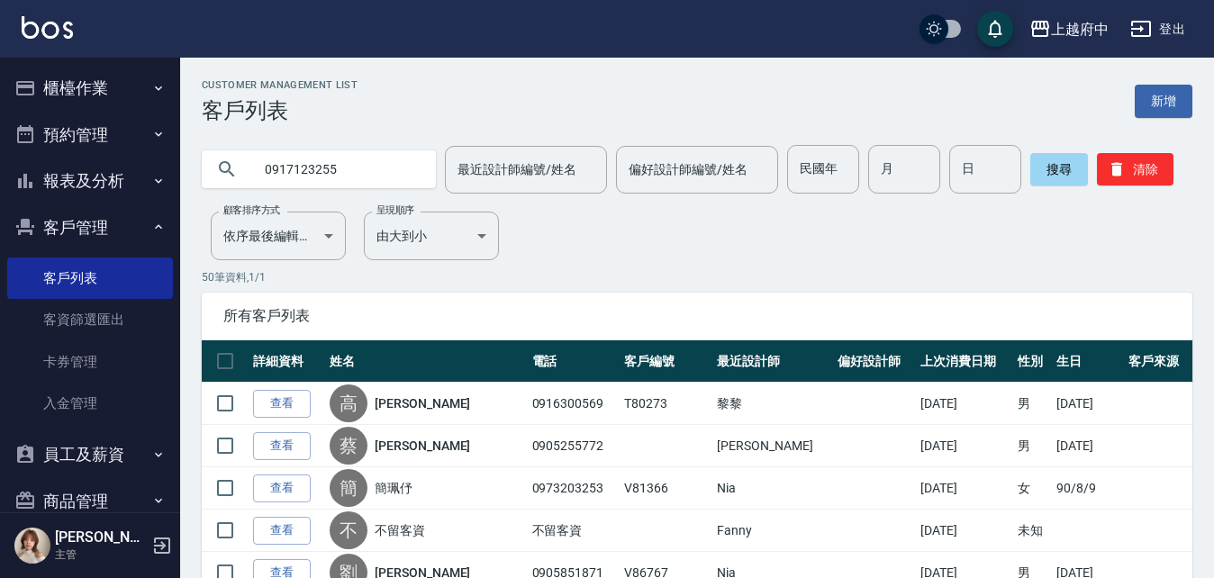
type input "0917123255"
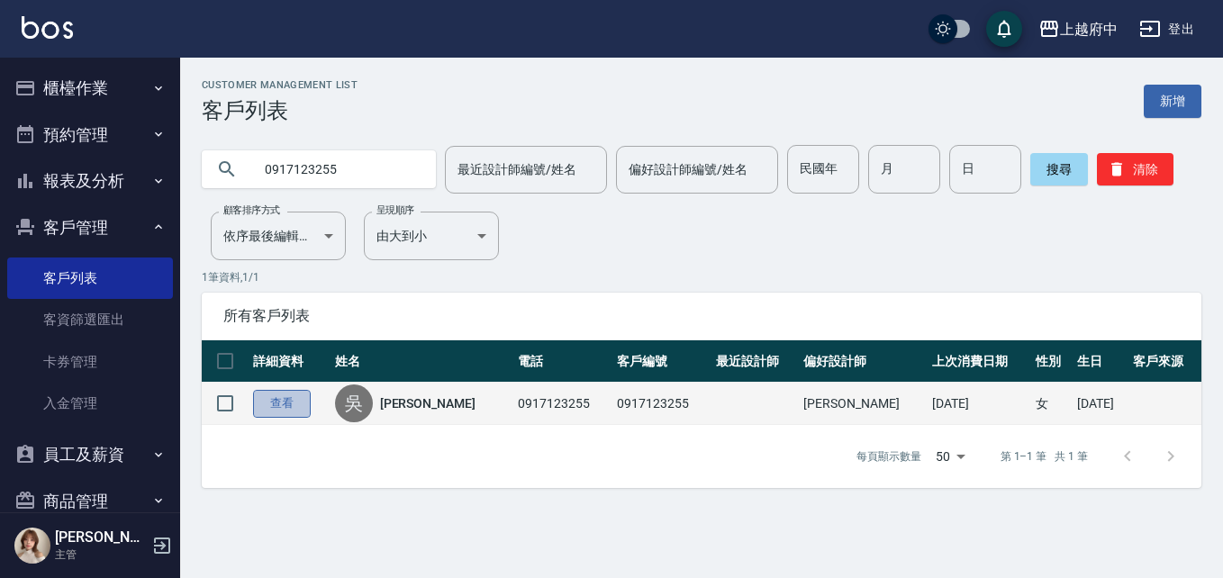
click at [292, 391] on link "查看" at bounding box center [282, 404] width 58 height 28
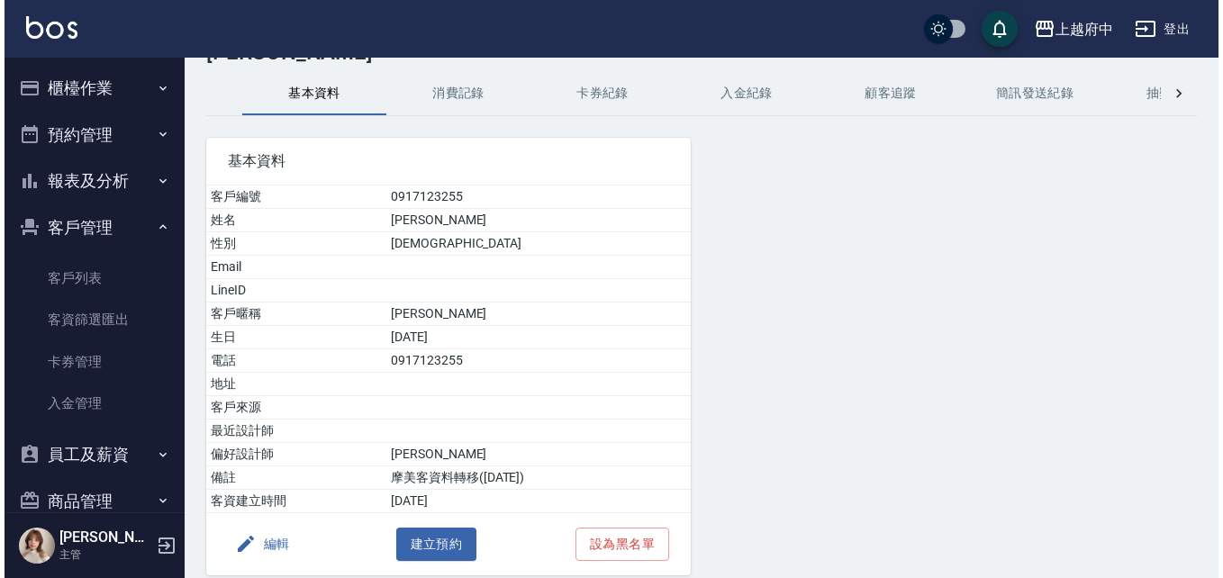
scroll to position [90, 0]
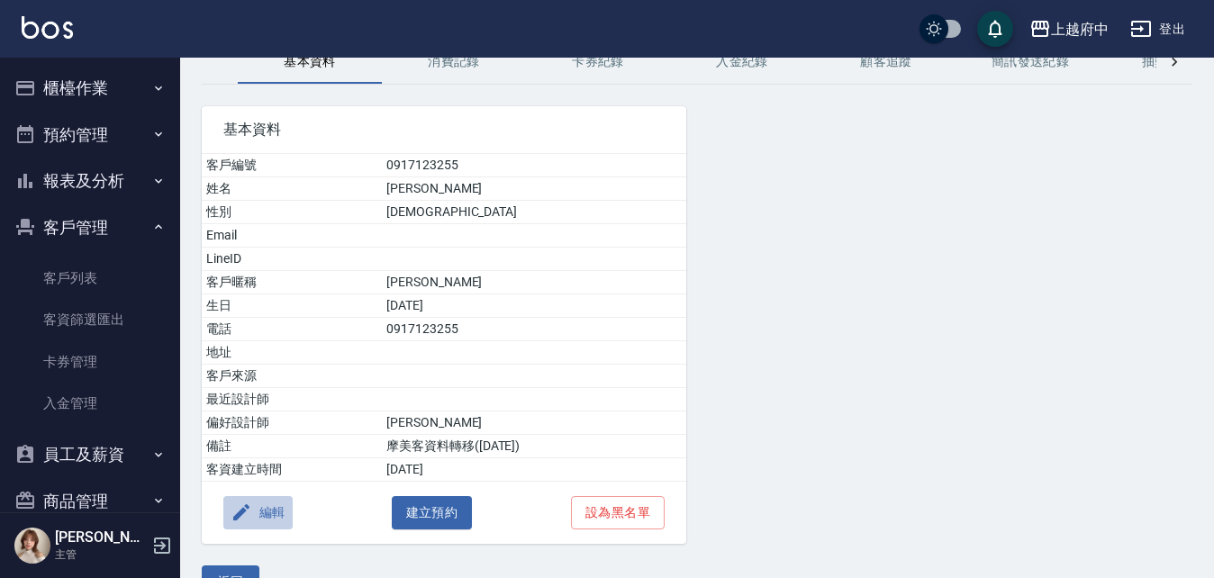
click at [262, 519] on button "編輯" at bounding box center [257, 512] width 69 height 33
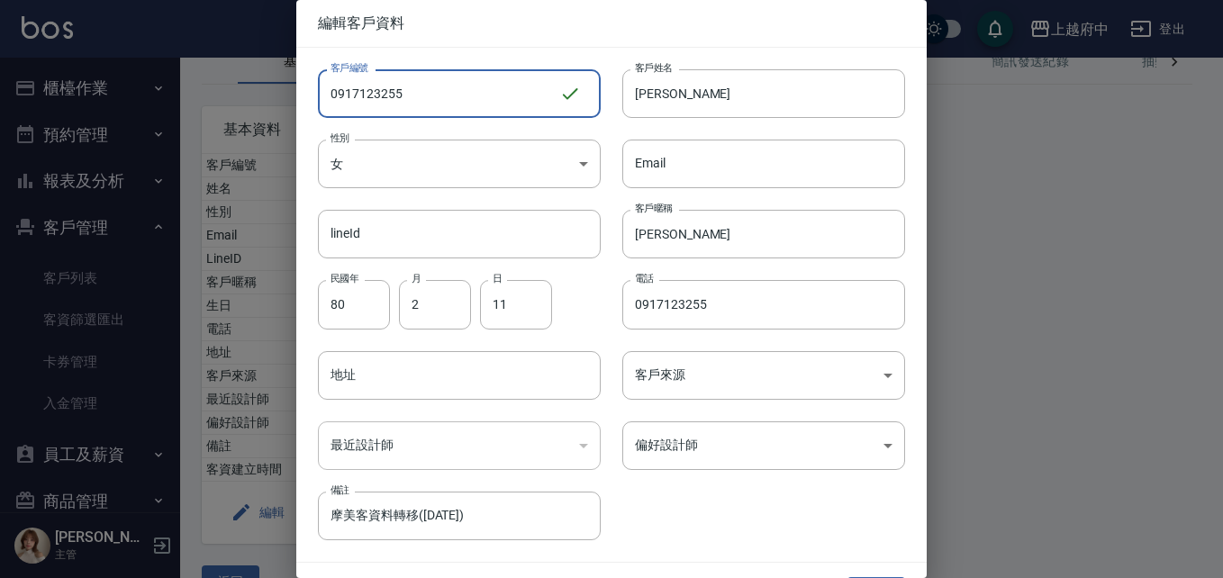
click at [392, 83] on input "0917123255" at bounding box center [438, 93] width 241 height 49
click at [393, 82] on input "0917123255" at bounding box center [438, 93] width 241 height 49
type input "V86766"
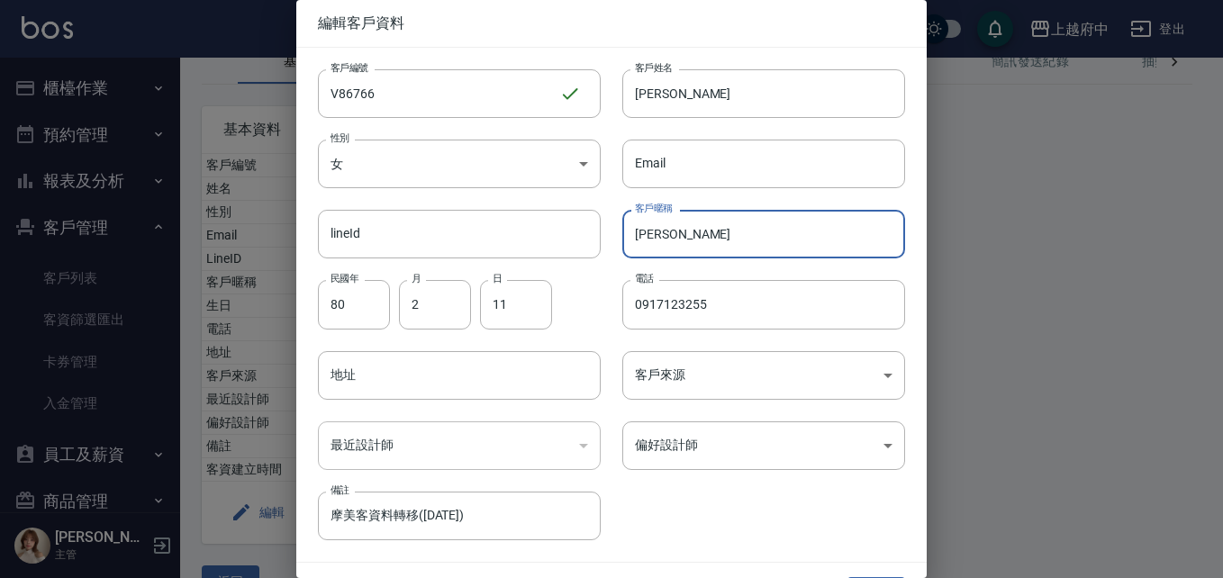
click at [701, 227] on input "[PERSON_NAME]" at bounding box center [763, 234] width 283 height 49
drag, startPoint x: 694, startPoint y: 223, endPoint x: 693, endPoint y: 214, distance: 9.0
click at [693, 214] on input "[PERSON_NAME]" at bounding box center [763, 234] width 283 height 49
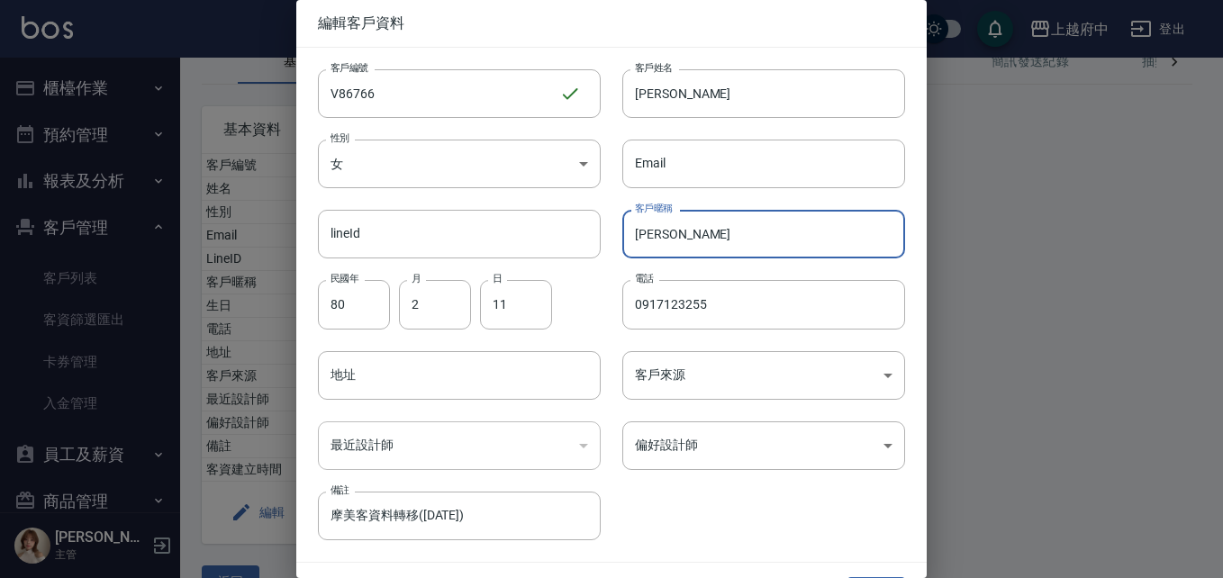
type input "吳"
type input "2027/10"
click at [773, 507] on div "客戶編號 V86766 ​ 客戶編號 客戶姓名 [PERSON_NAME] 客戶姓名 性別 女 [DEMOGRAPHIC_DATA] 性別 Email Ema…" at bounding box center [600, 294] width 609 height 493
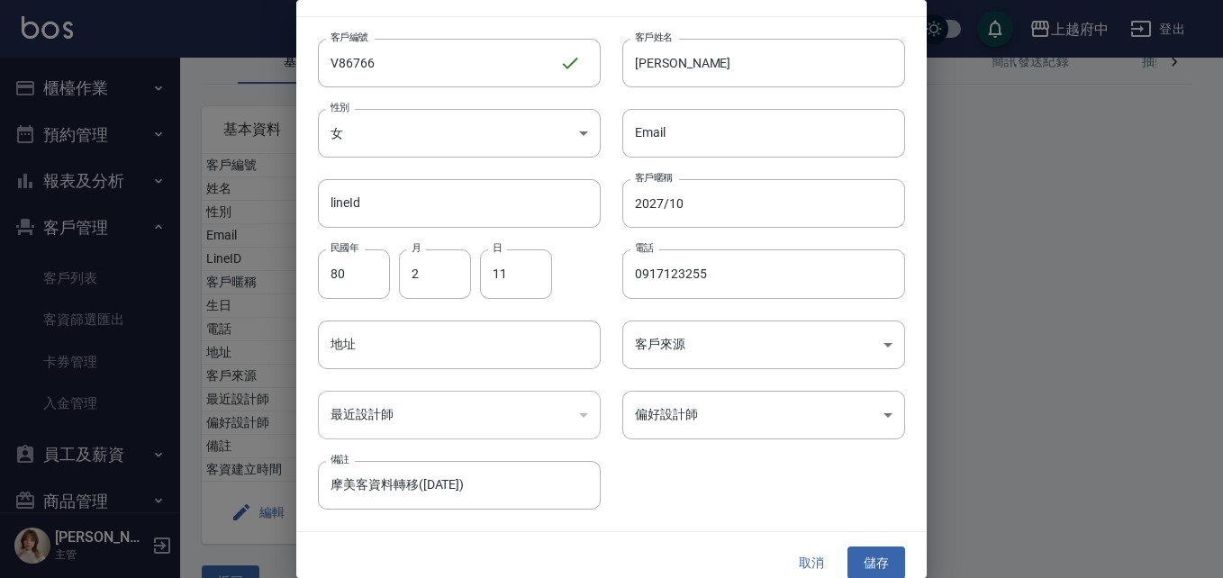
scroll to position [46, 0]
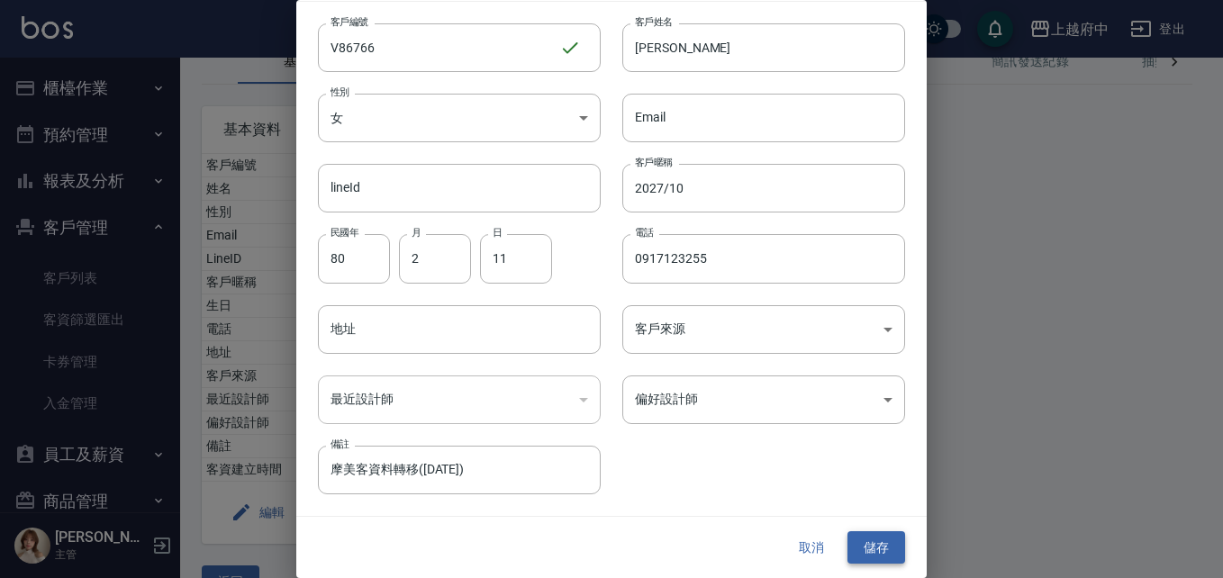
click at [884, 531] on button "儲存" at bounding box center [876, 547] width 58 height 33
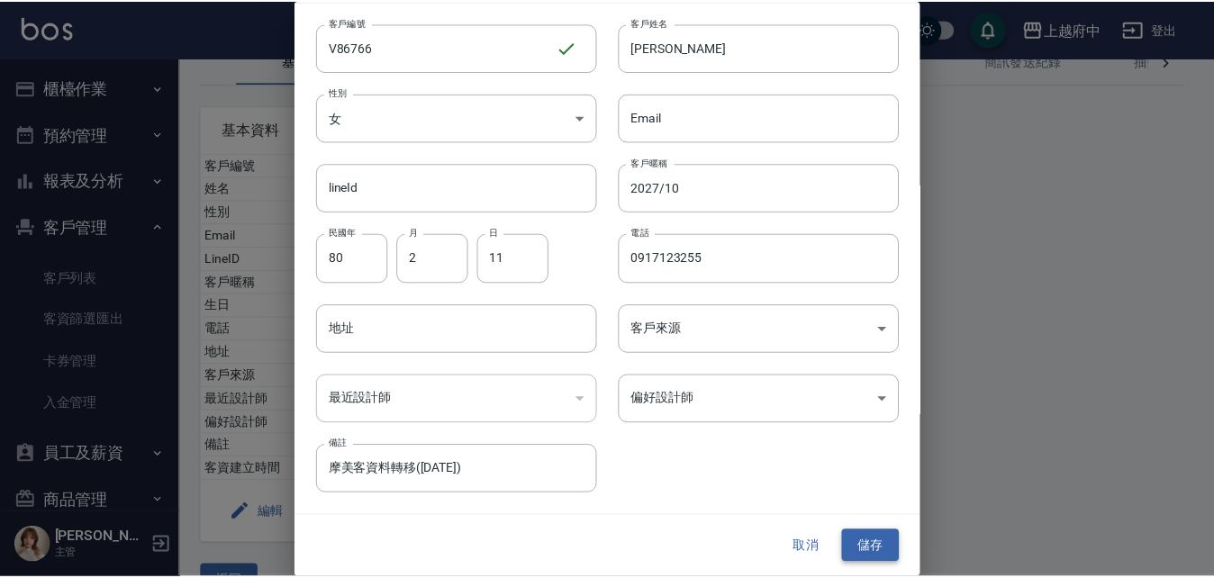
scroll to position [0, 0]
